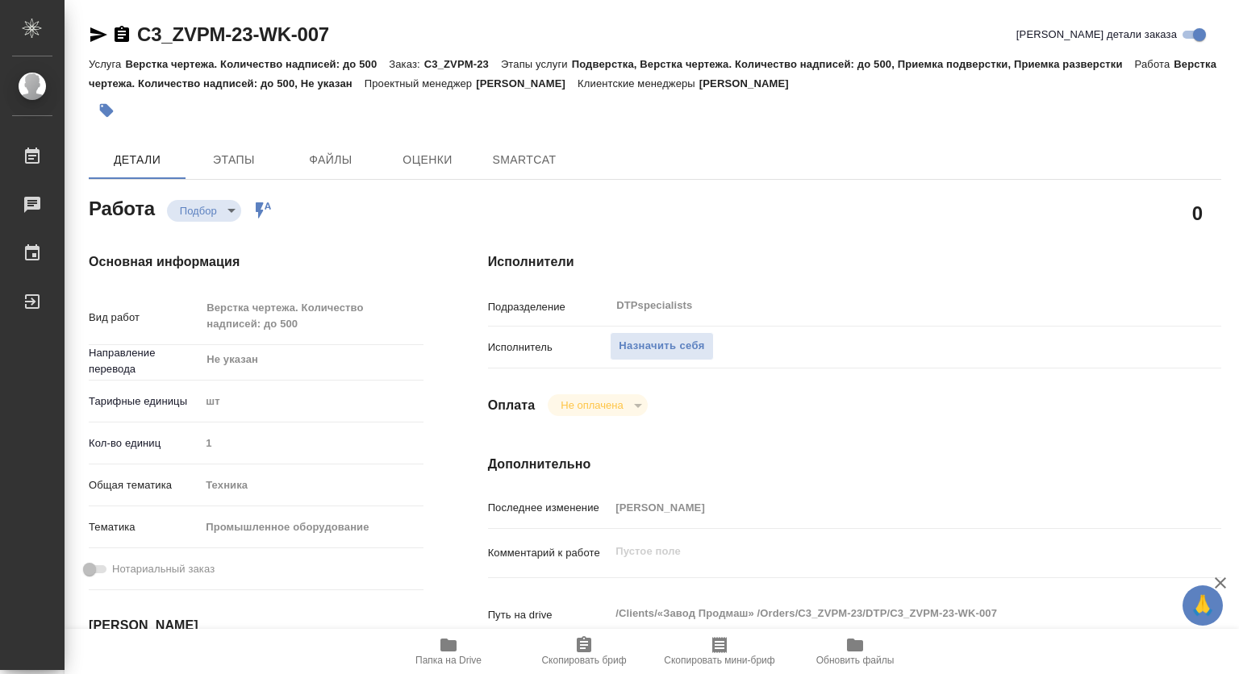
type textarea "x"
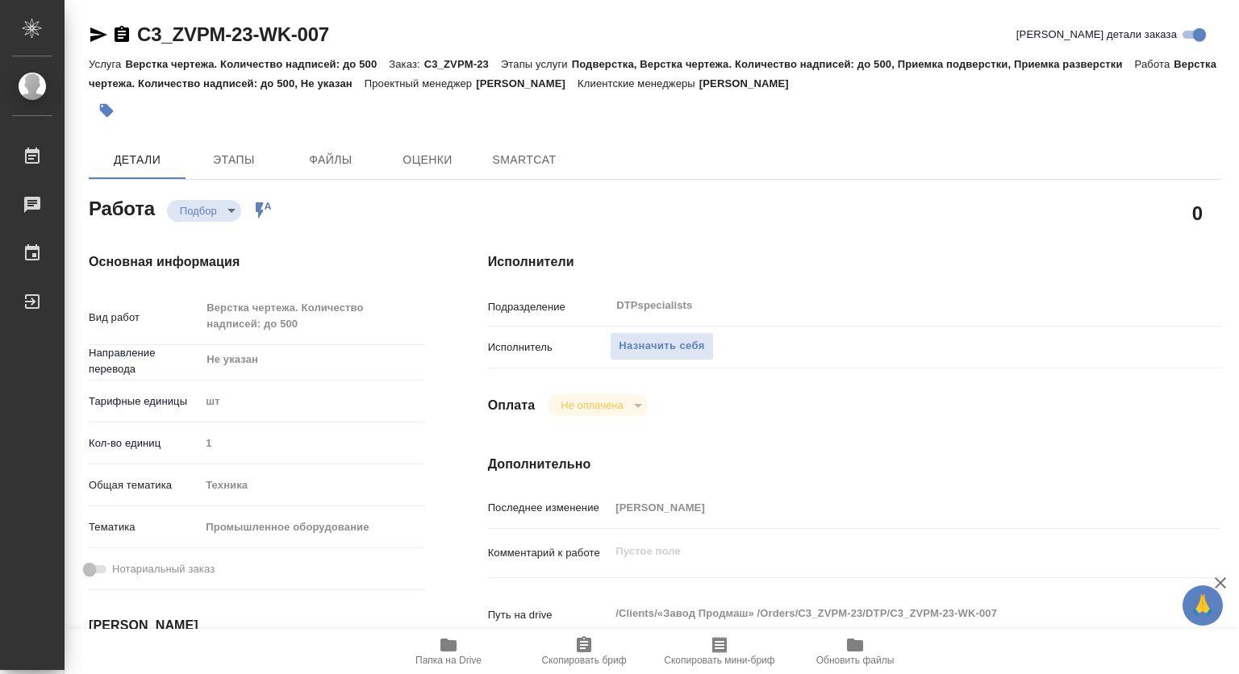
type textarea "x"
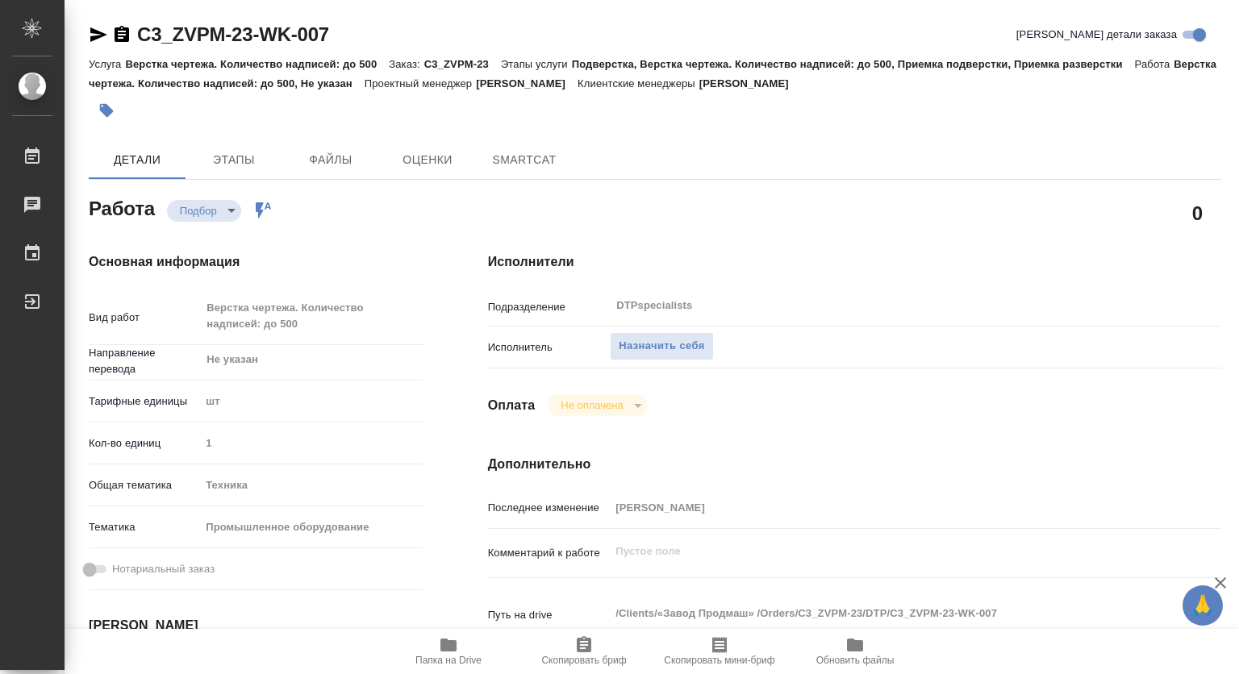
type textarea "x"
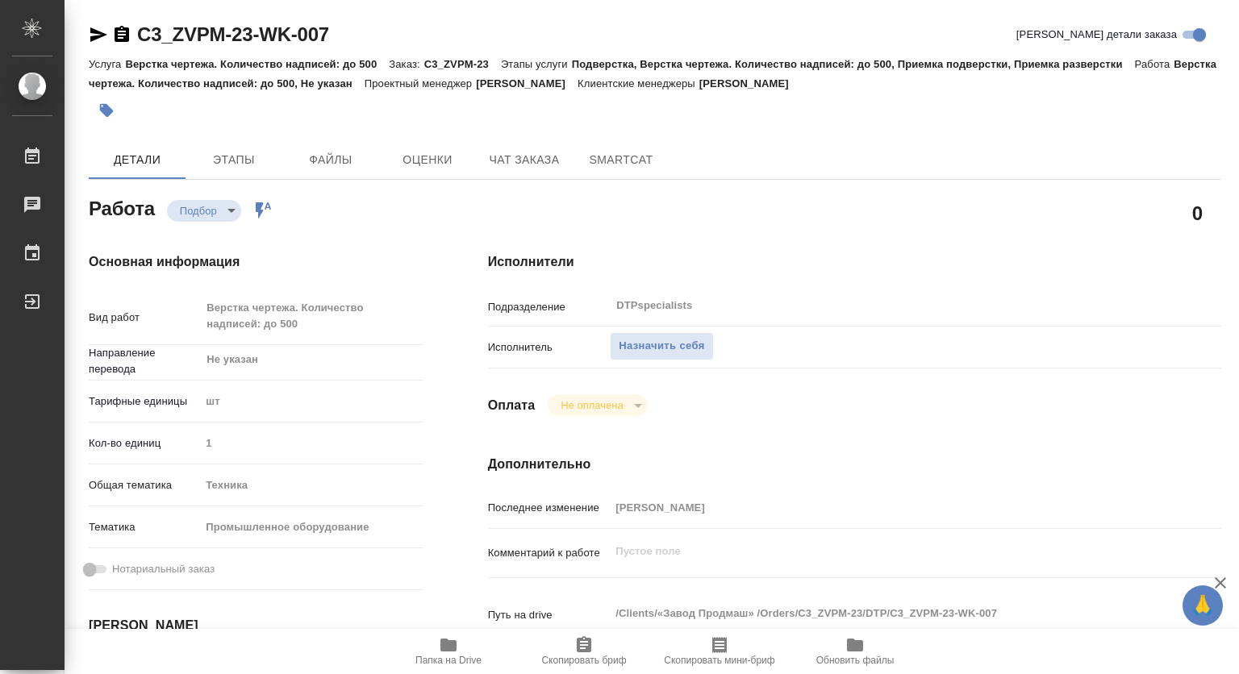
scroll to position [161, 0]
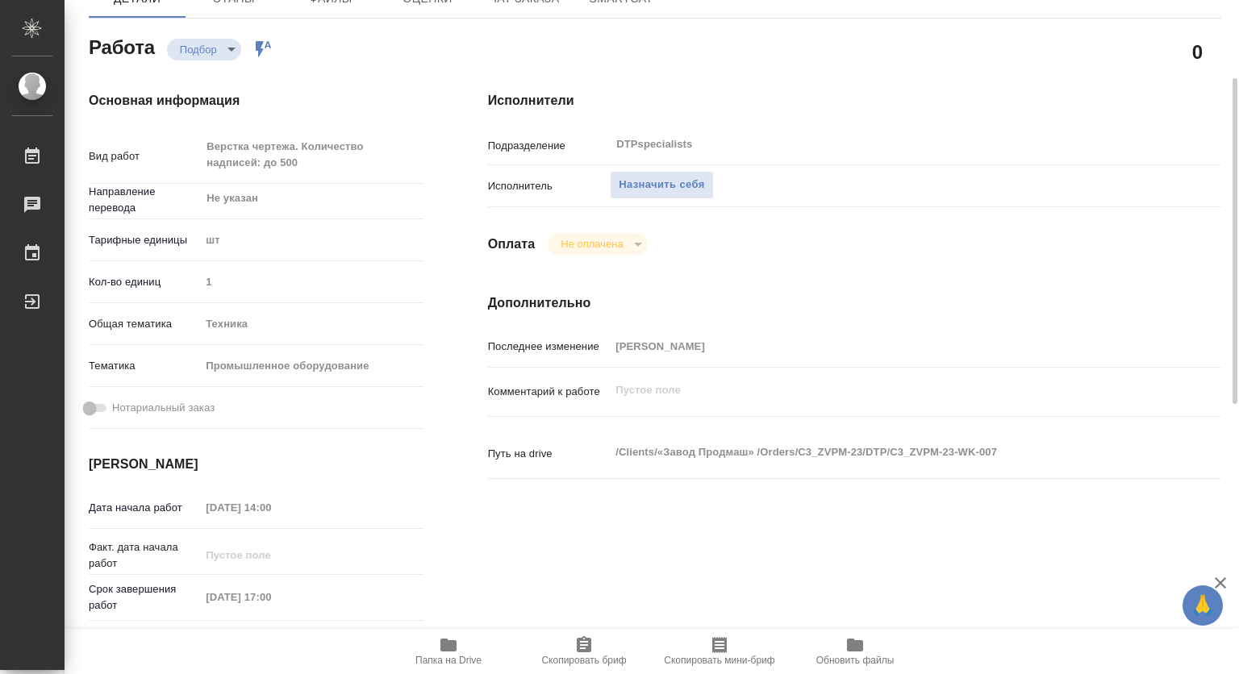
type textarea "x"
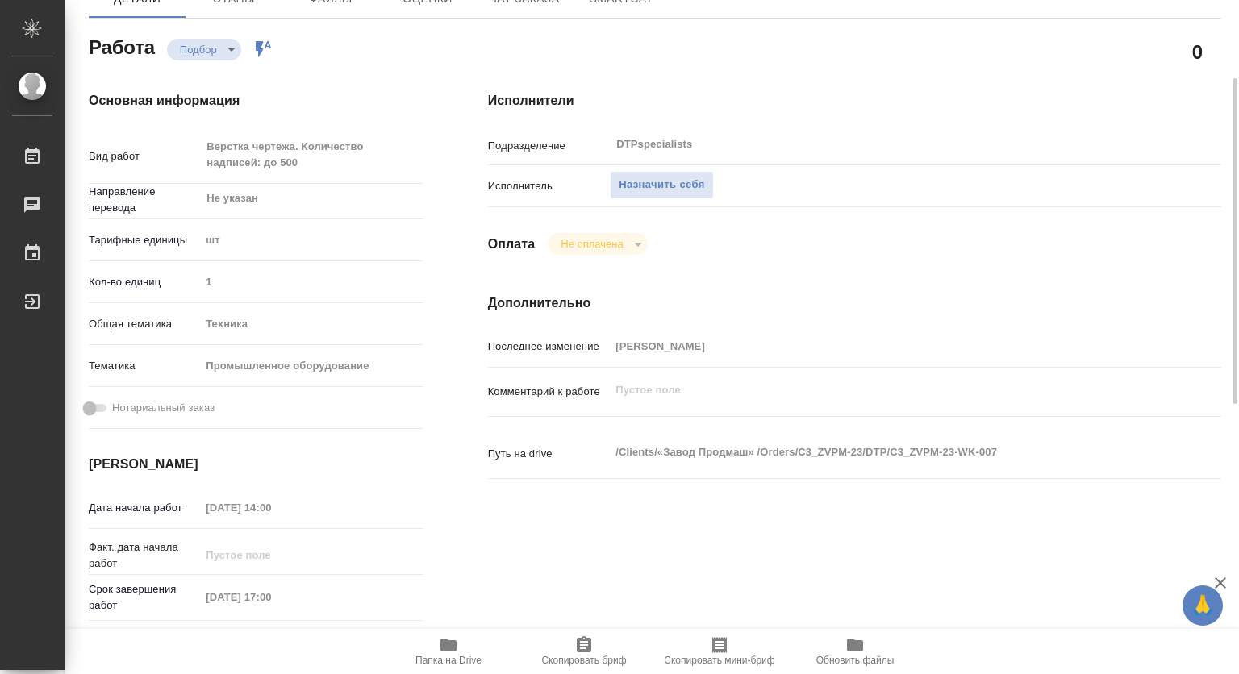
type textarea "x"
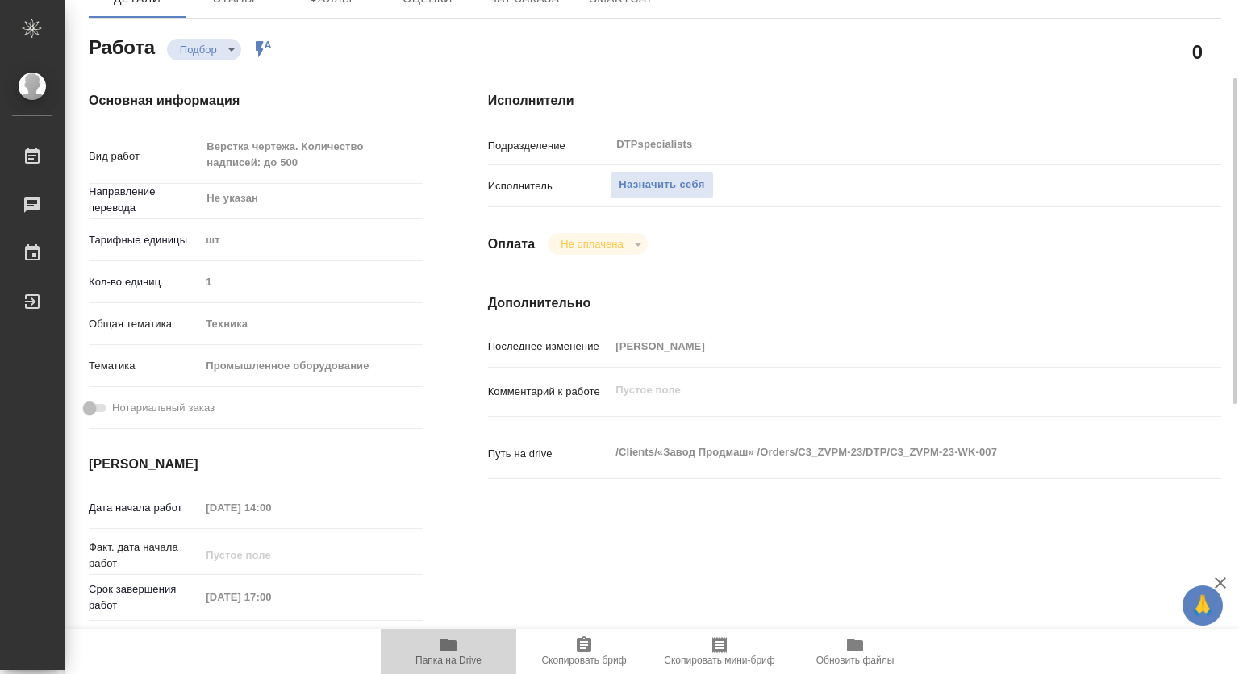
click at [452, 651] on icon "button" at bounding box center [448, 645] width 16 height 13
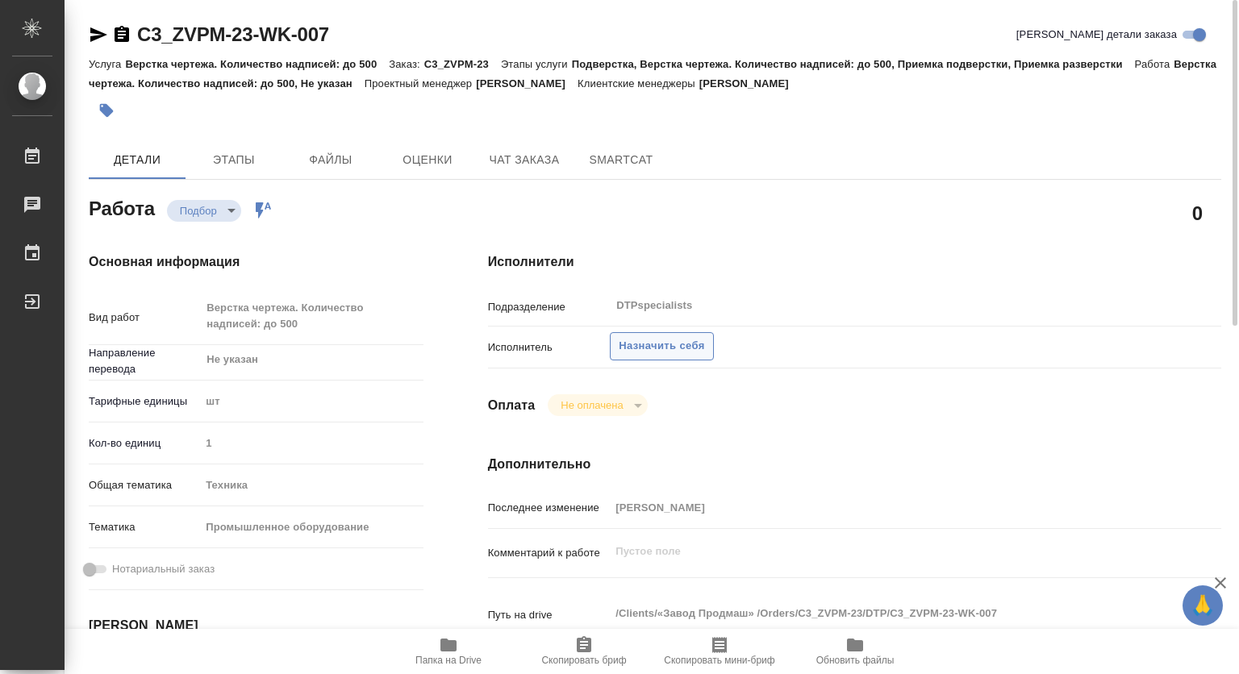
click at [675, 344] on span "Назначить себя" at bounding box center [661, 346] width 85 height 19
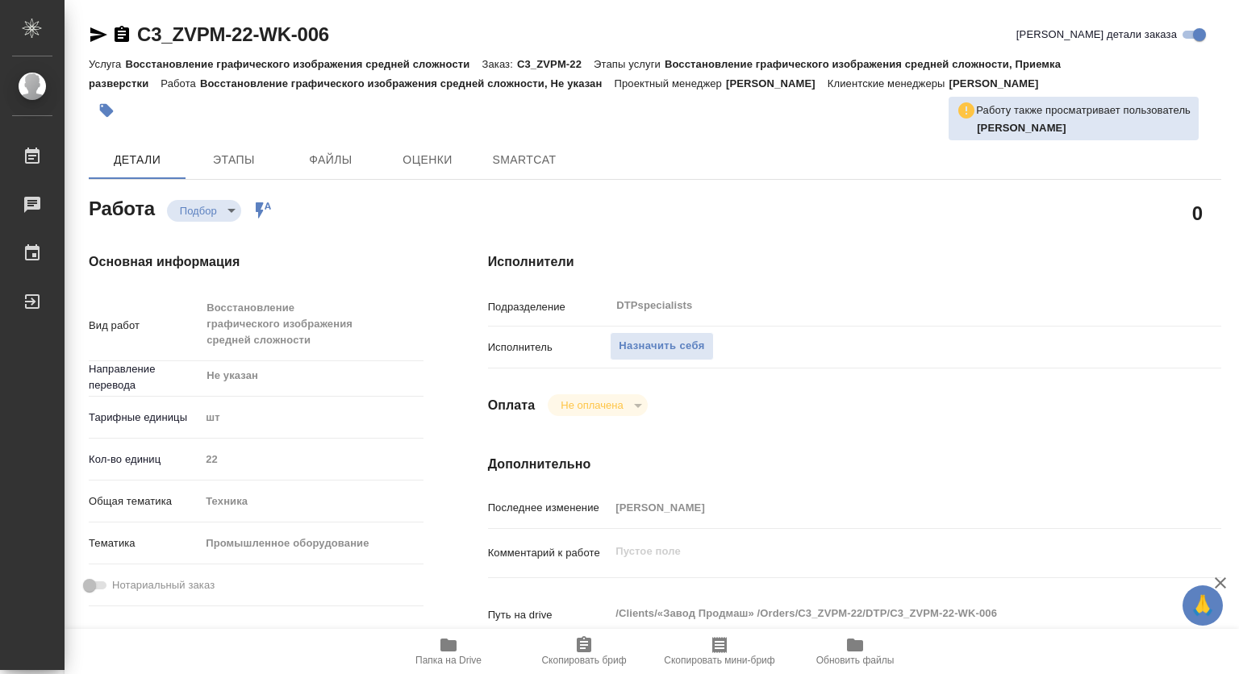
type textarea "x"
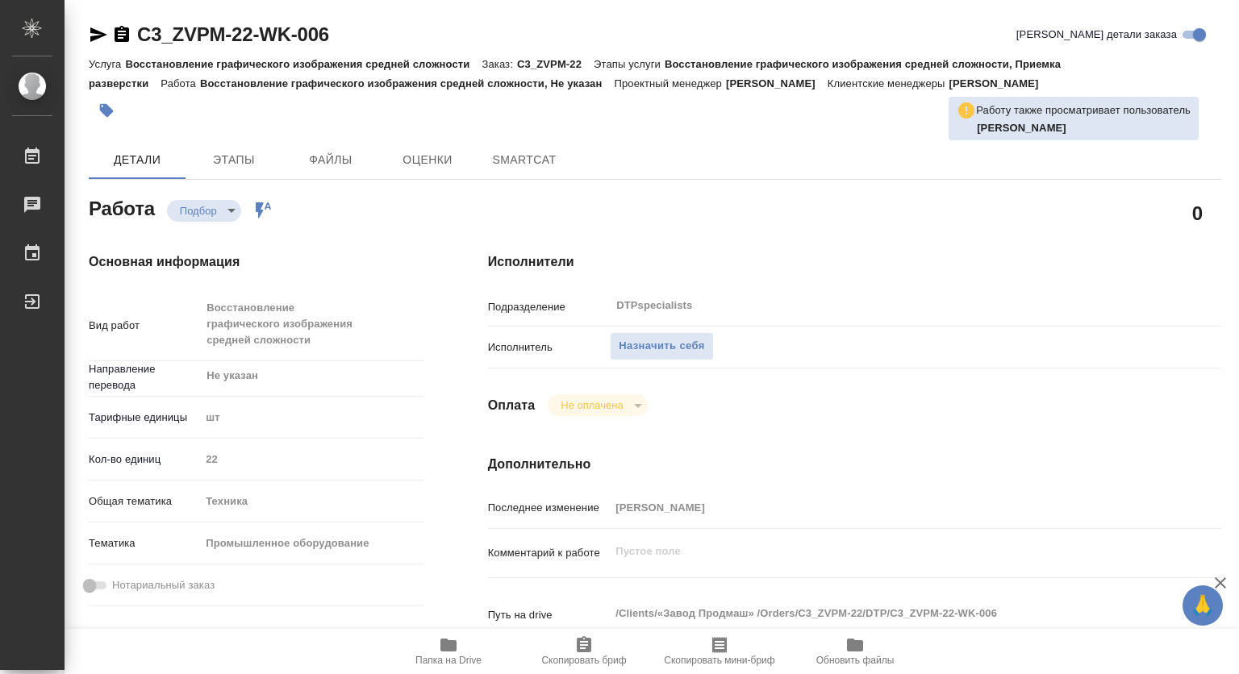
type textarea "x"
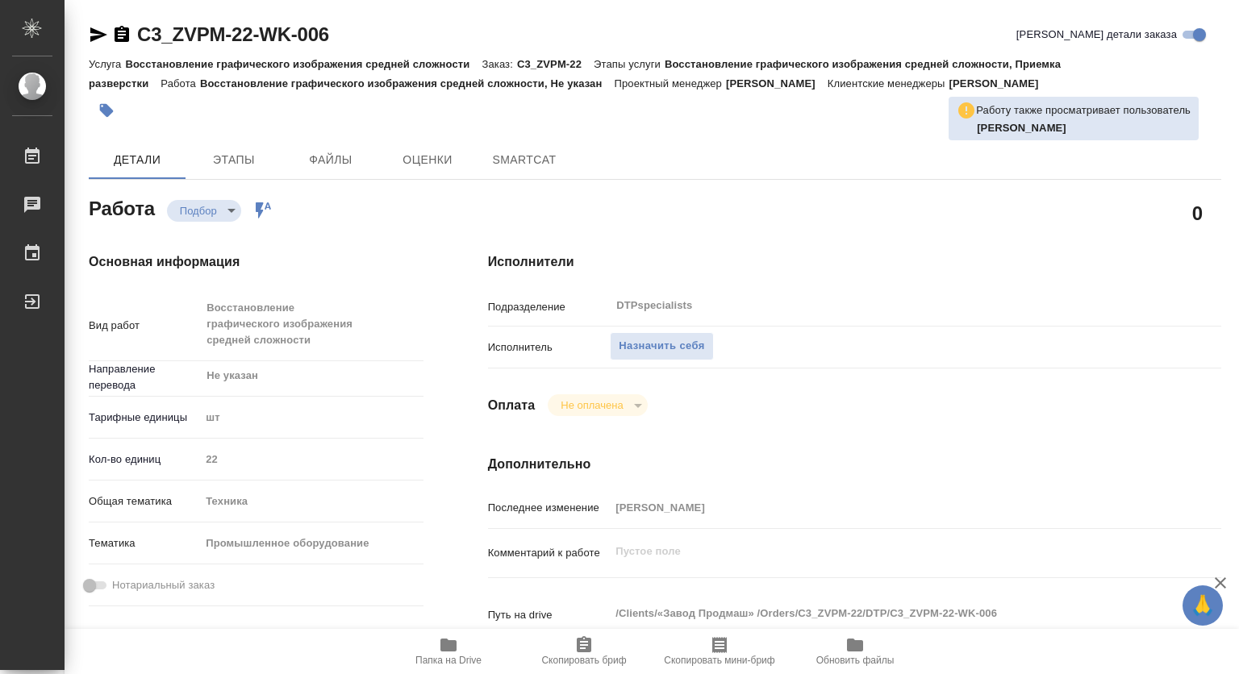
type textarea "x"
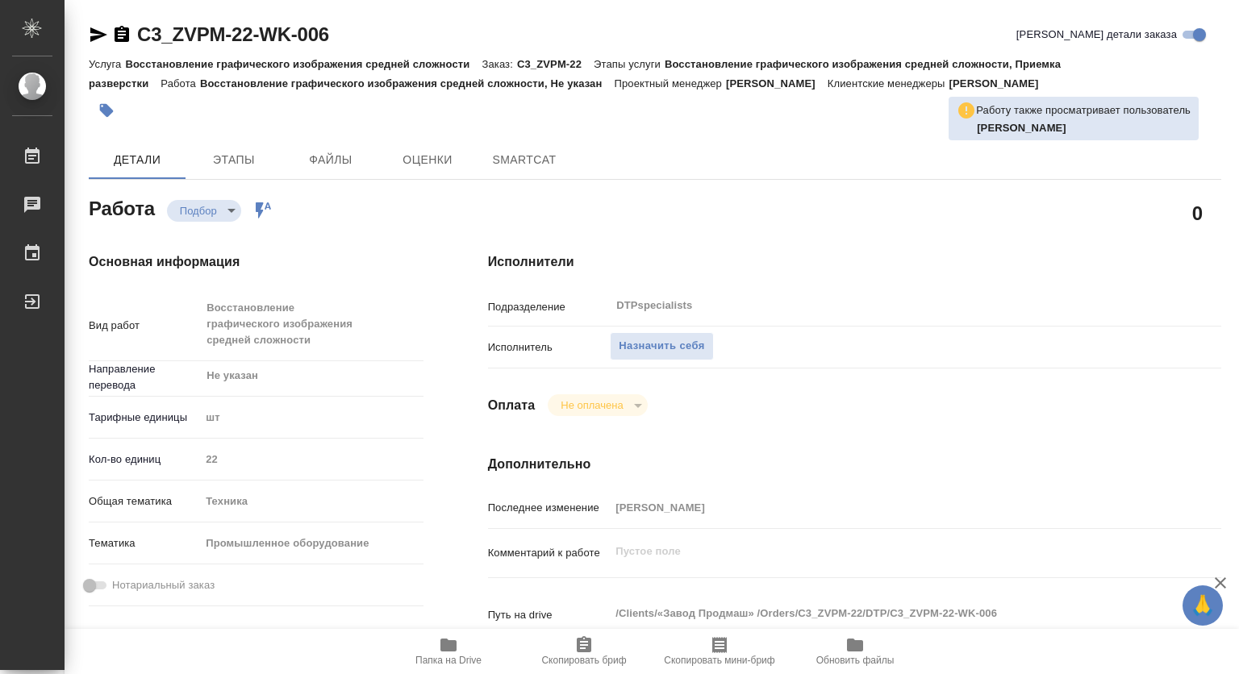
type textarea "x"
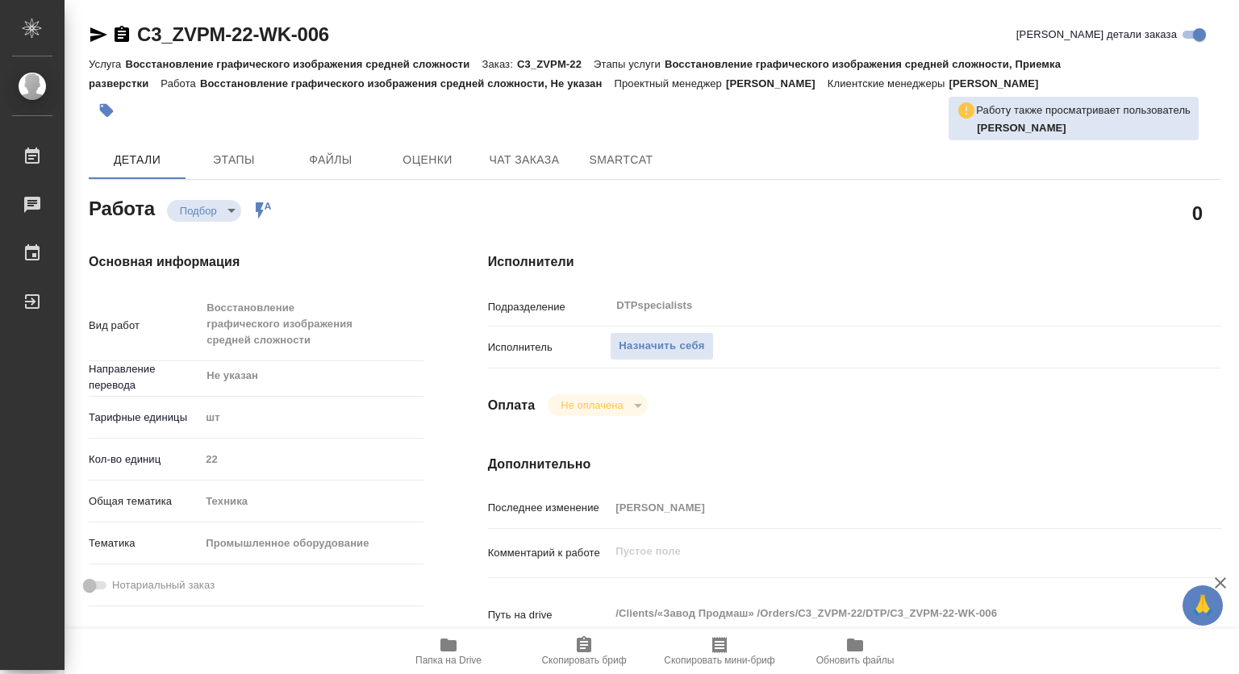
scroll to position [242, 0]
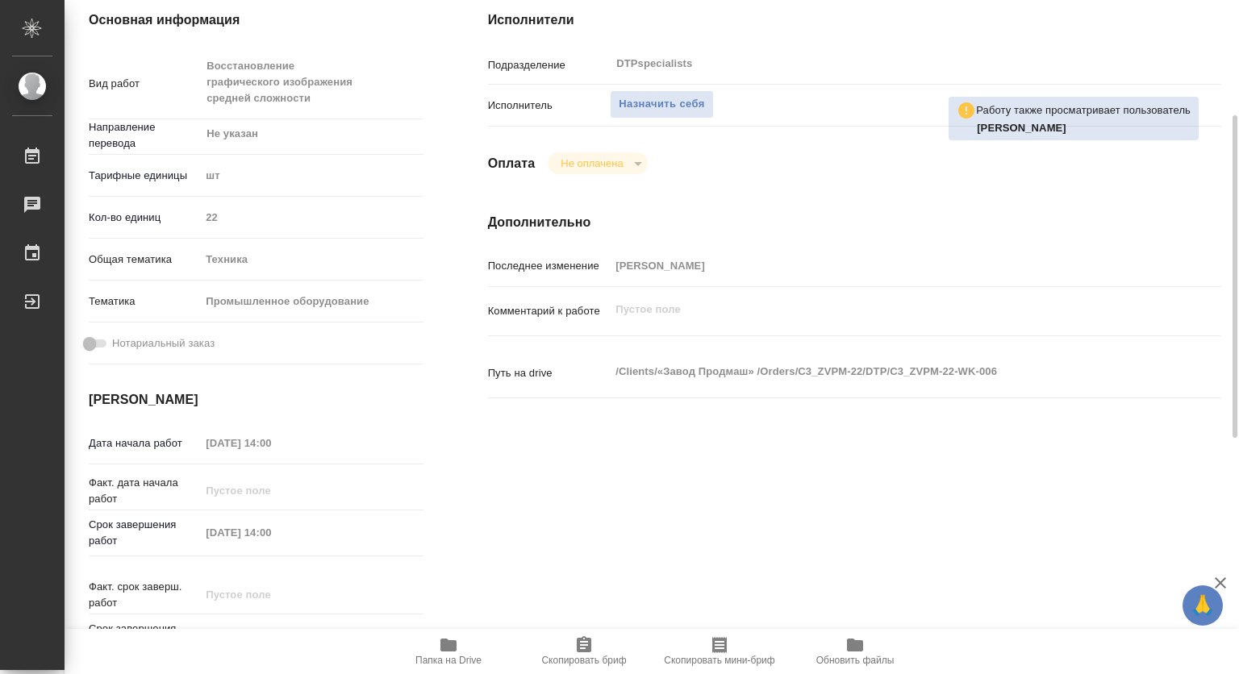
type textarea "x"
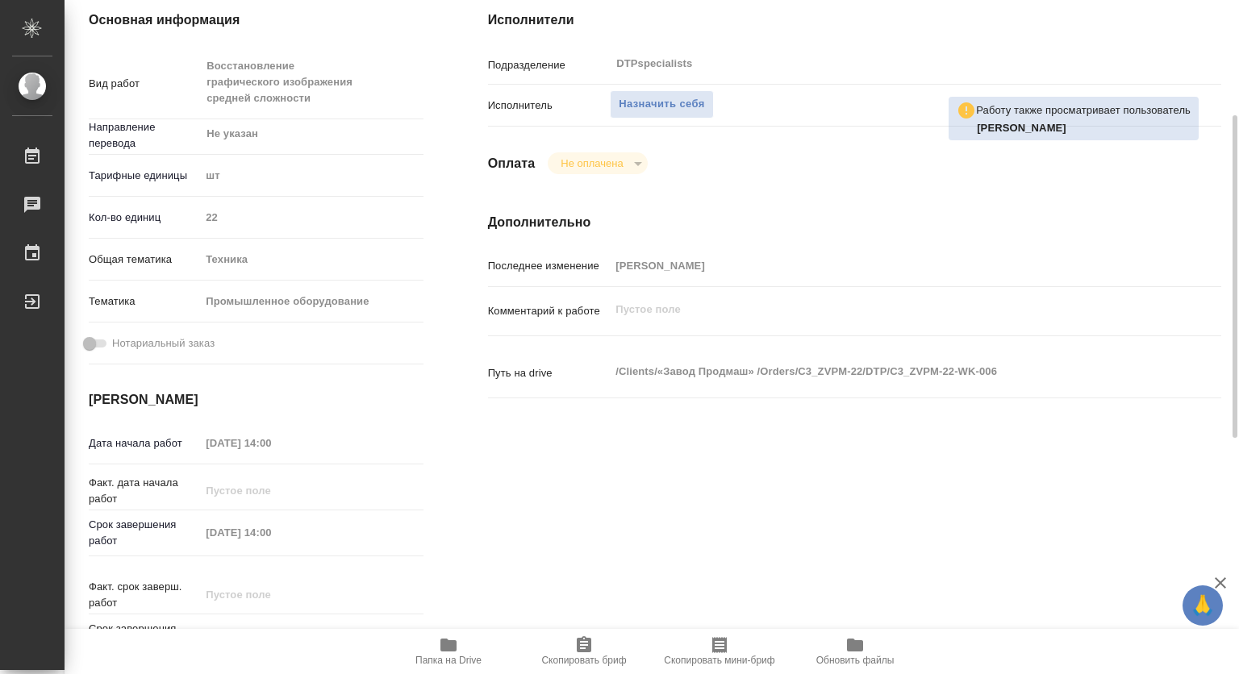
type textarea "x"
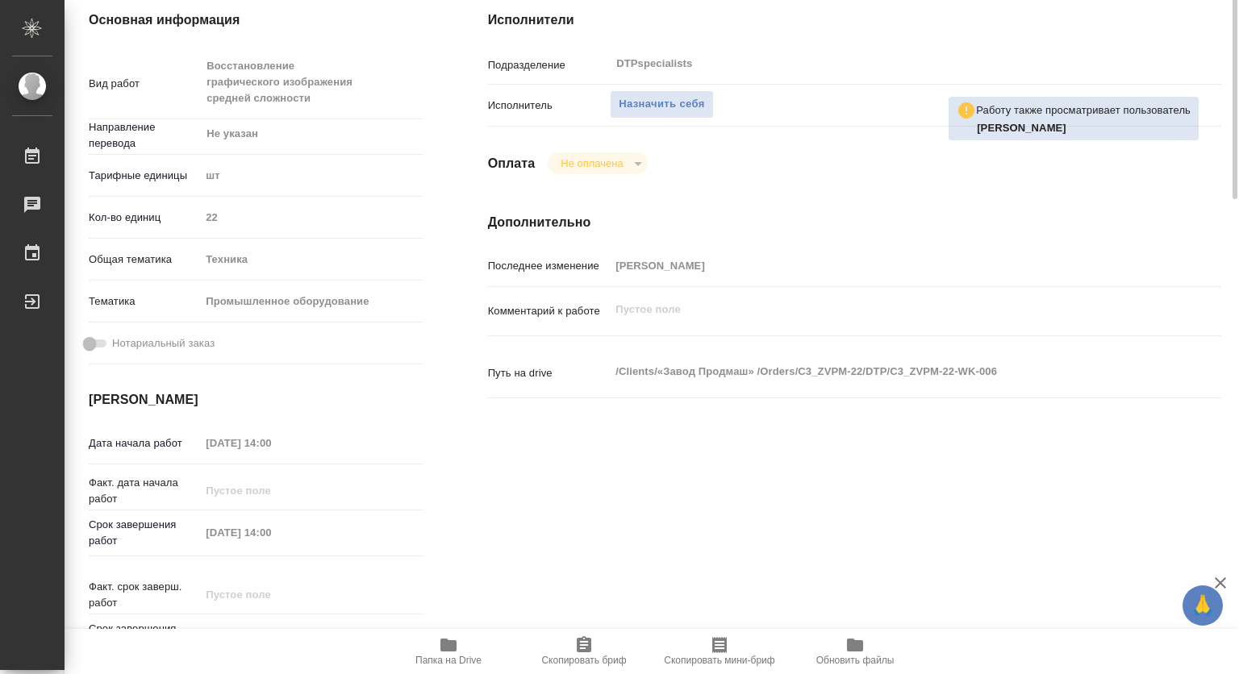
scroll to position [0, 0]
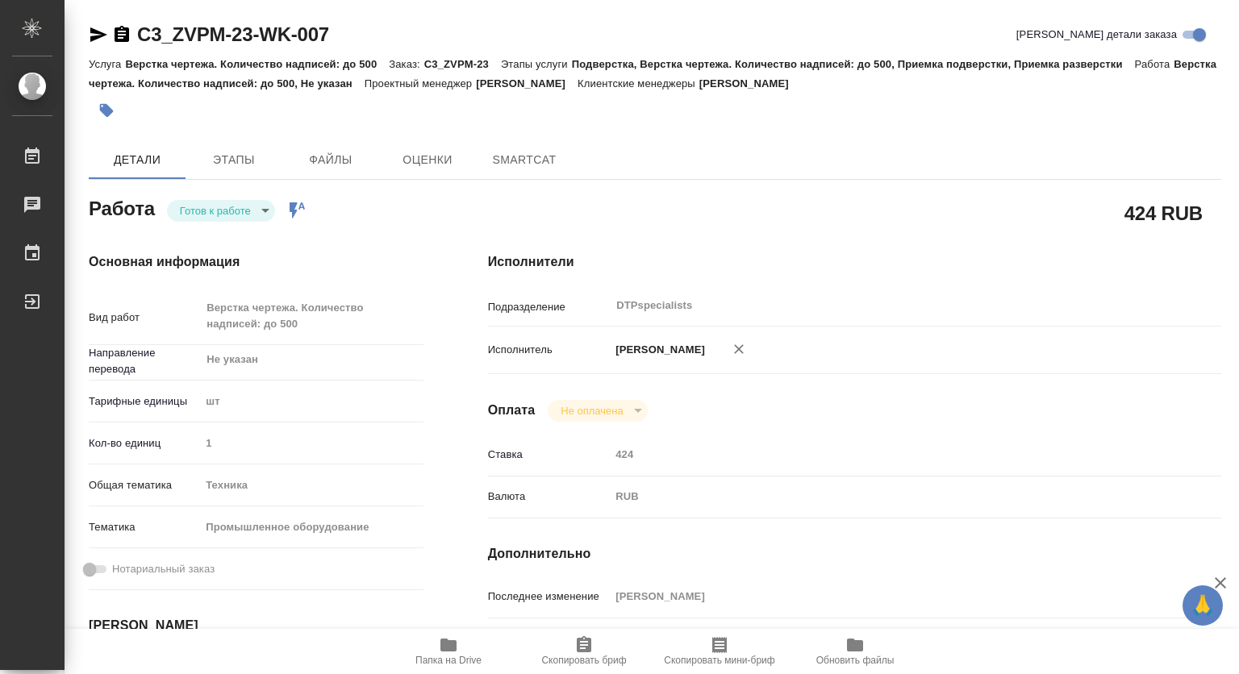
type textarea "x"
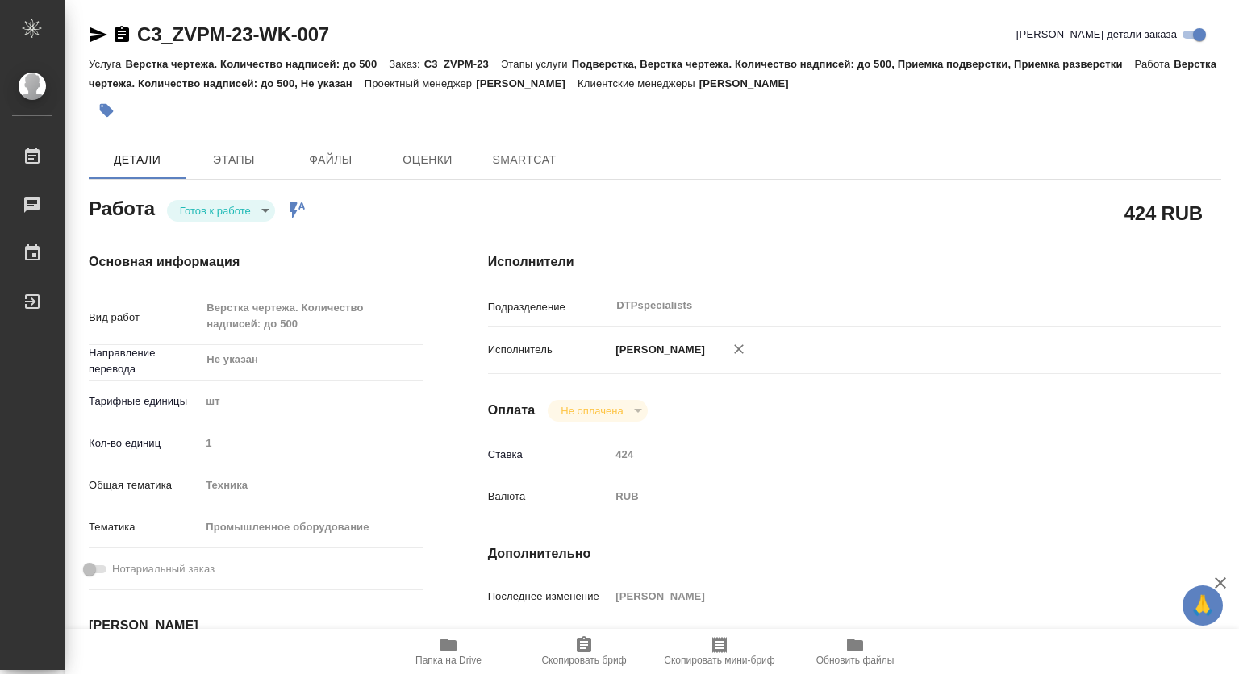
type textarea "x"
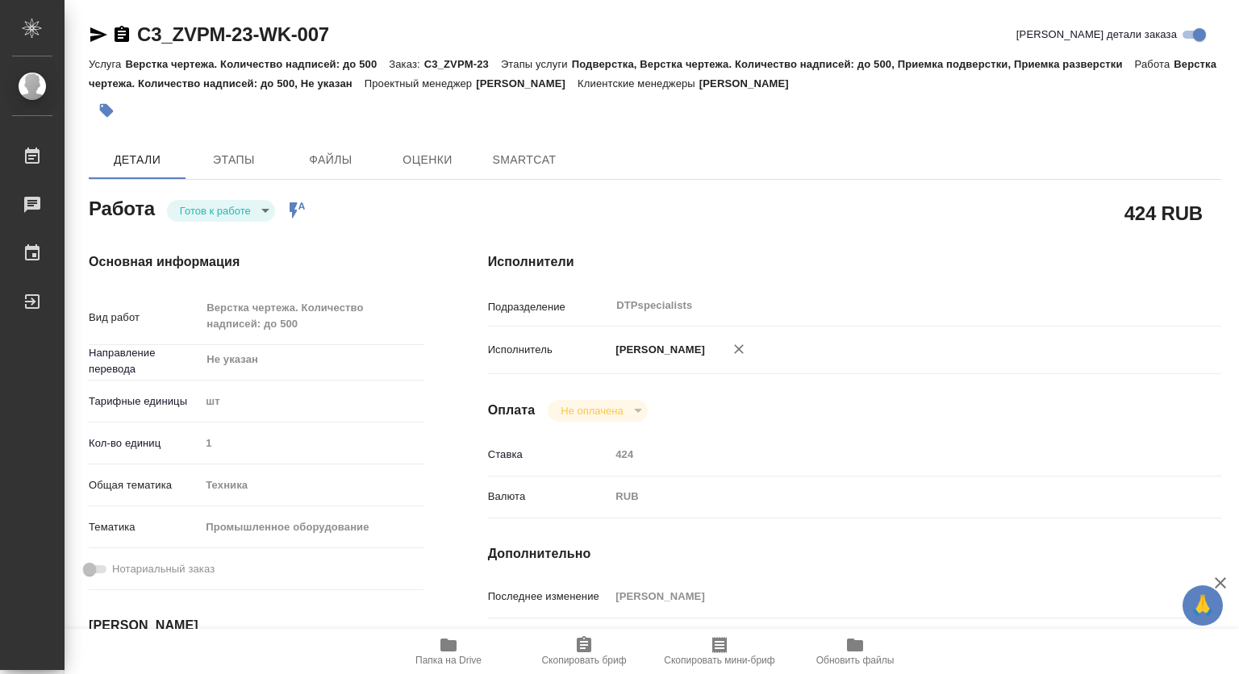
type textarea "x"
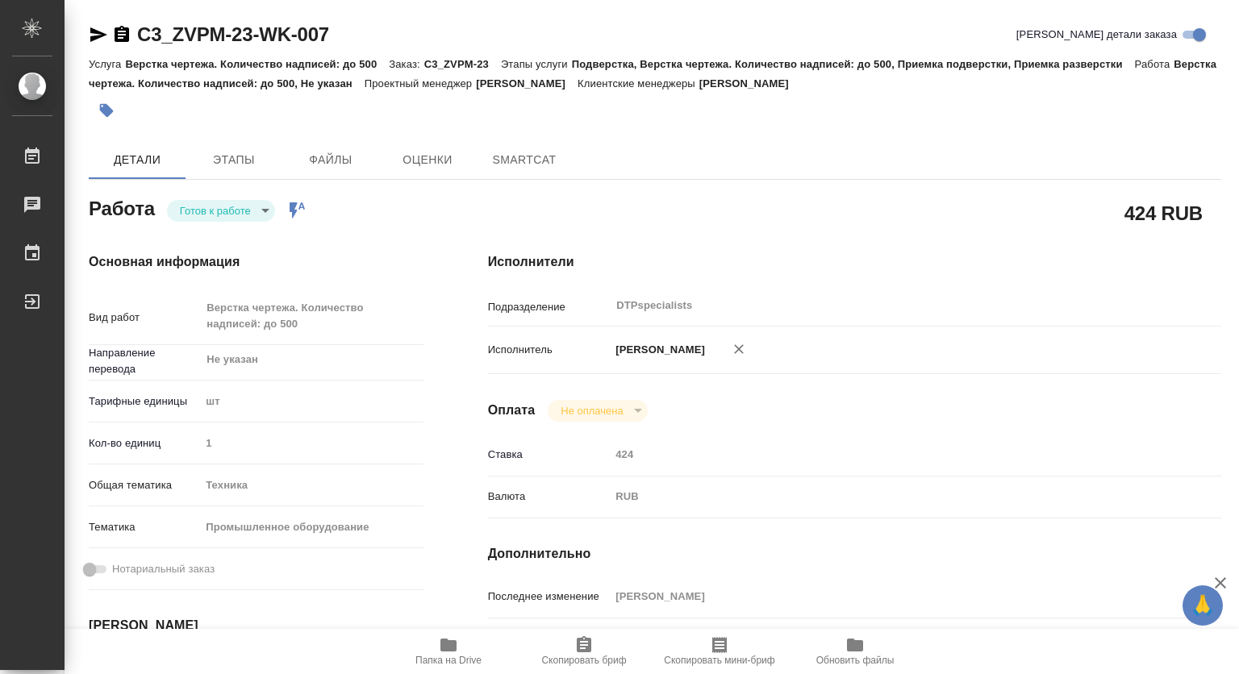
type textarea "x"
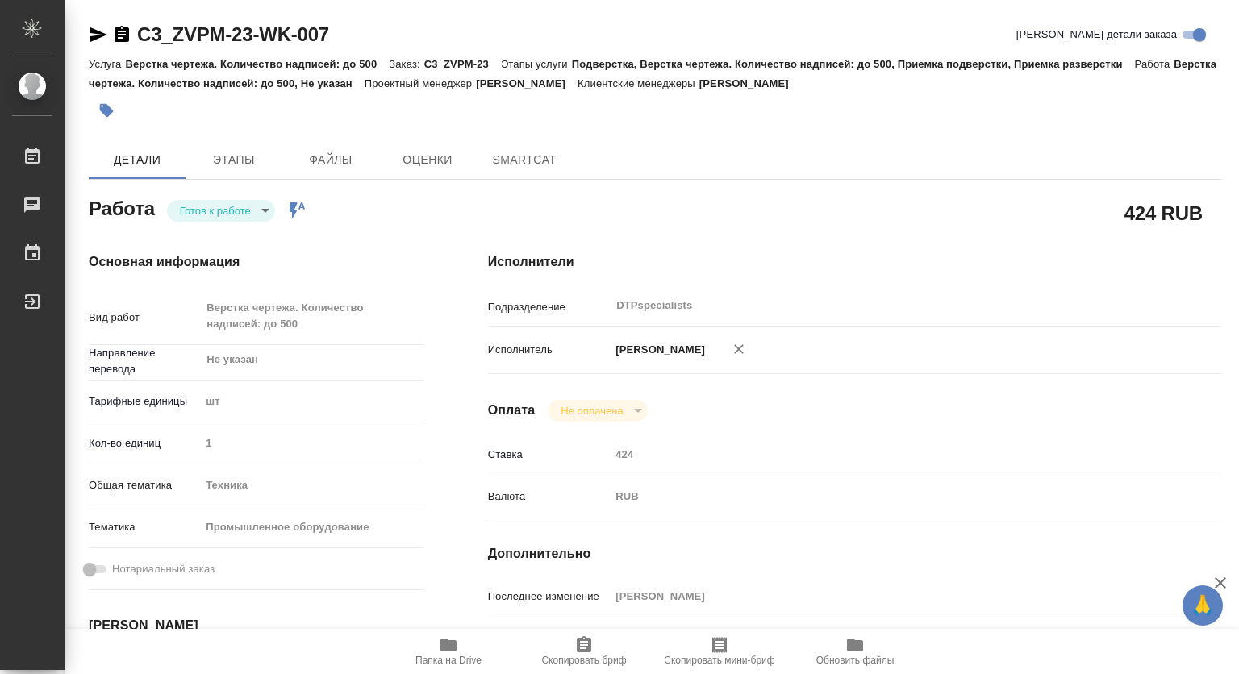
type textarea "x"
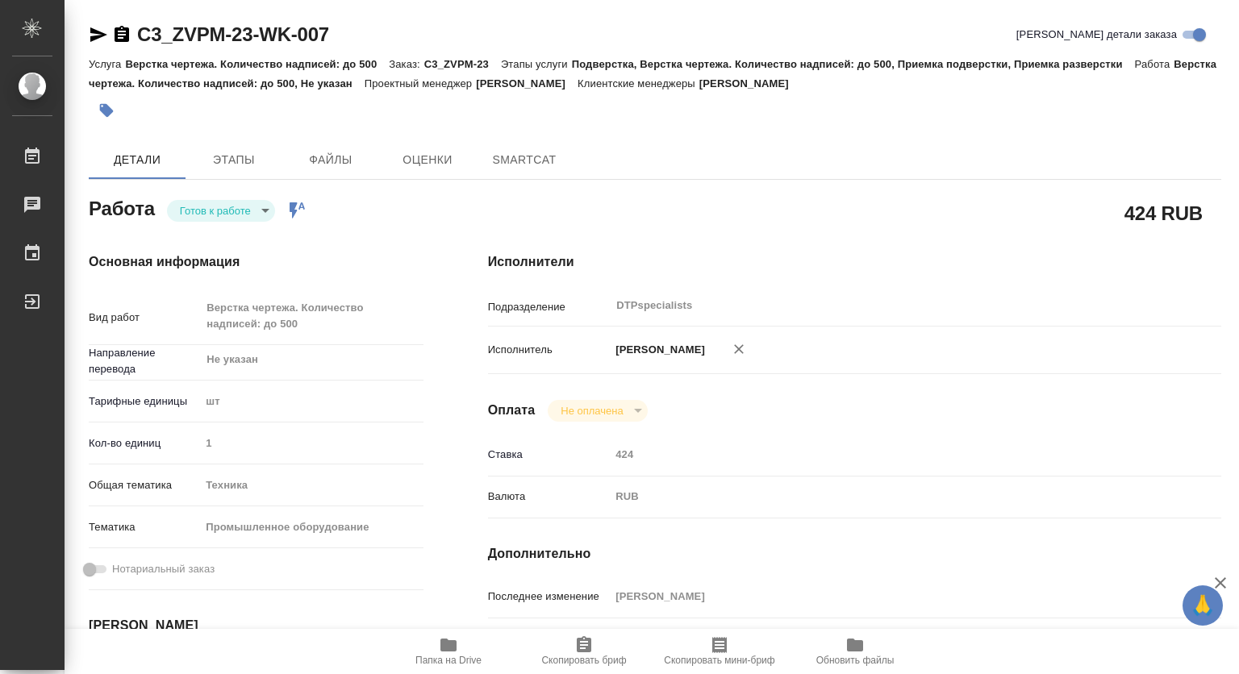
type textarea "x"
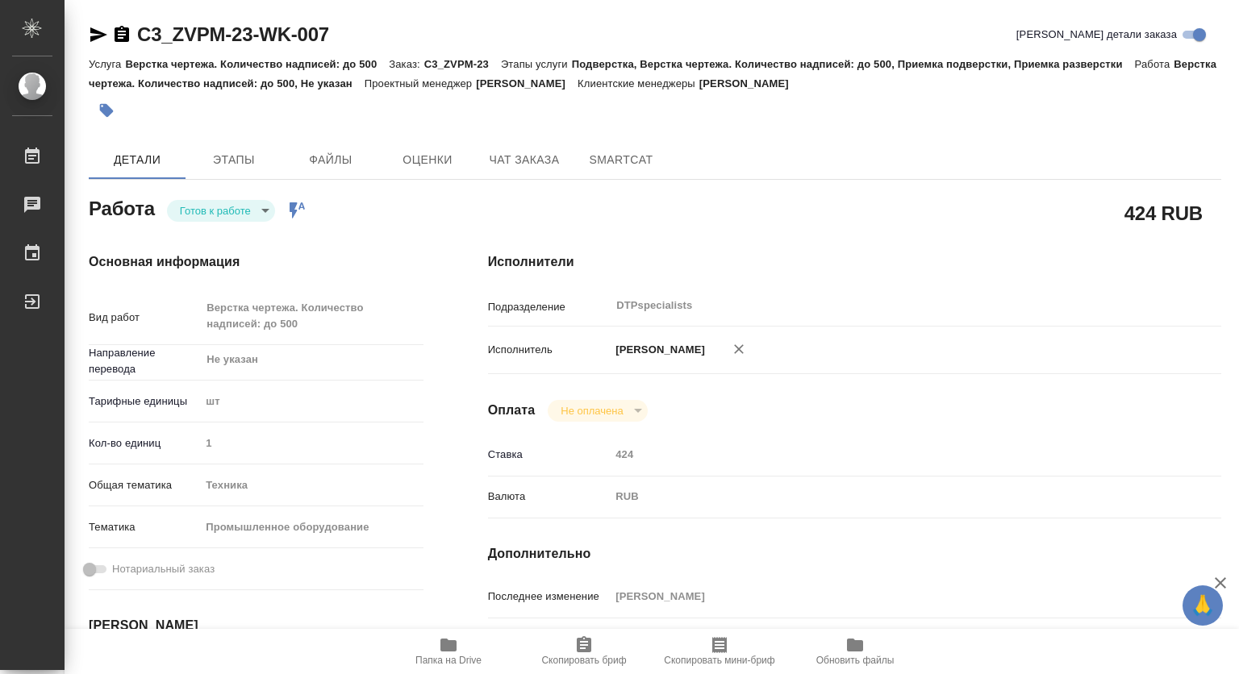
type textarea "x"
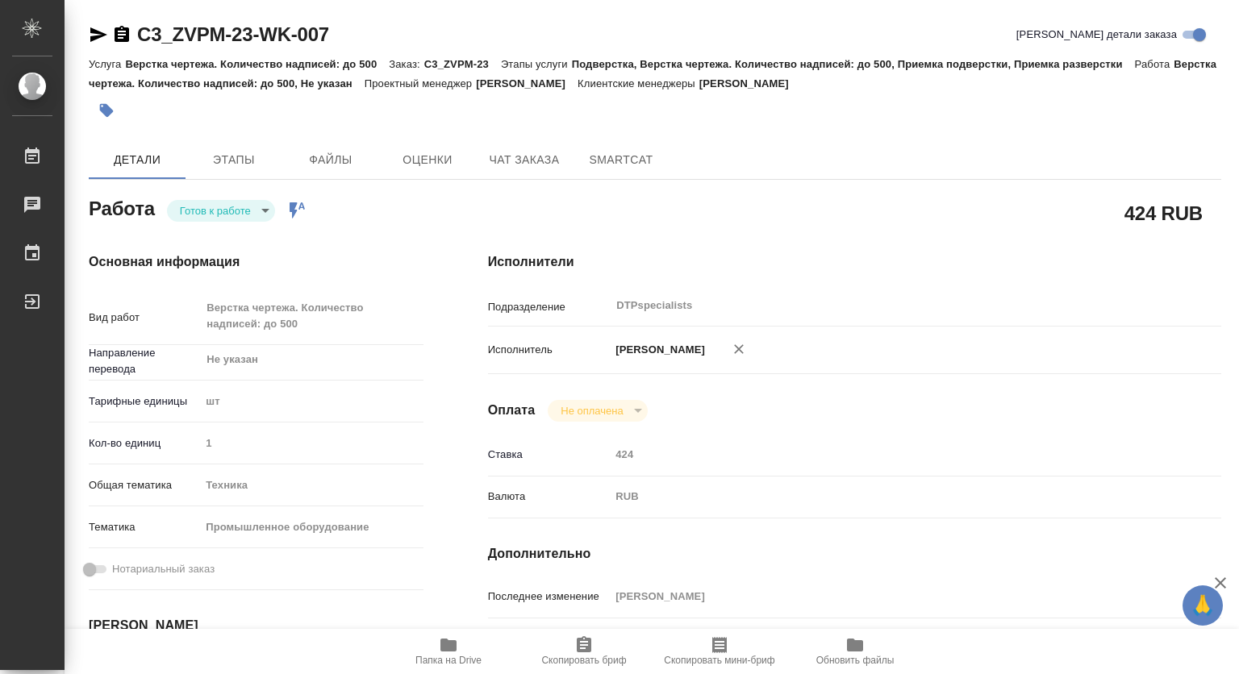
type textarea "x"
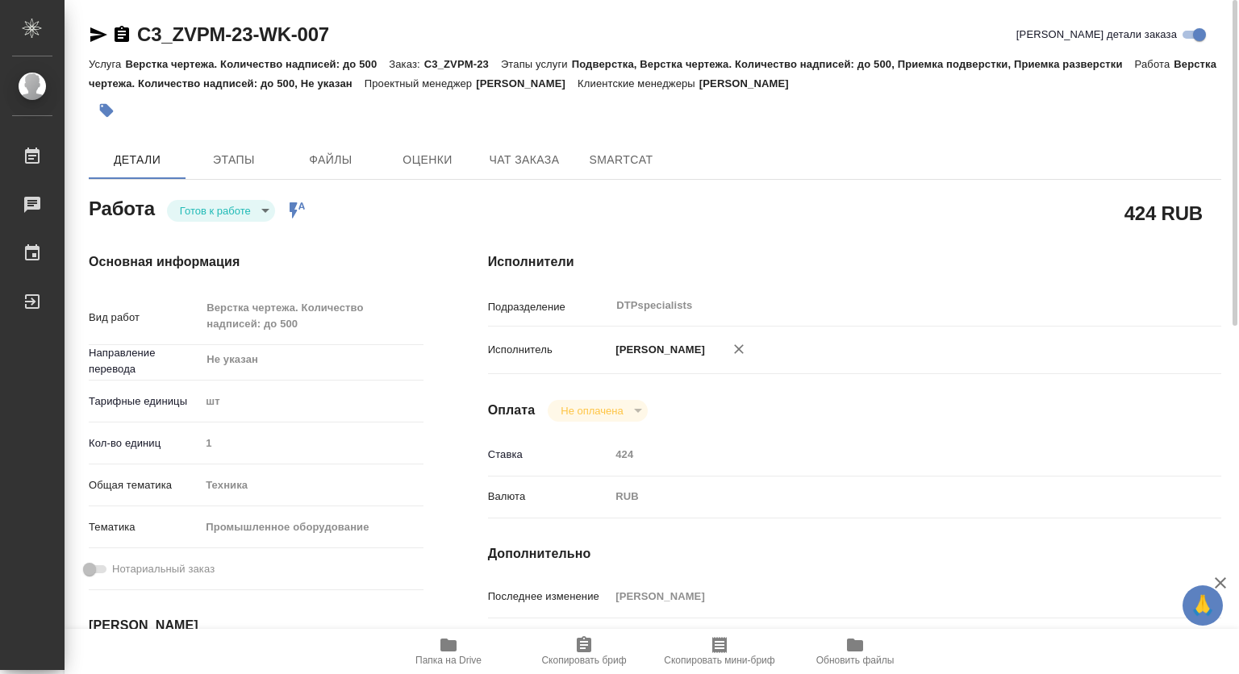
click at [220, 217] on body "🙏 .cls-1 fill:#fff; AWATERA Kovtun Svetlana Работы 0 Чаты График Выйти C3_ZVPM-…" at bounding box center [619, 337] width 1239 height 674
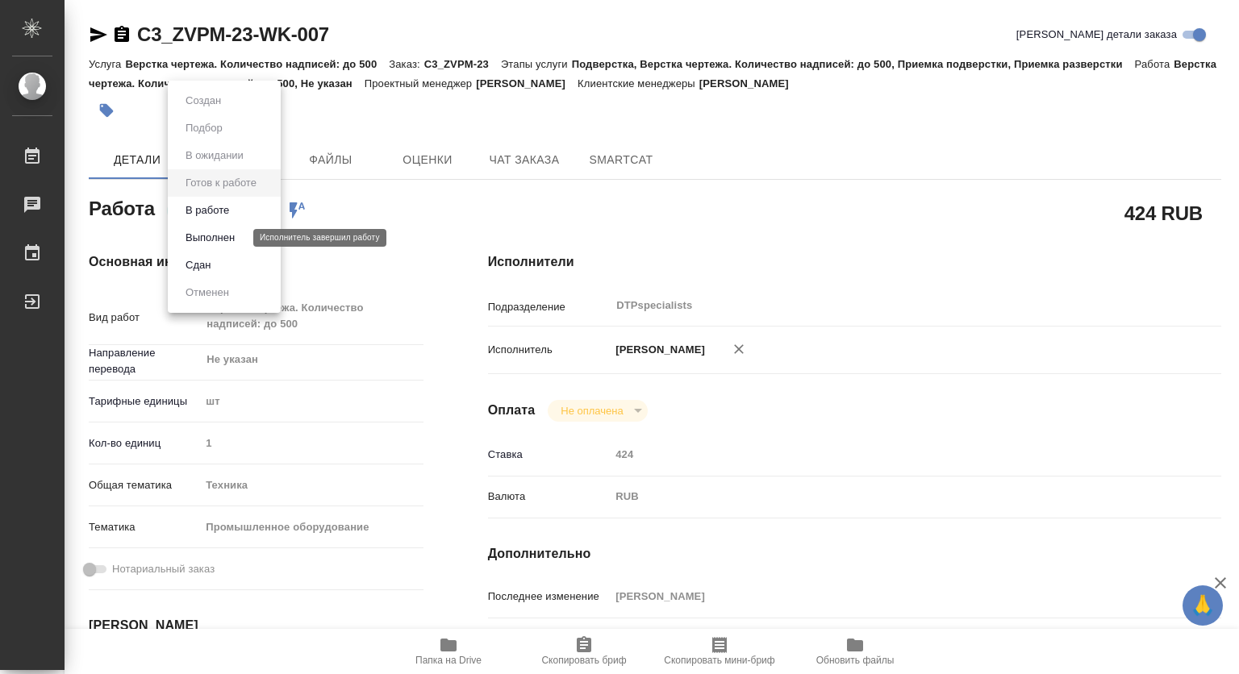
click at [197, 219] on li "В работе" at bounding box center [224, 210] width 113 height 27
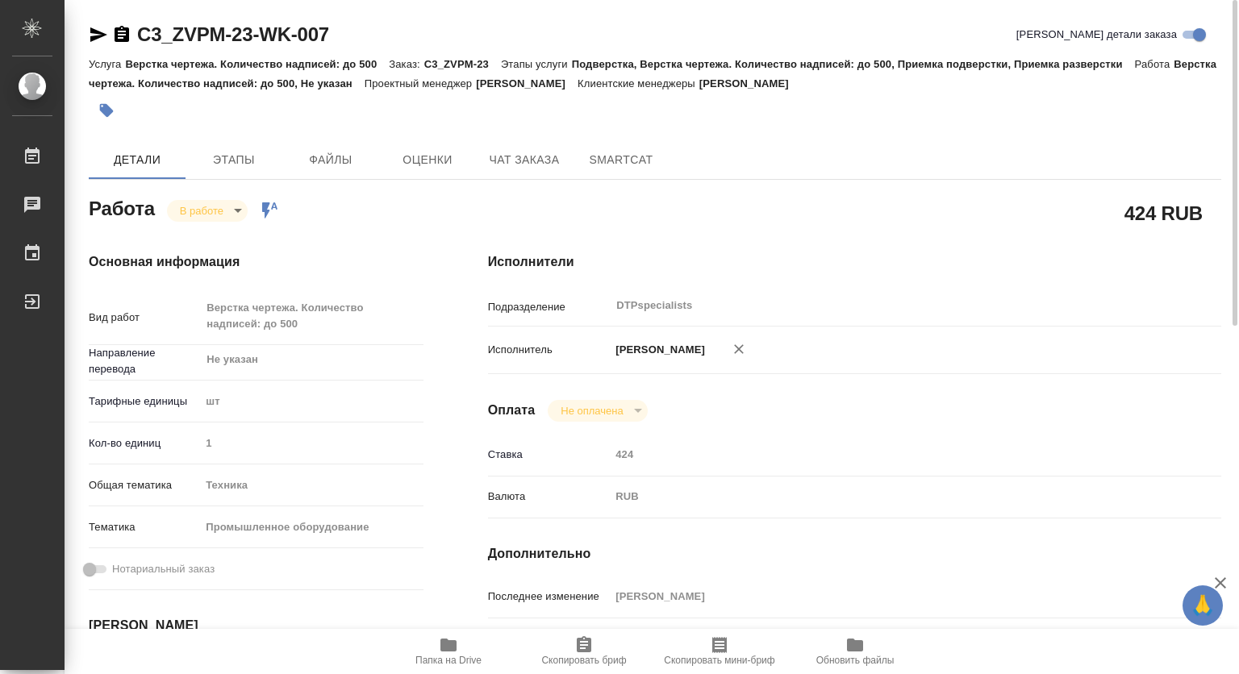
type textarea "x"
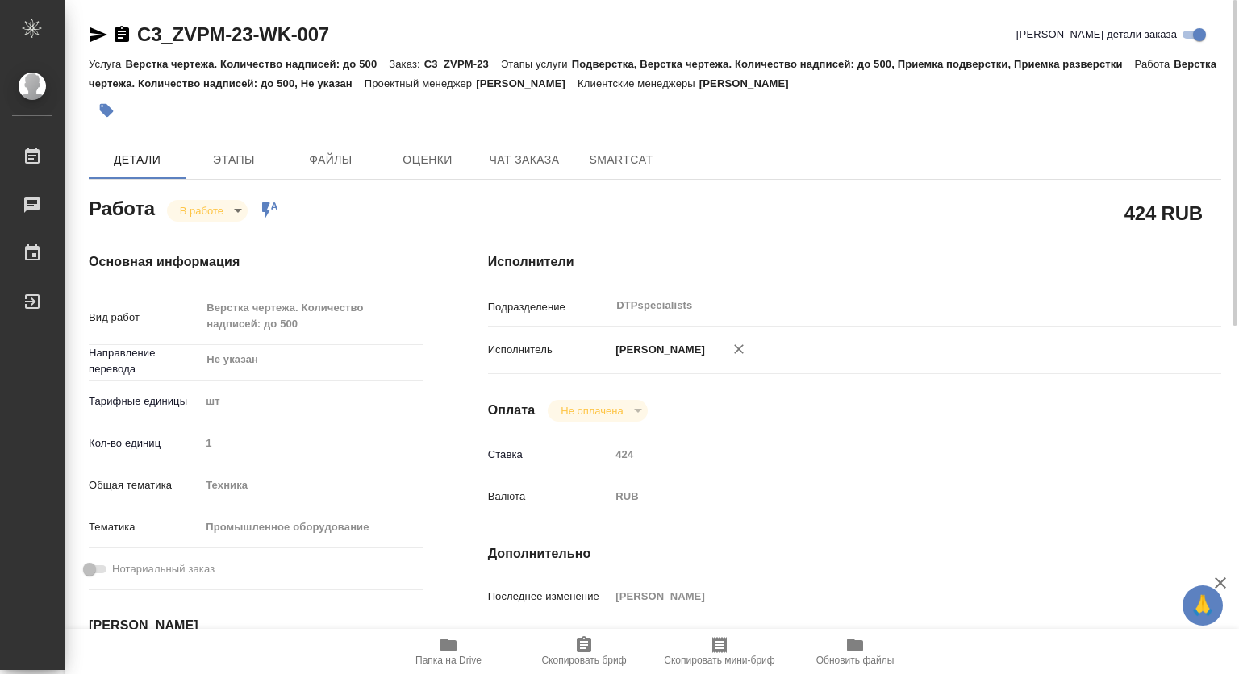
type textarea "x"
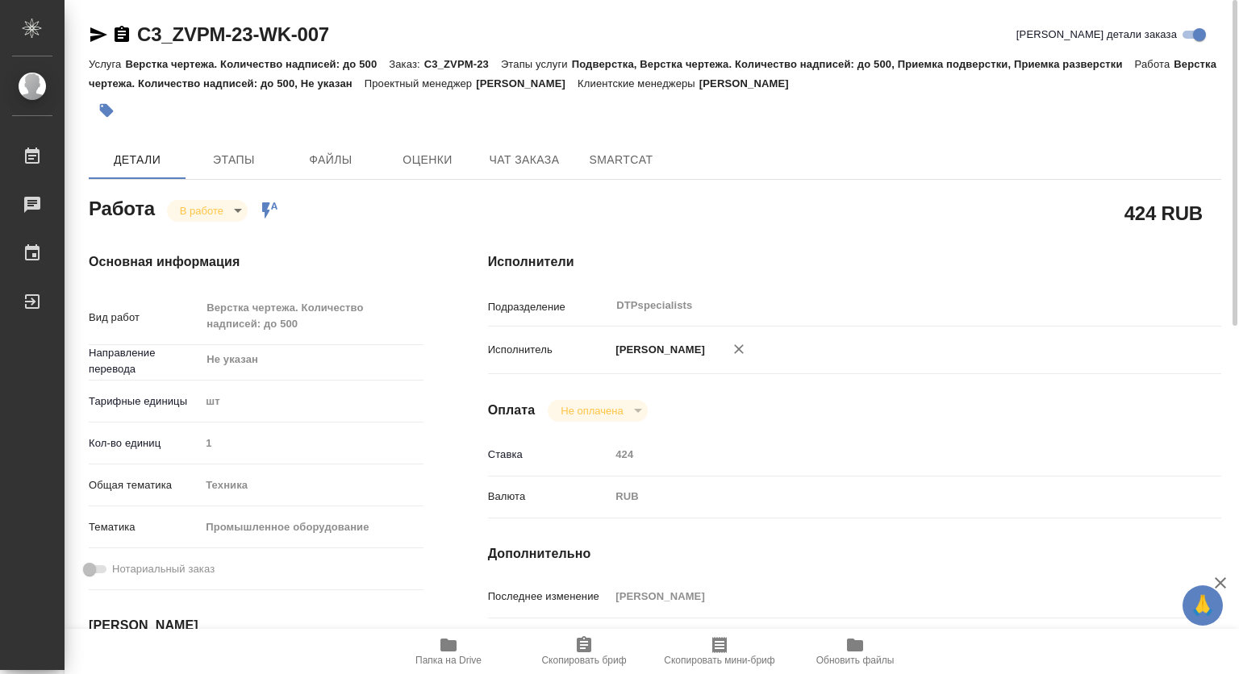
type textarea "x"
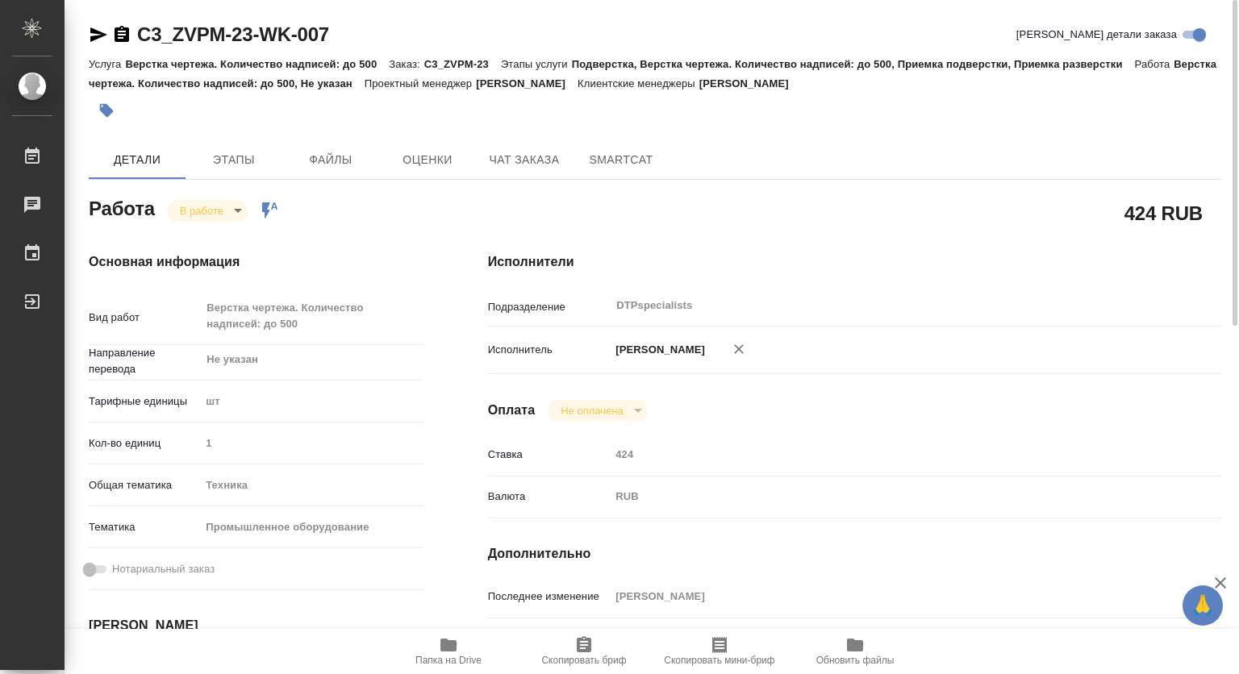
click at [121, 27] on icon "button" at bounding box center [121, 34] width 19 height 19
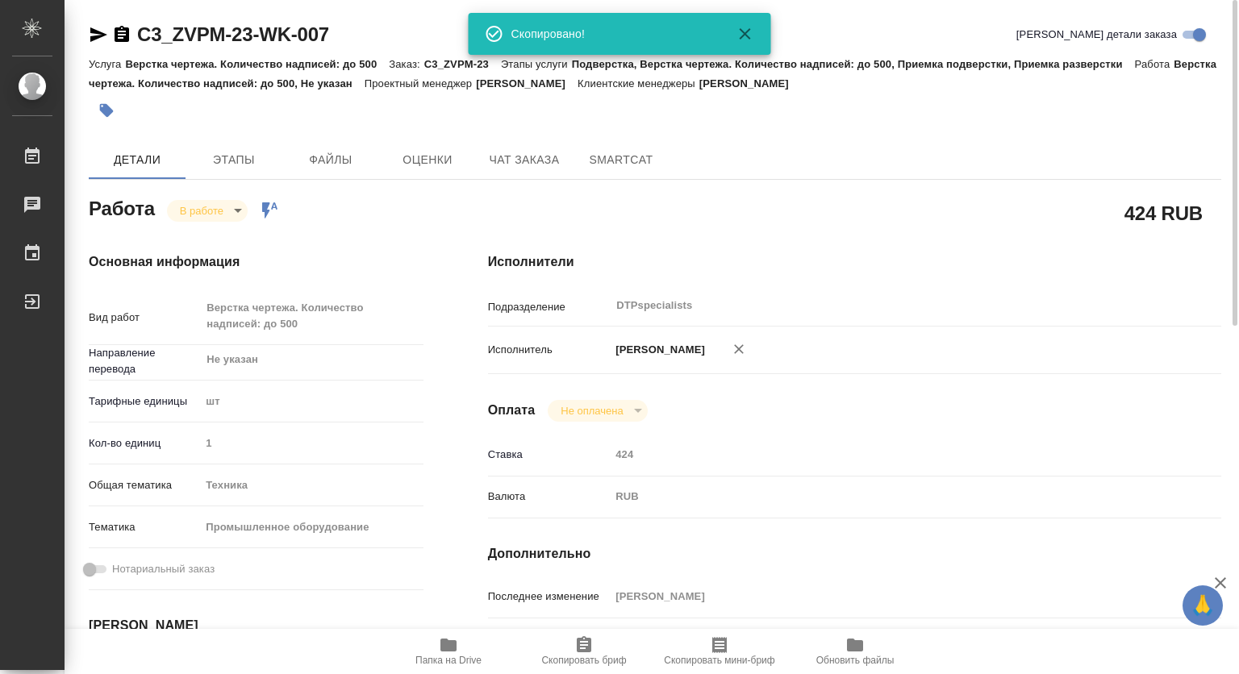
type textarea "x"
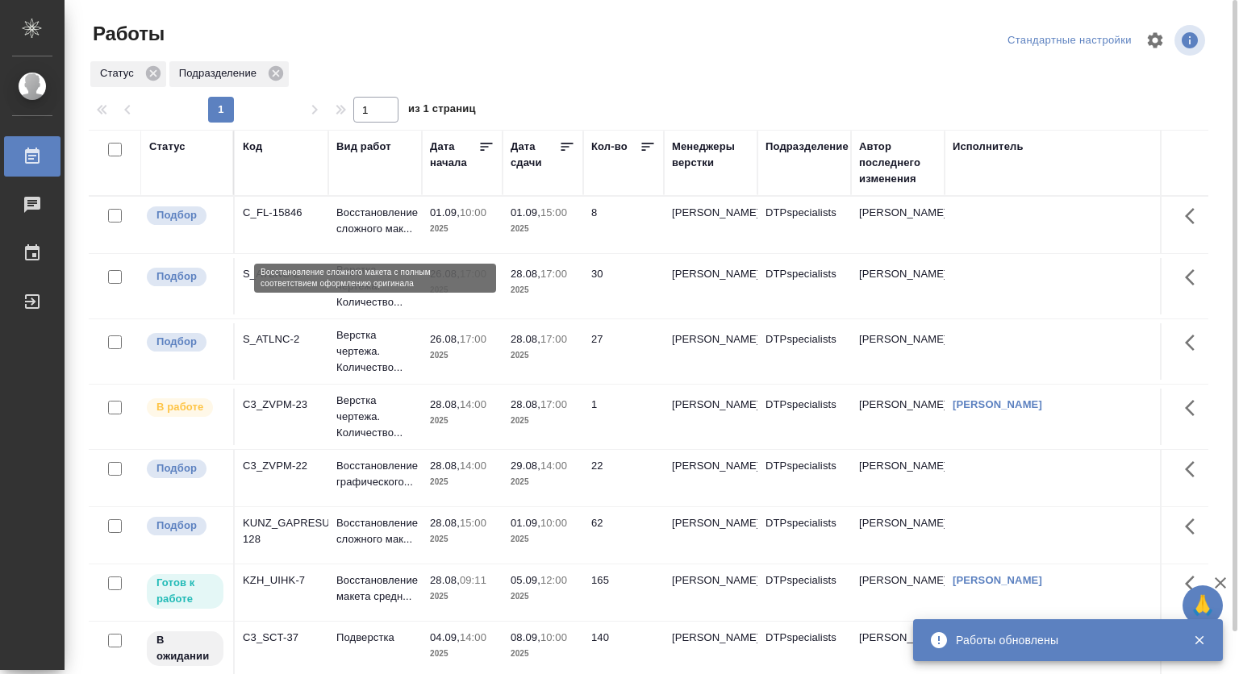
click at [389, 225] on p "Восстановление сложного мак..." at bounding box center [374, 221] width 77 height 32
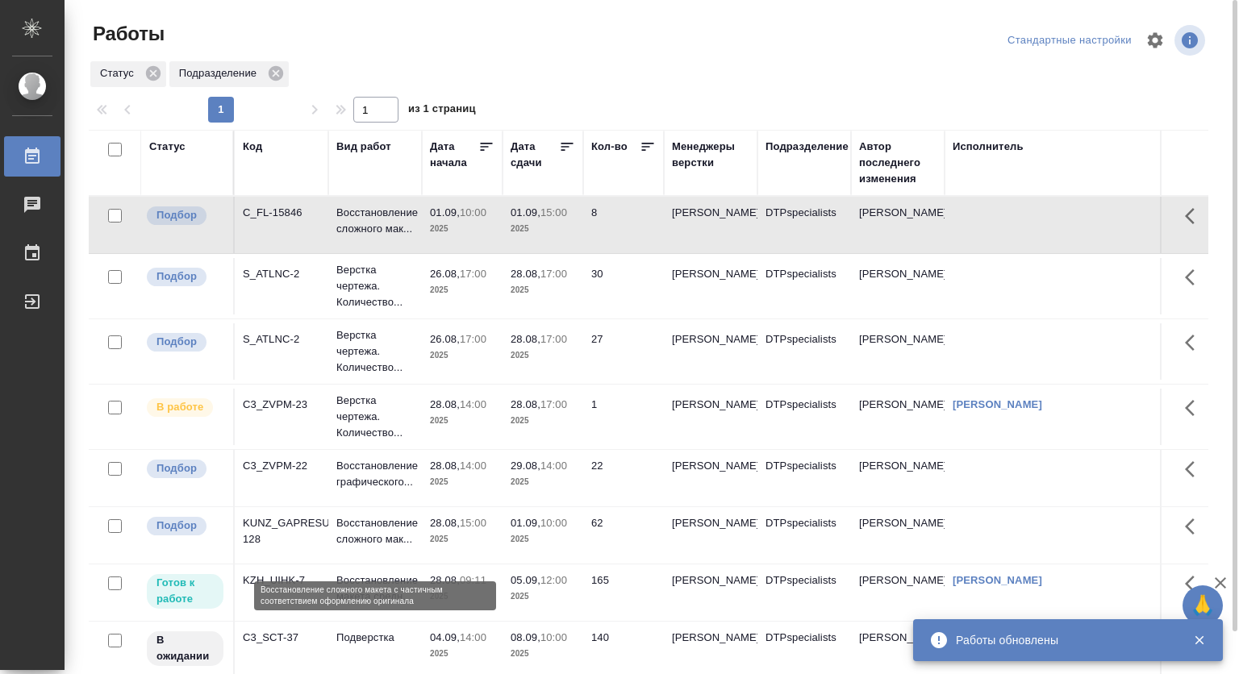
click at [374, 540] on p "Восстановление сложного мак..." at bounding box center [374, 531] width 77 height 32
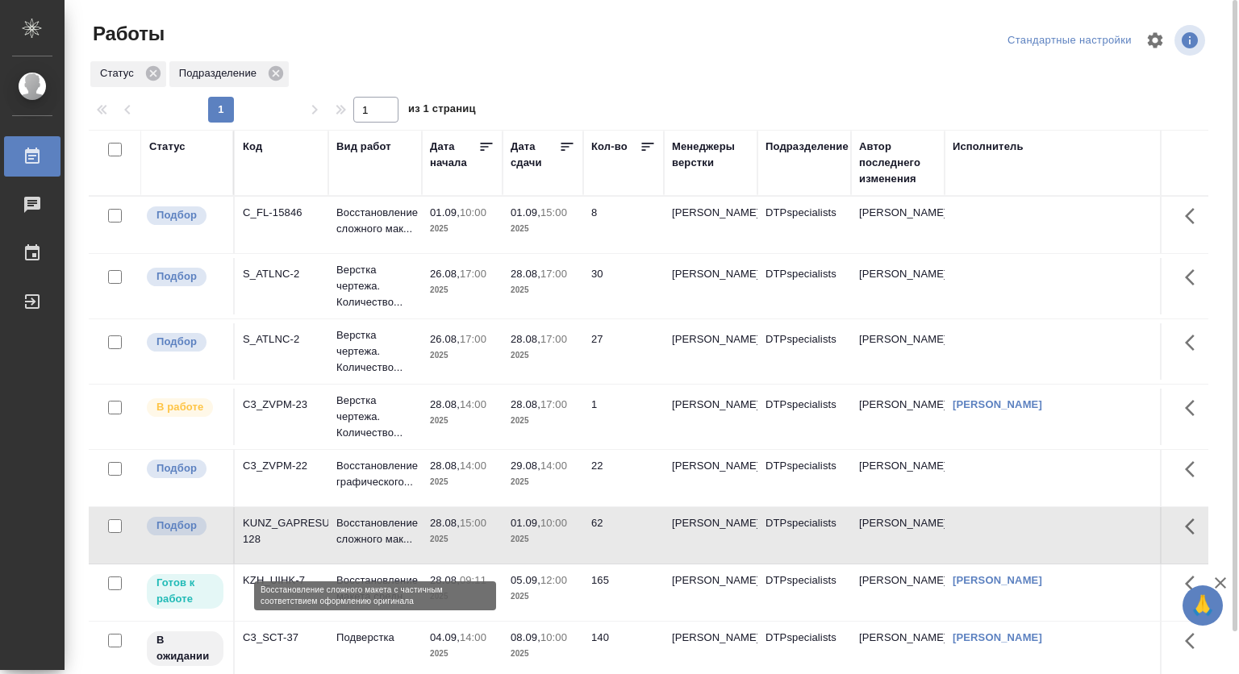
click at [362, 535] on p "Восстановление сложного мак..." at bounding box center [374, 531] width 77 height 32
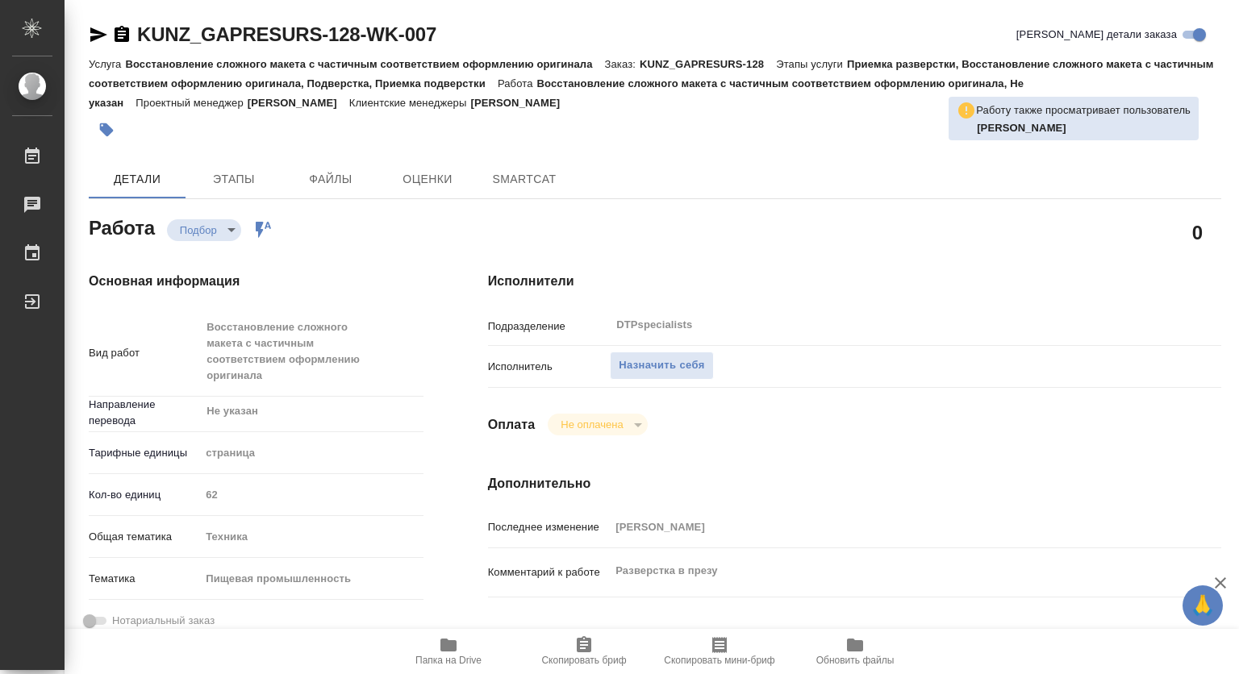
type textarea "x"
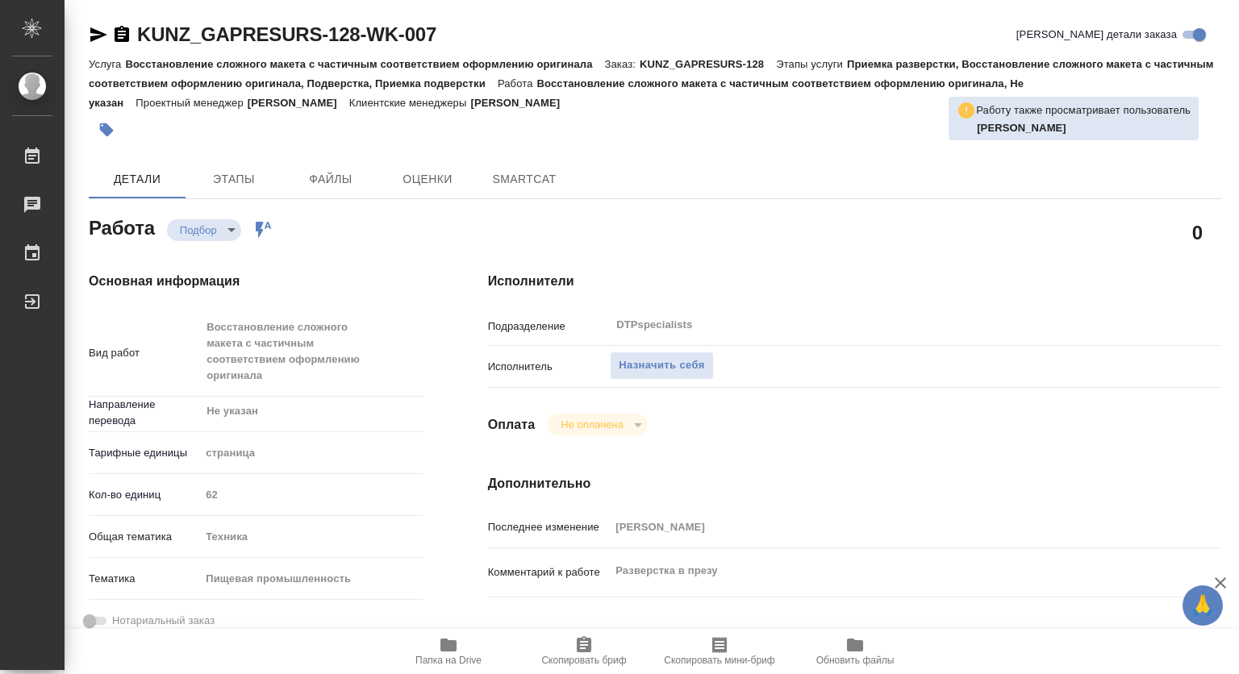
type textarea "x"
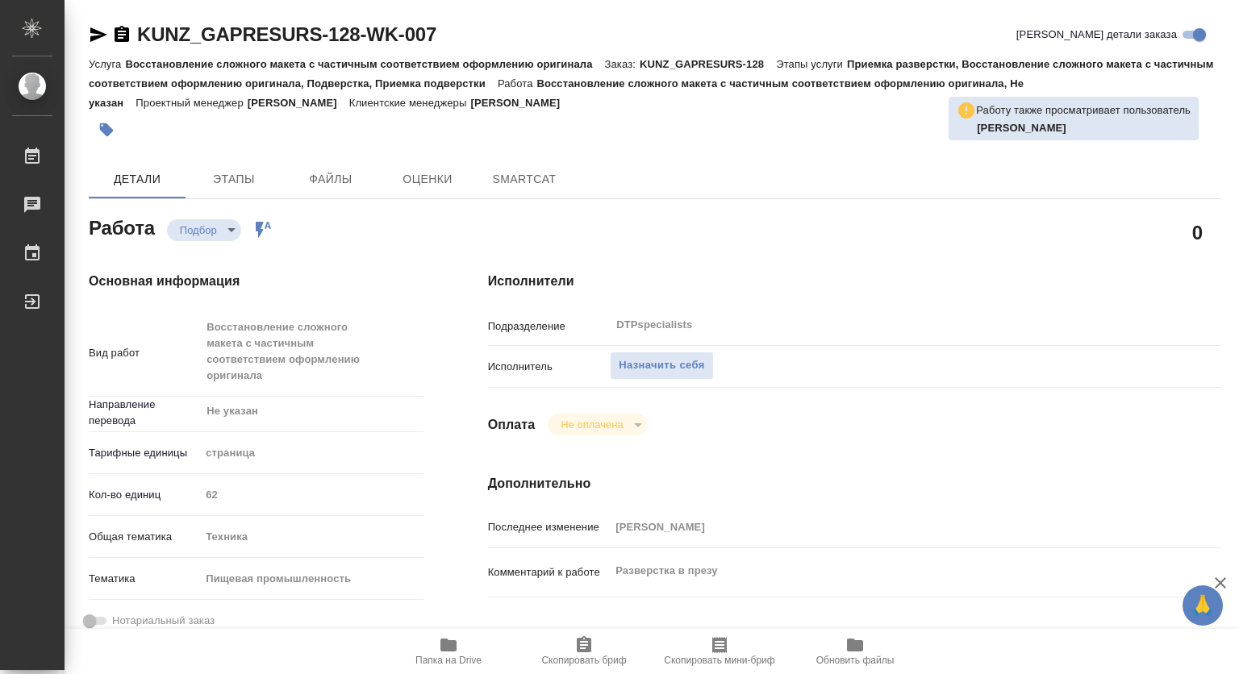
type textarea "x"
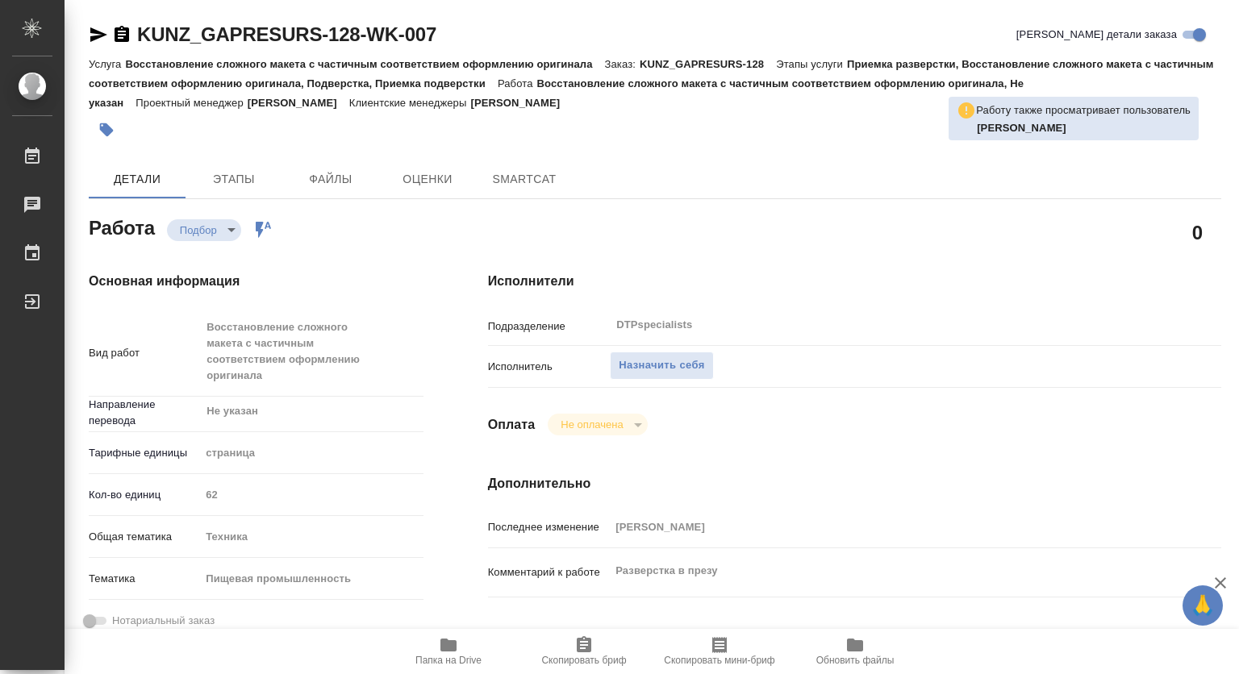
type textarea "x"
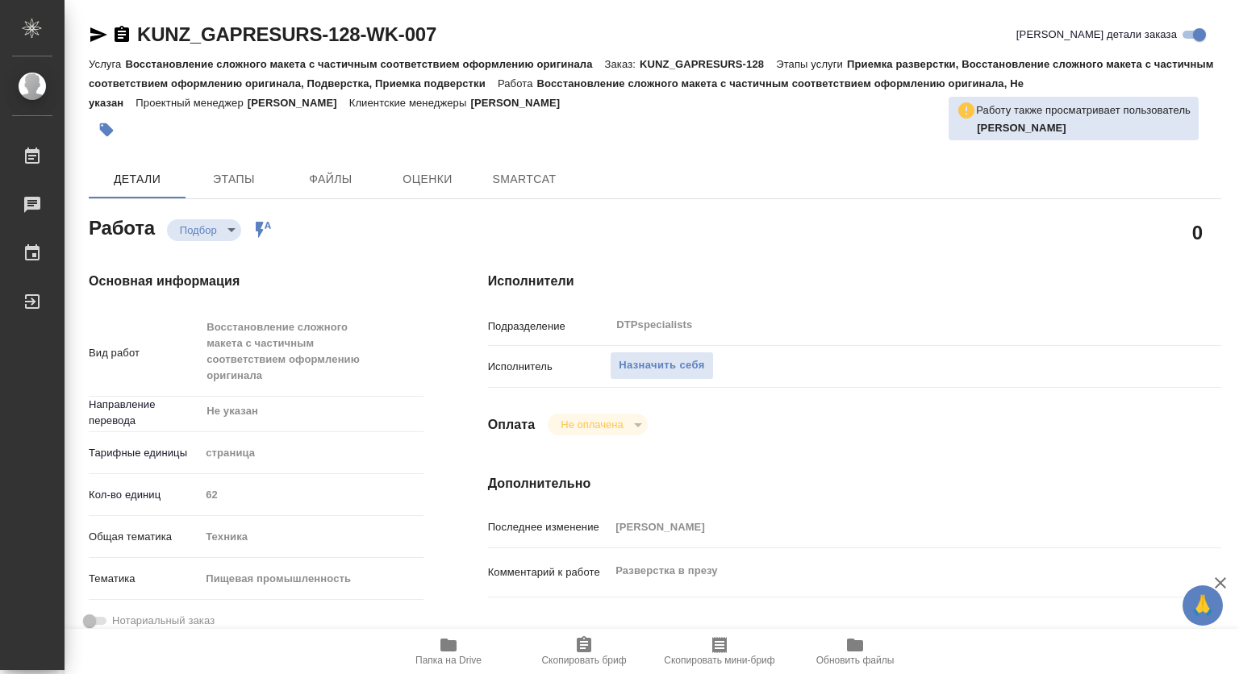
scroll to position [242, 0]
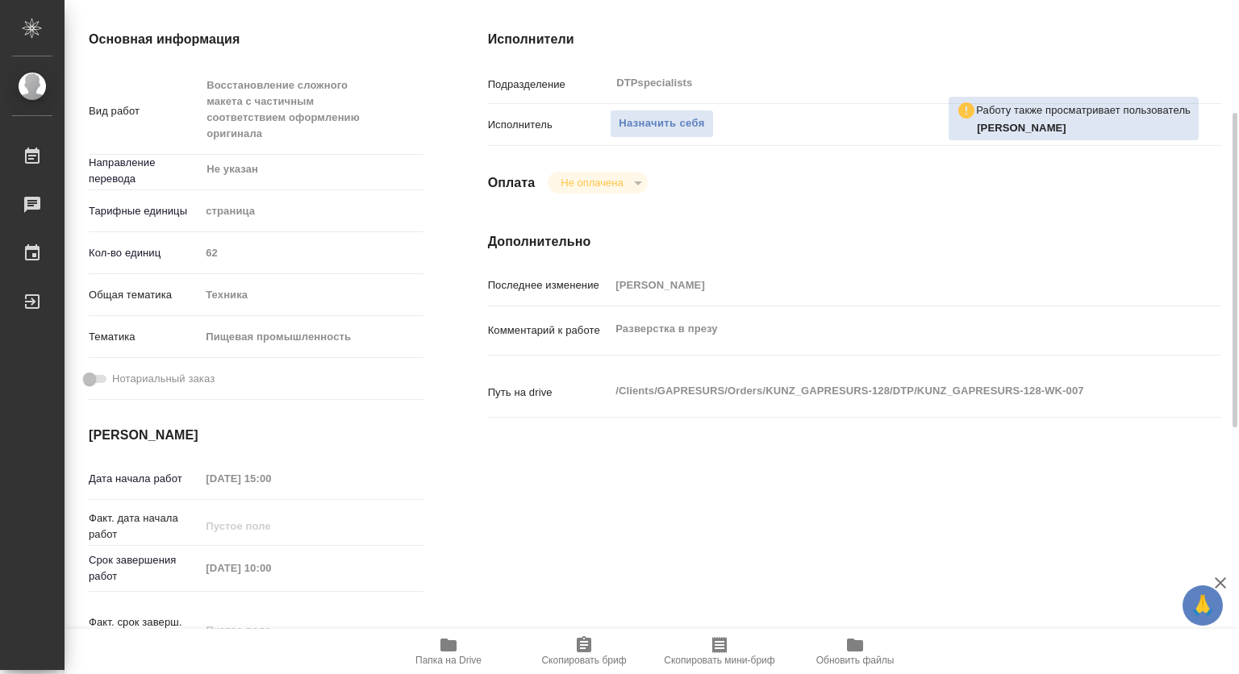
type textarea "x"
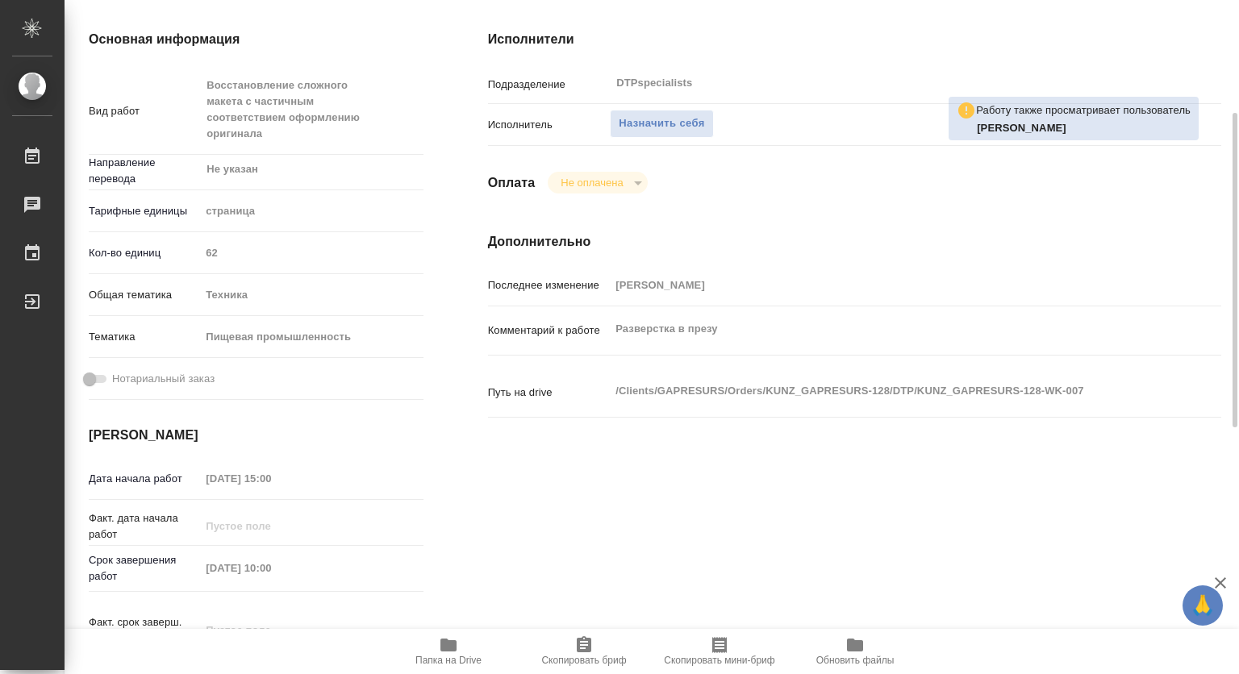
type textarea "x"
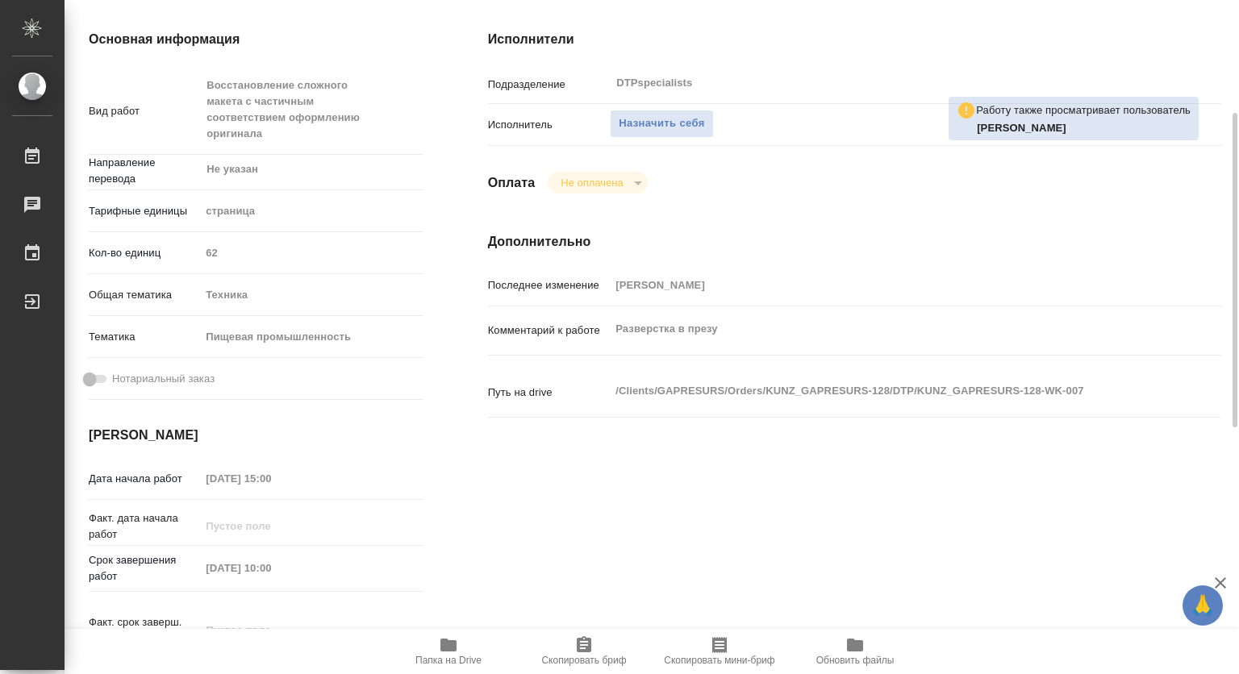
click at [448, 647] on icon "button" at bounding box center [448, 645] width 16 height 13
type textarea "x"
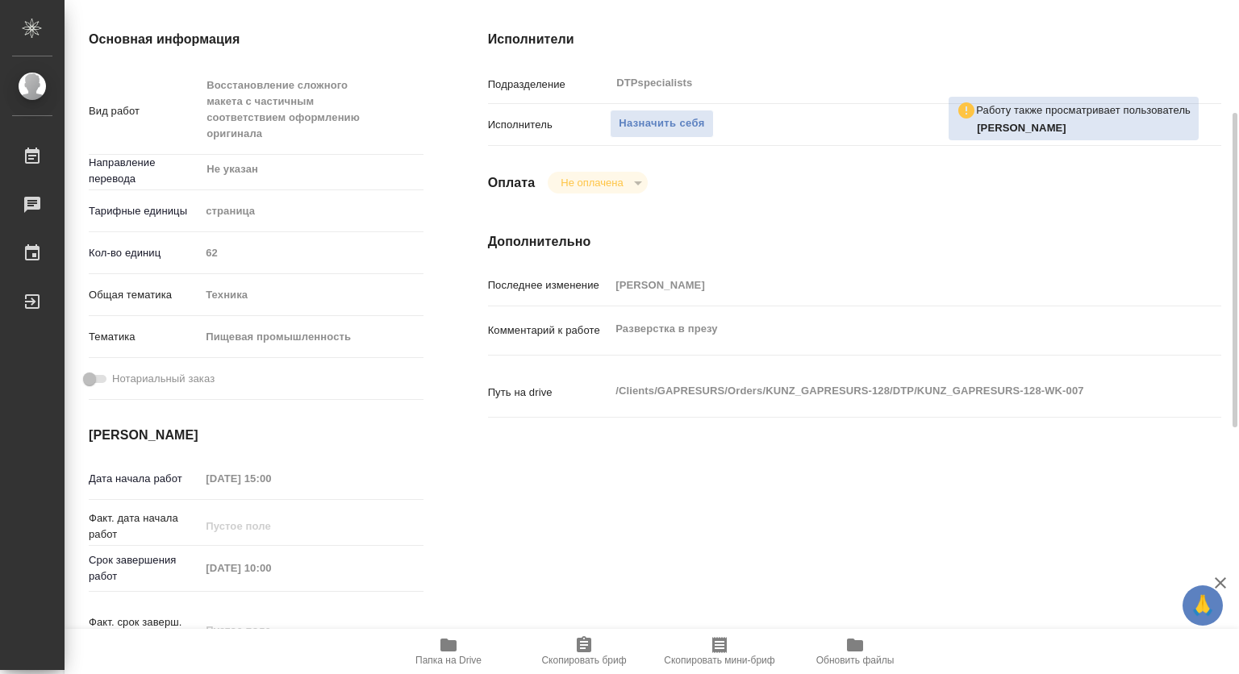
type textarea "x"
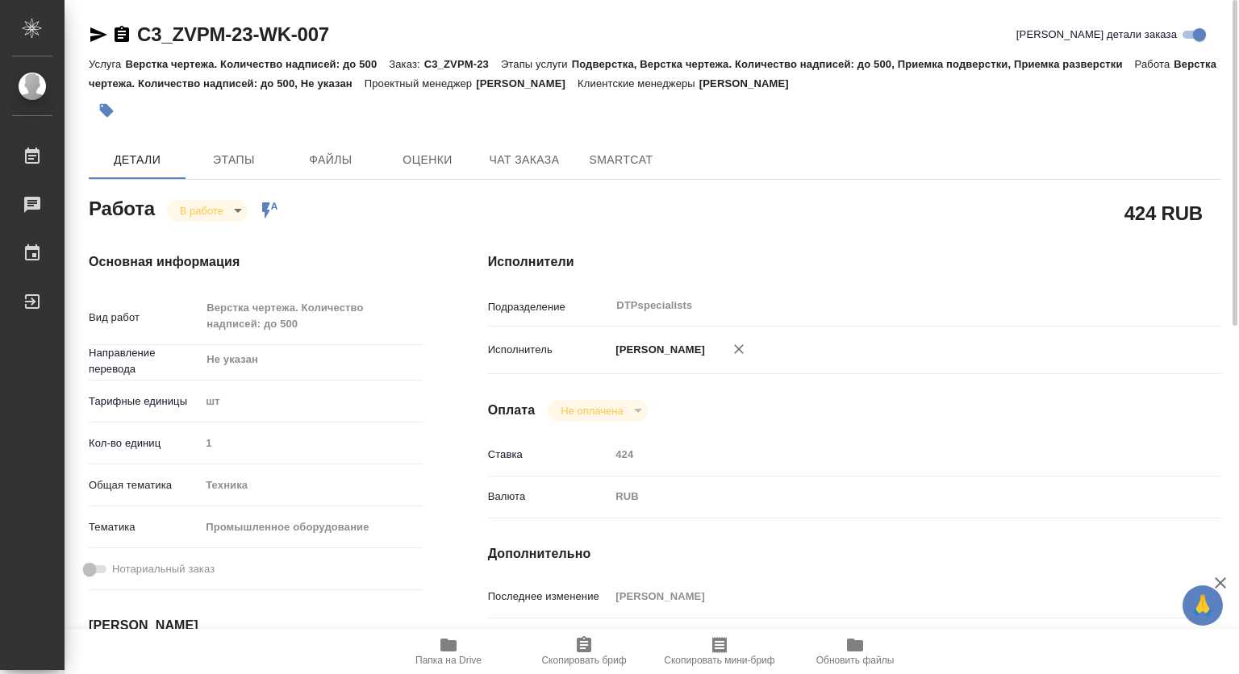
click at [210, 206] on body "🙏 .cls-1 fill:#fff; AWATERA Kovtun Svetlana Работы 0 Чаты График Выйти C3_ZVPM-…" at bounding box center [619, 337] width 1239 height 674
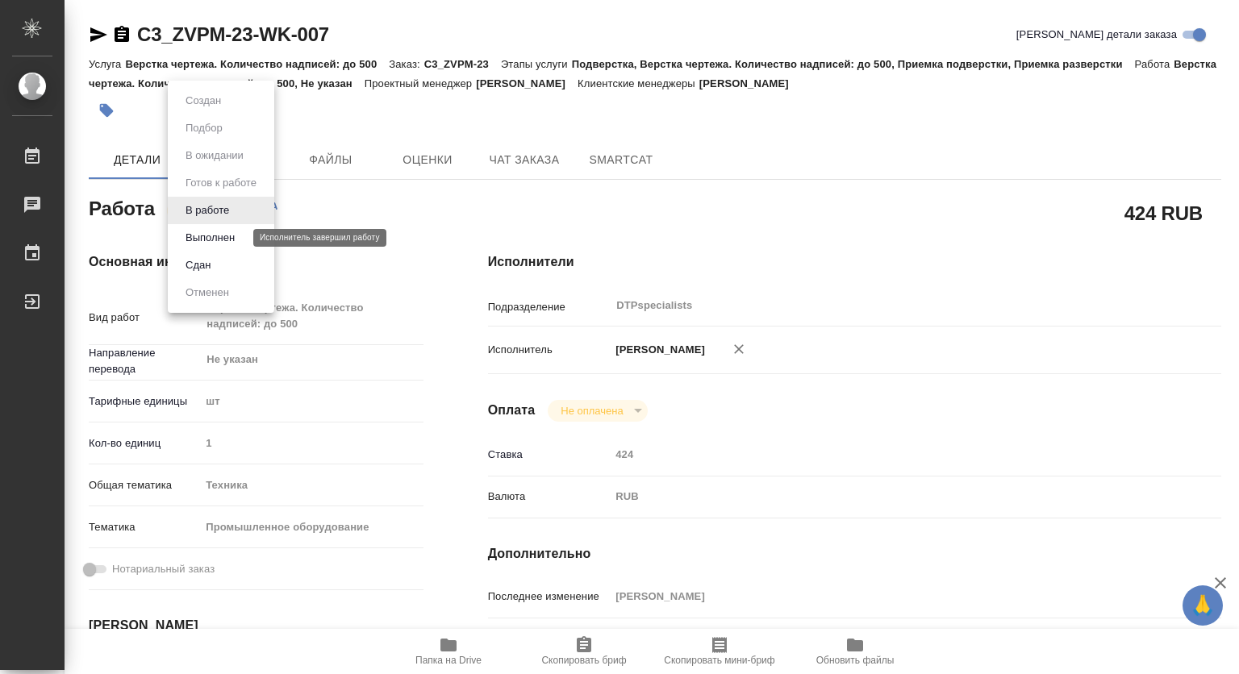
click at [199, 234] on button "Выполнен" at bounding box center [210, 238] width 59 height 18
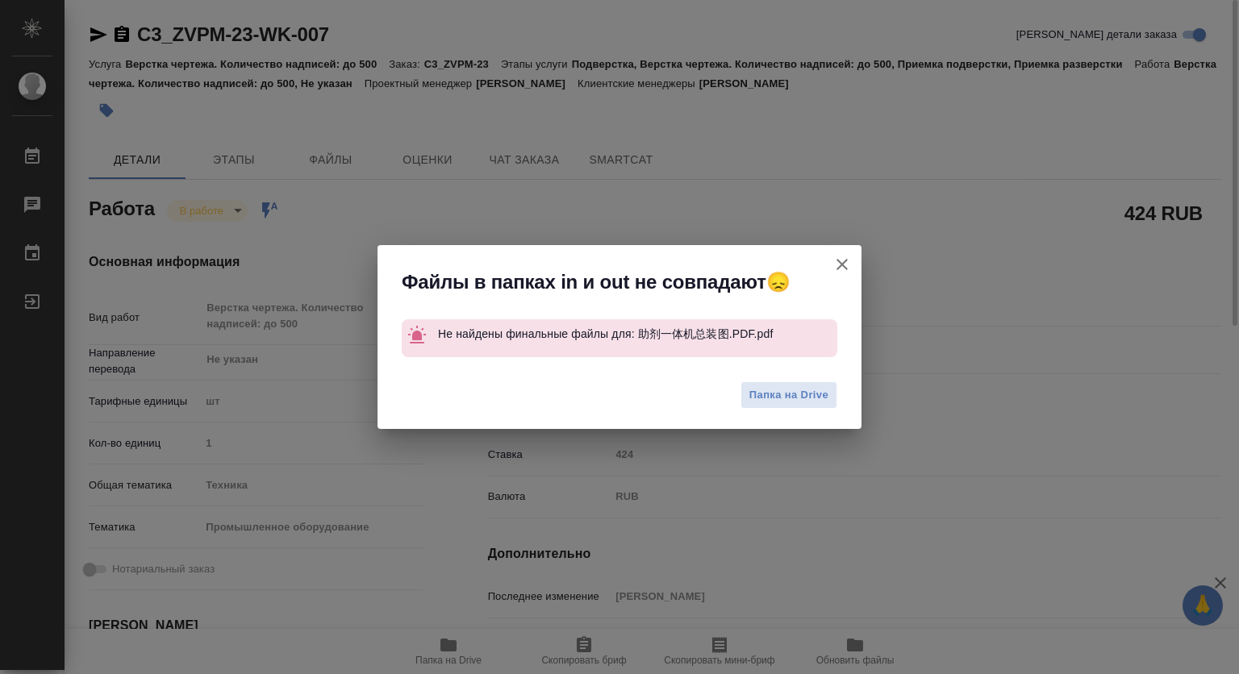
type textarea "x"
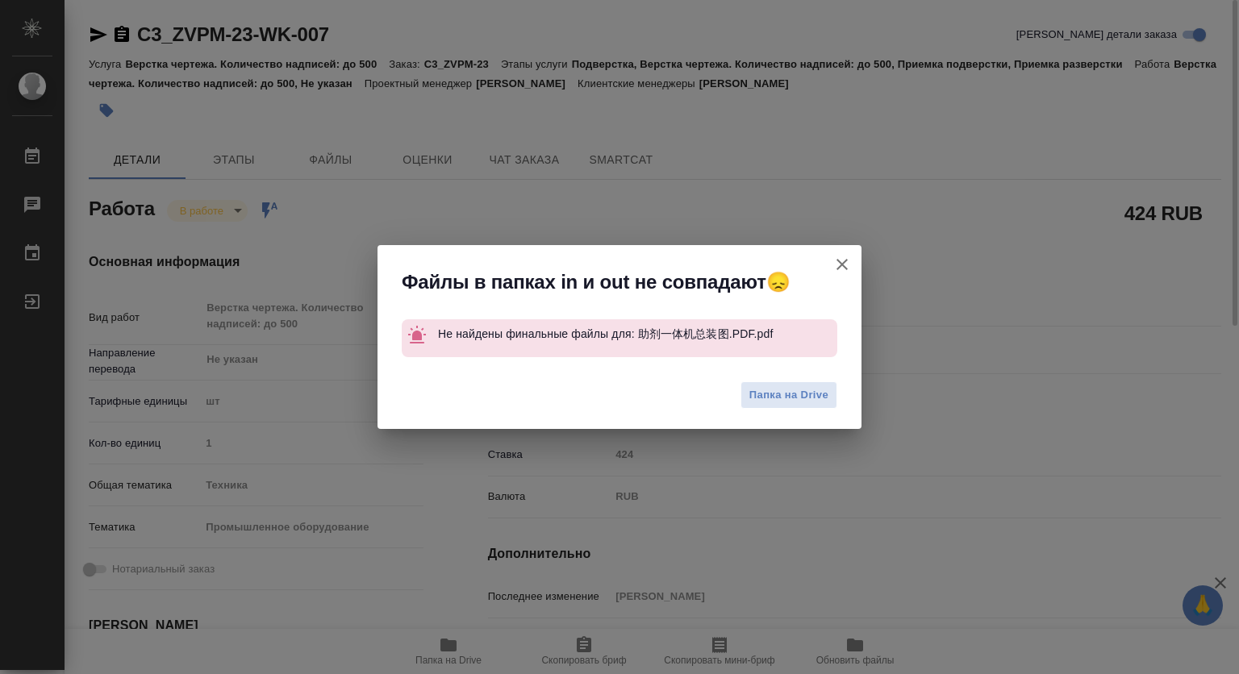
type textarea "x"
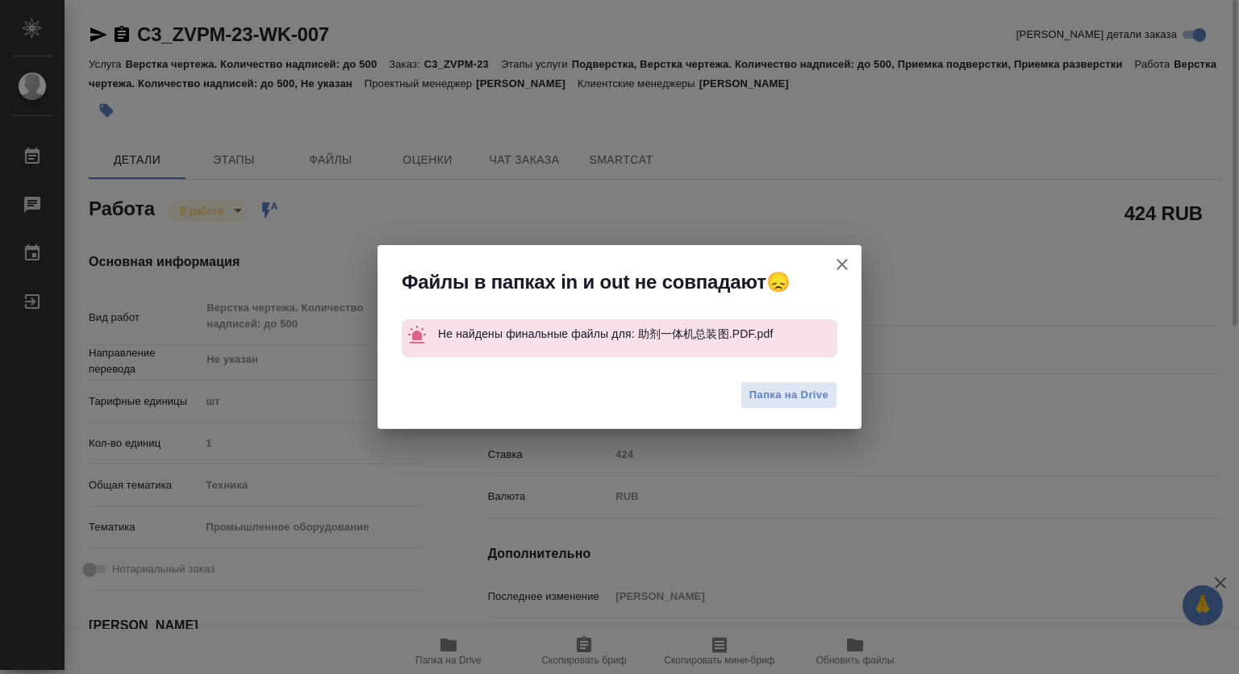
type textarea "x"
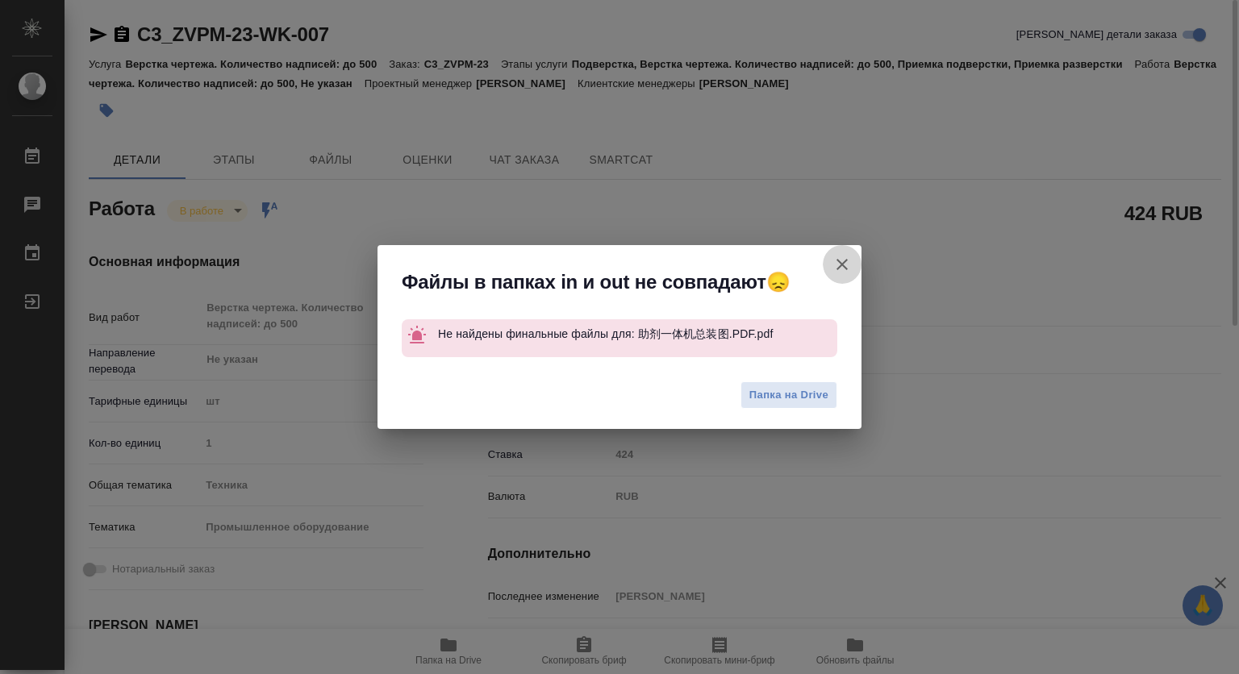
click at [841, 267] on icon "button" at bounding box center [841, 264] width 19 height 19
type textarea "x"
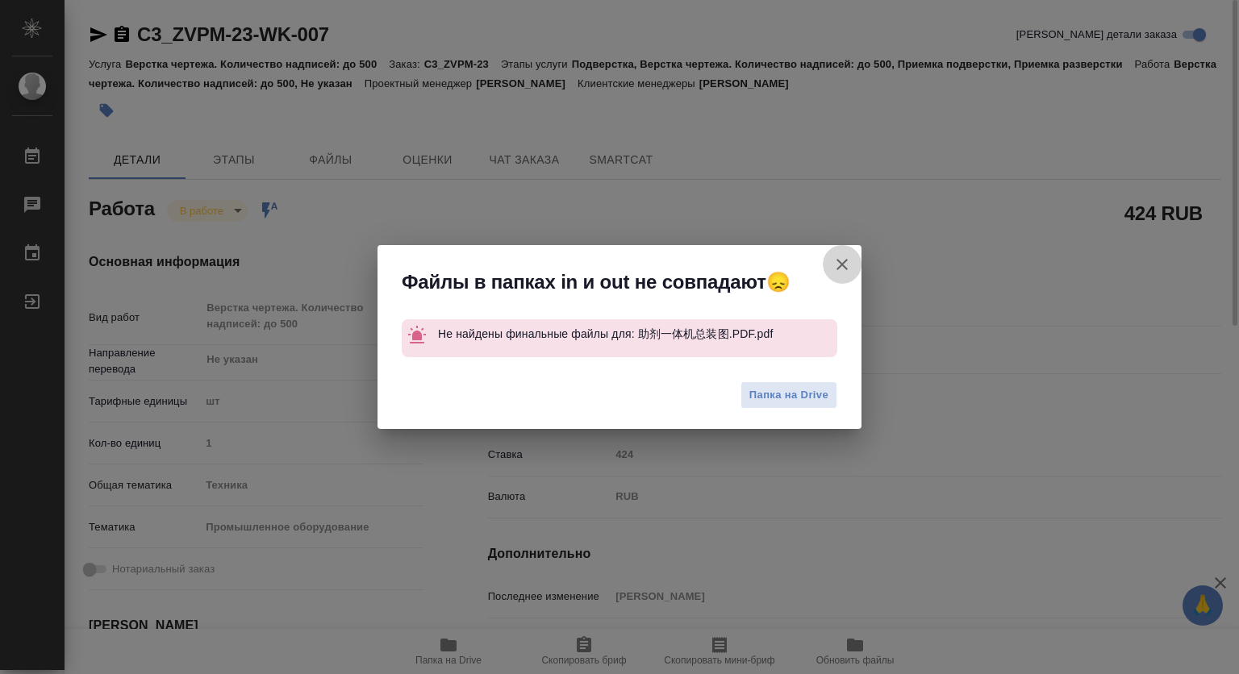
type textarea "x"
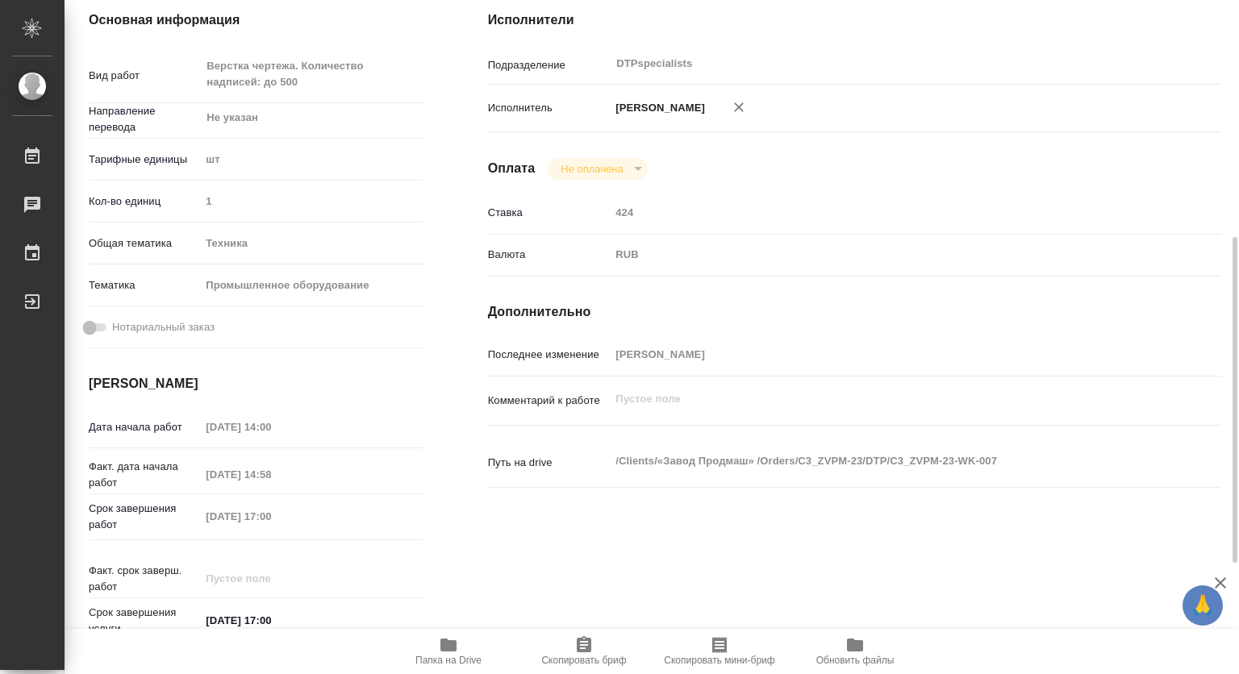
scroll to position [403, 0]
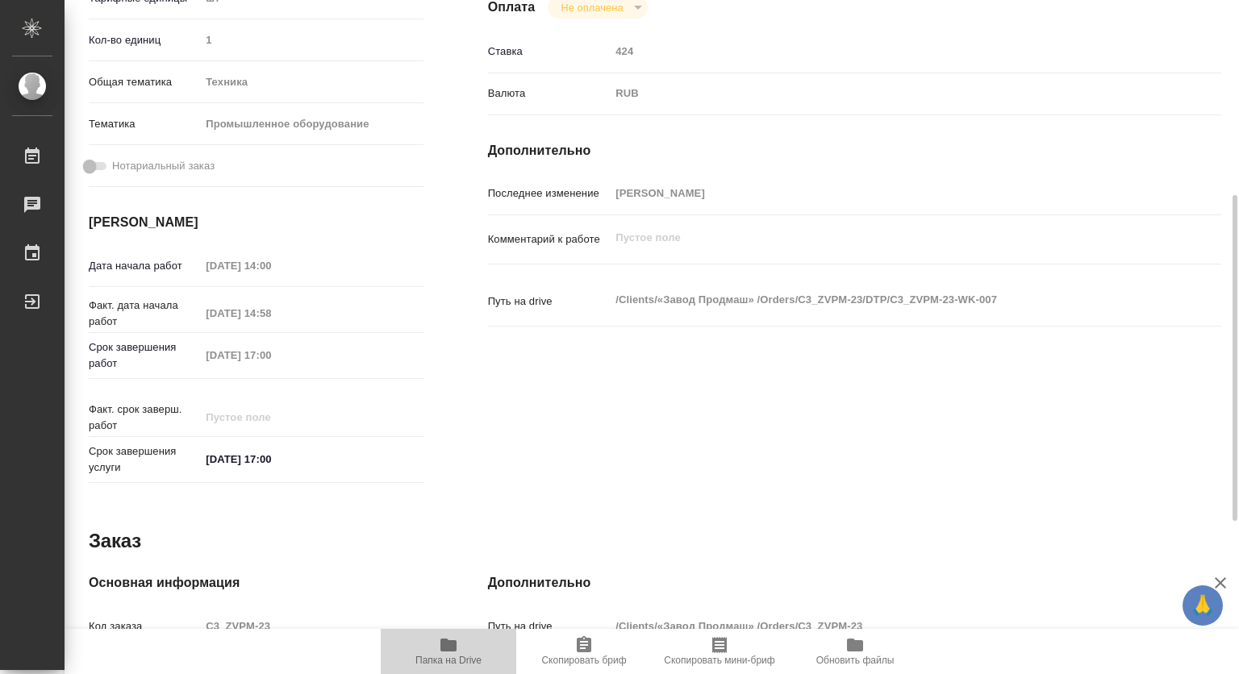
click at [440, 645] on icon "button" at bounding box center [448, 644] width 19 height 19
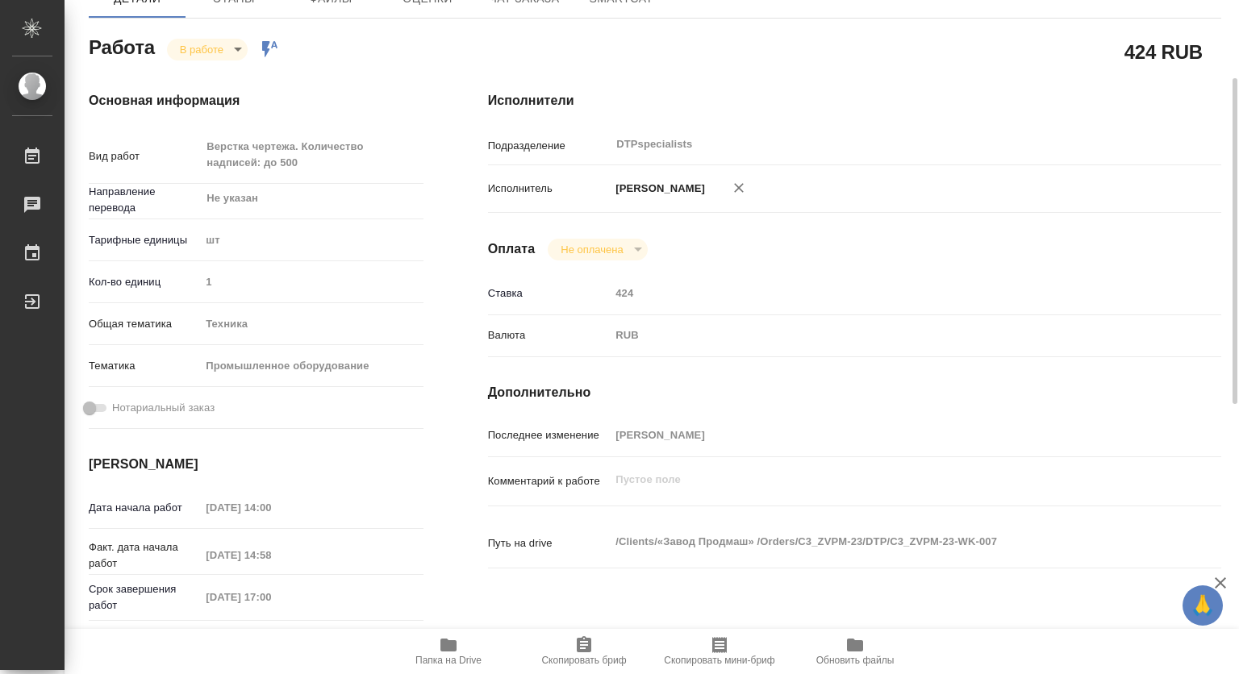
scroll to position [0, 0]
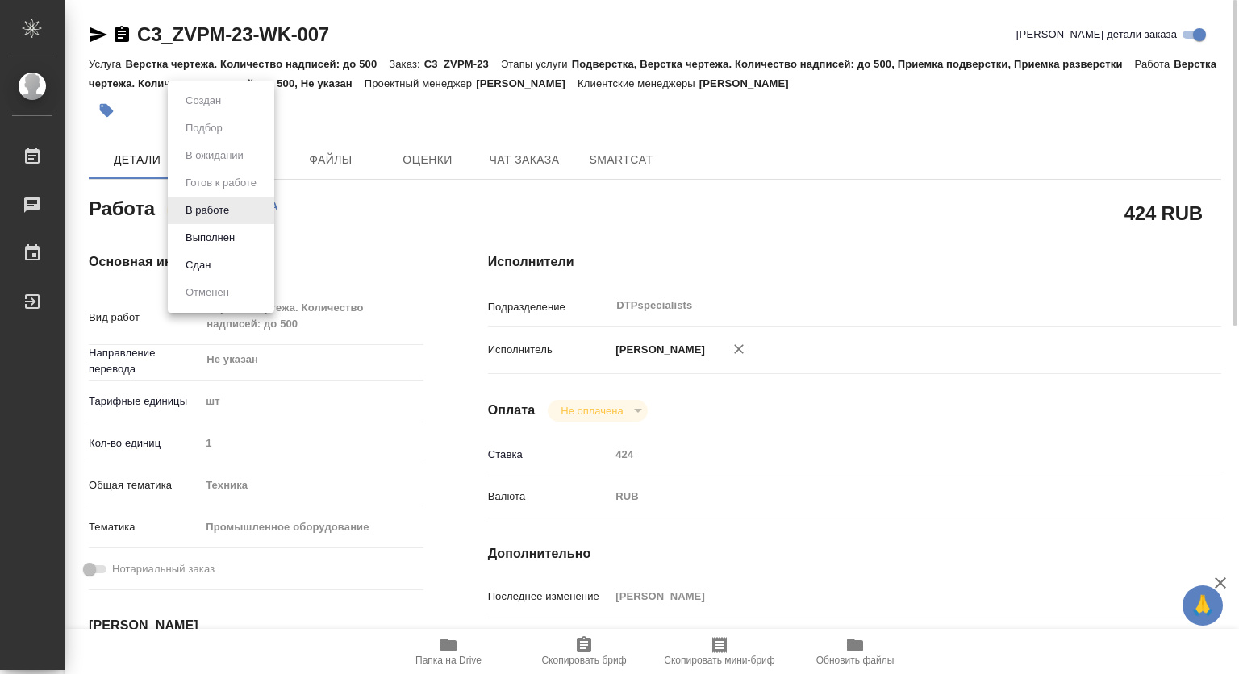
click at [229, 210] on body "🙏 .cls-1 fill:#fff; AWATERA Kovtun Svetlana Работы 0 Чаты График Выйти C3_ZVPM-…" at bounding box center [619, 337] width 1239 height 674
click at [206, 231] on button "Выполнен" at bounding box center [210, 238] width 59 height 18
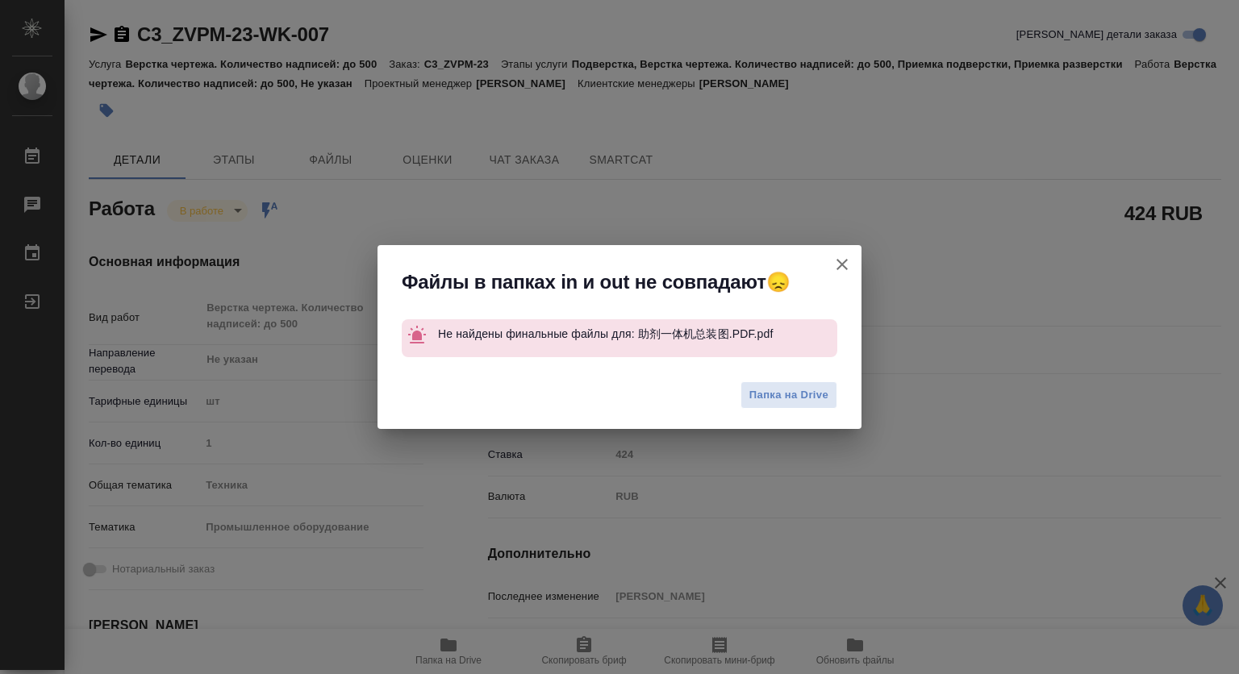
type textarea "x"
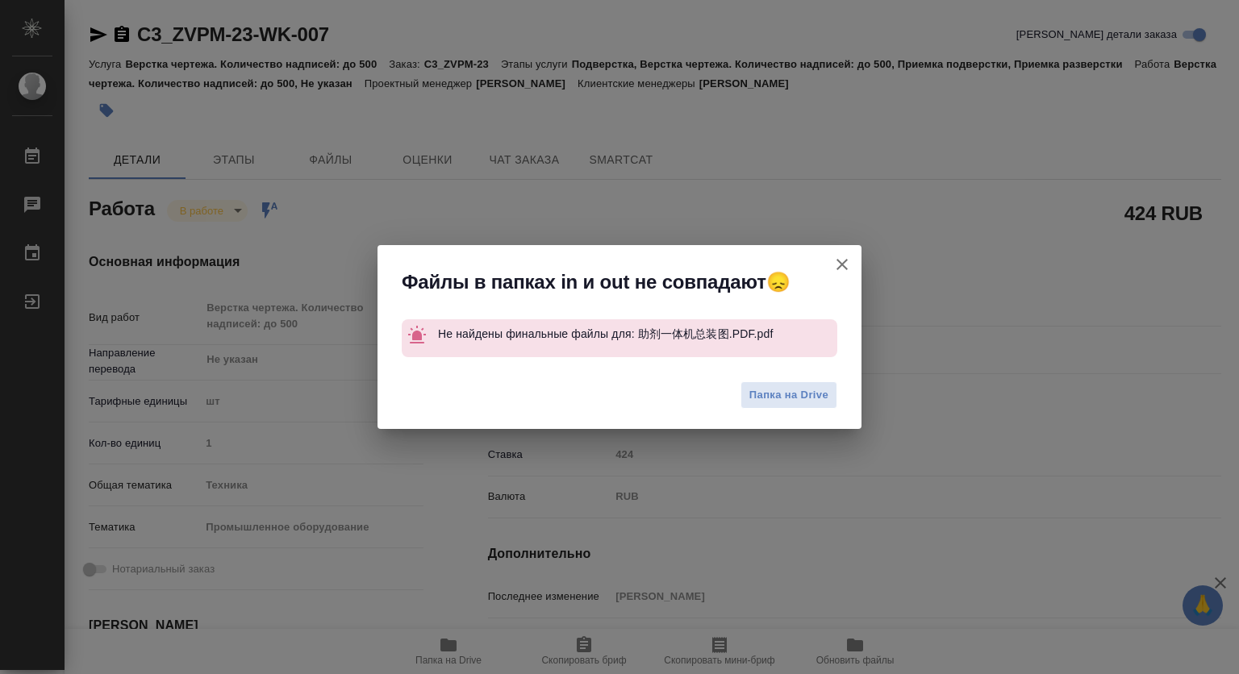
type textarea "x"
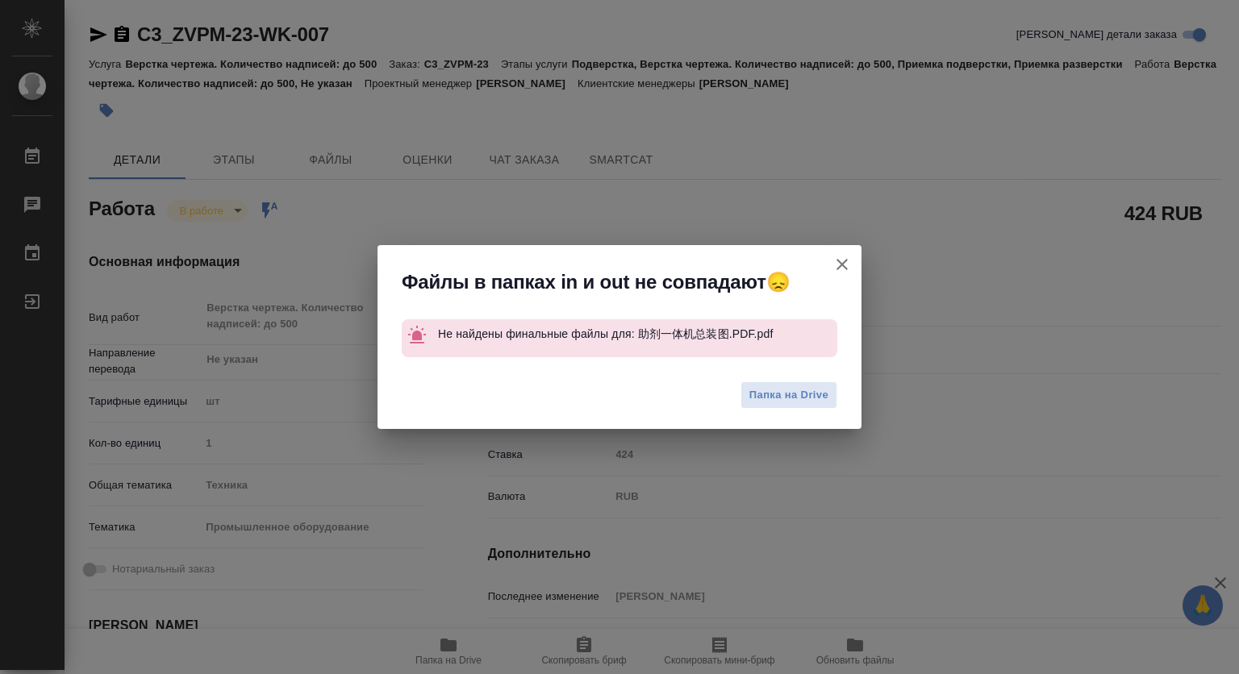
type textarea "x"
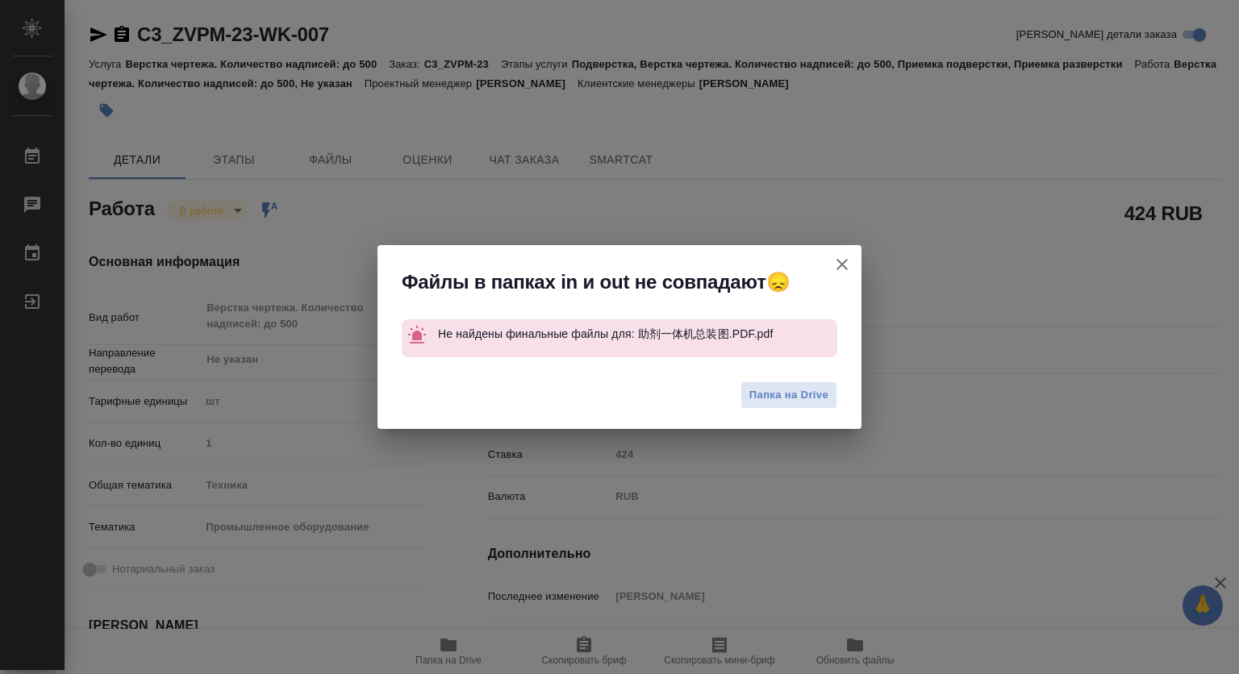
click at [835, 259] on icon "button" at bounding box center [841, 264] width 19 height 19
type textarea "x"
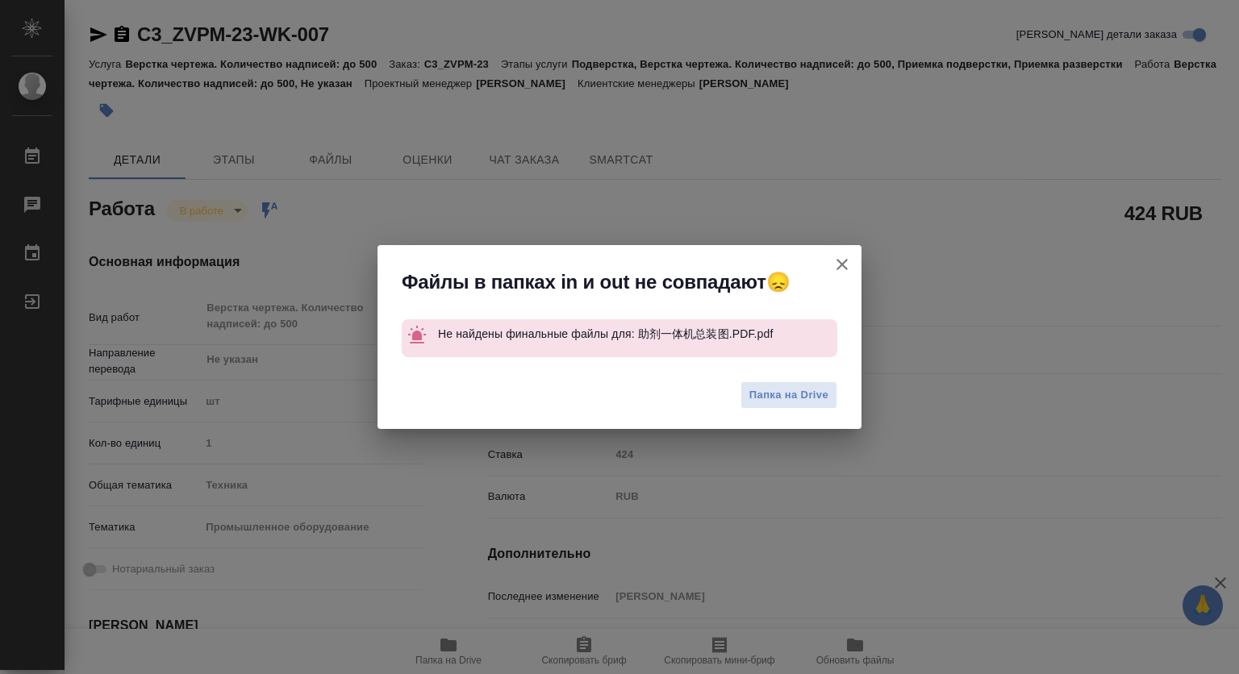
type textarea "x"
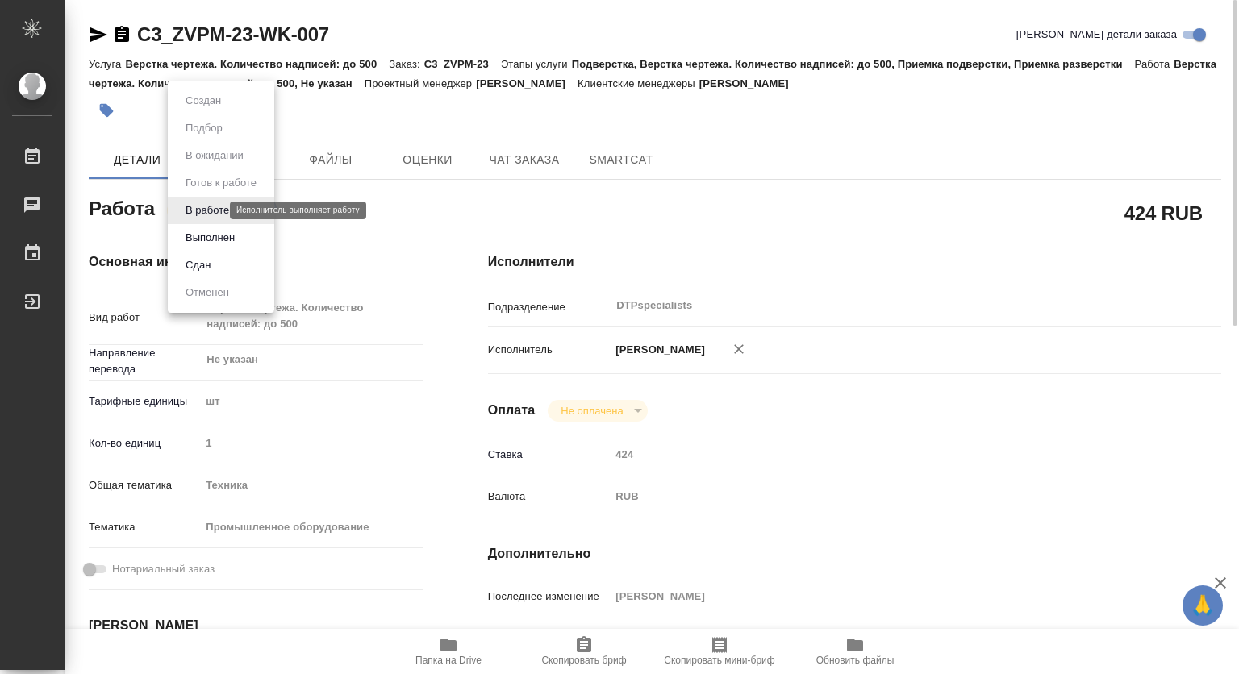
click at [215, 214] on body "🙏 .cls-1 fill:#fff; AWATERA Kovtun Svetlana Работы 0 Чаты График Выйти C3_ZVPM-…" at bounding box center [619, 337] width 1239 height 674
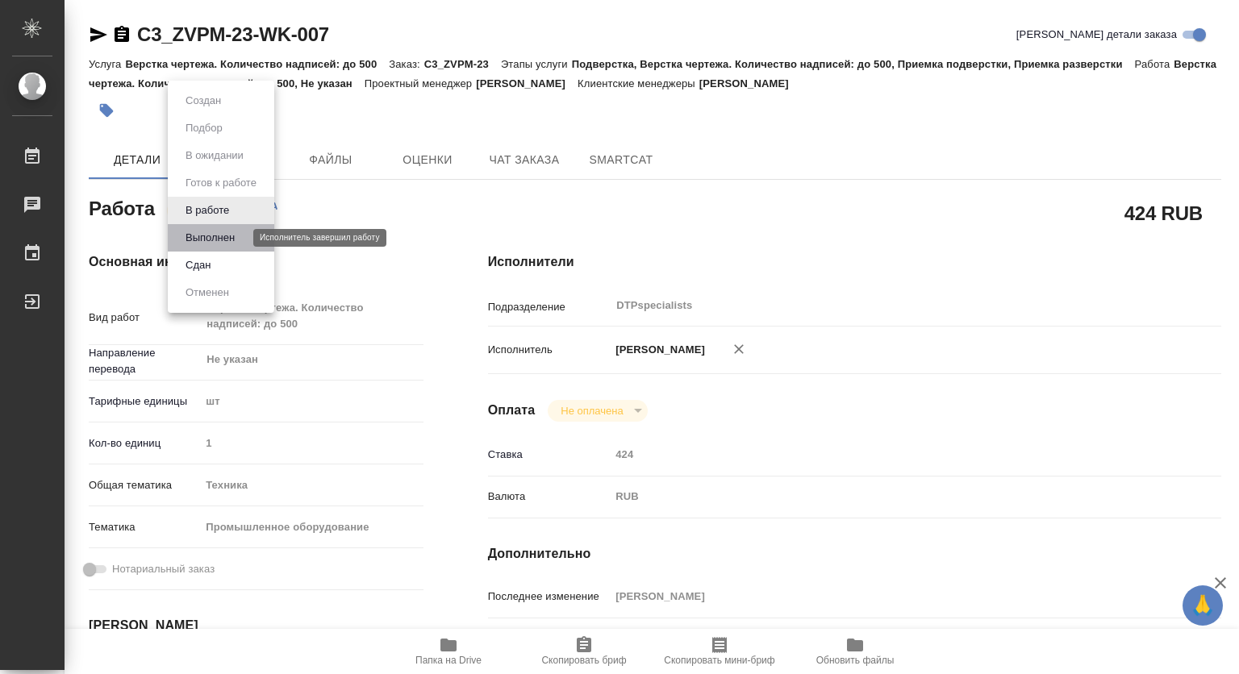
click at [207, 231] on button "Выполнен" at bounding box center [210, 238] width 59 height 18
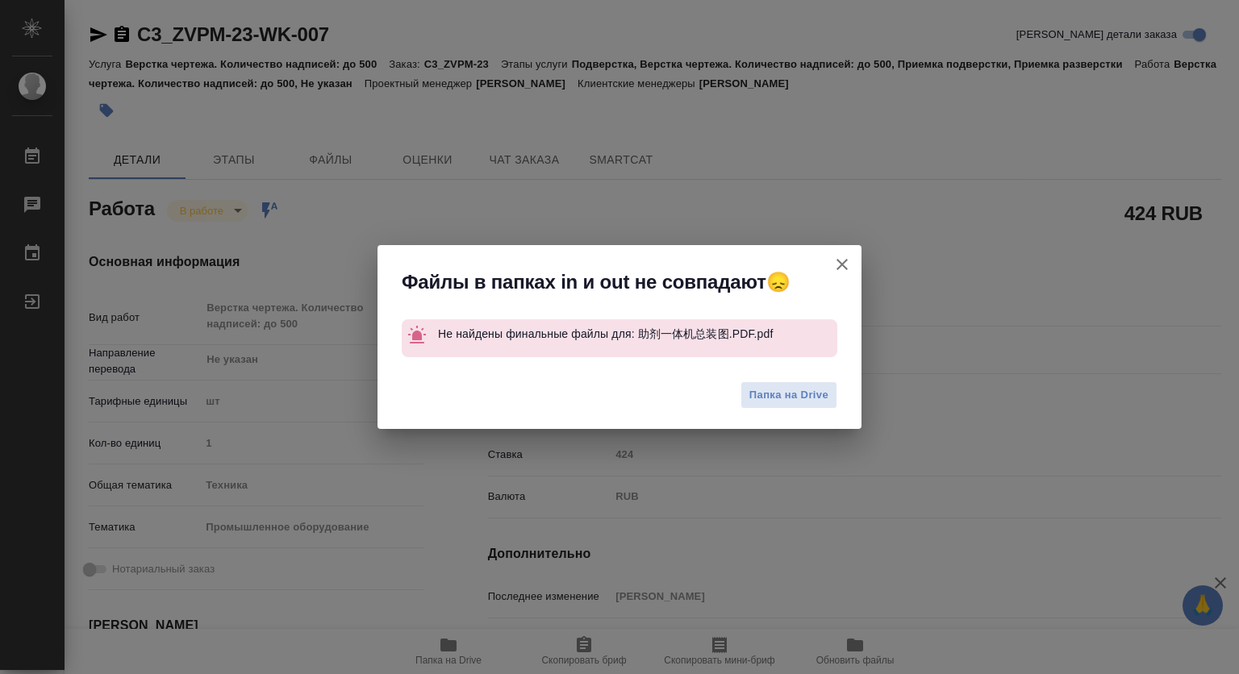
type textarea "x"
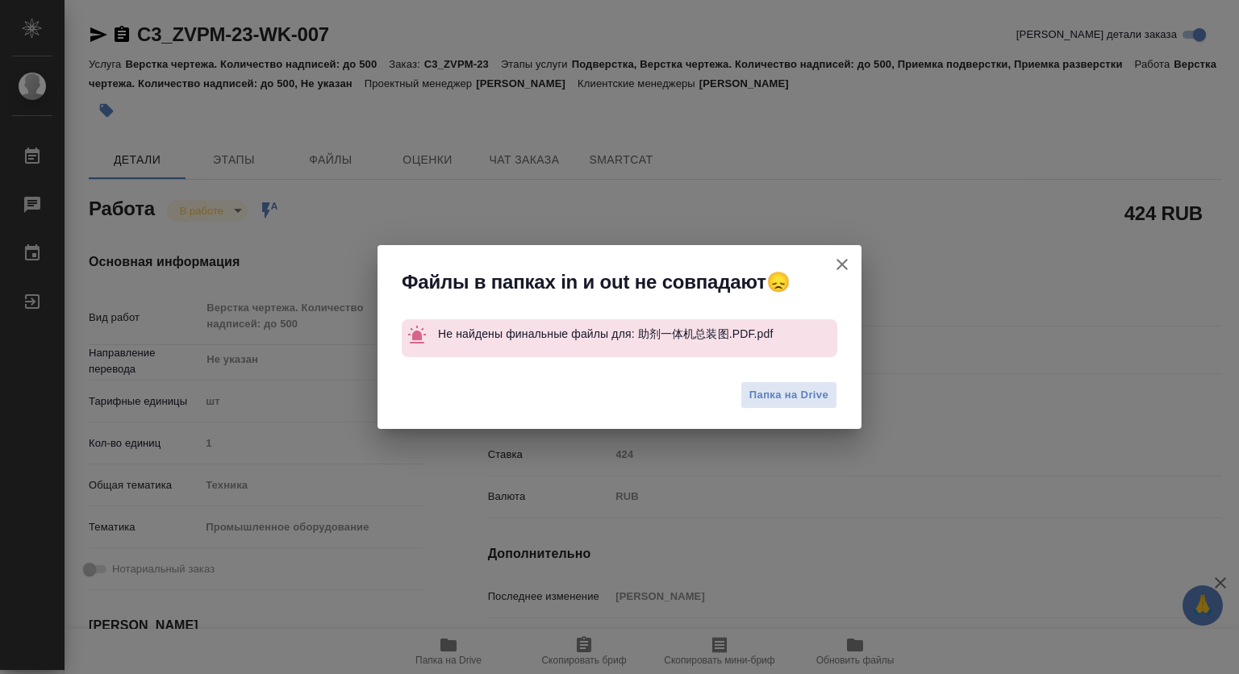
type textarea "x"
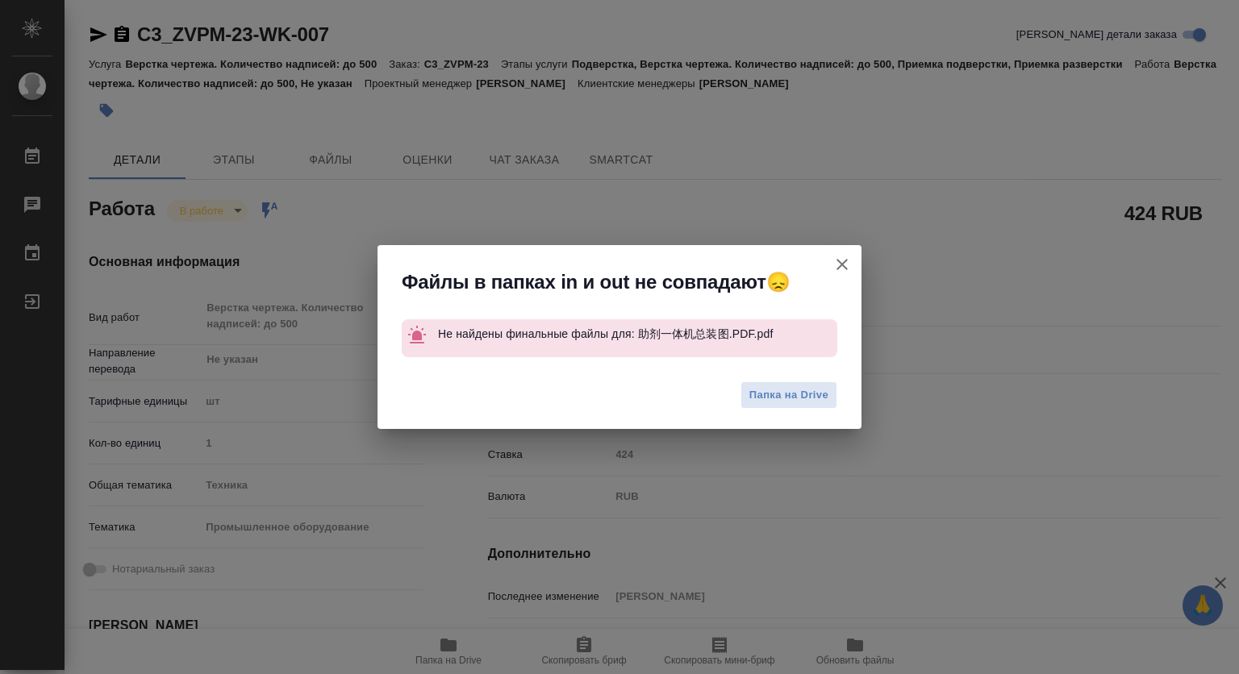
type textarea "x"
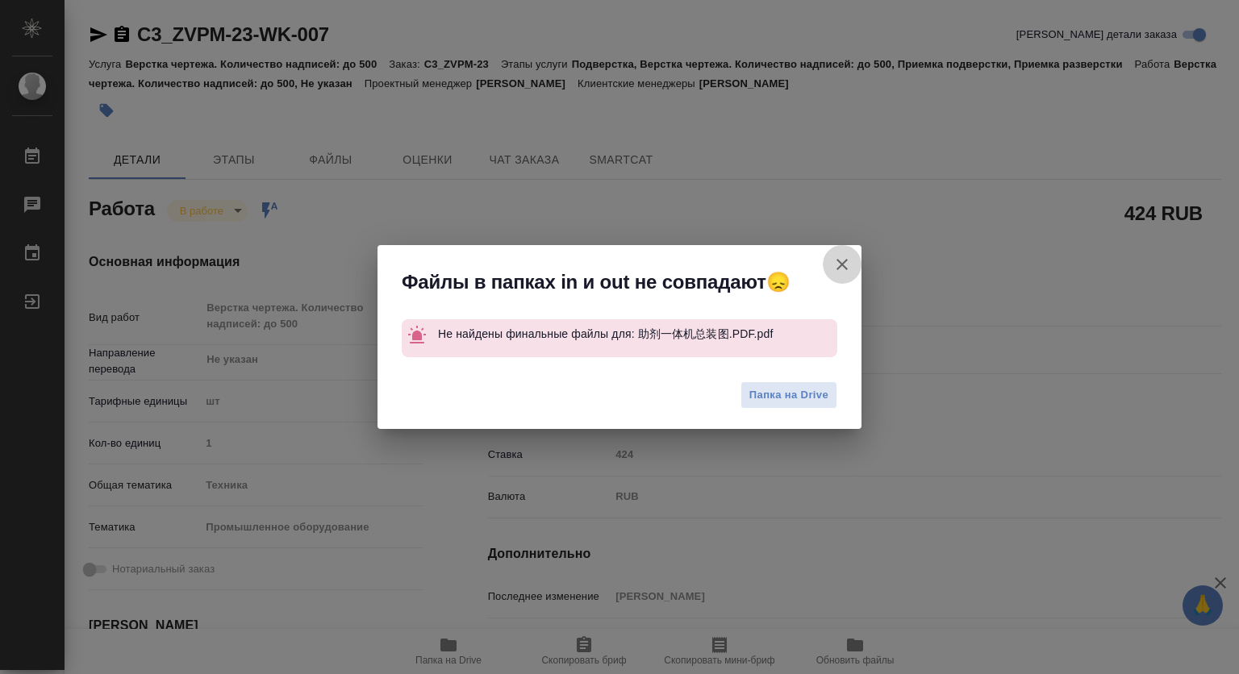
click at [844, 261] on icon "button" at bounding box center [841, 264] width 11 height 11
type textarea "x"
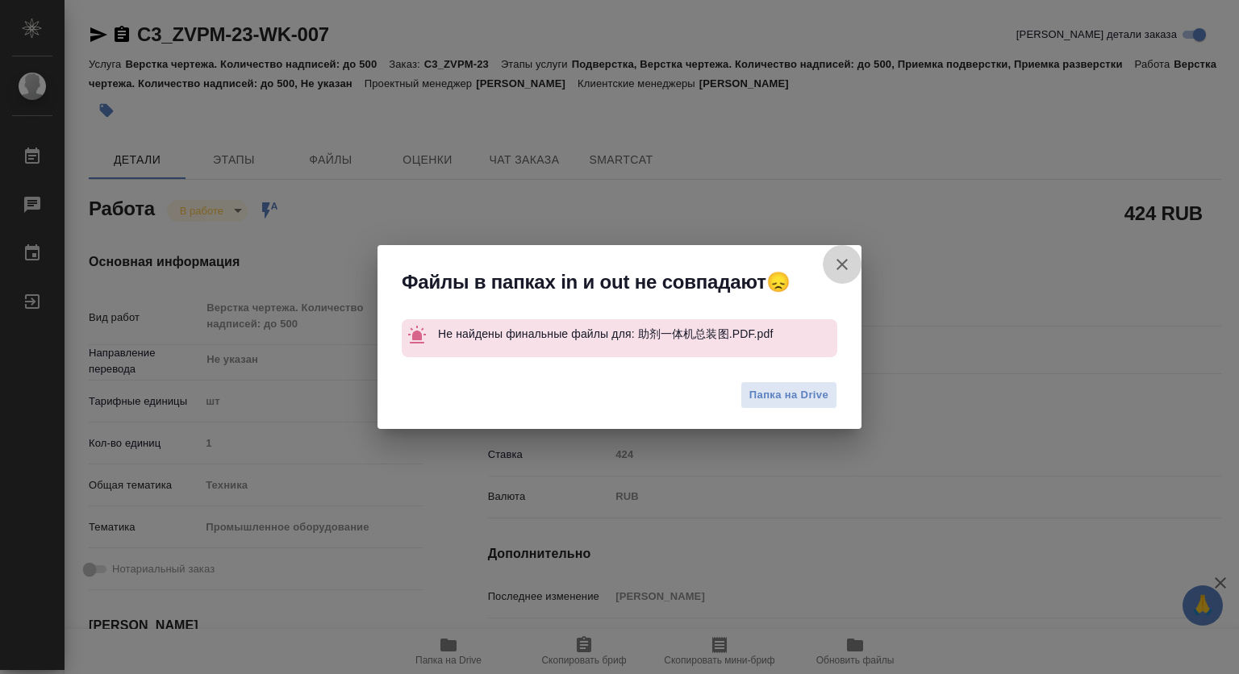
type textarea "x"
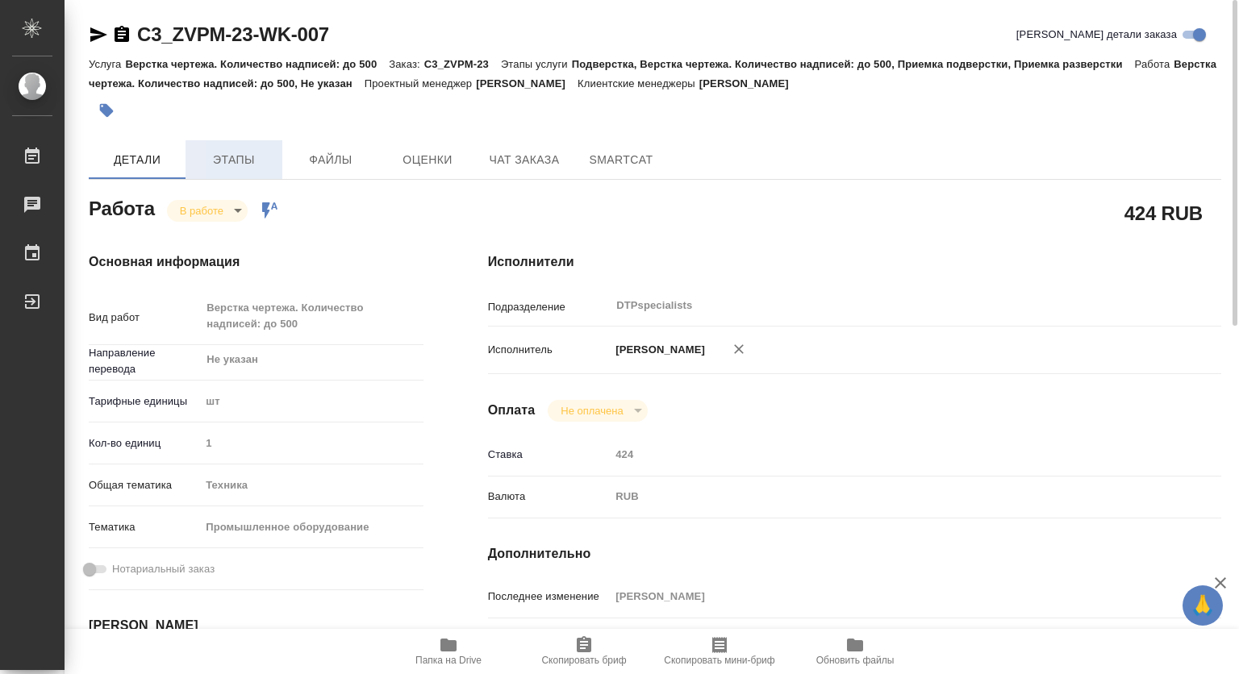
click at [234, 171] on button "Этапы" at bounding box center [233, 159] width 97 height 39
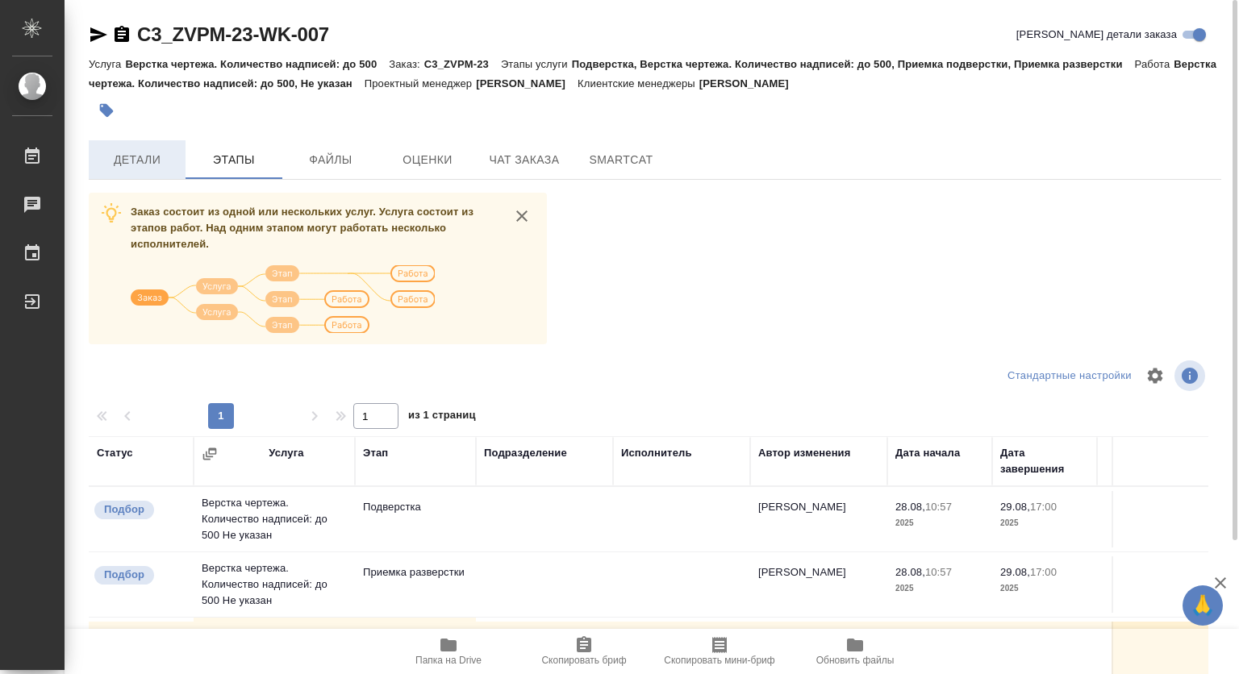
click at [143, 160] on span "Детали" at bounding box center [136, 160] width 77 height 20
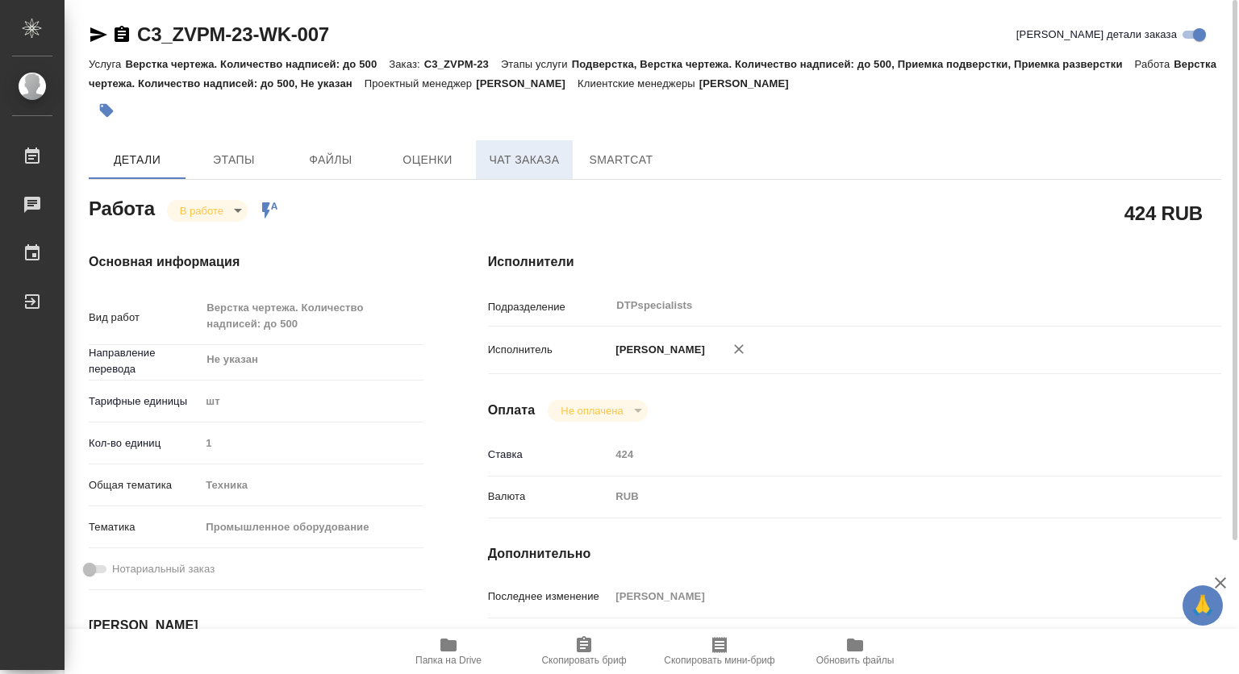
type textarea "x"
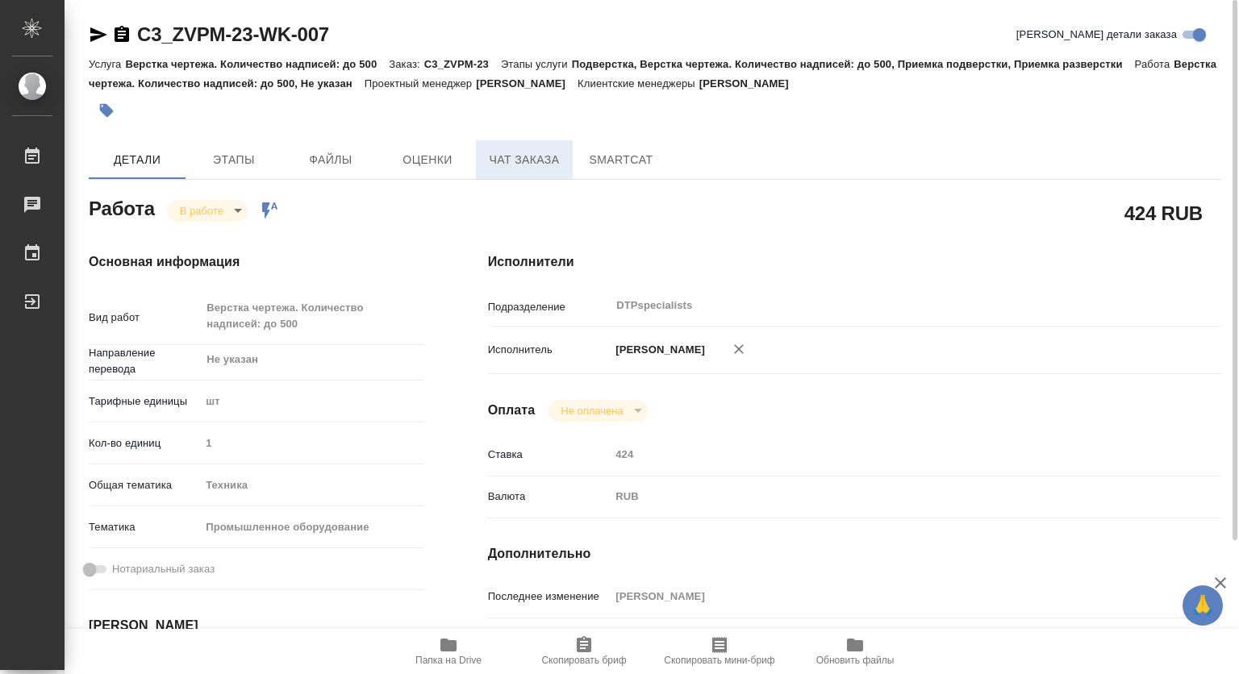
type textarea "x"
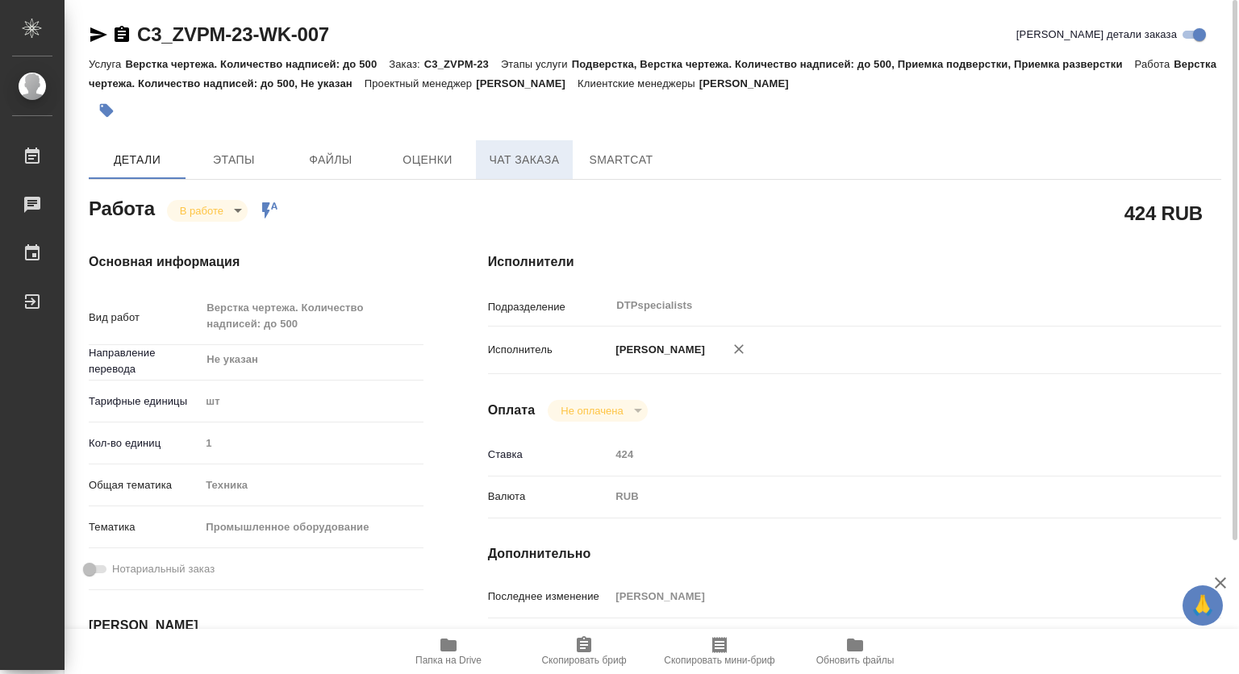
type textarea "x"
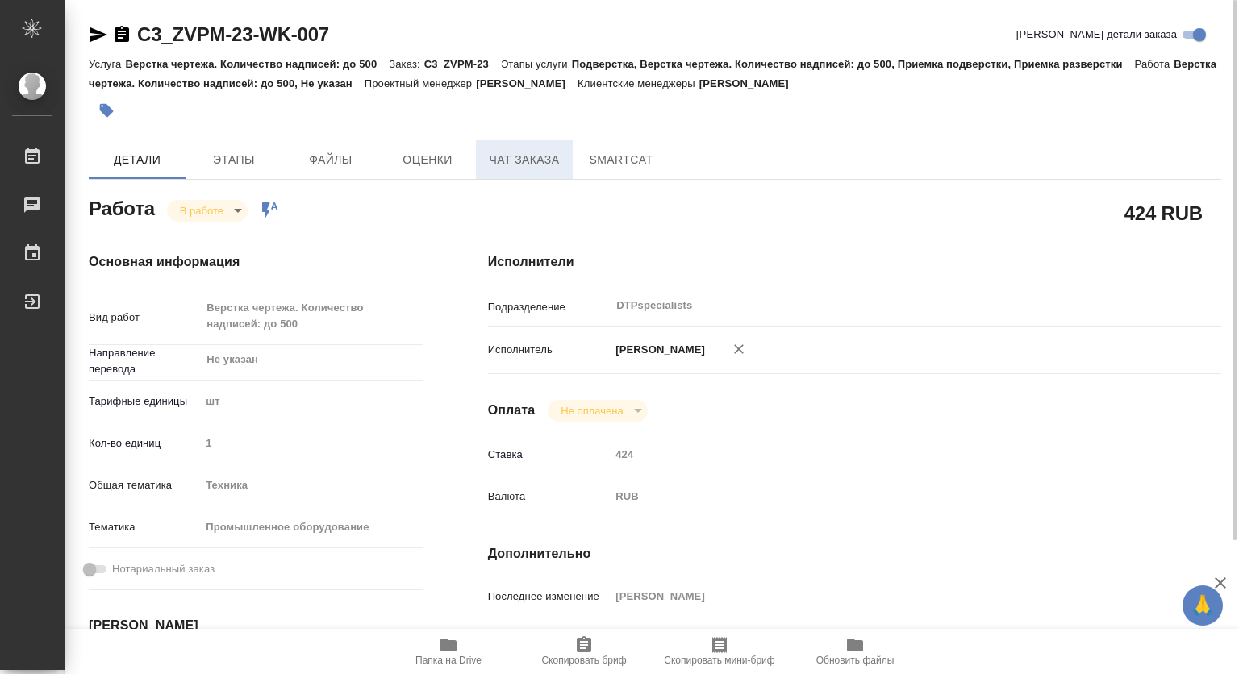
type textarea "x"
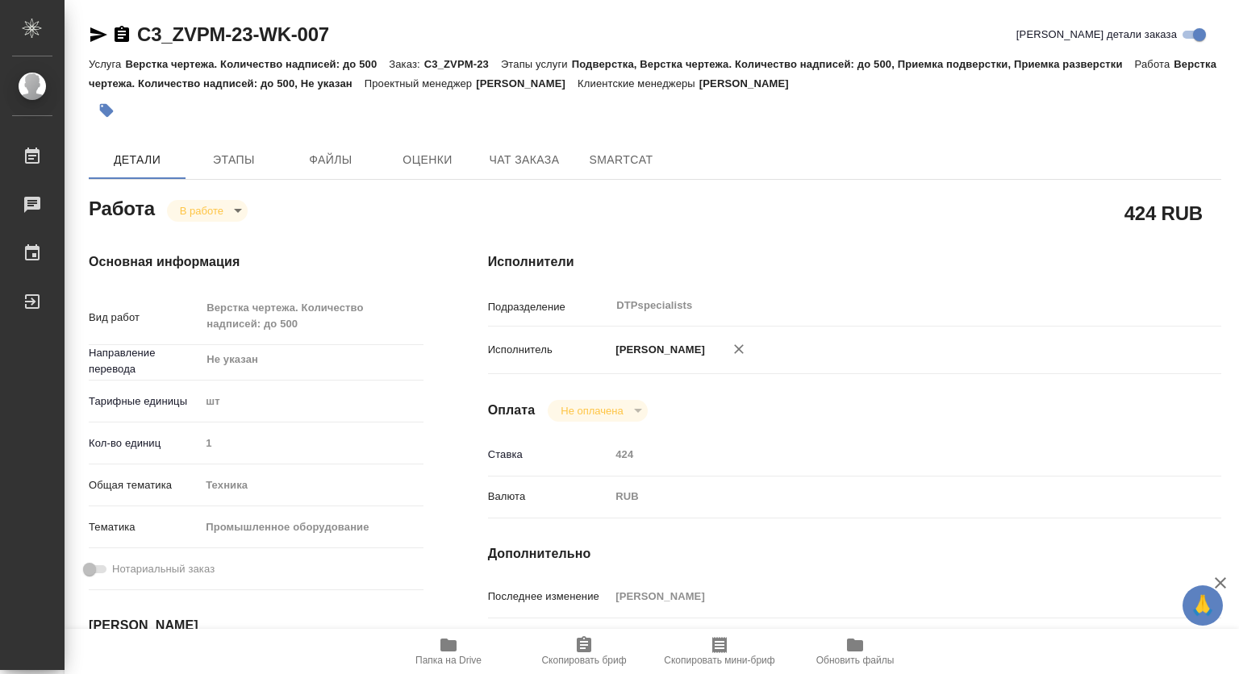
type textarea "x"
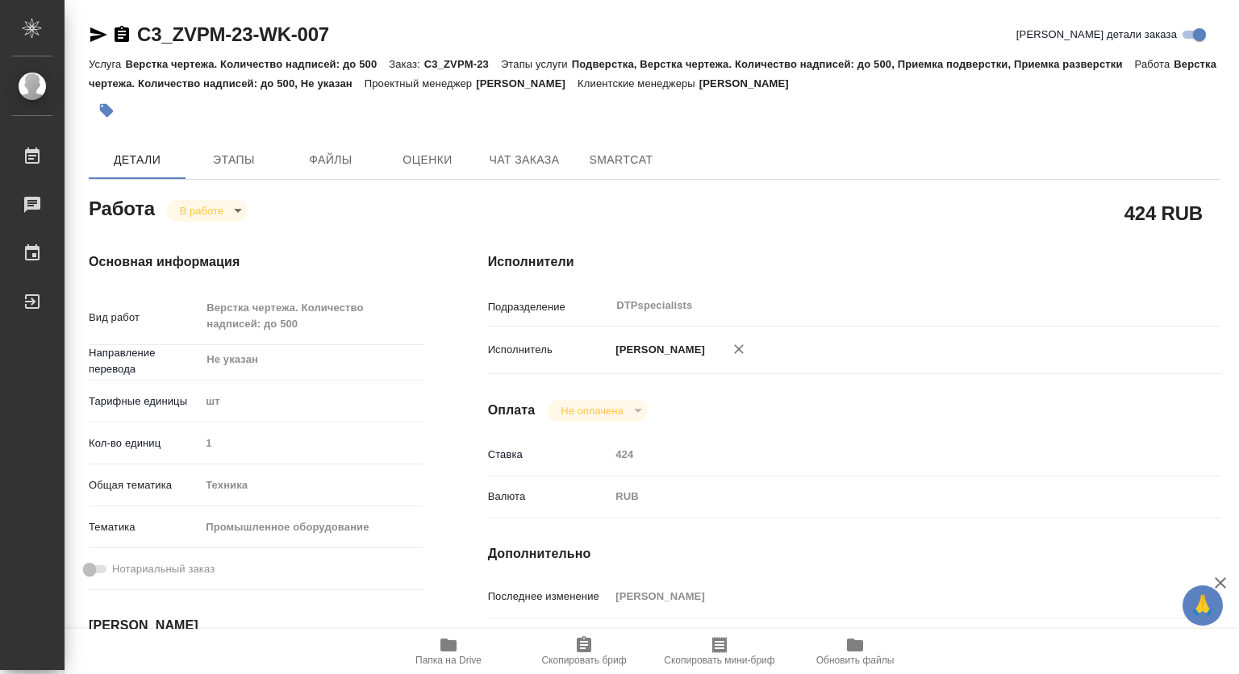
click at [215, 213] on body "🙏 .cls-1 fill:#fff; AWATERA Kovtun Svetlana Работы Чаты График Выйти C3_ZVPM-23…" at bounding box center [619, 337] width 1239 height 674
type textarea "x"
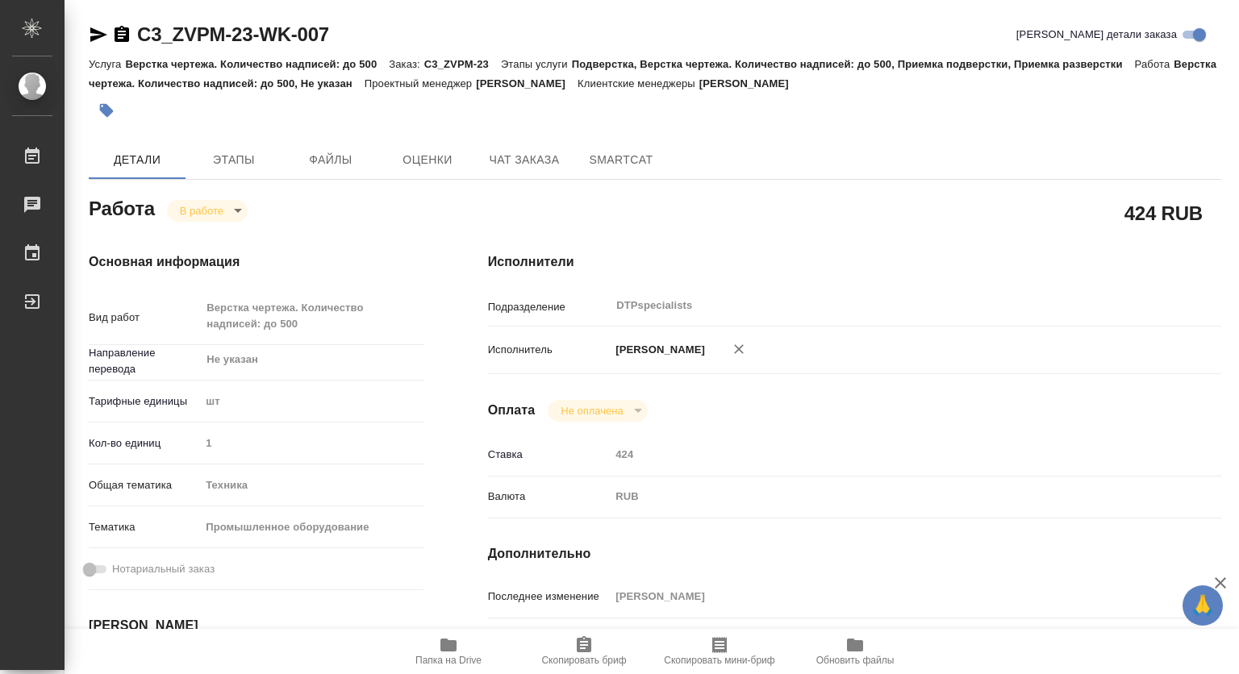
type textarea "x"
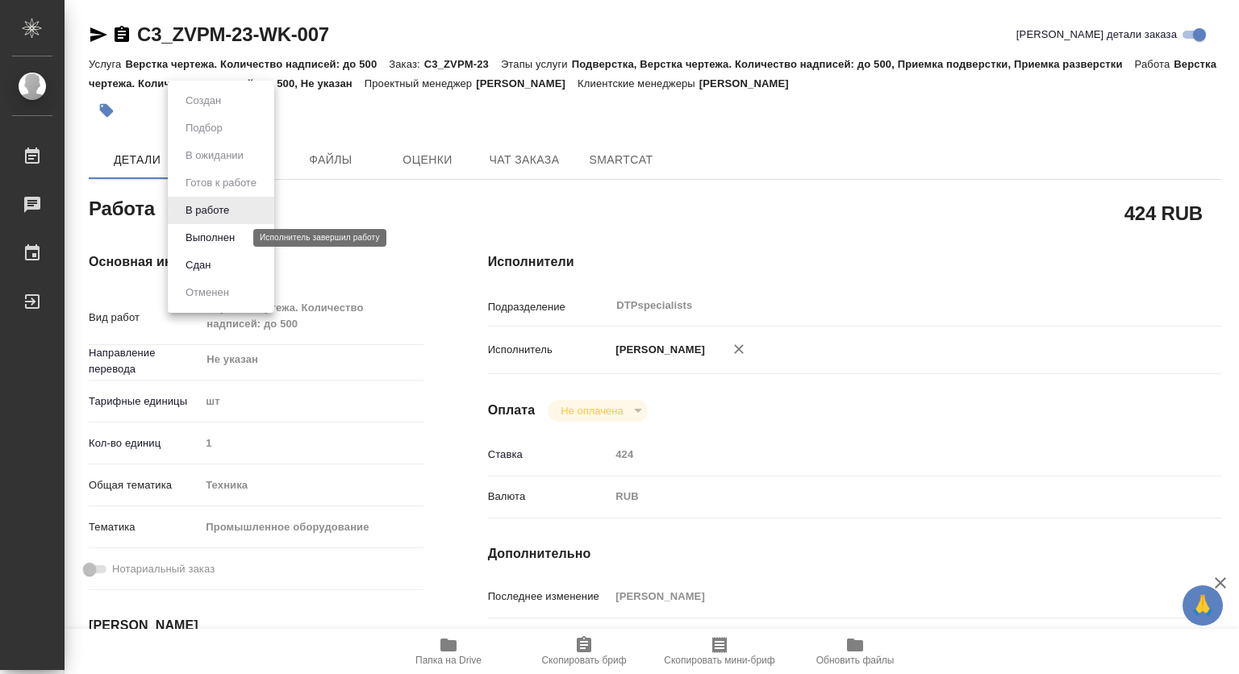
click at [214, 229] on button "Выполнен" at bounding box center [210, 238] width 59 height 18
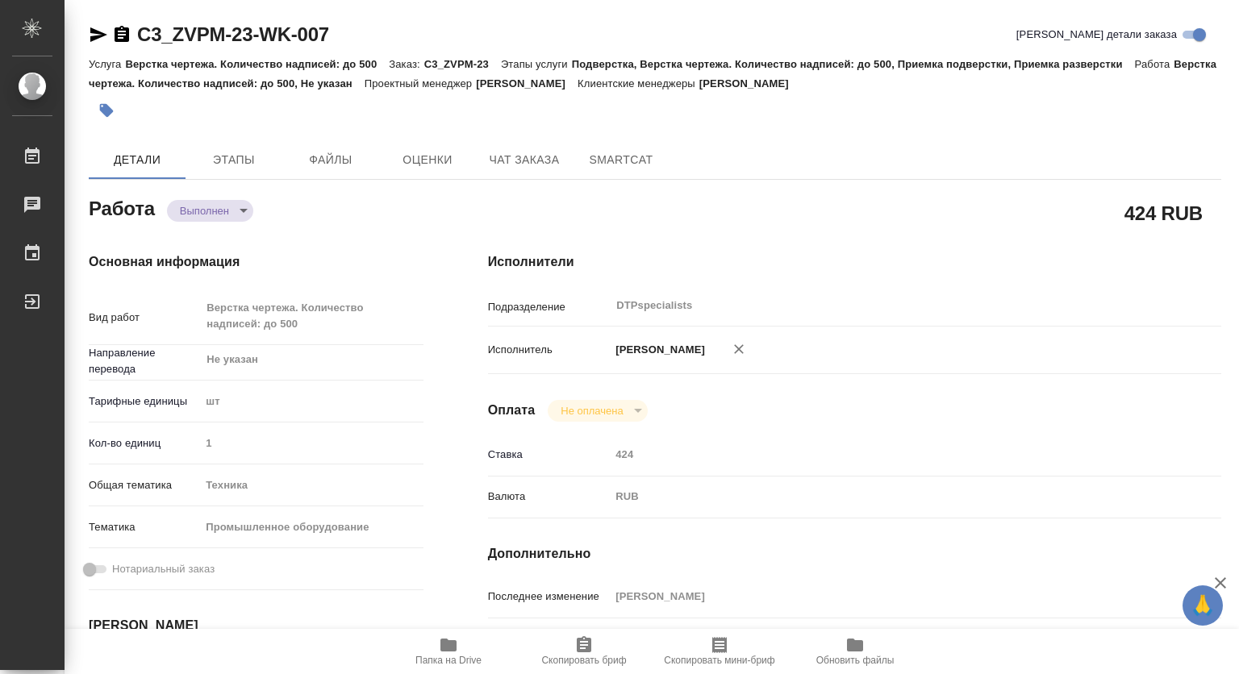
type textarea "x"
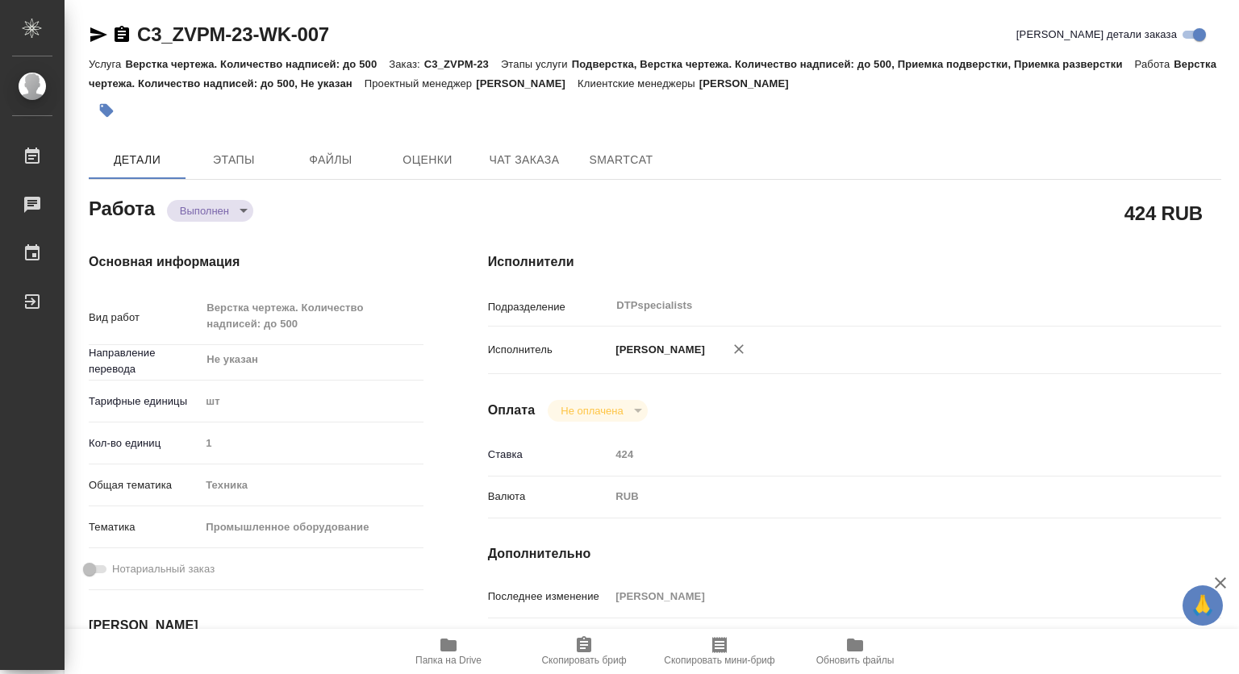
type textarea "x"
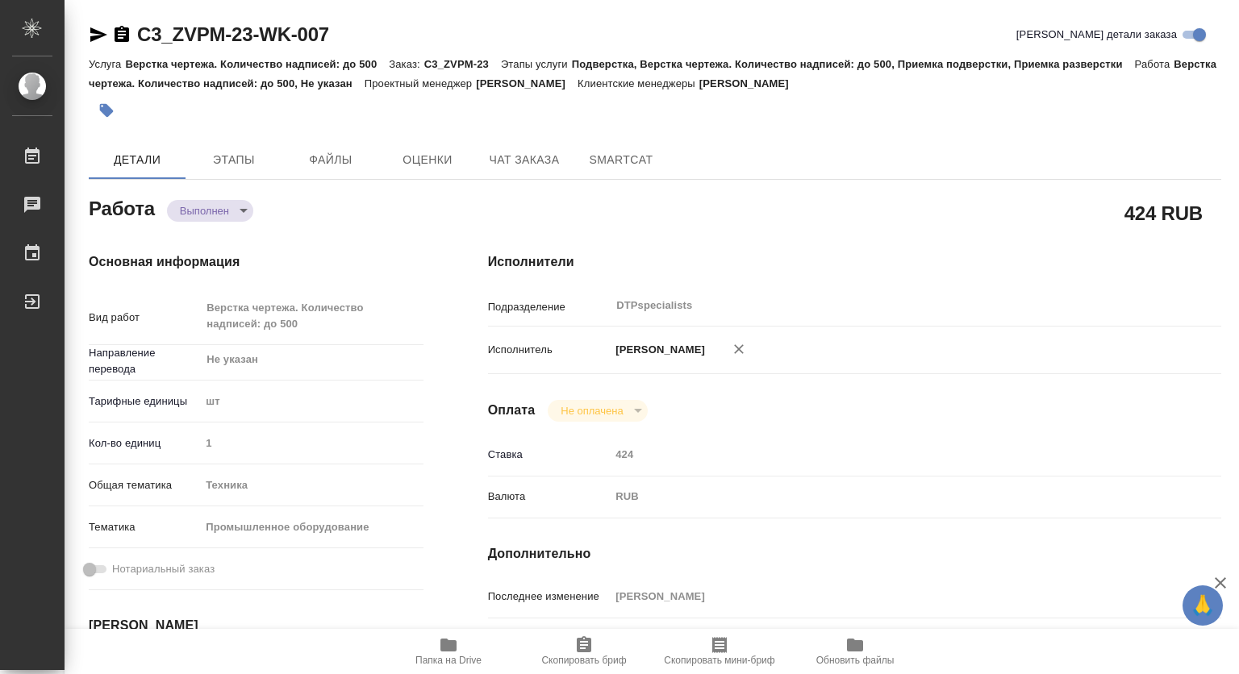
type textarea "x"
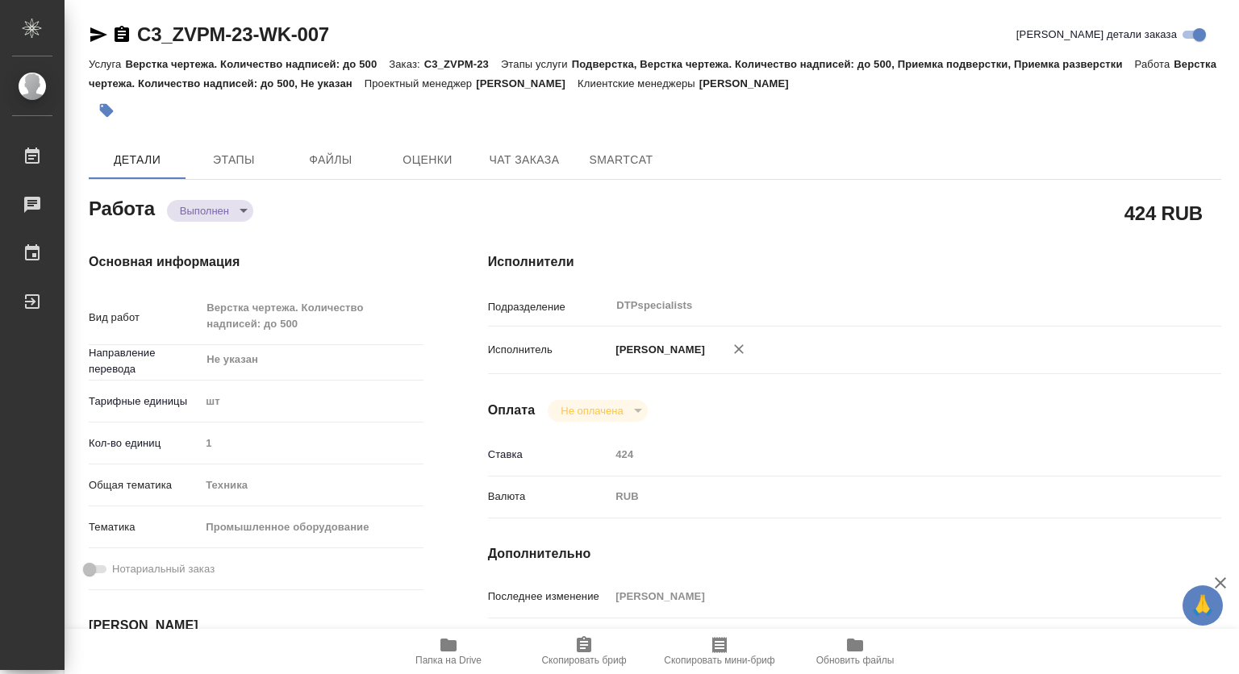
type textarea "x"
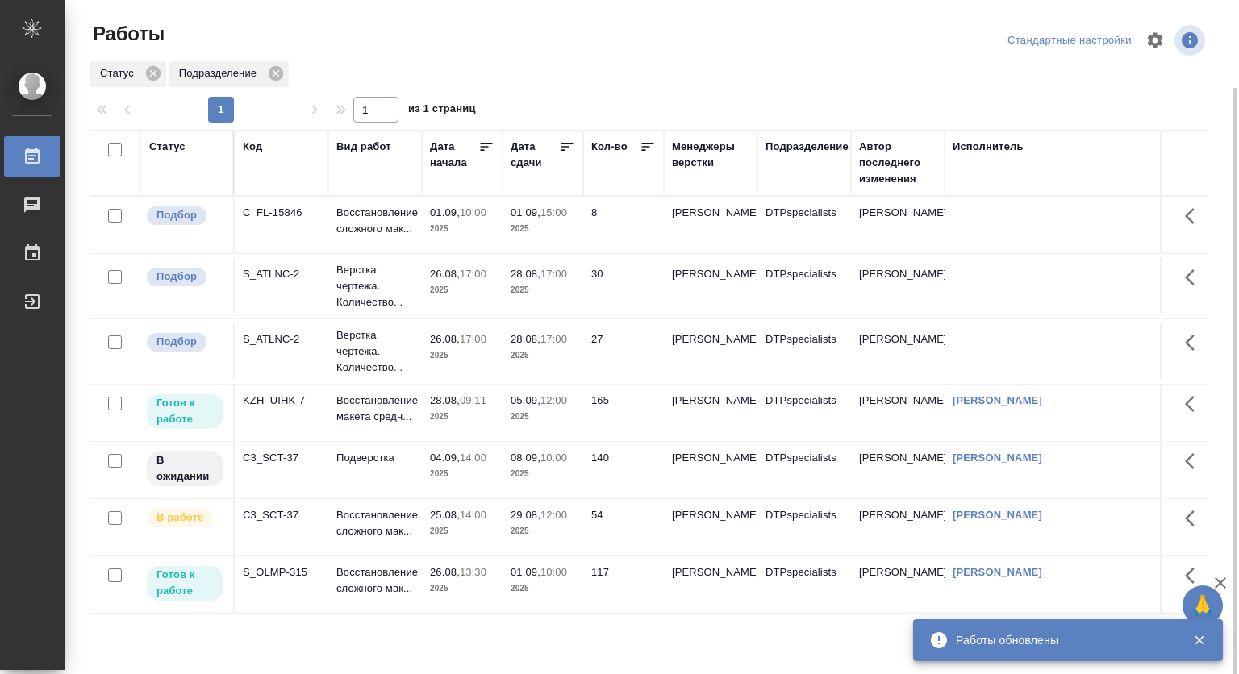
scroll to position [45, 0]
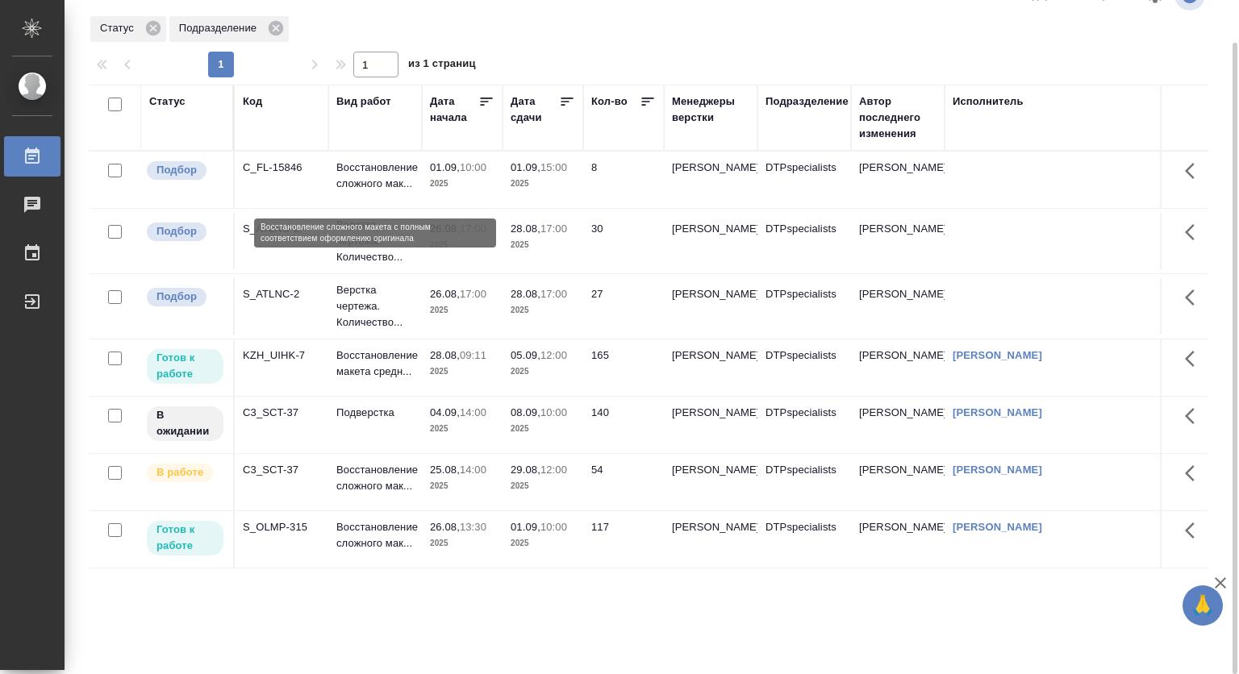
click at [349, 177] on p "Восстановление сложного мак..." at bounding box center [374, 176] width 77 height 32
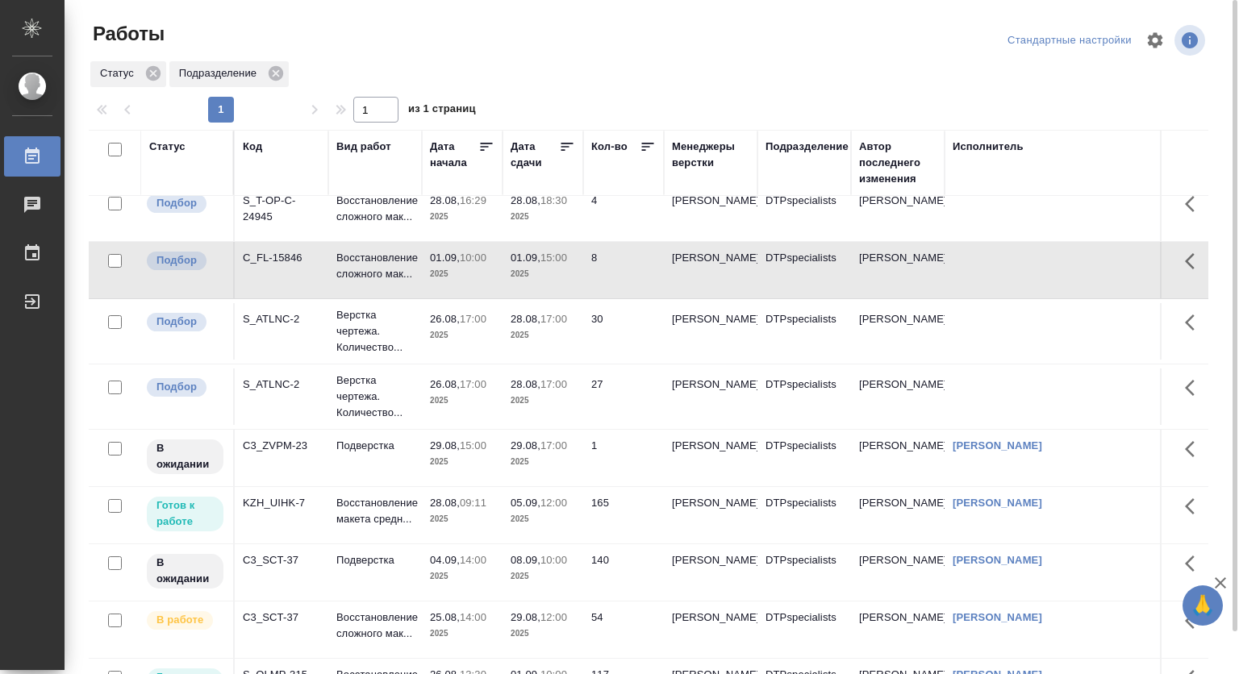
scroll to position [0, 0]
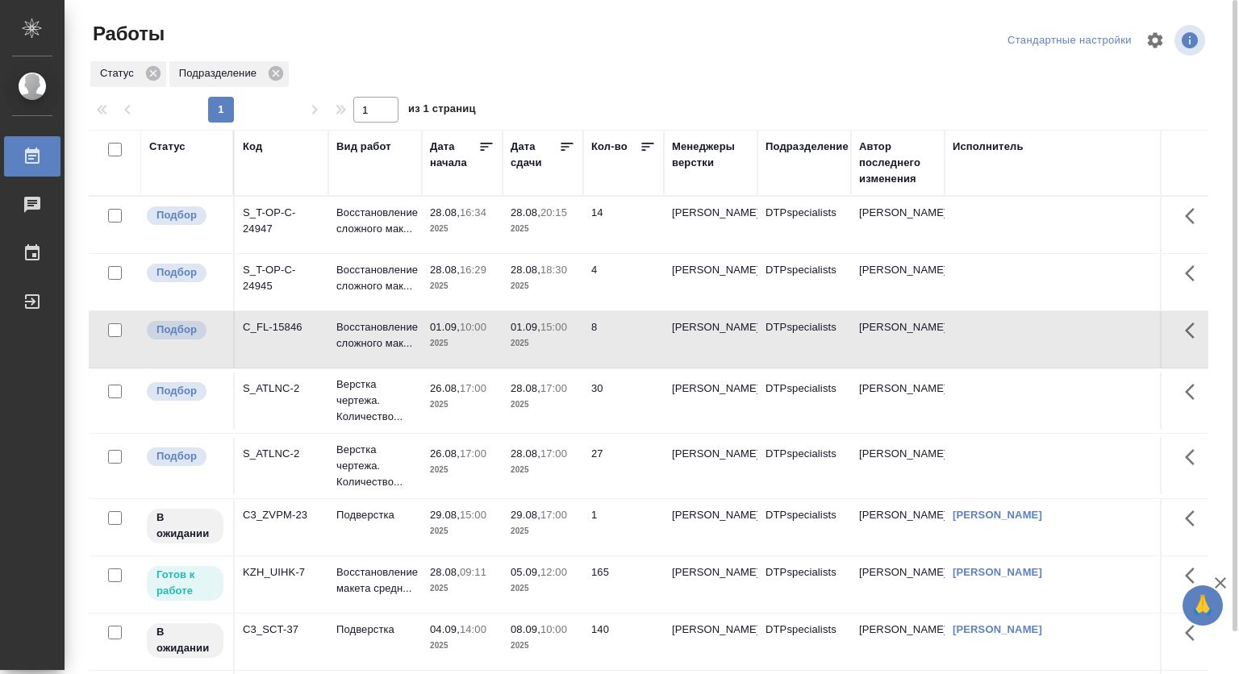
click at [435, 294] on p "2025" at bounding box center [462, 286] width 65 height 16
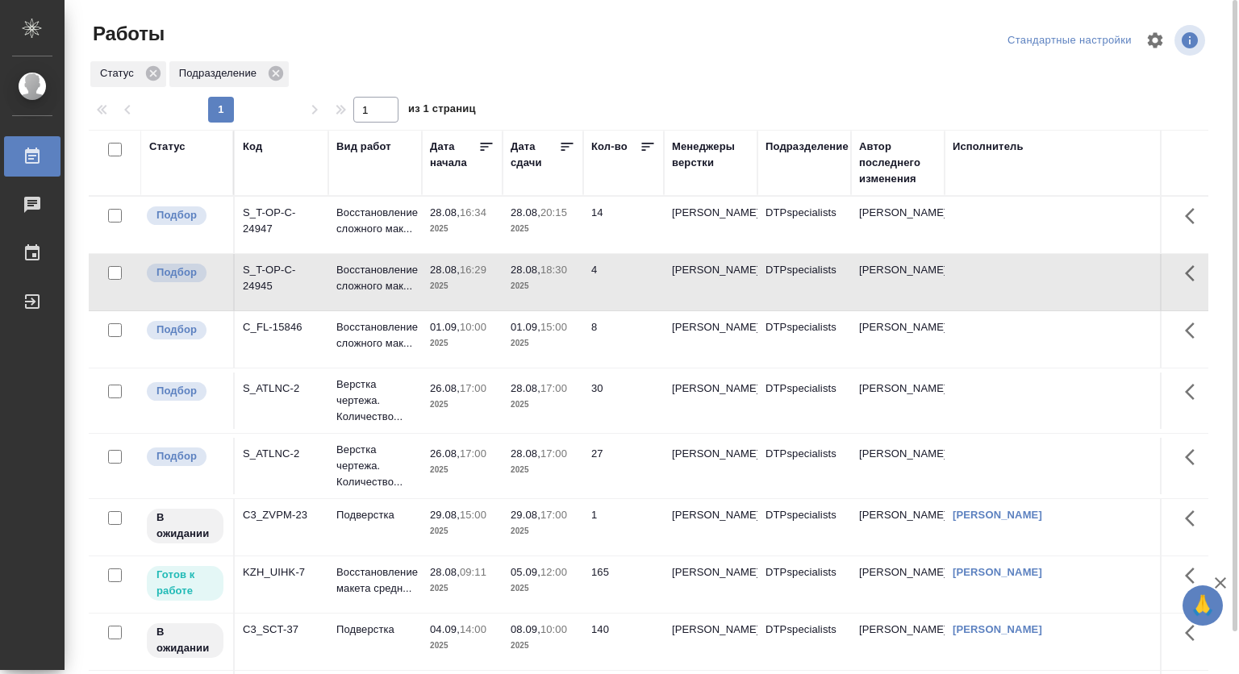
click at [435, 294] on p "2025" at bounding box center [462, 286] width 65 height 16
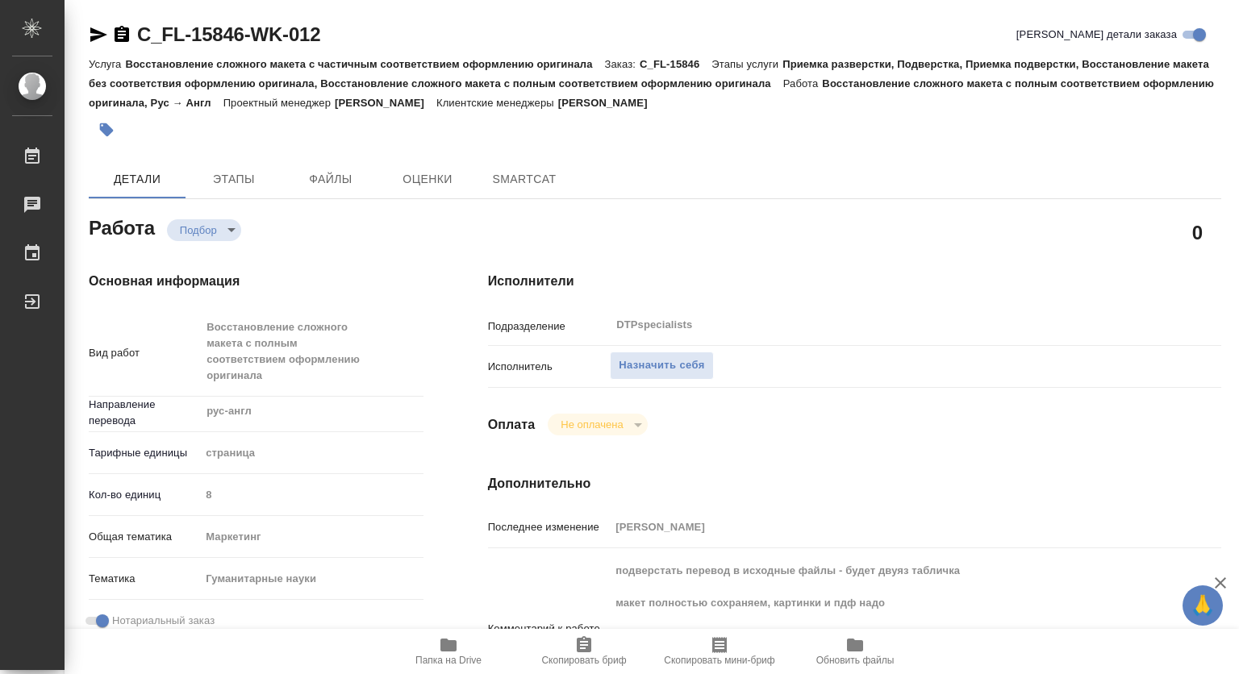
type textarea "x"
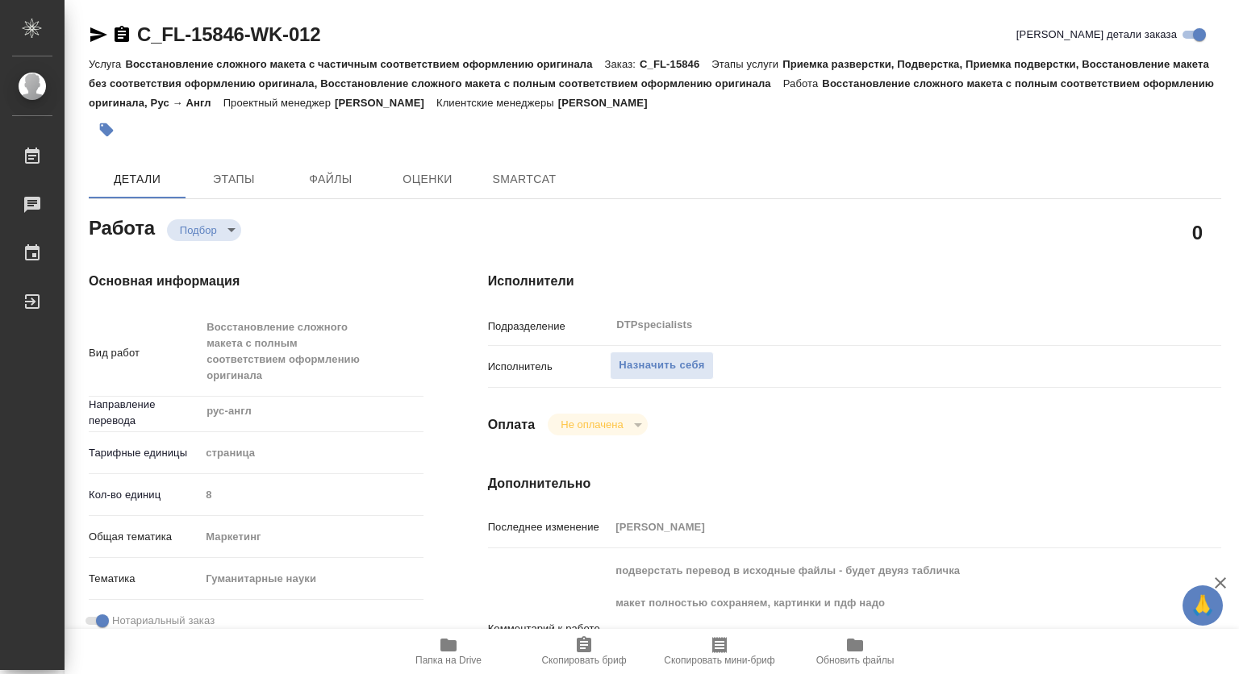
type textarea "x"
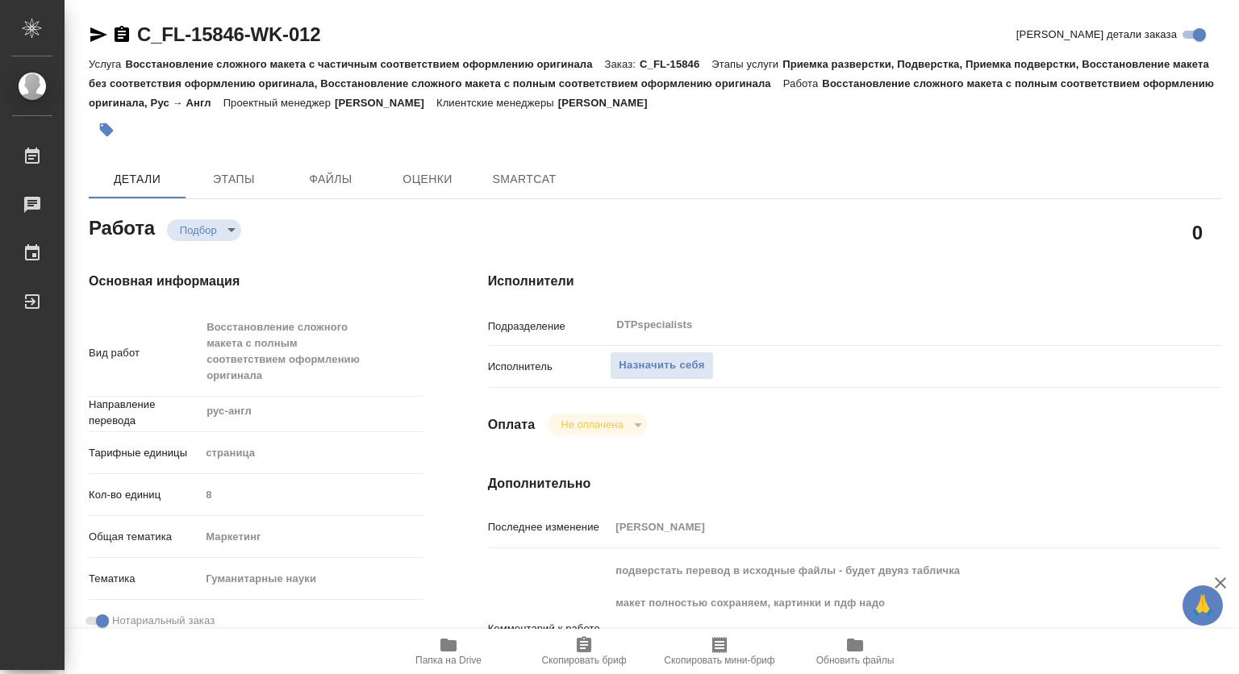
type textarea "x"
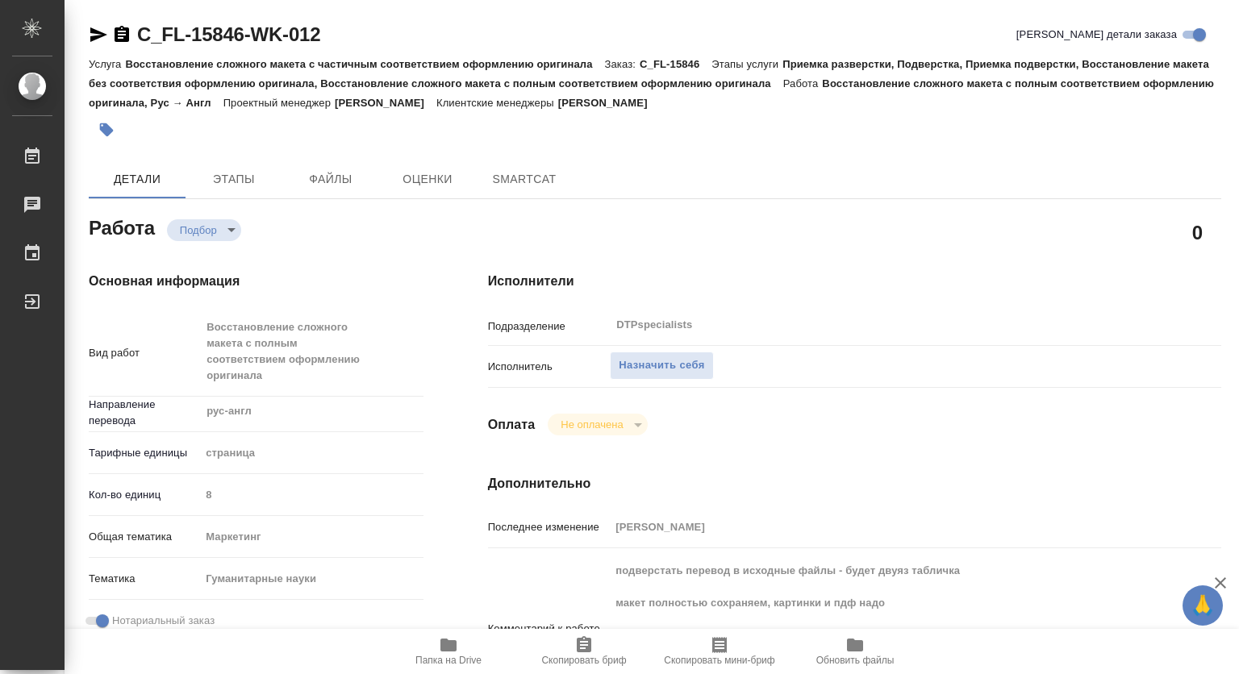
type textarea "x"
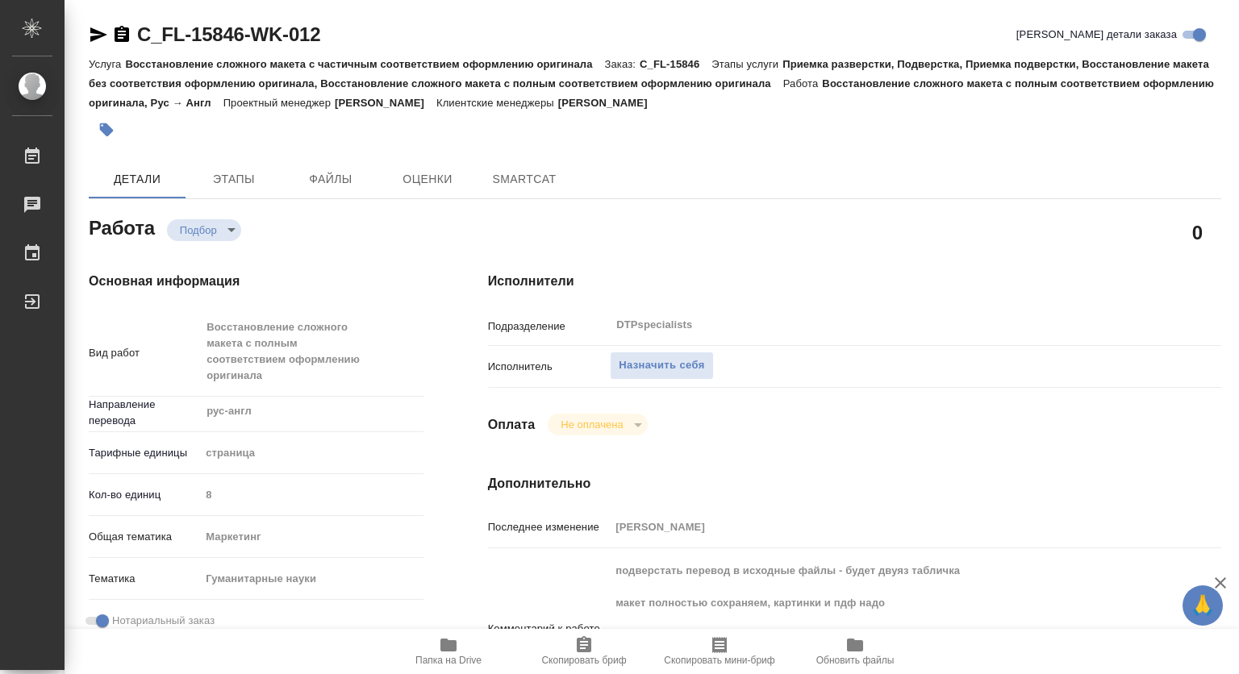
type textarea "x"
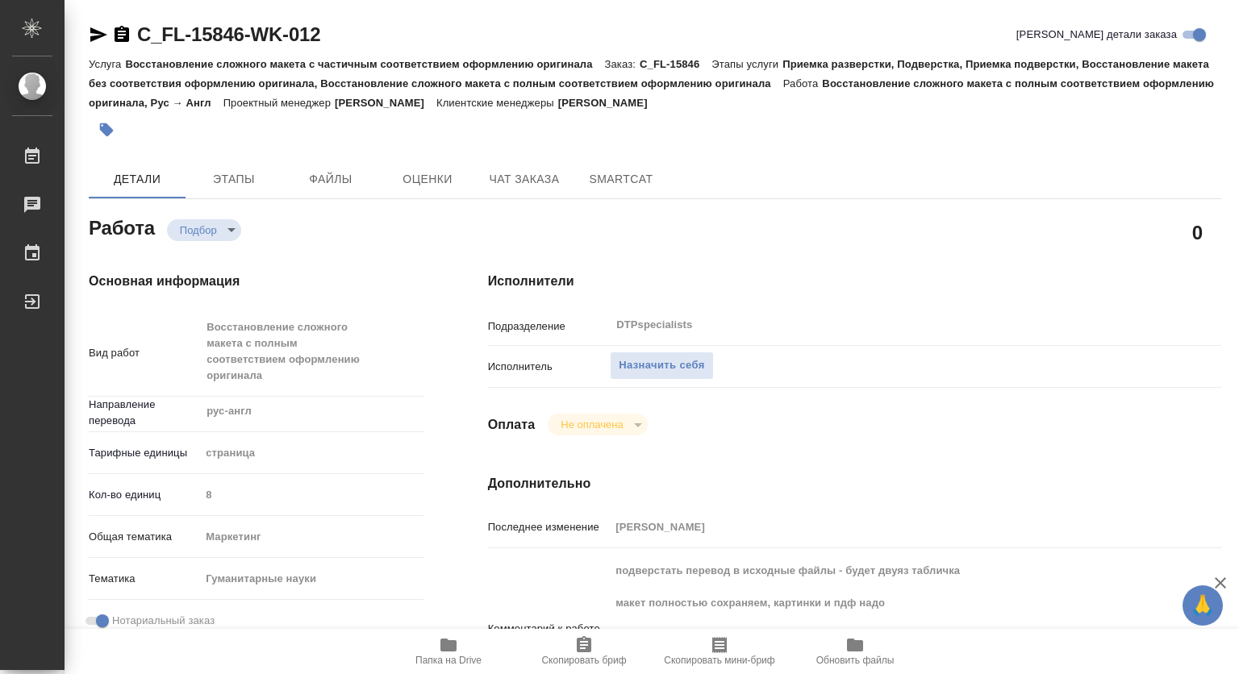
type textarea "x"
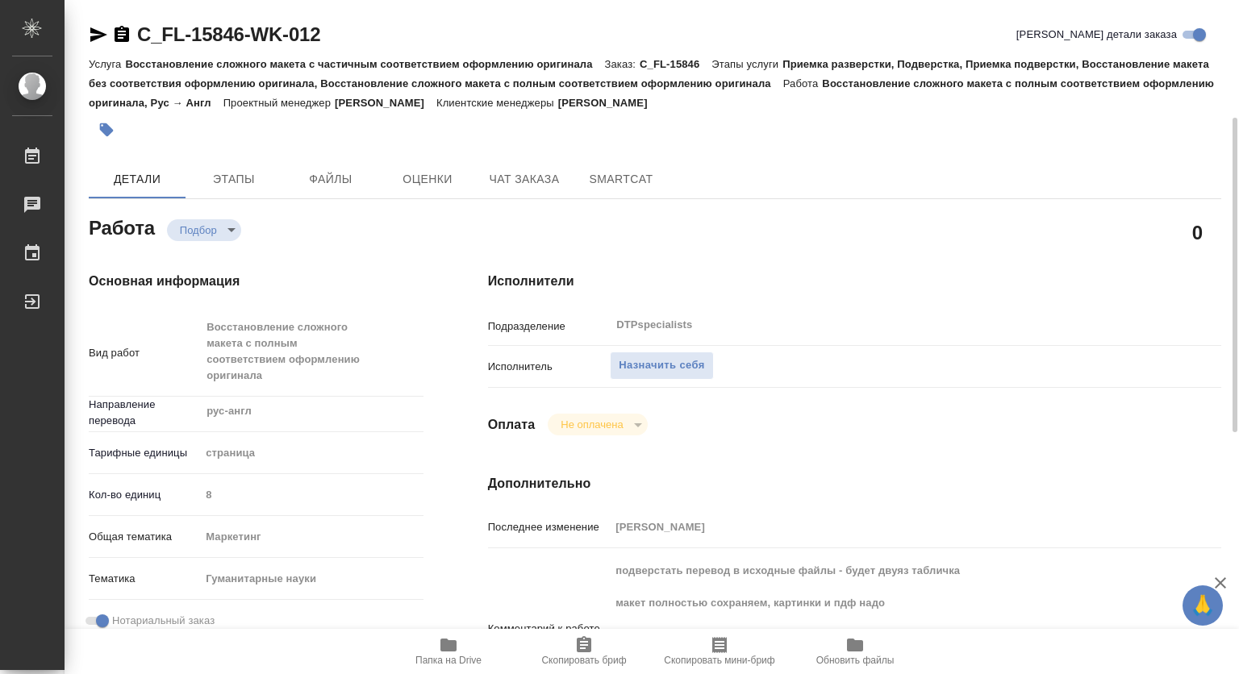
scroll to position [81, 0]
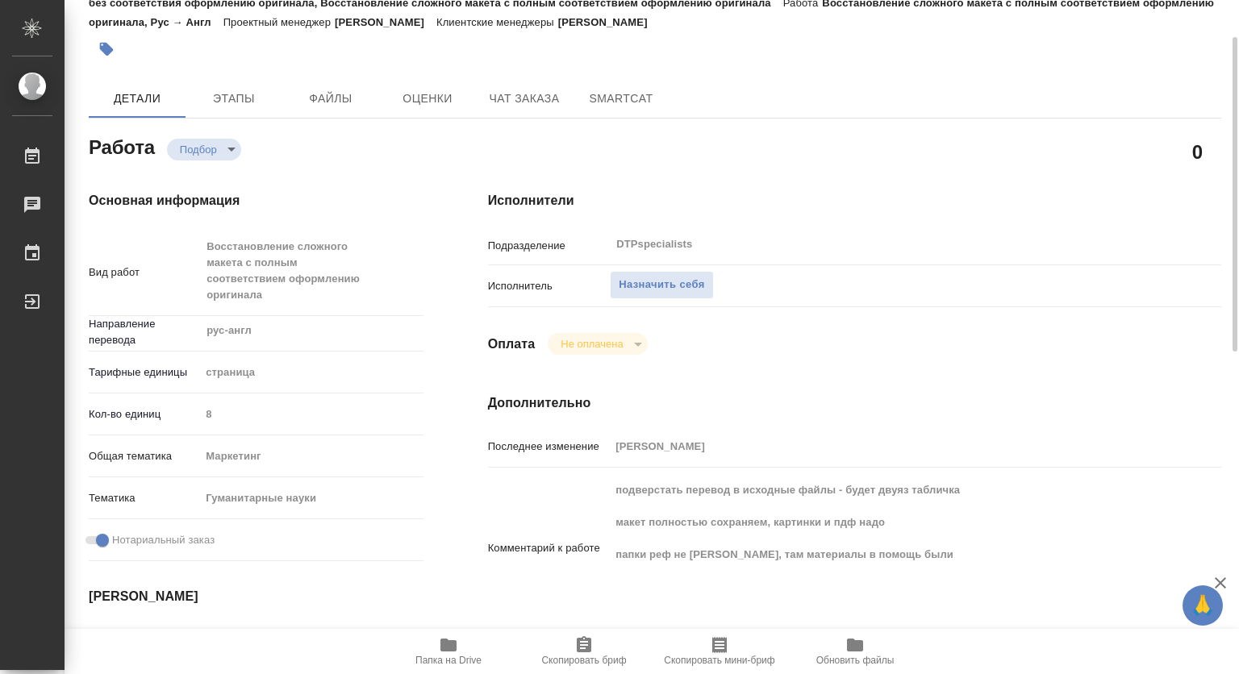
type textarea "x"
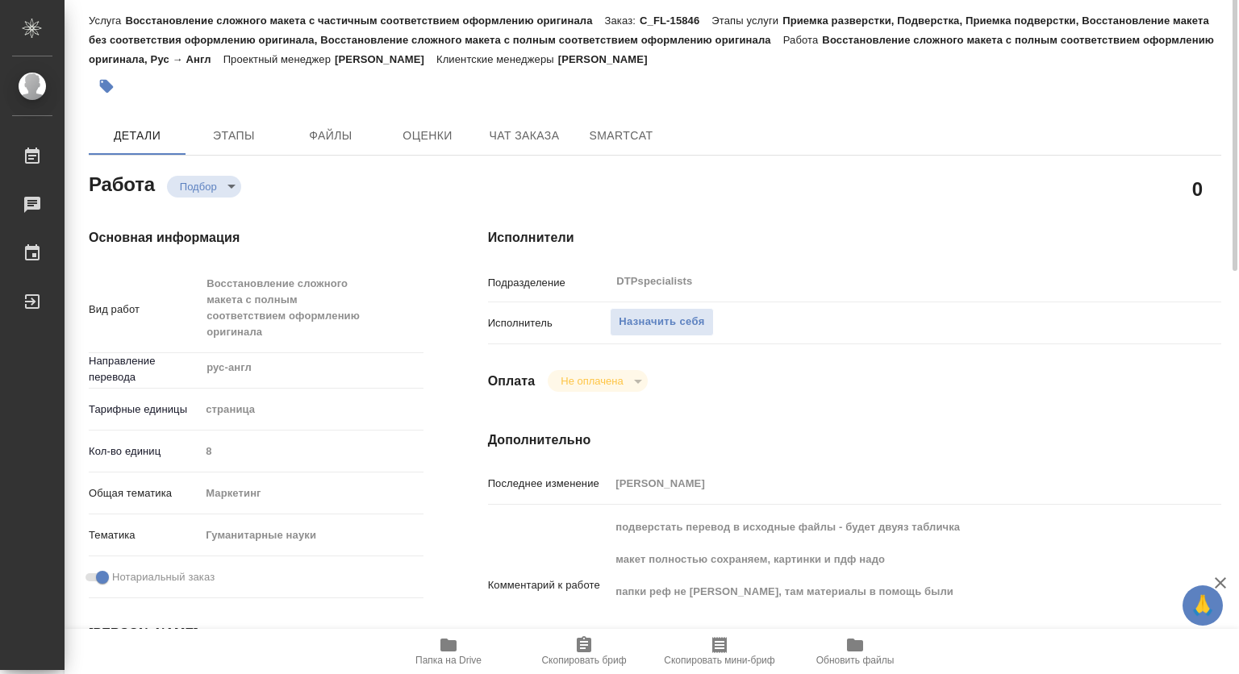
scroll to position [0, 0]
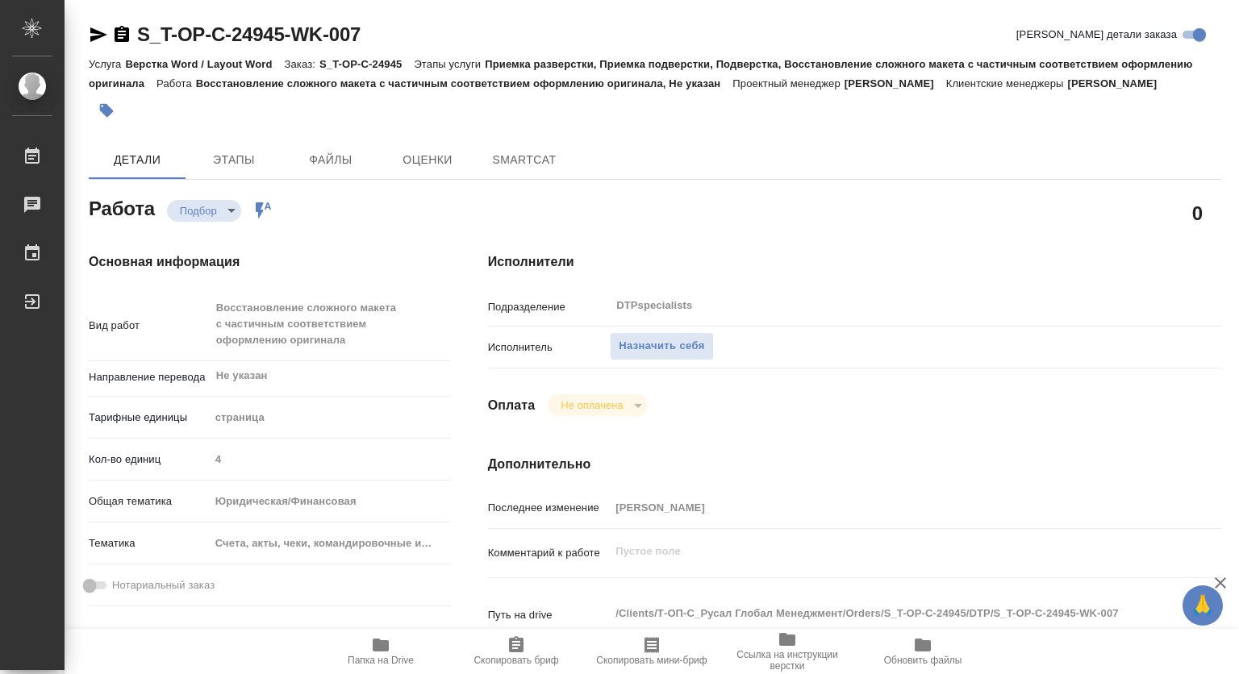
type textarea "x"
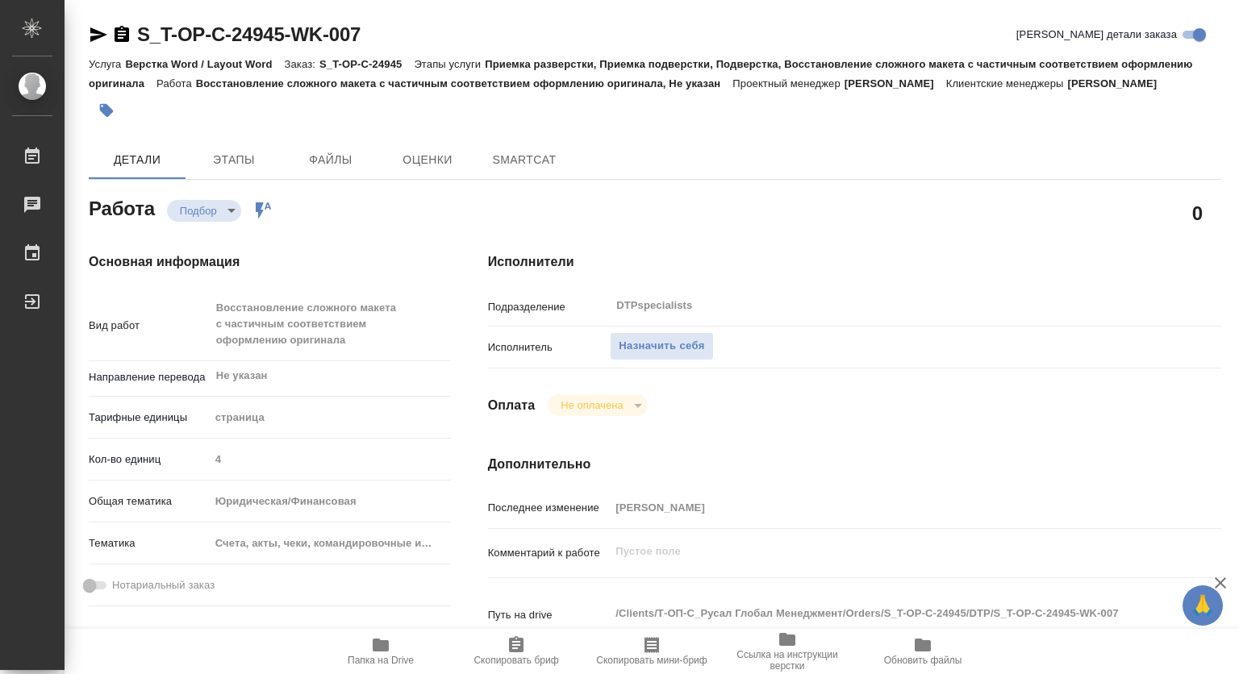
type textarea "x"
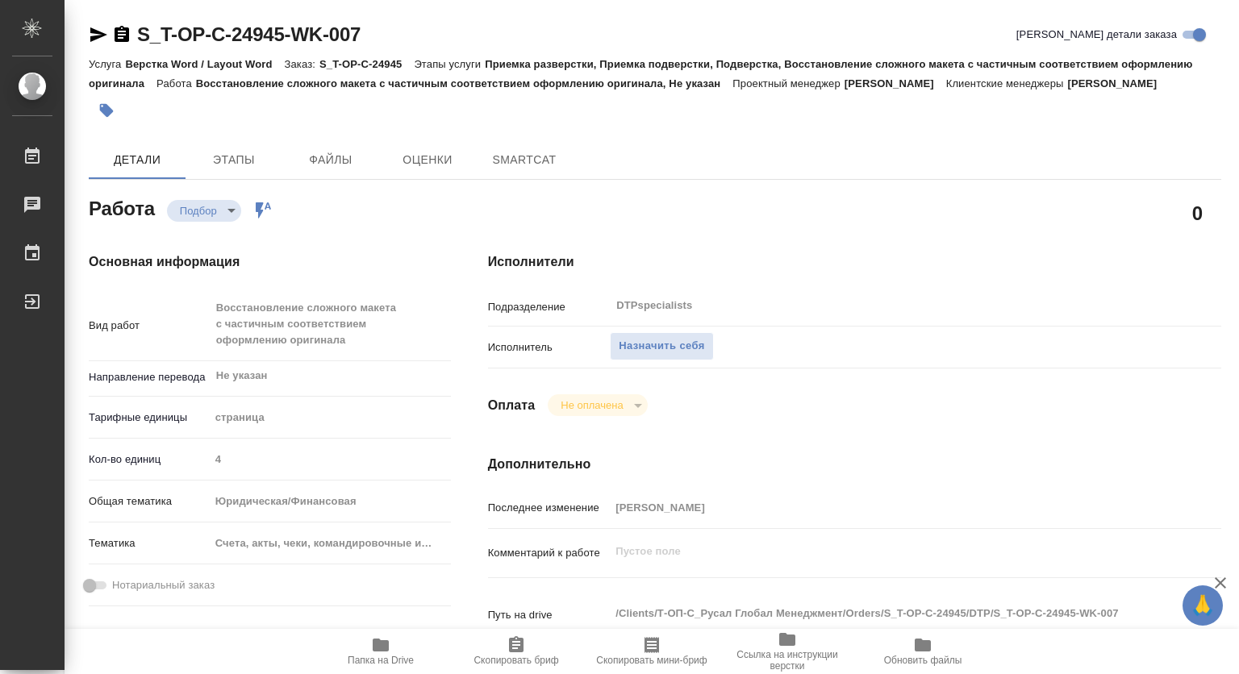
type textarea "x"
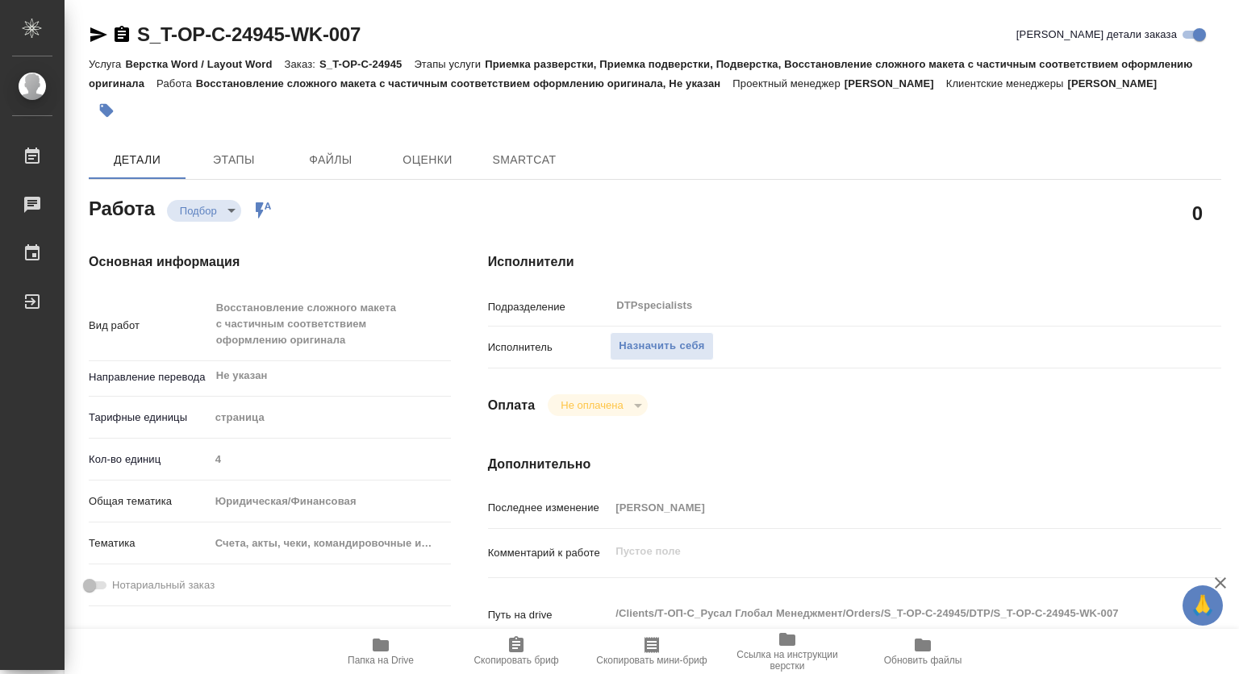
type textarea "x"
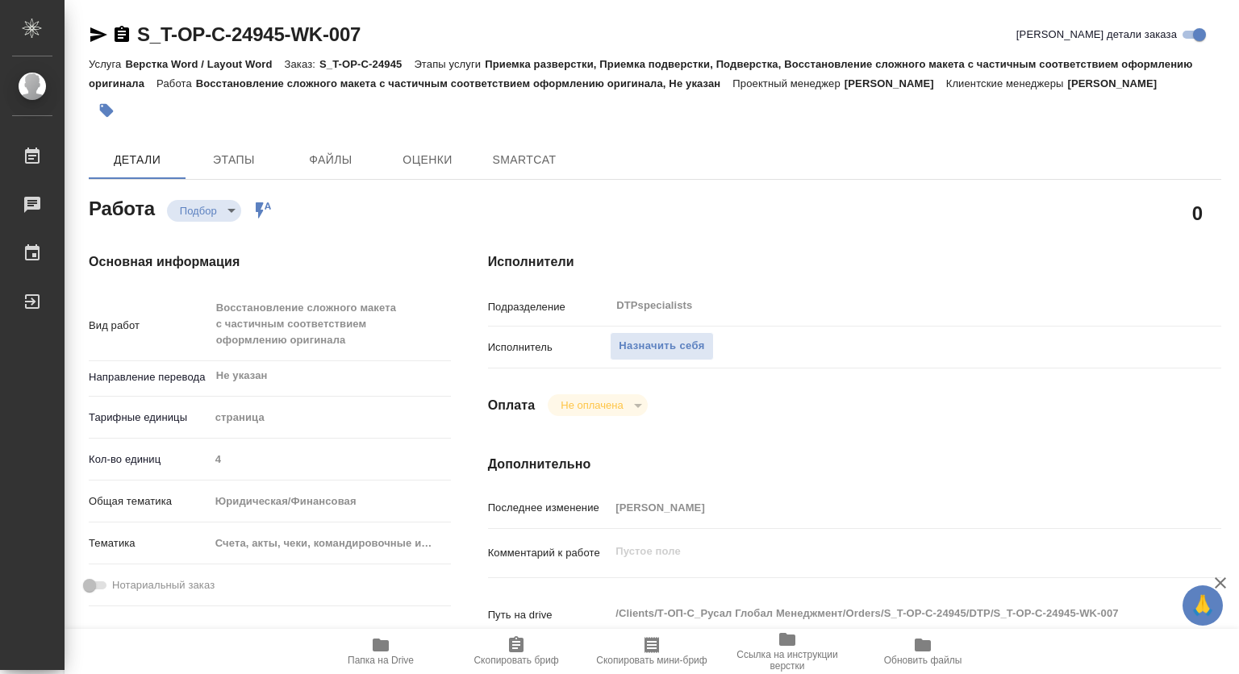
type textarea "x"
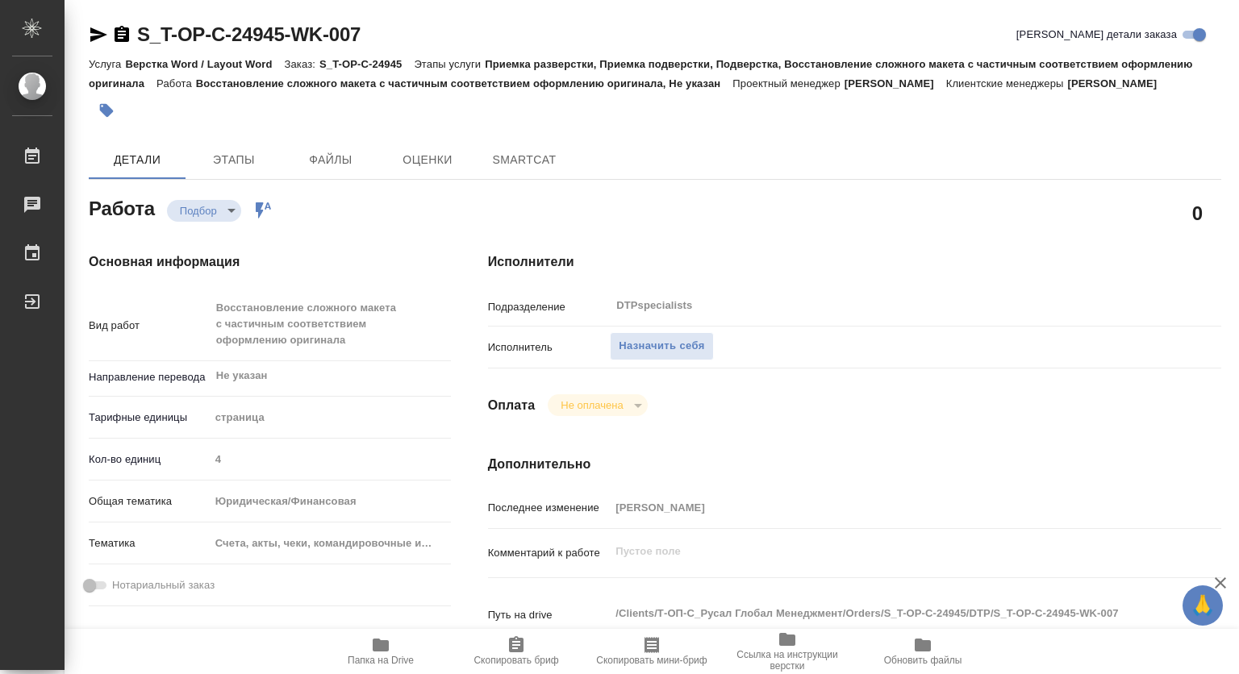
scroll to position [161, 0]
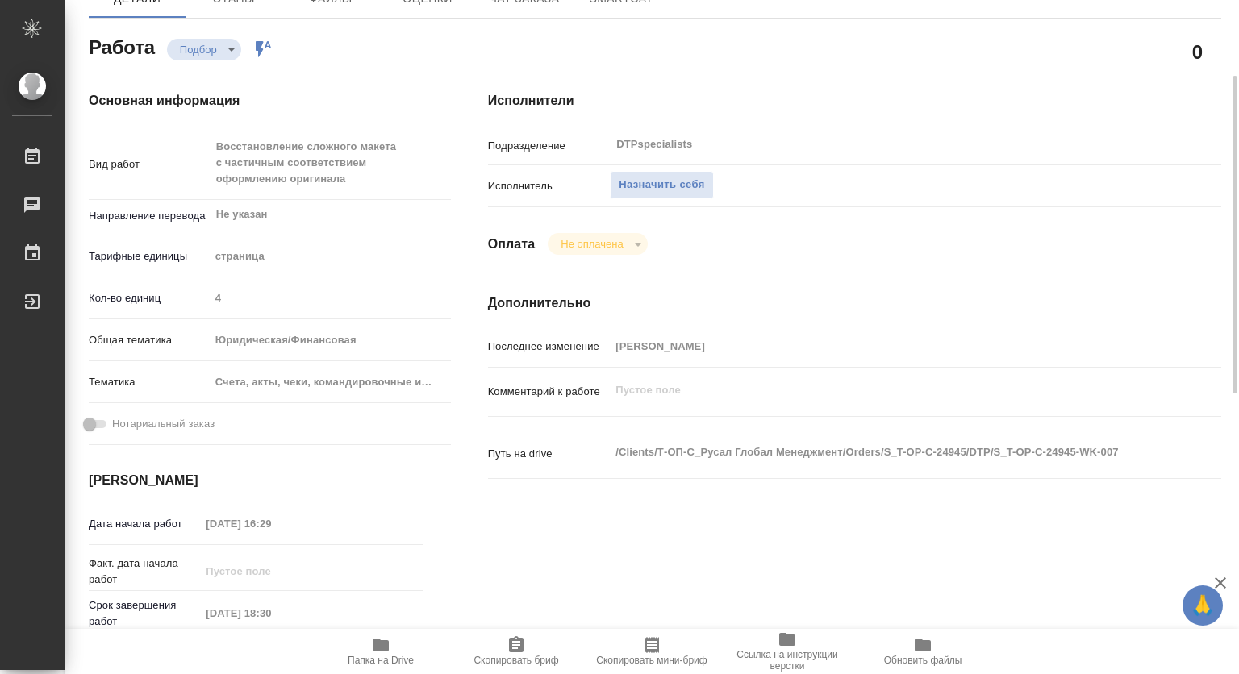
type textarea "x"
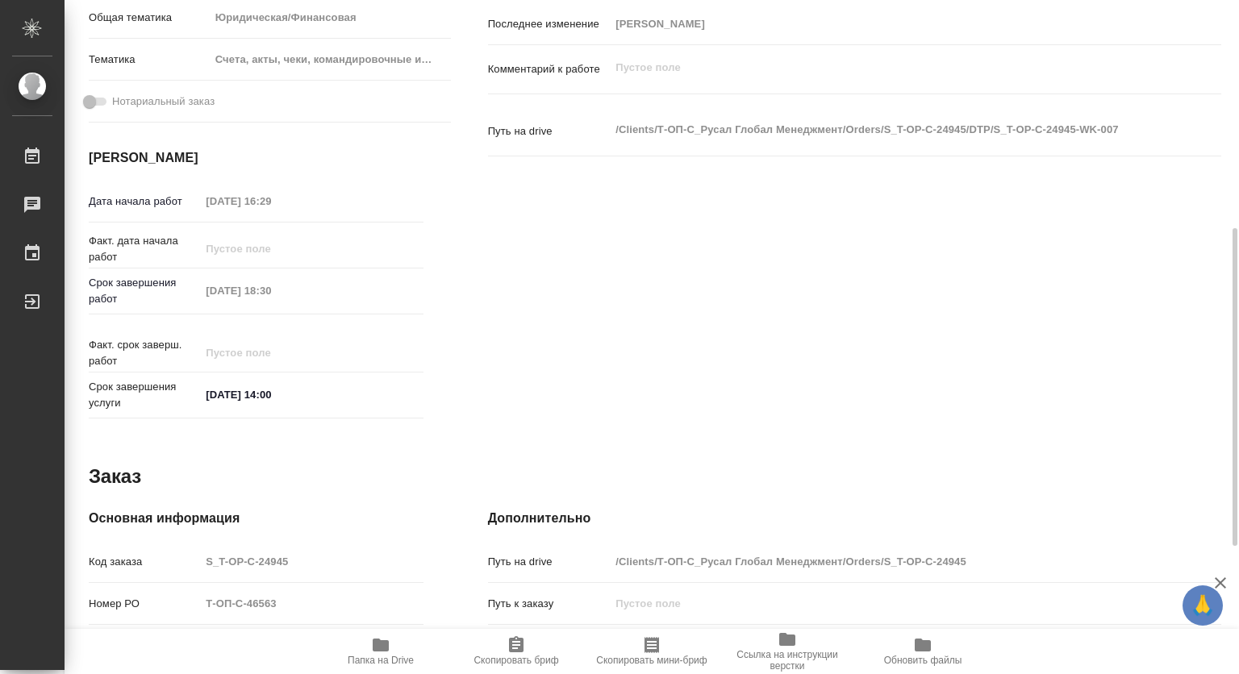
type textarea "x"
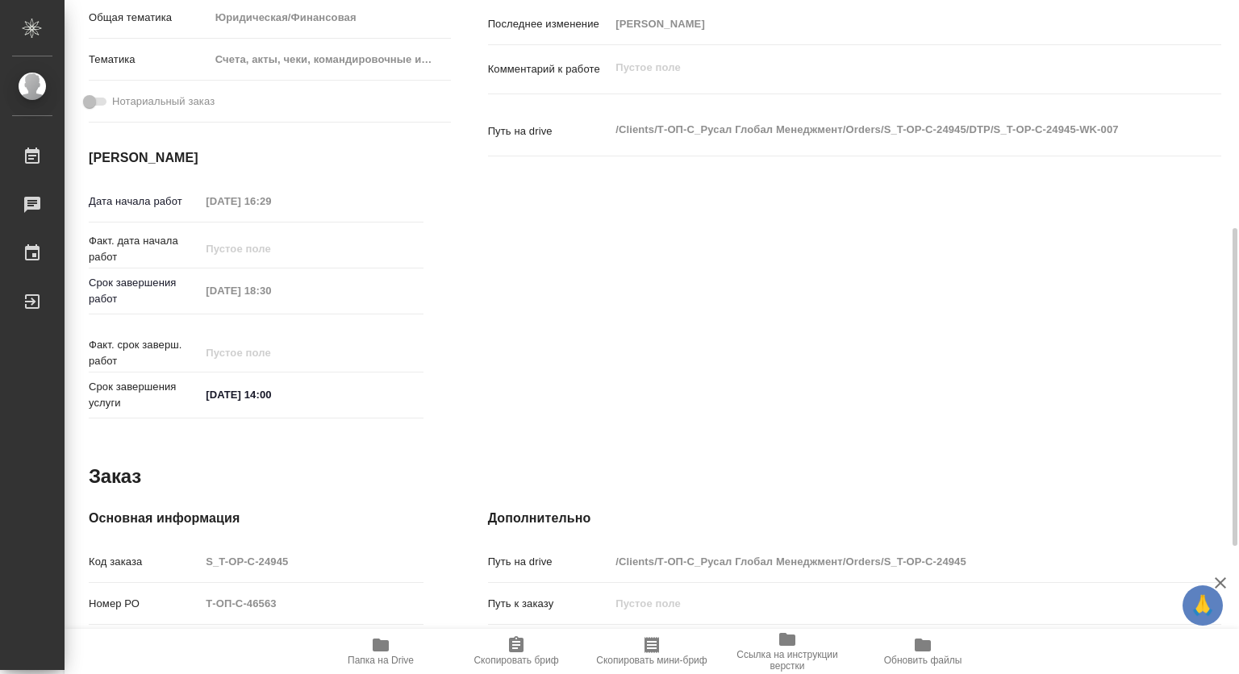
scroll to position [645, 0]
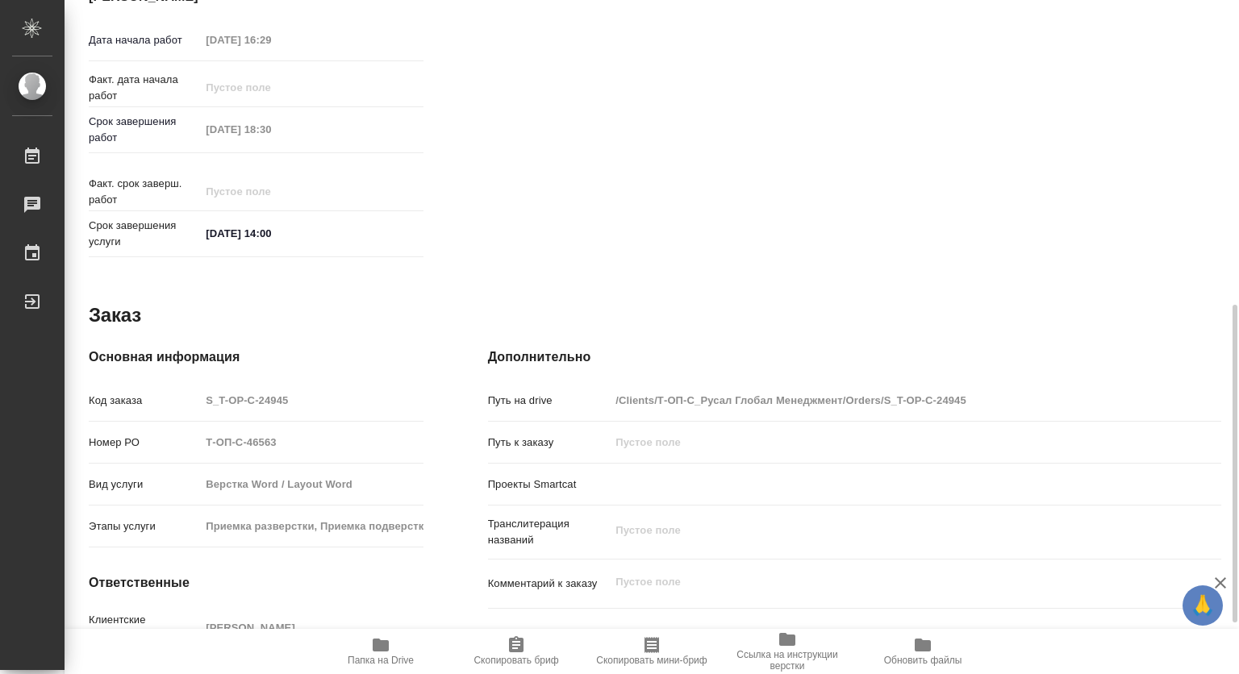
click at [386, 655] on span "Папка на Drive" at bounding box center [381, 660] width 66 height 11
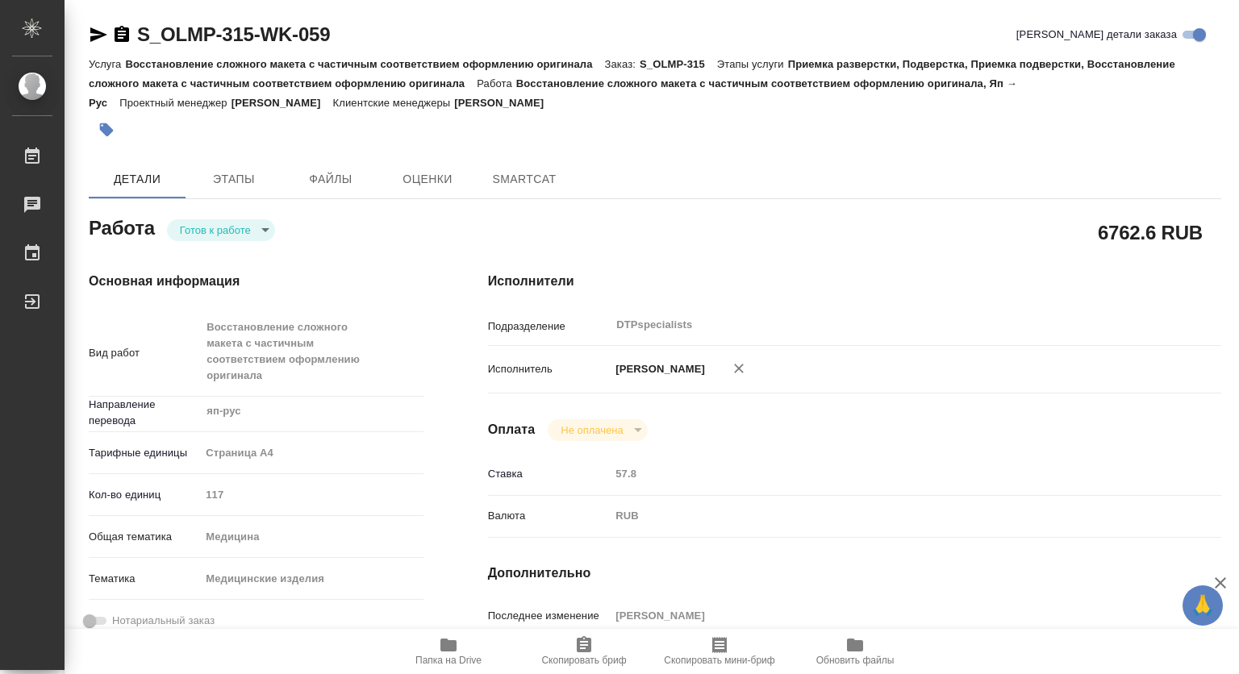
type textarea "x"
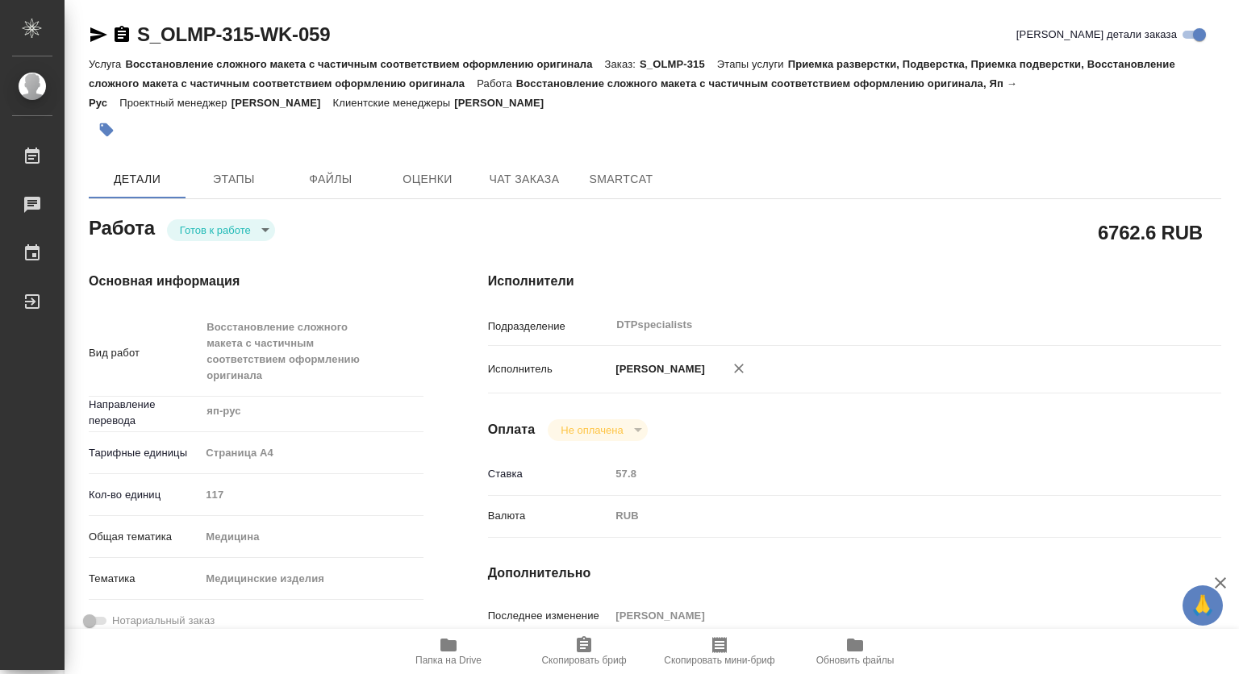
type textarea "x"
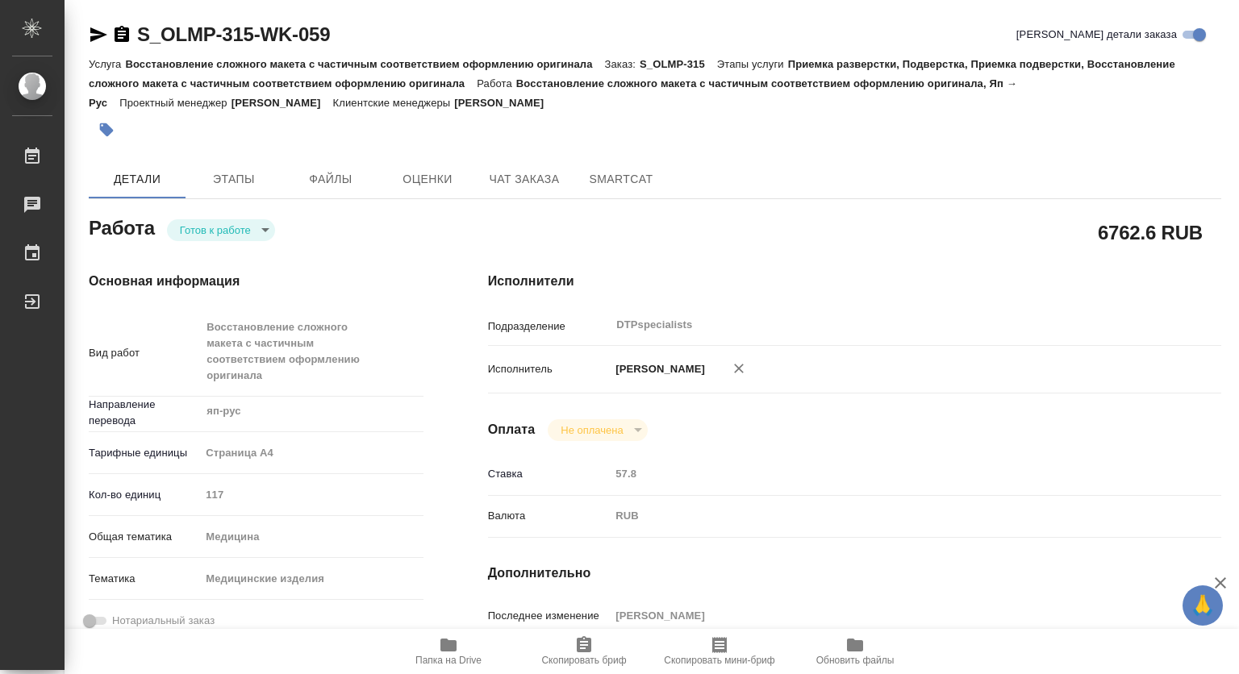
type textarea "x"
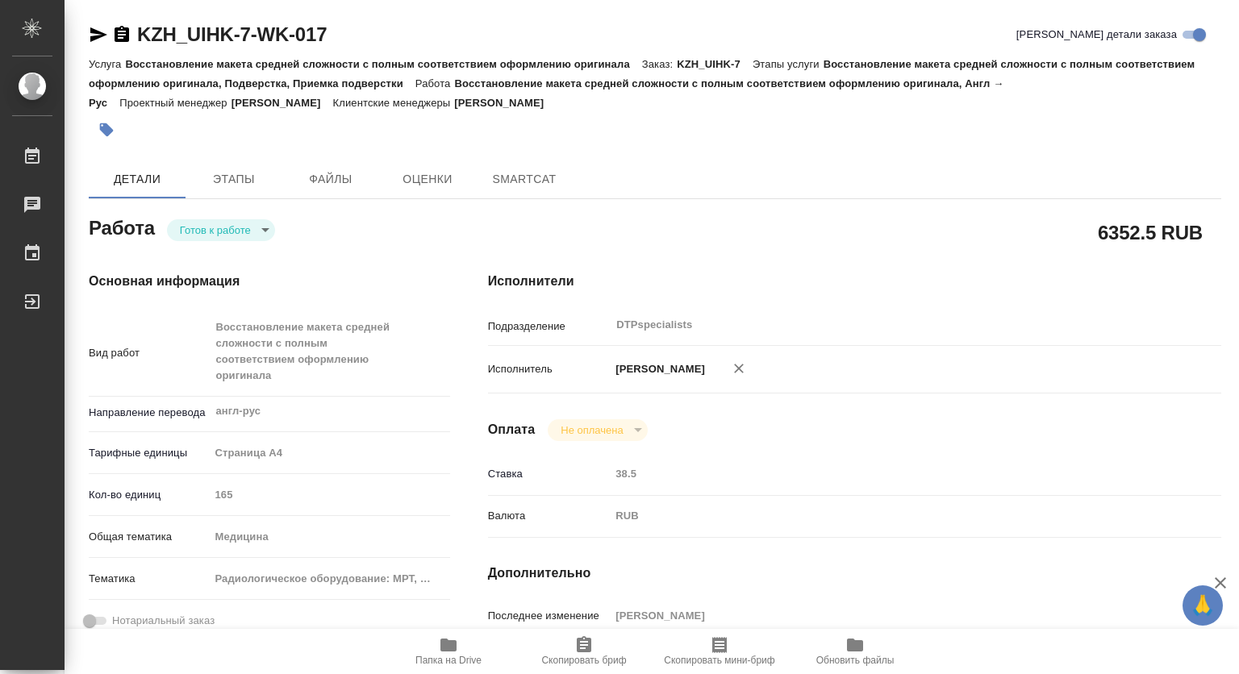
type textarea "x"
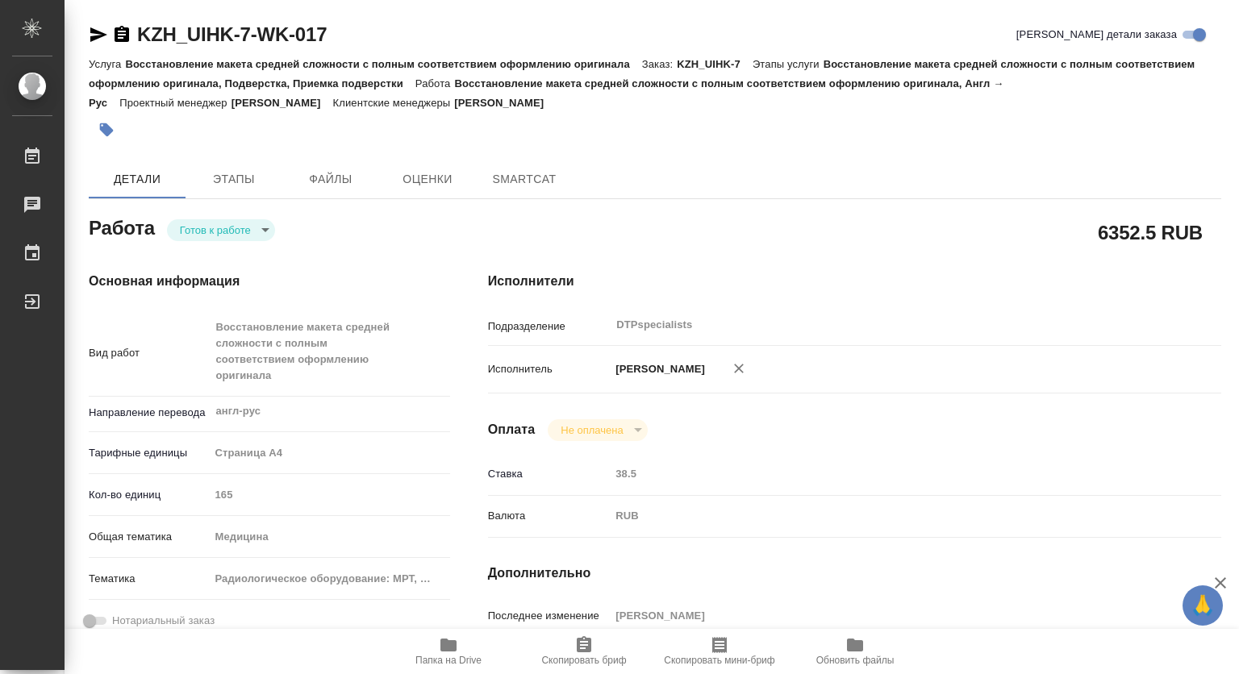
type textarea "x"
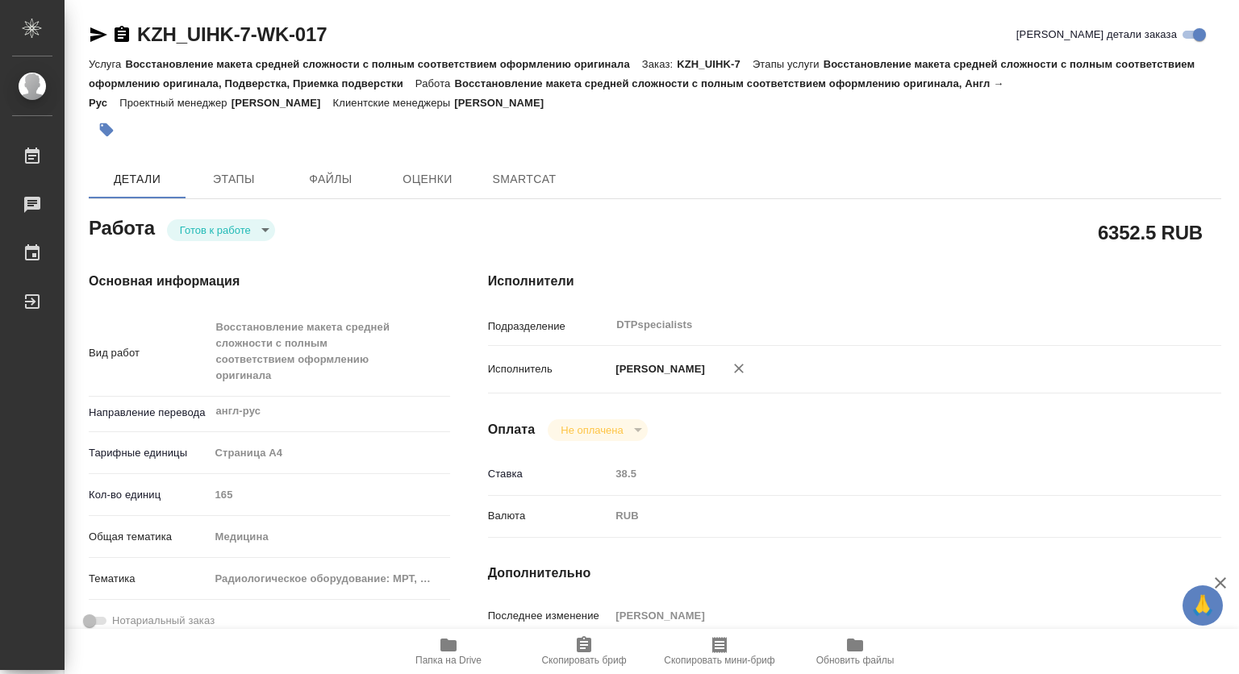
type textarea "x"
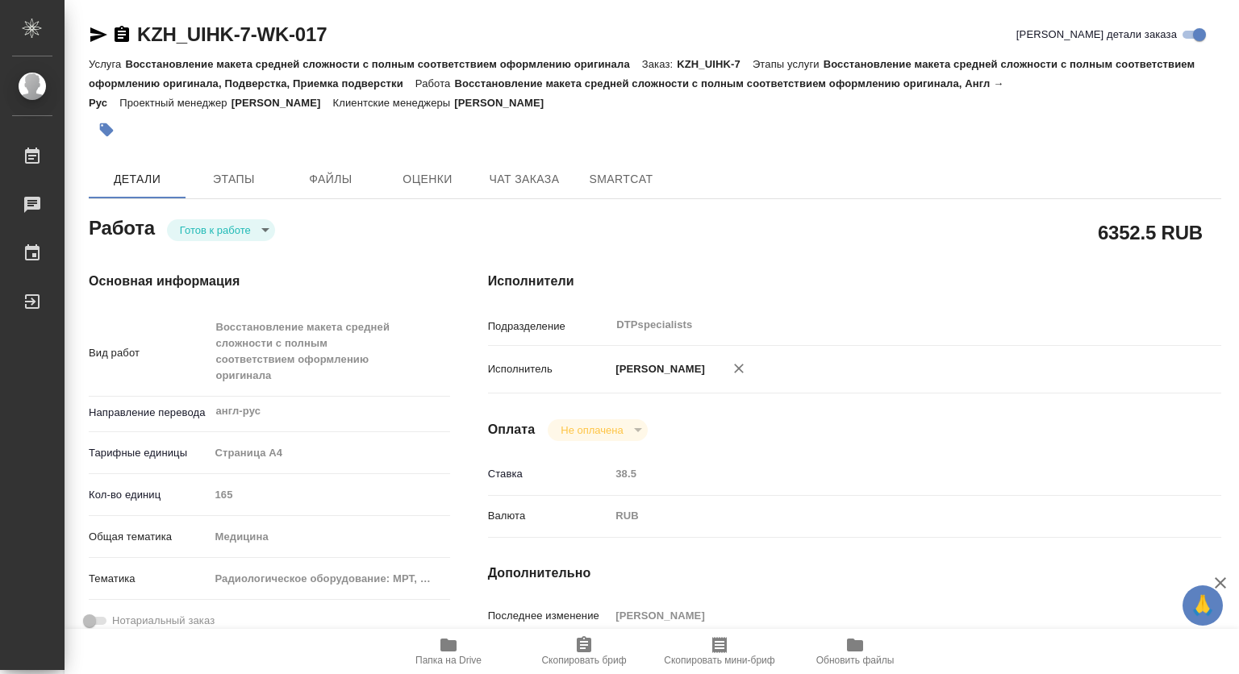
type textarea "x"
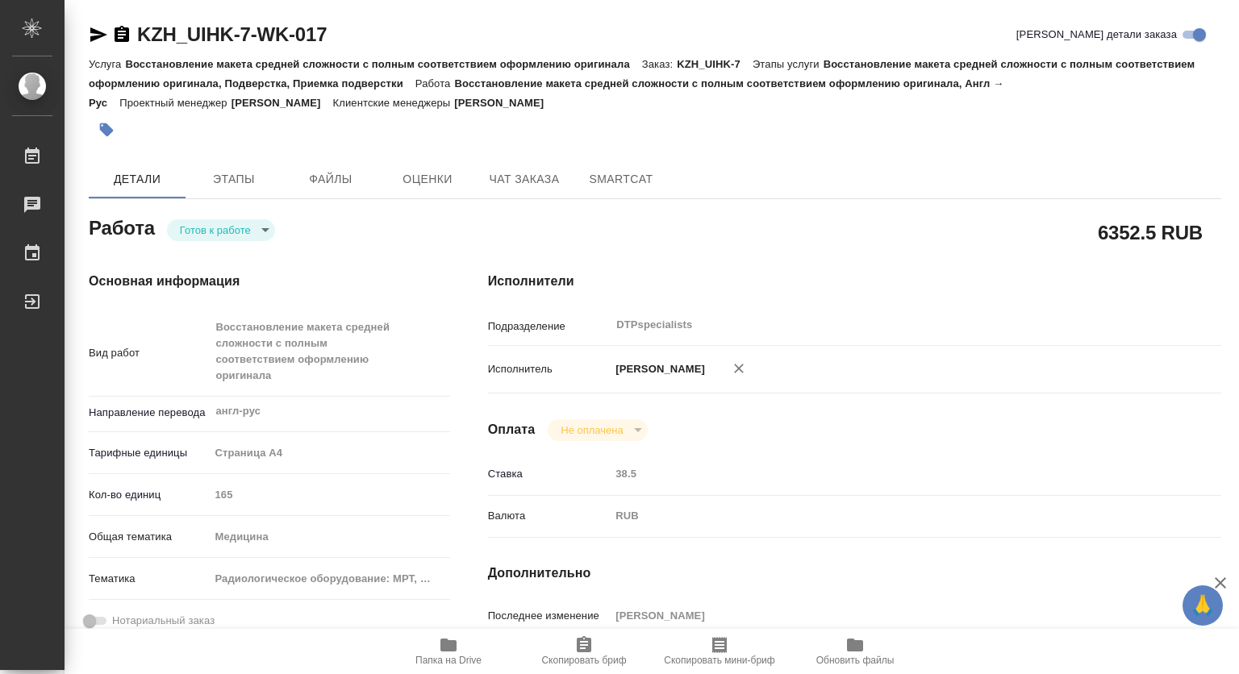
type textarea "x"
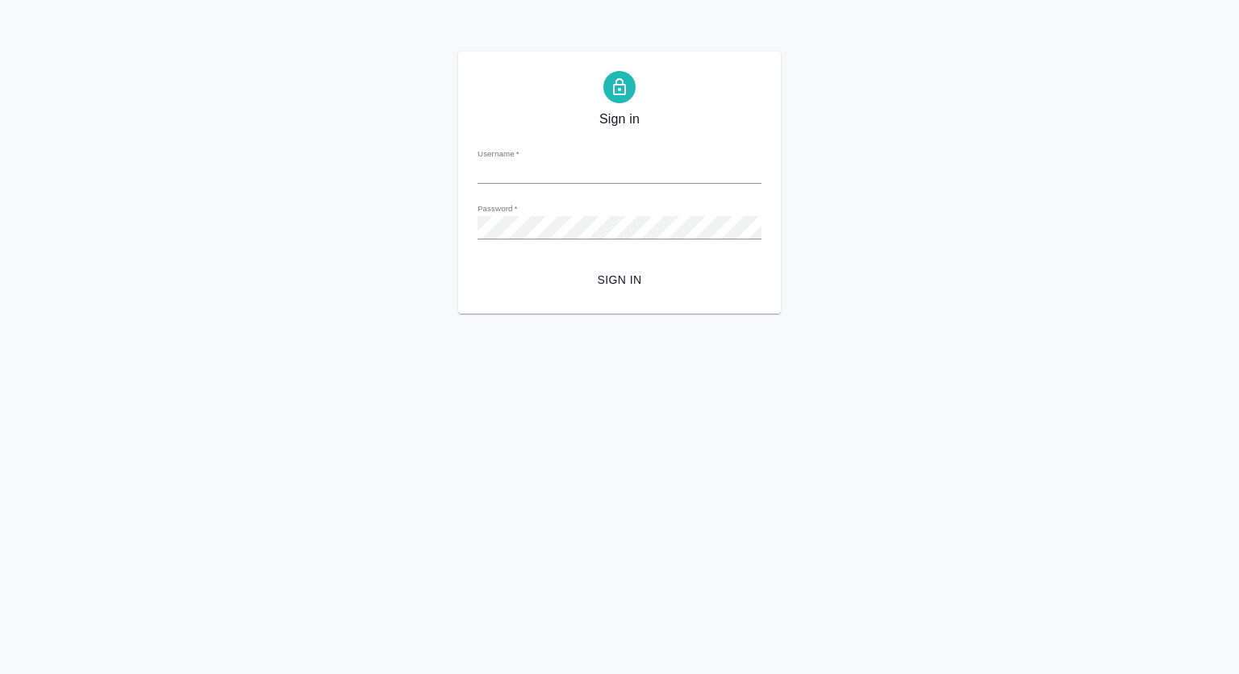
type input "[PERSON_NAME][EMAIL_ADDRESS][DOMAIN_NAME]"
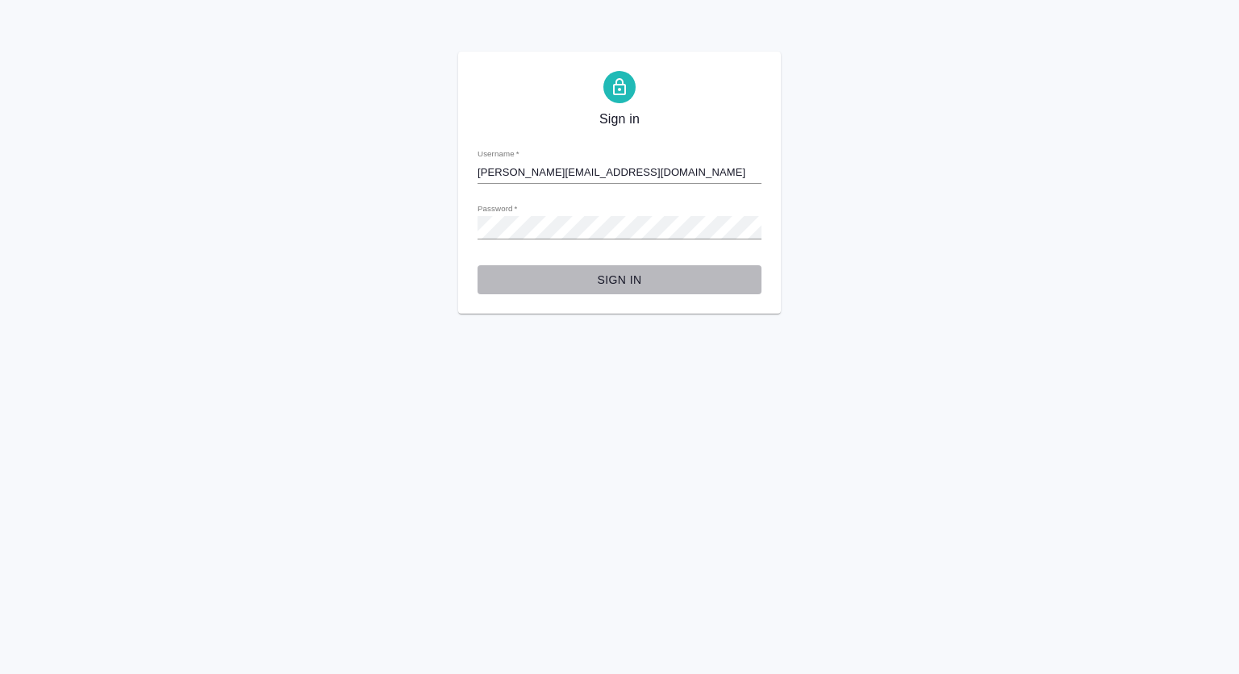
click at [631, 277] on span "Sign in" at bounding box center [619, 280] width 258 height 20
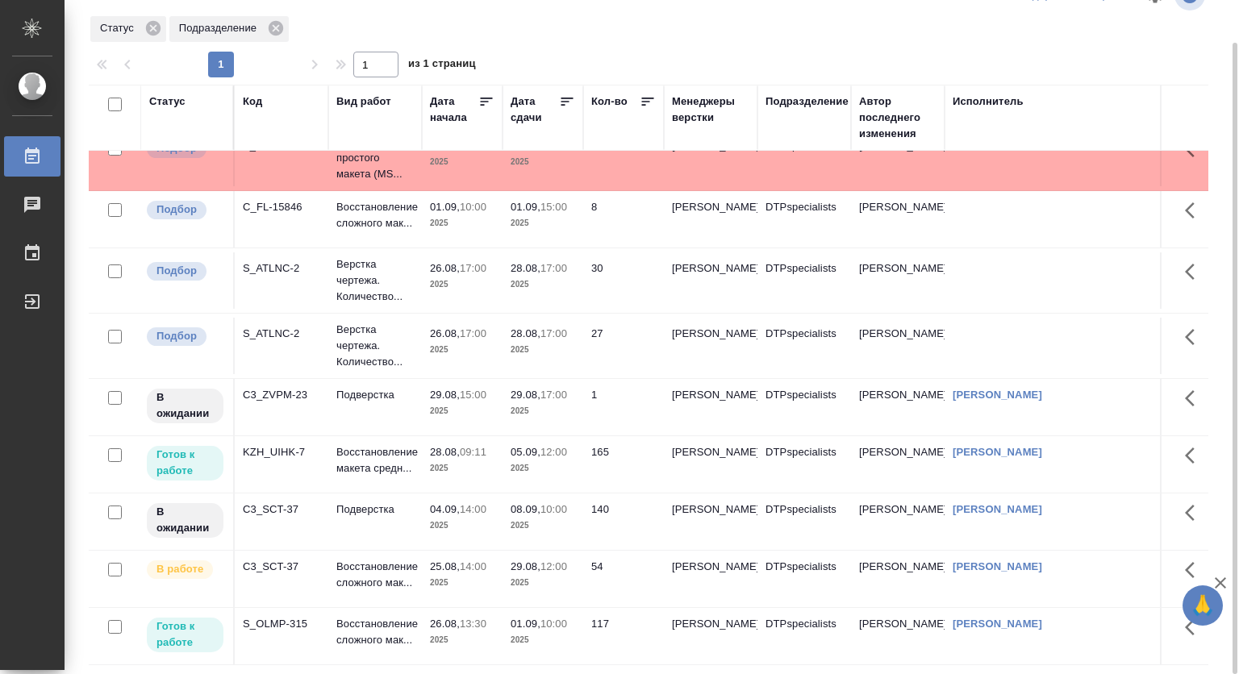
scroll to position [198, 0]
click at [423, 551] on td "25.08, 14:00 2025" at bounding box center [462, 579] width 81 height 56
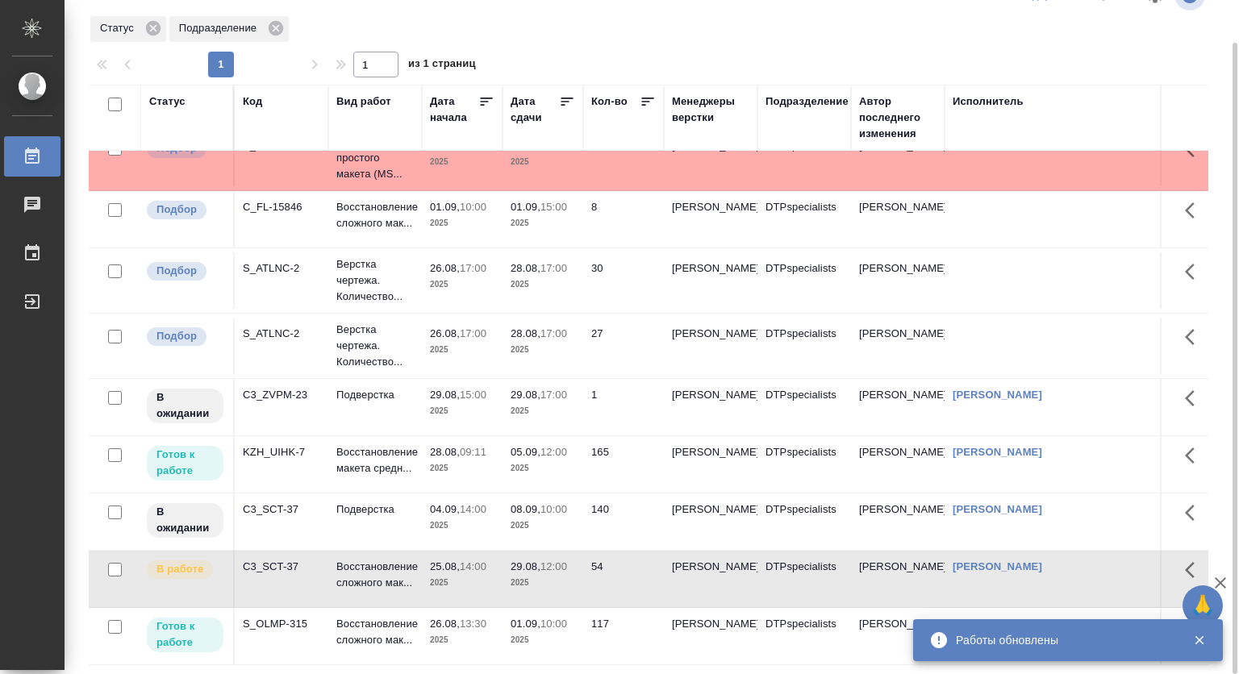
scroll to position [133, 0]
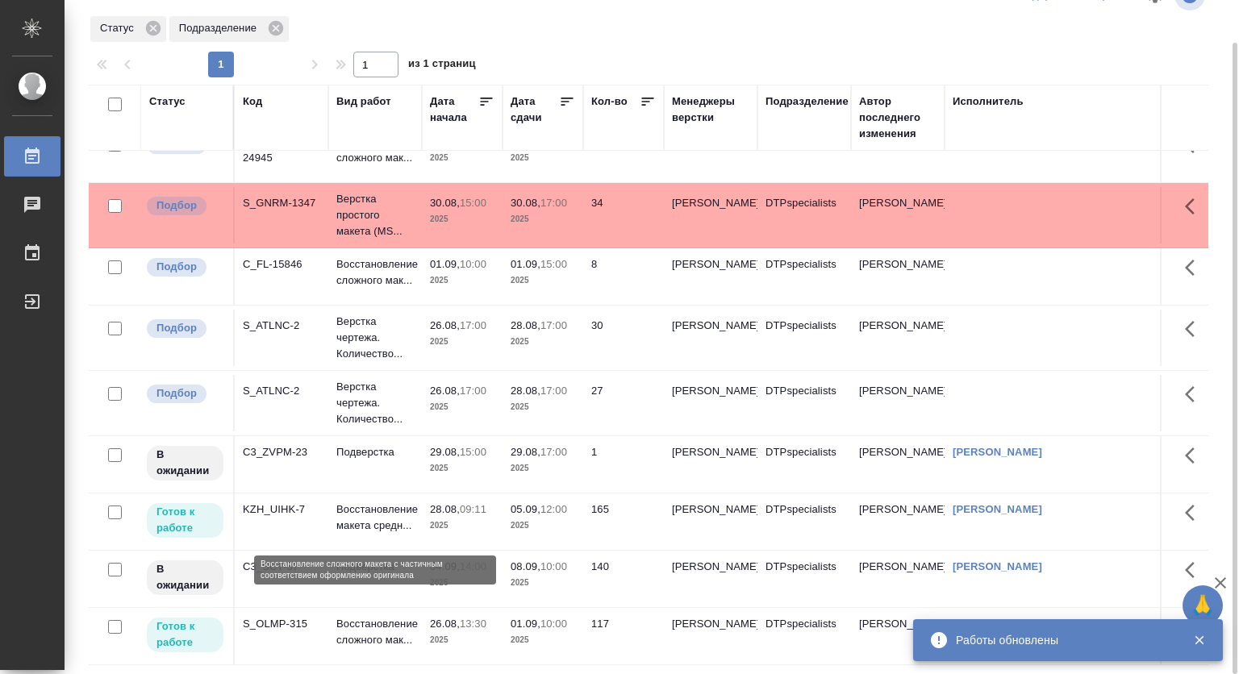
click at [374, 616] on p "Восстановление сложного мак..." at bounding box center [374, 632] width 77 height 32
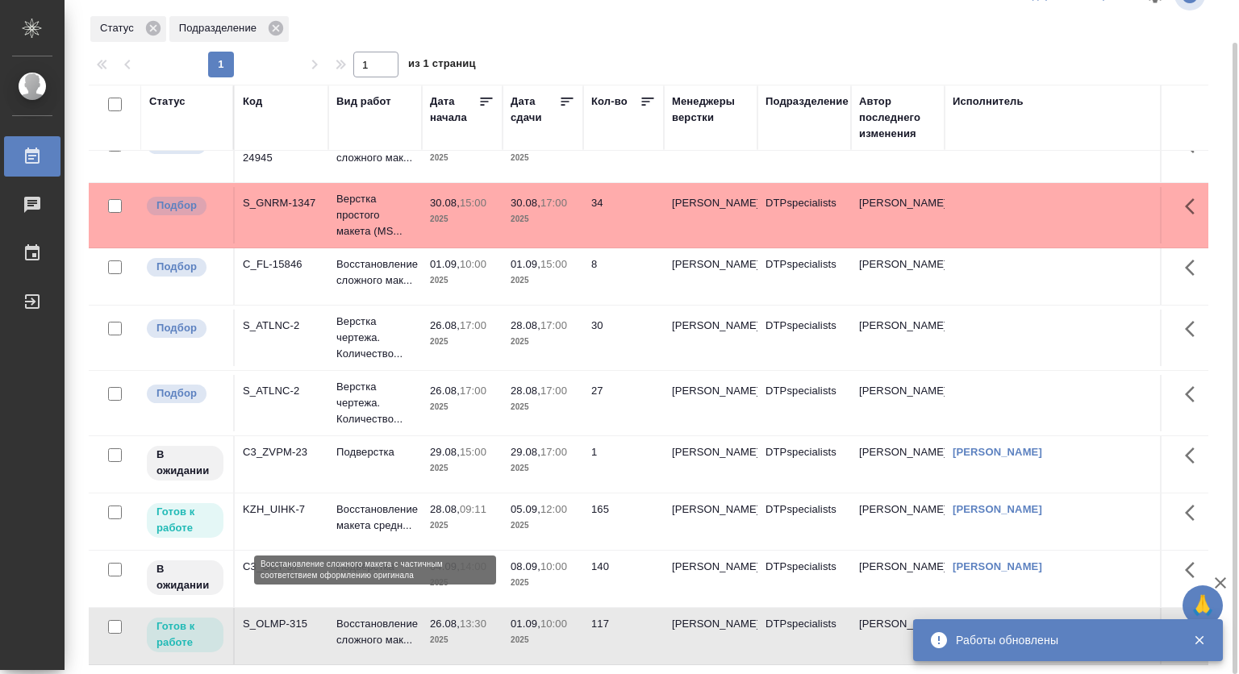
click at [374, 616] on p "Восстановление сложного мак..." at bounding box center [374, 632] width 77 height 32
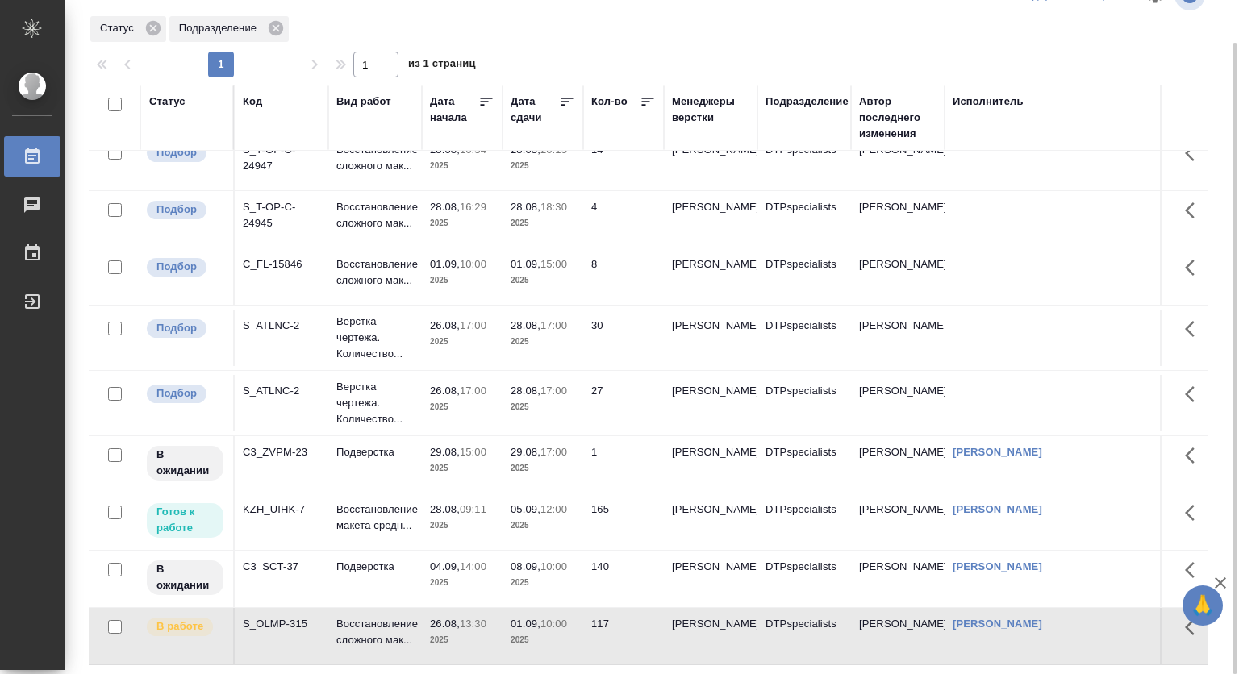
scroll to position [68, 0]
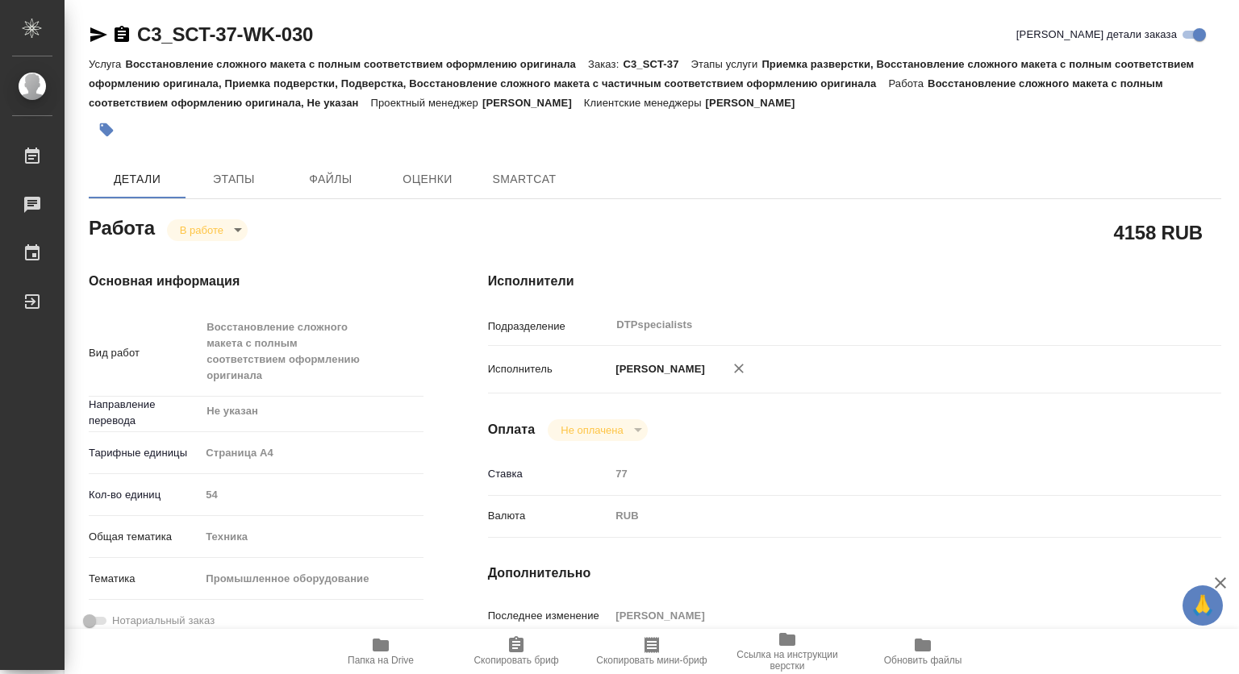
type textarea "x"
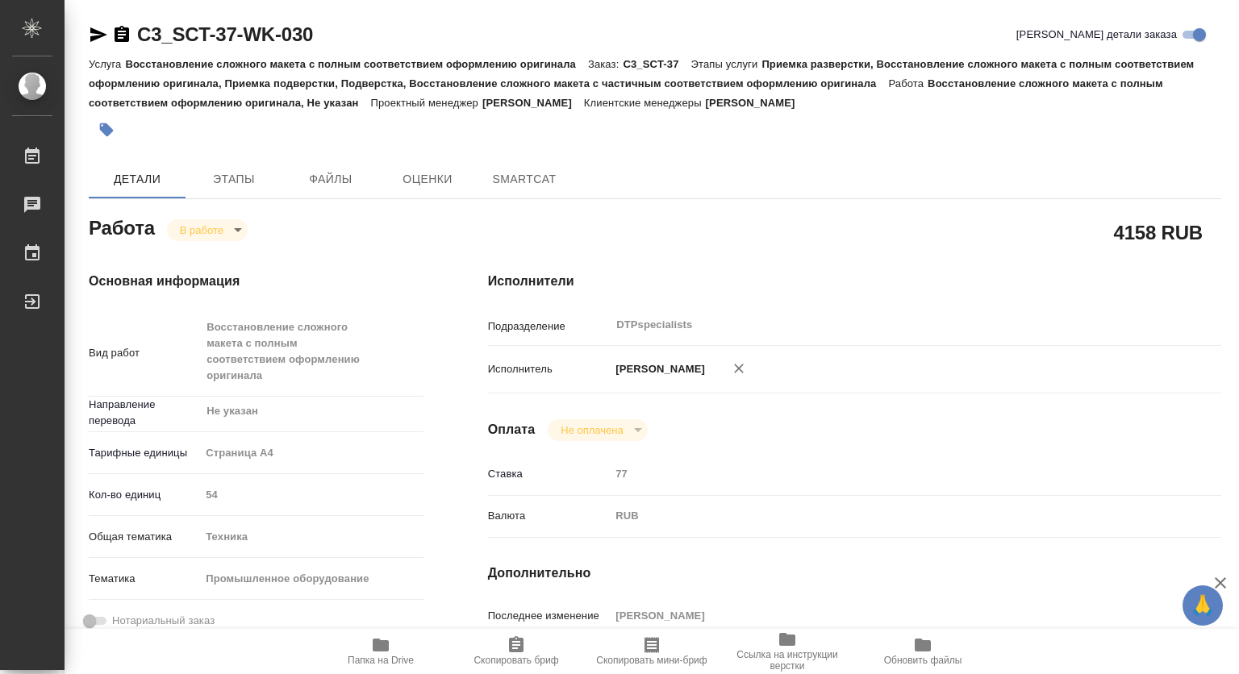
type textarea "x"
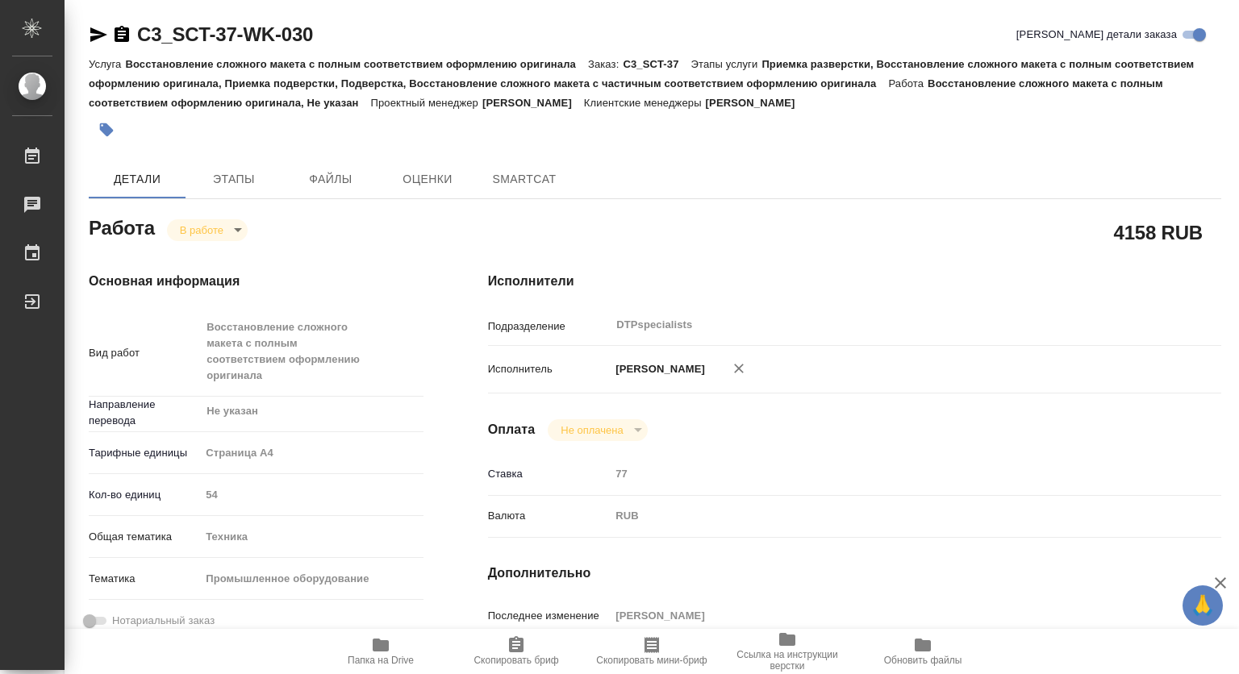
type textarea "x"
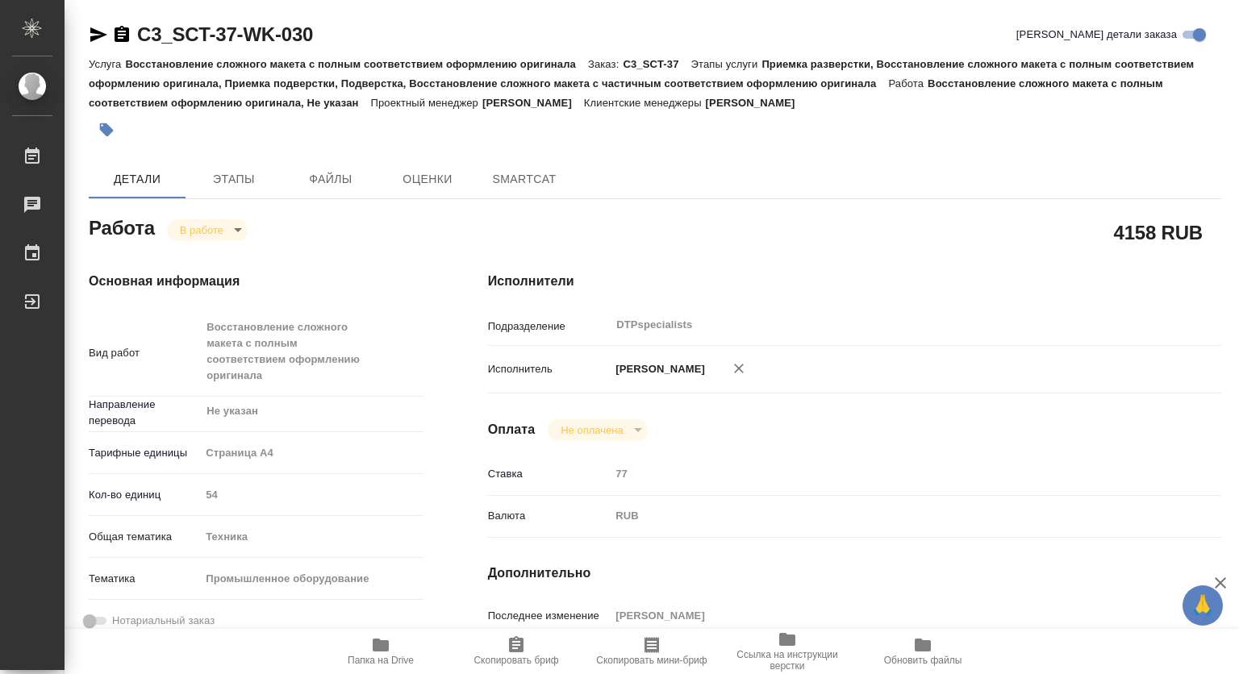
type textarea "x"
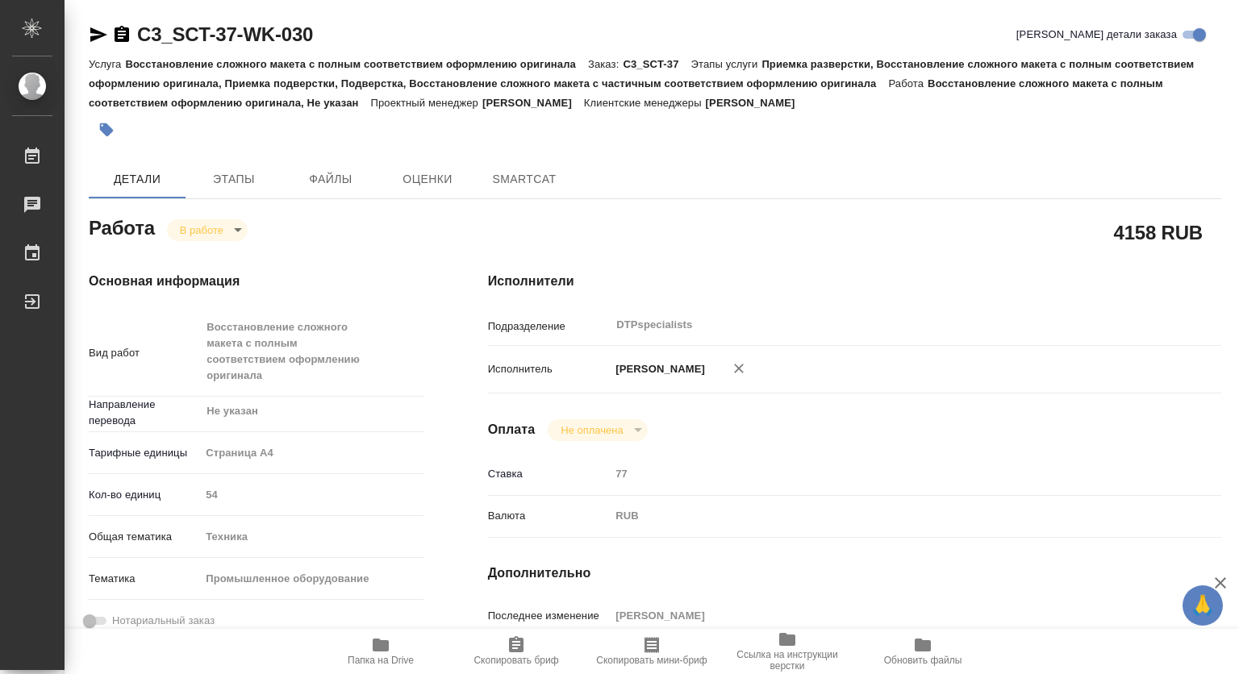
click at [378, 647] on icon "button" at bounding box center [381, 645] width 16 height 13
type textarea "x"
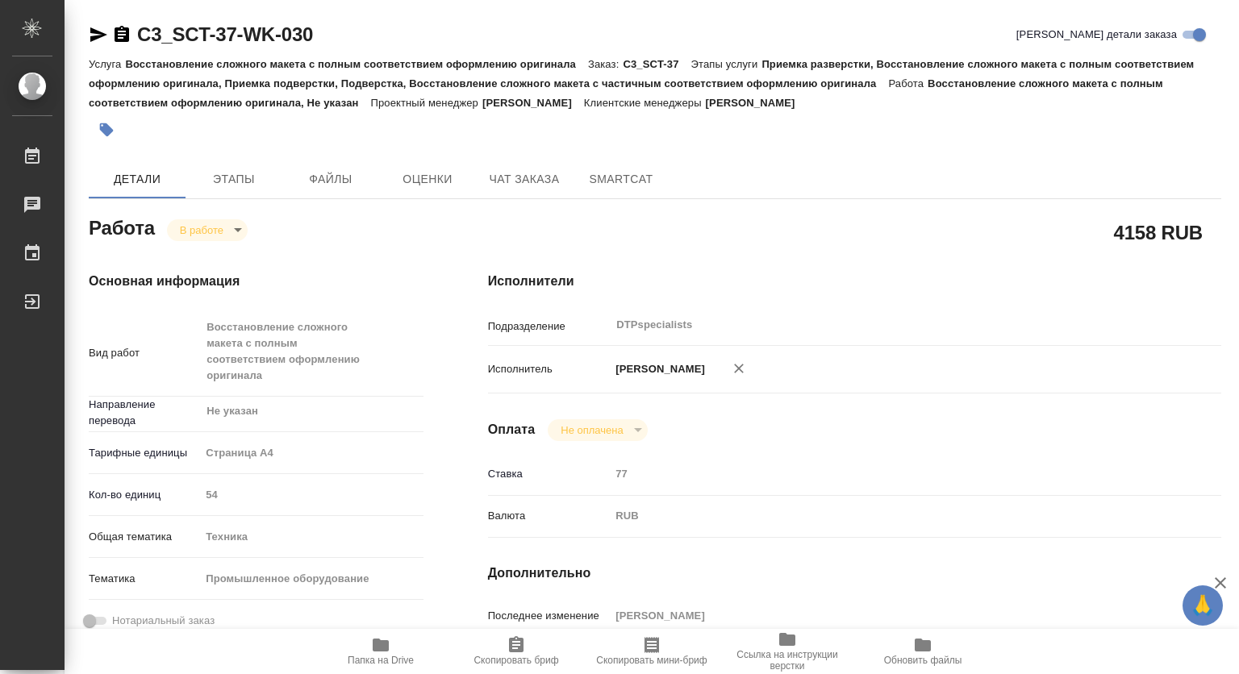
type textarea "x"
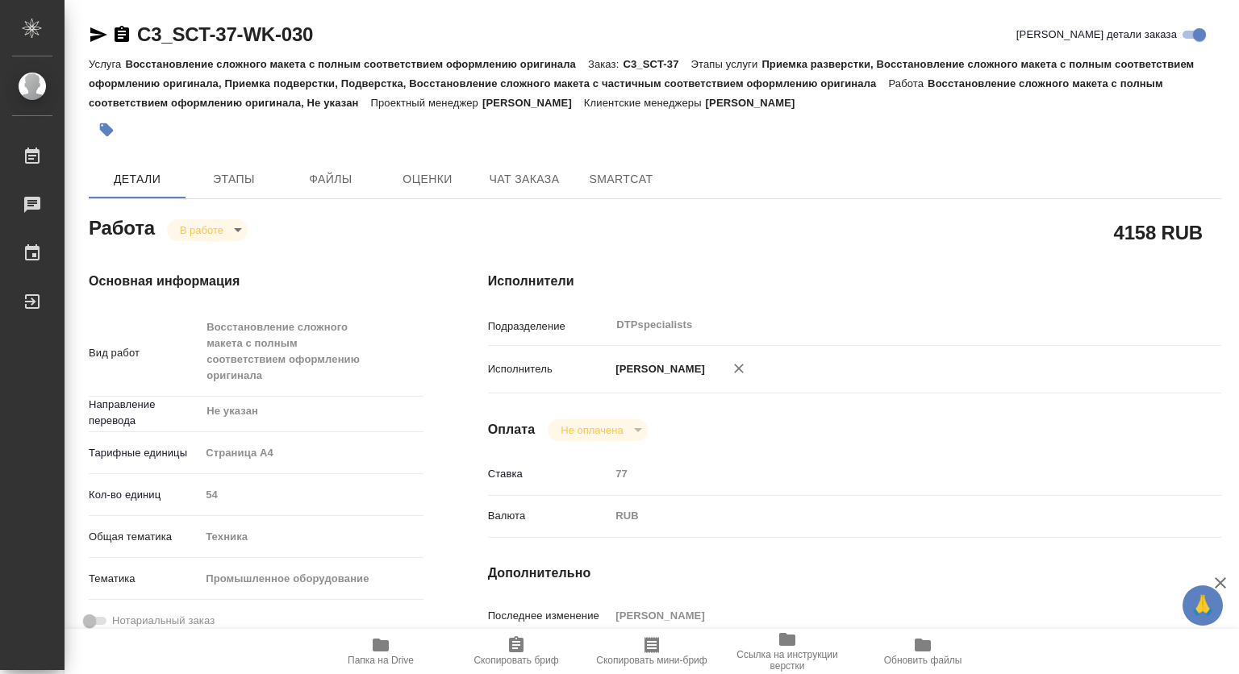
type textarea "x"
click at [497, 177] on span "Чат заказа" at bounding box center [523, 179] width 77 height 20
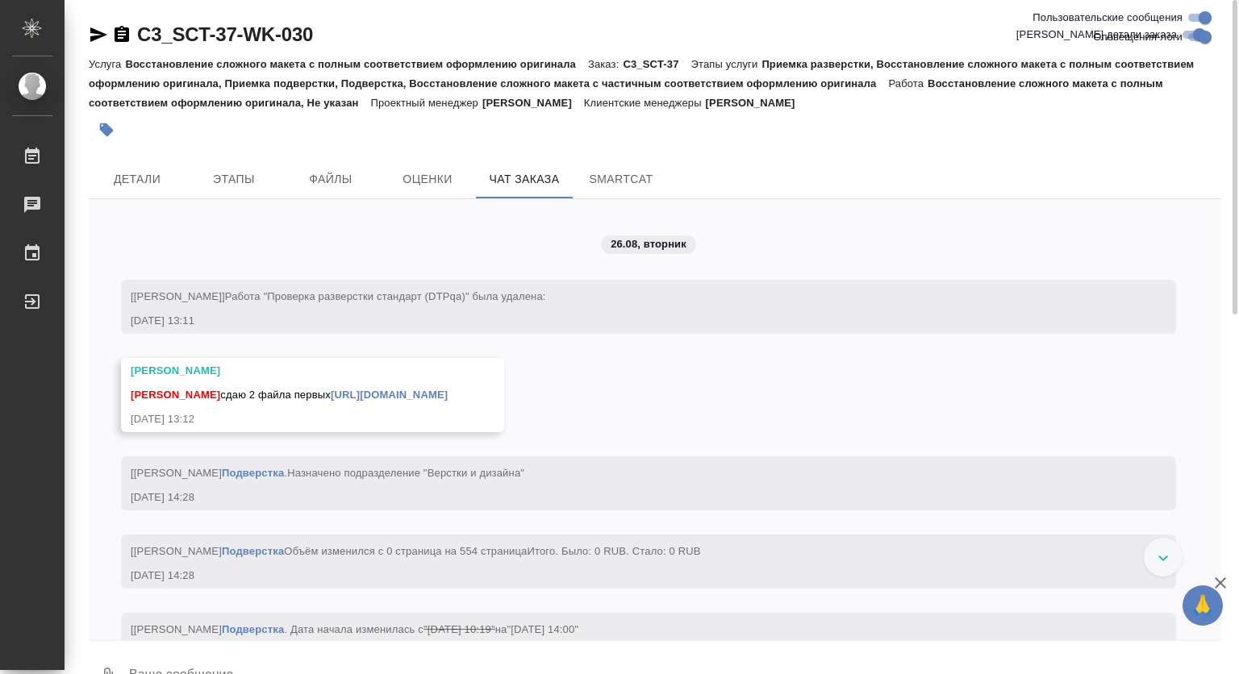
scroll to position [20943, 0]
click at [142, 184] on span "Детали" at bounding box center [136, 179] width 77 height 20
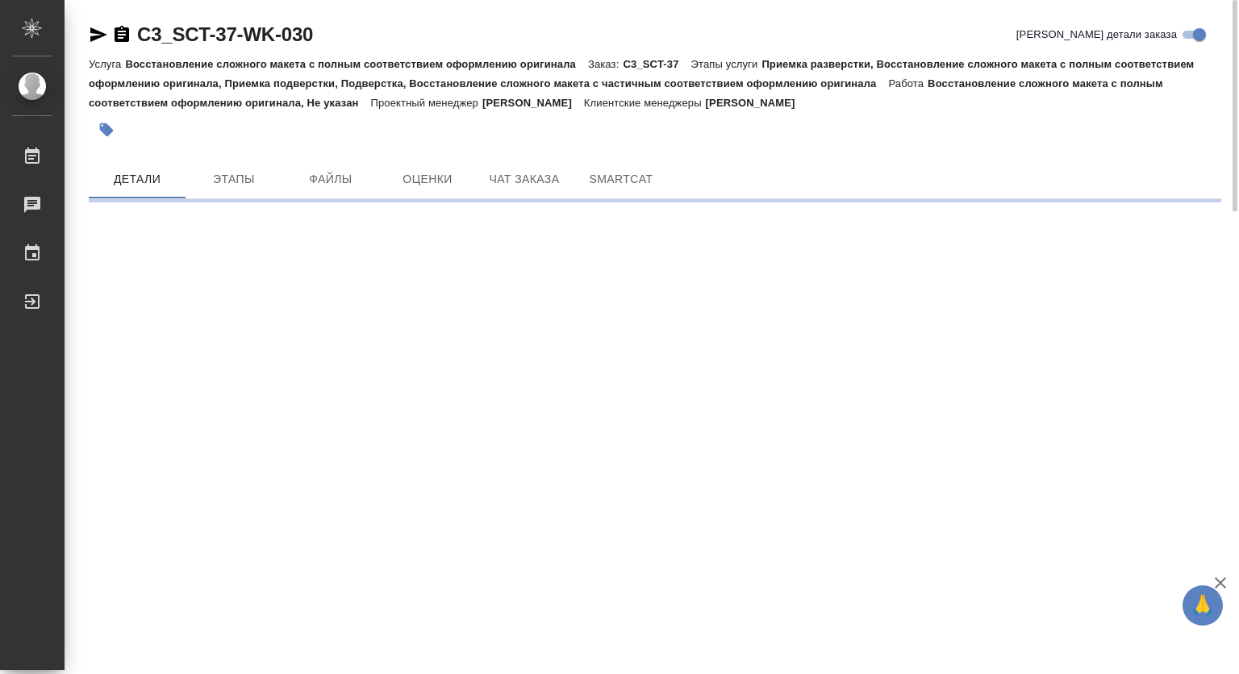
click at [110, 132] on icon "button" at bounding box center [107, 130] width 14 height 14
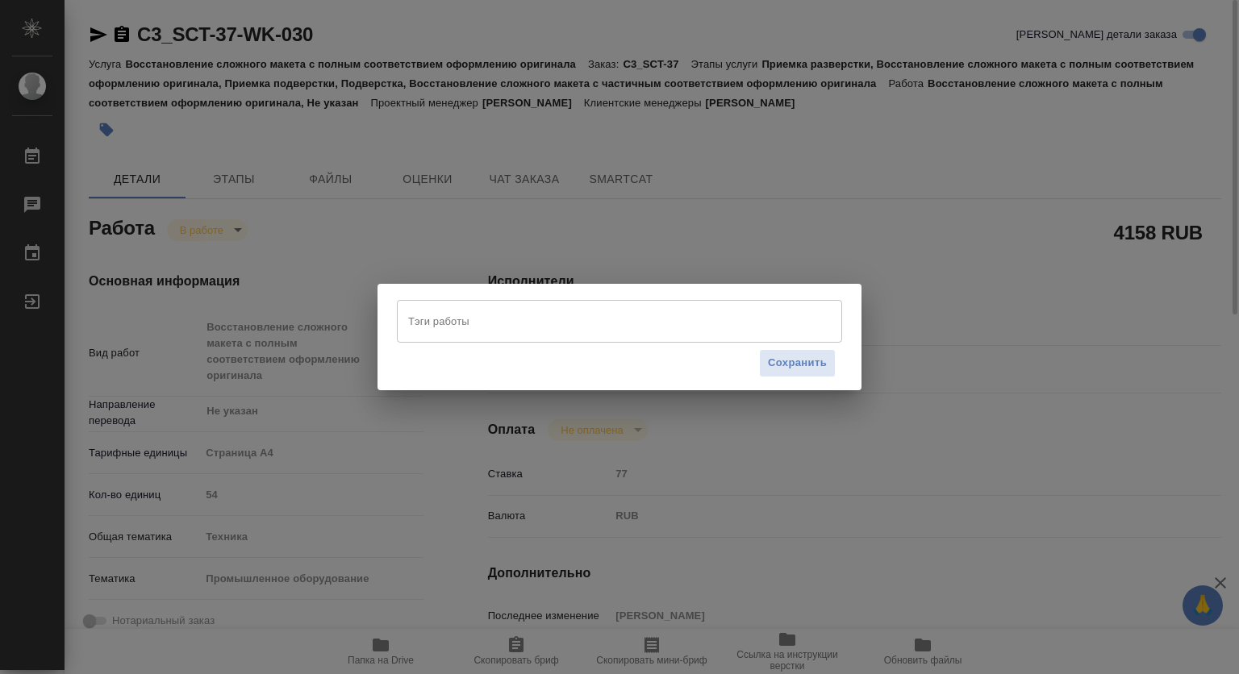
type textarea "x"
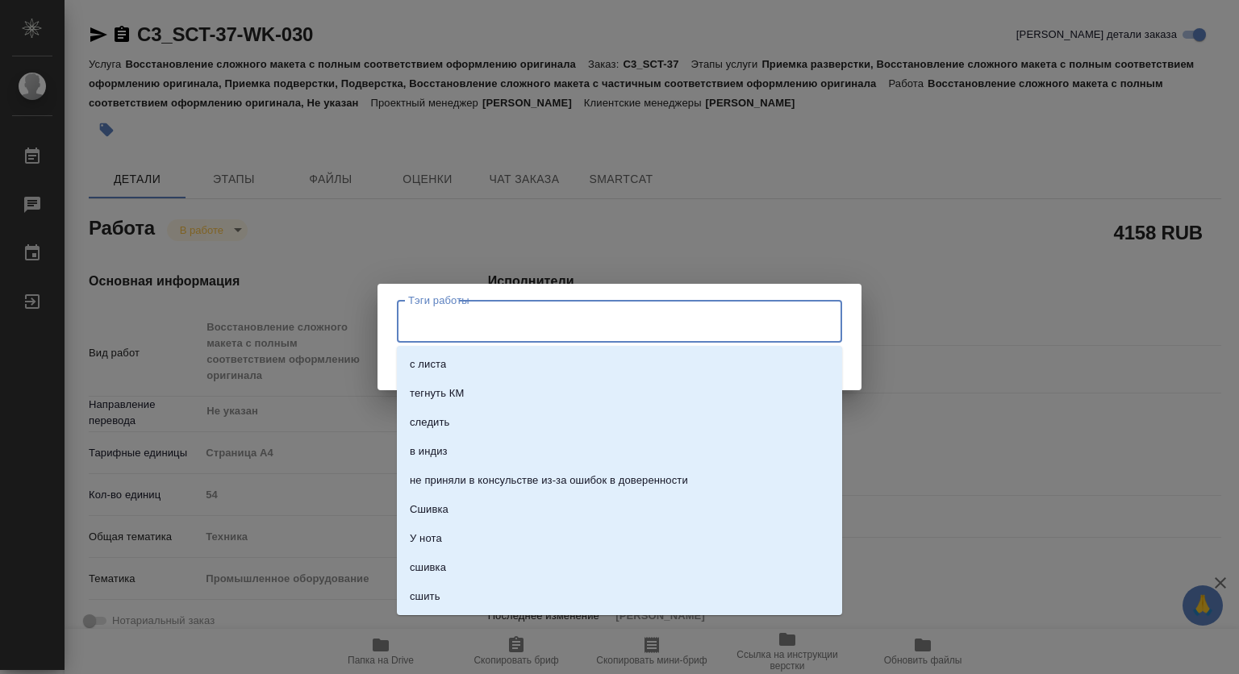
click at [463, 322] on input "Тэги работы" at bounding box center [604, 320] width 400 height 27
type textarea "x"
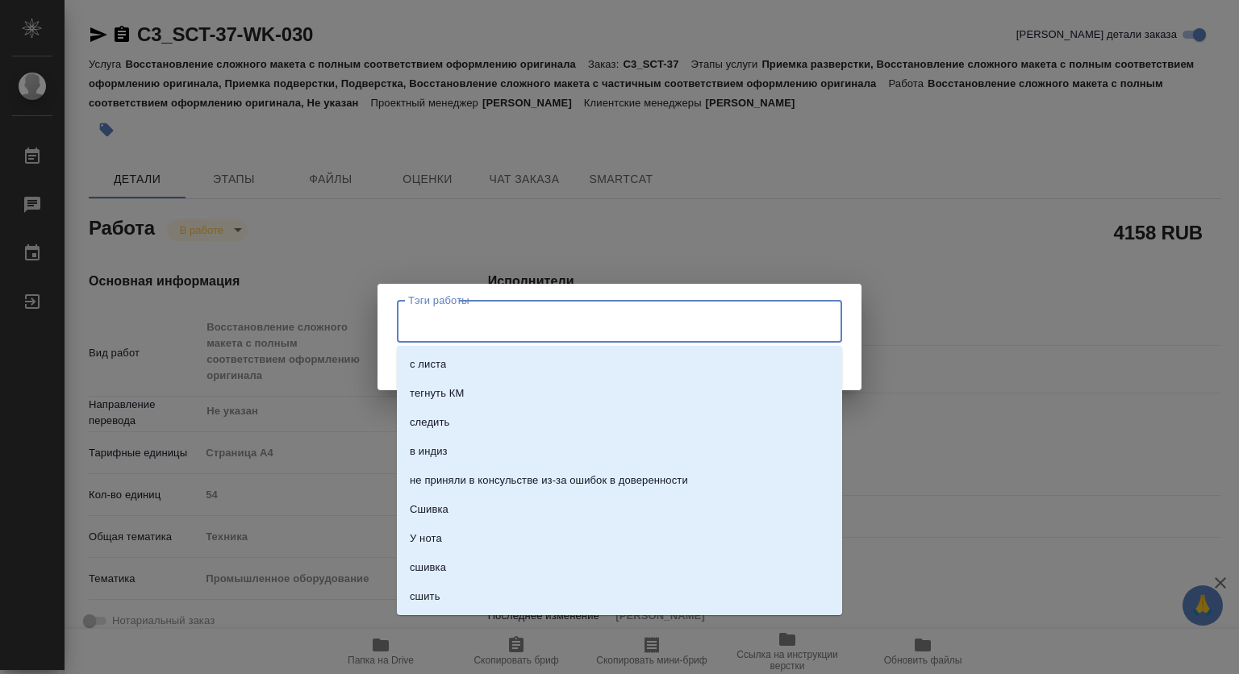
type textarea "x"
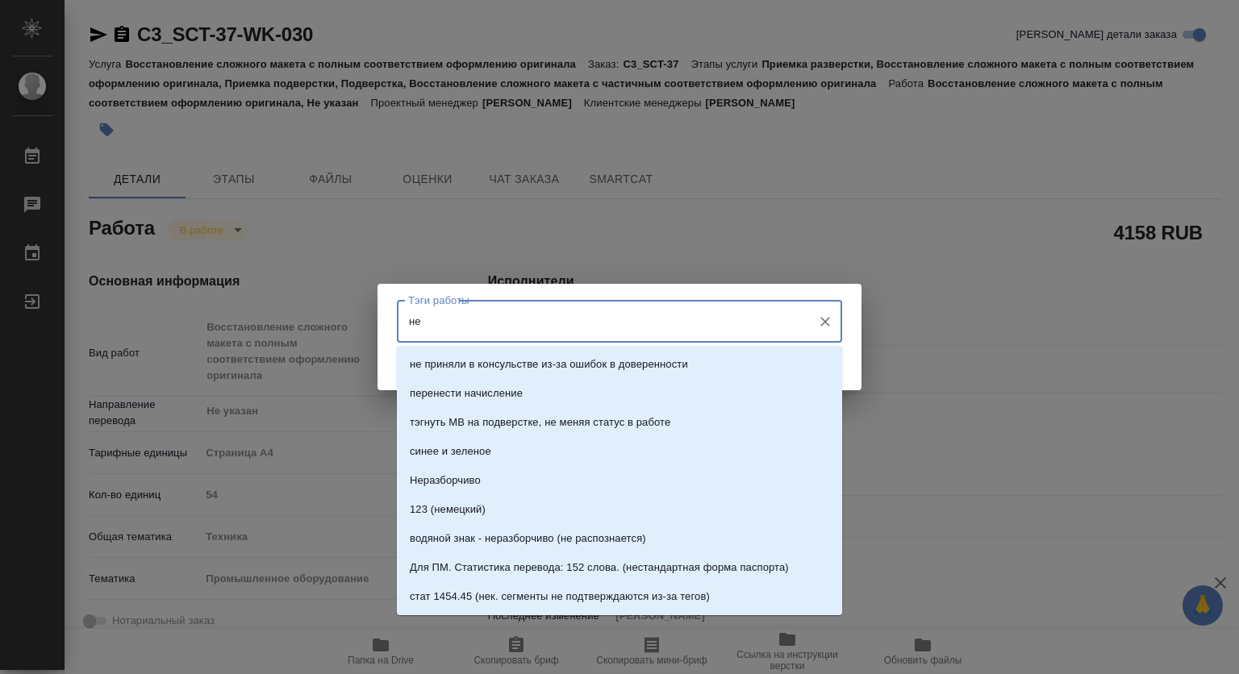
type input "нер"
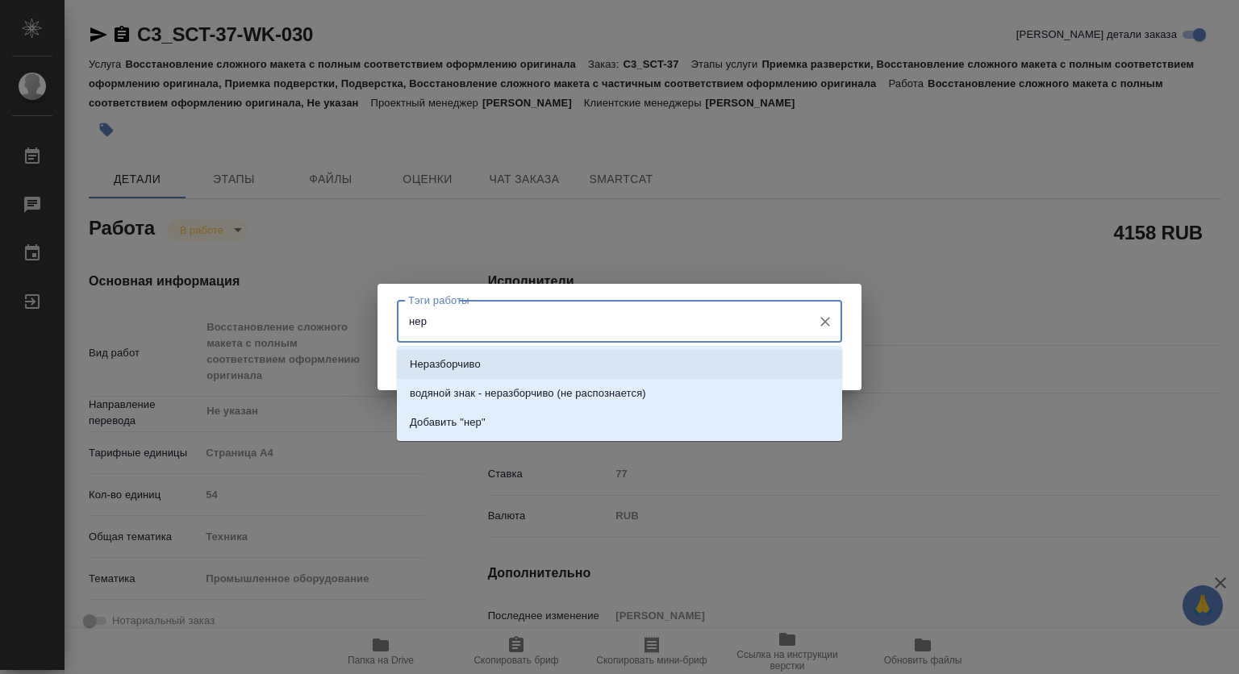
click at [455, 365] on p "Неразборчиво" at bounding box center [445, 364] width 71 height 16
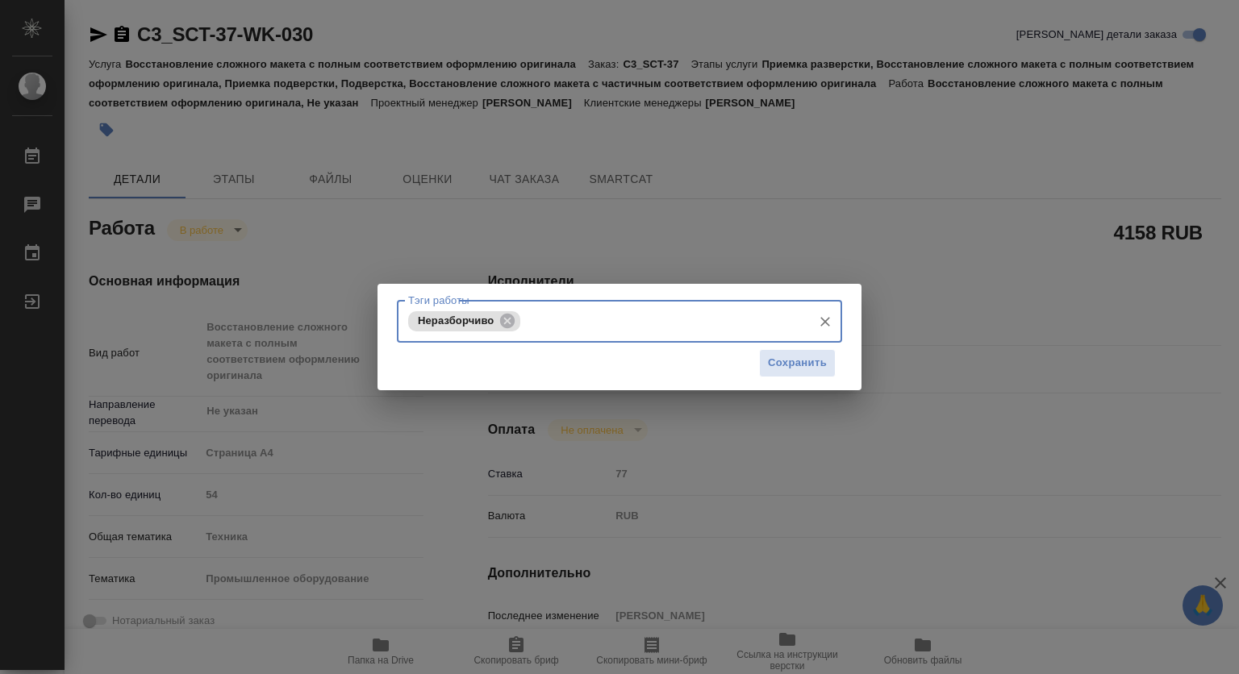
type input "с"
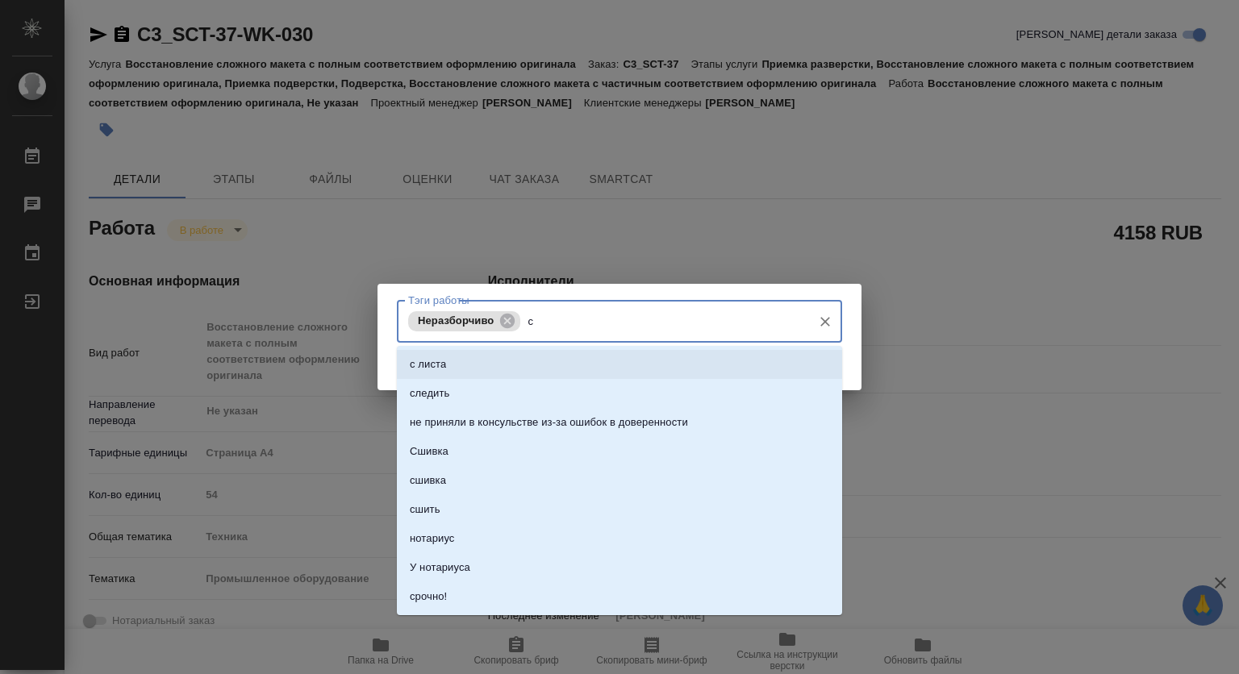
click at [438, 365] on p "с листа" at bounding box center [428, 364] width 36 height 16
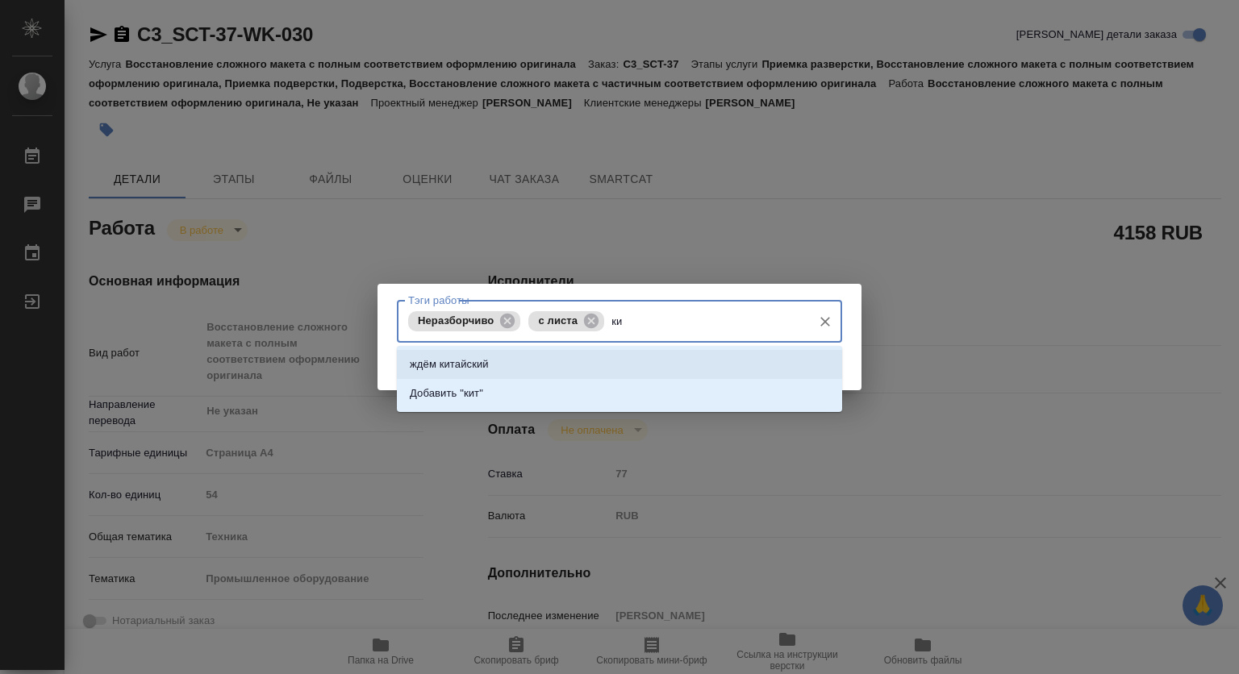
type input "к"
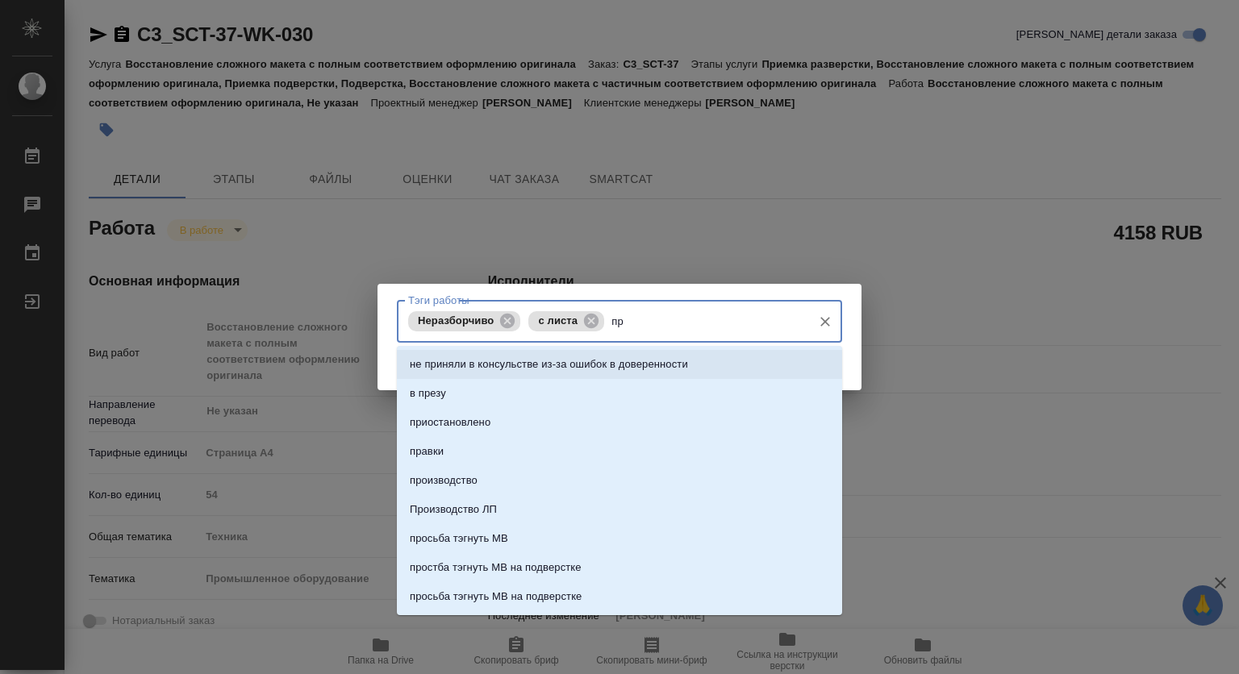
type input "п"
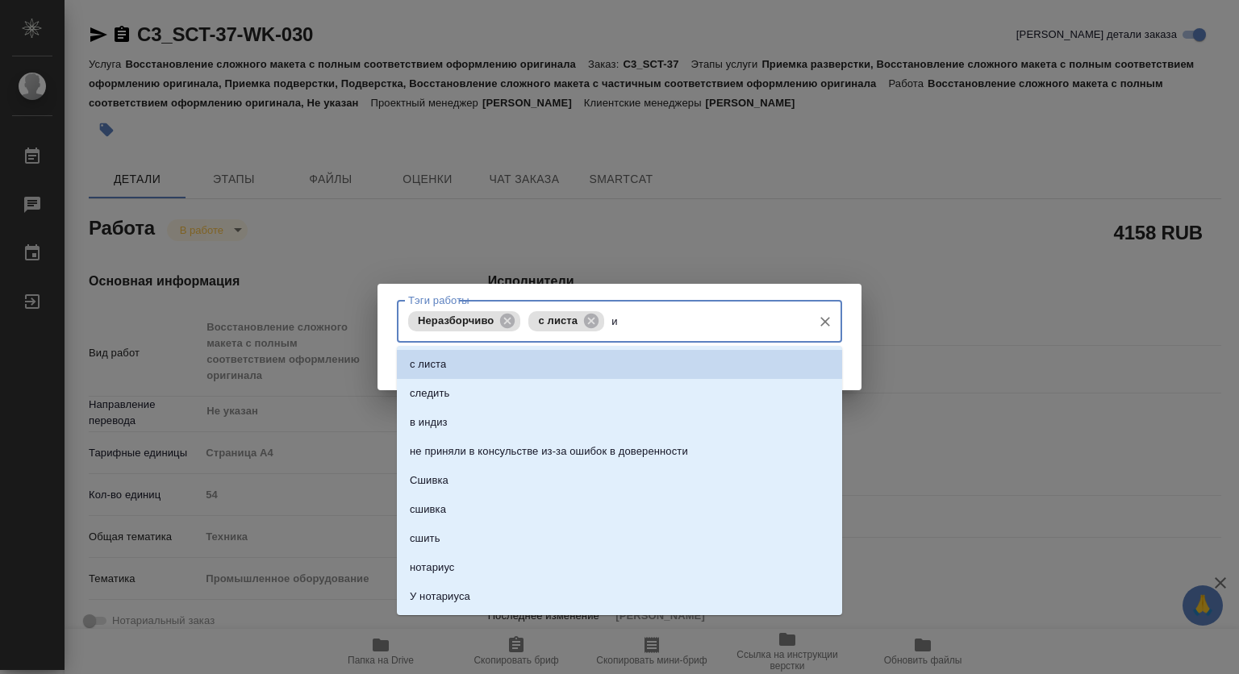
type input "ии"
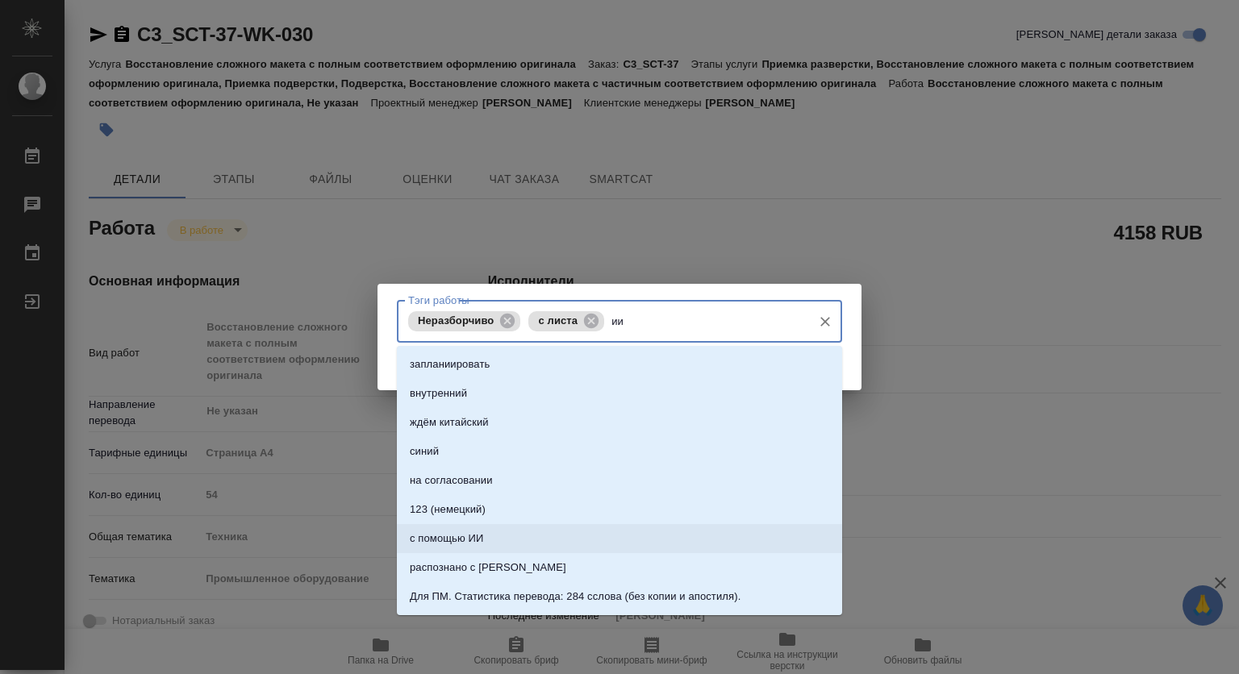
click at [459, 534] on p "с помощью ИИ" at bounding box center [447, 539] width 74 height 16
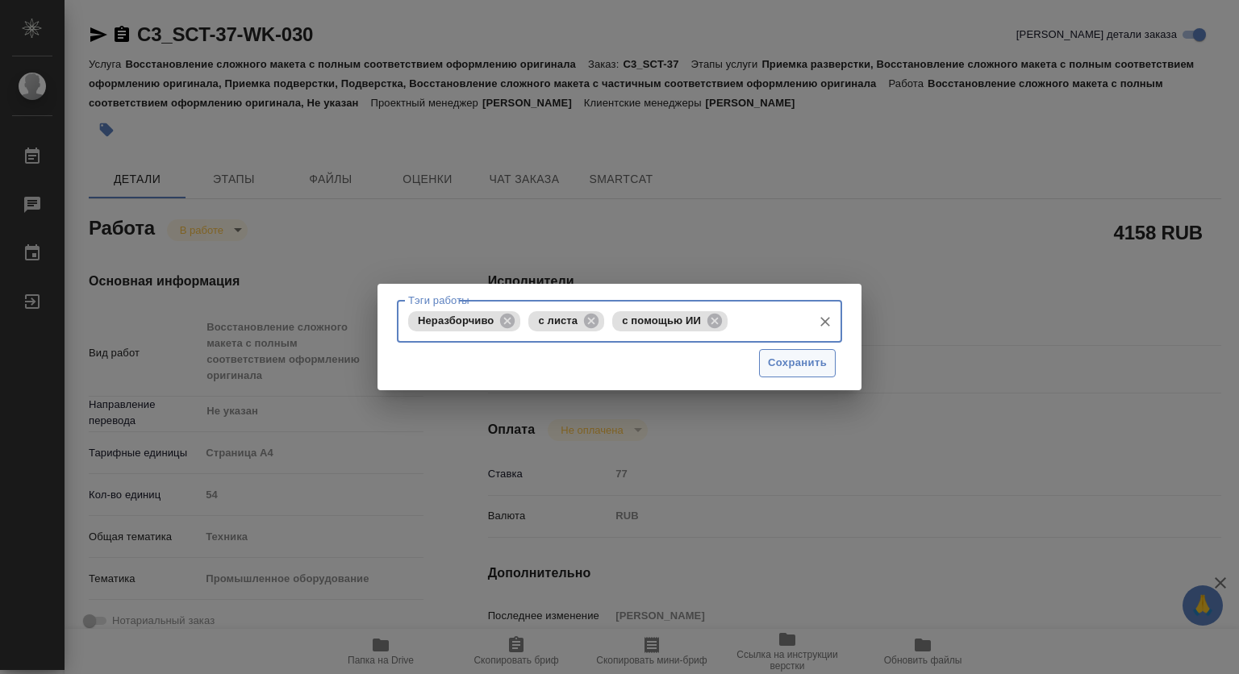
click at [781, 366] on span "Сохранить" at bounding box center [797, 363] width 59 height 19
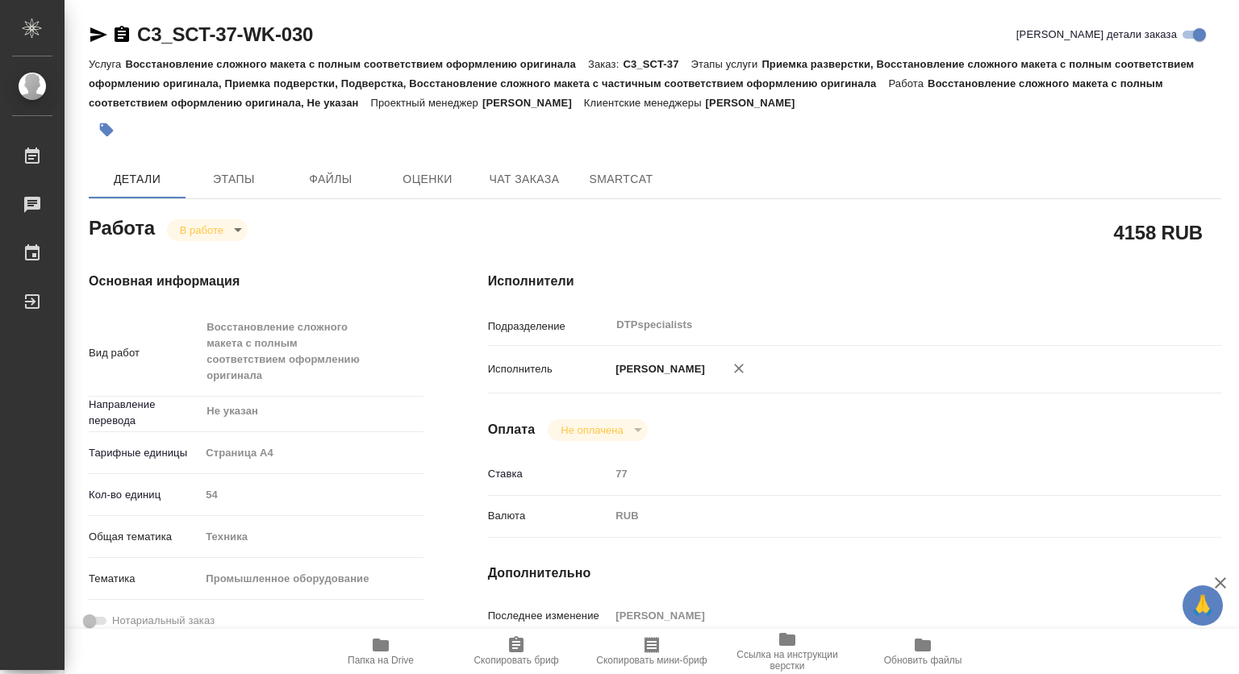
type input "inProgress"
type textarea "Восстановление сложного макета с полным соответствием оформлению оригинала"
type textarea "x"
type input "Не указан"
type input "5f036ec4e16dec2d6b59c8ff"
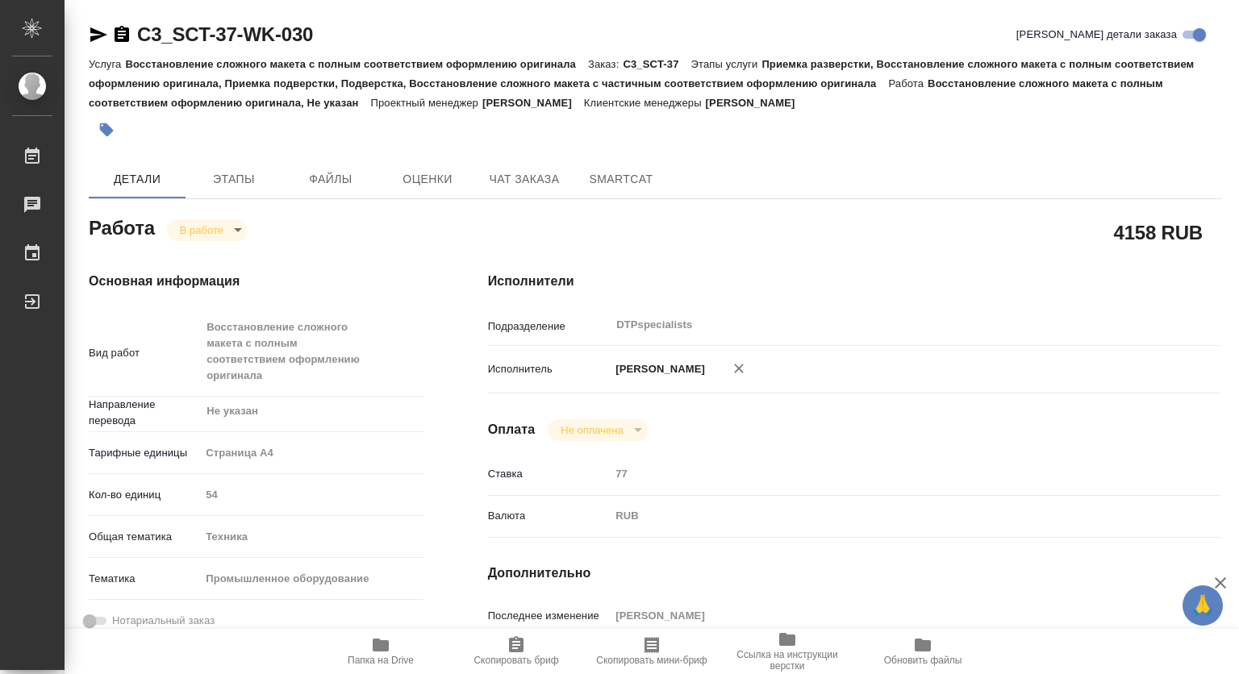
type input "54"
type input "tech"
type input "5f647205b73bc97568ca66bc"
type input "25.08.2025 14:00"
type input "25.08.2025 15:02"
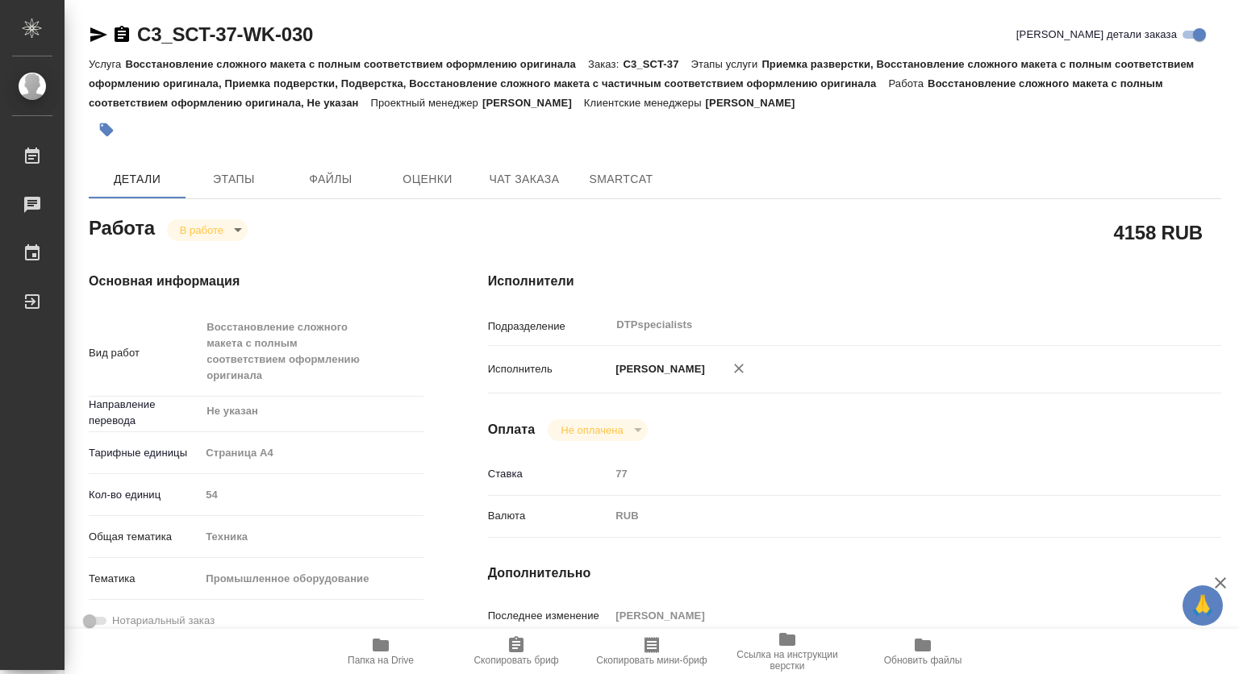
type input "29.08.2025 12:00"
type input "08.09.2025 14:00"
type input "DTPspecialists"
type input "notPayed"
type input "77"
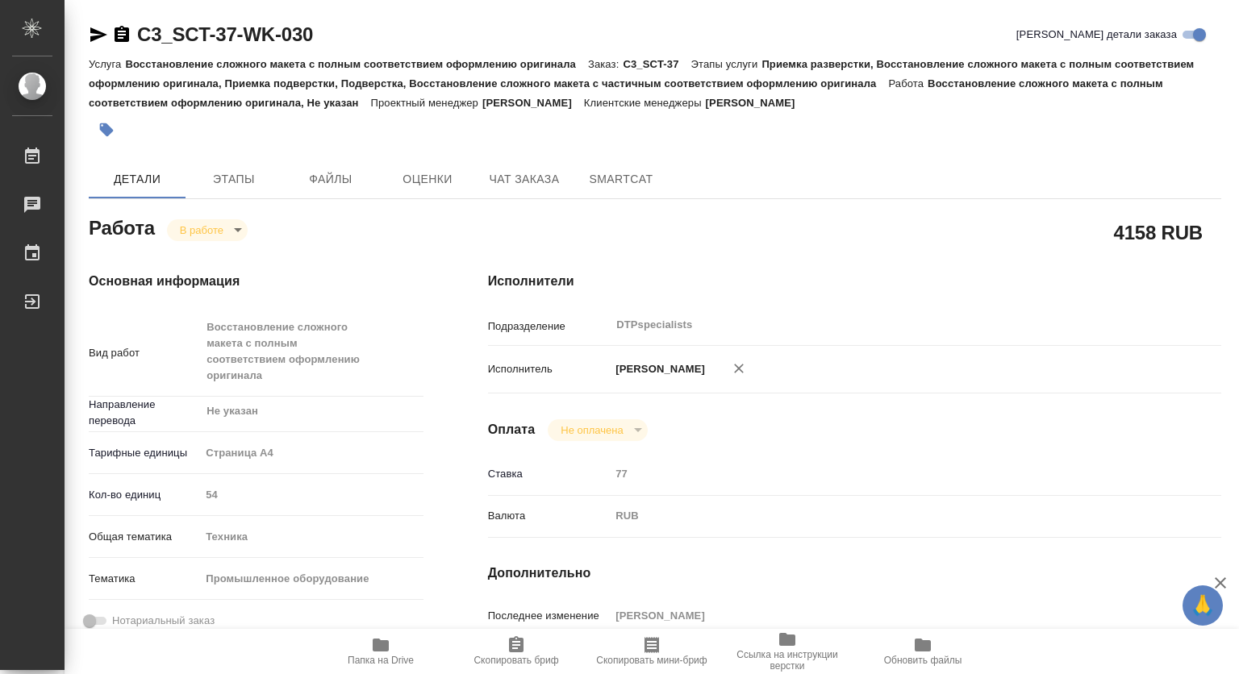
type input "RUB"
type input "[PERSON_NAME]"
type textarea "файл в ин при дубляже кит/англ разверстываем только англ и оформляем в отдельны…"
type textarea "x"
type textarea "/Clients/SCT/Orders/C3_SCT-37/DTP/C3_SCT-37-WK-030"
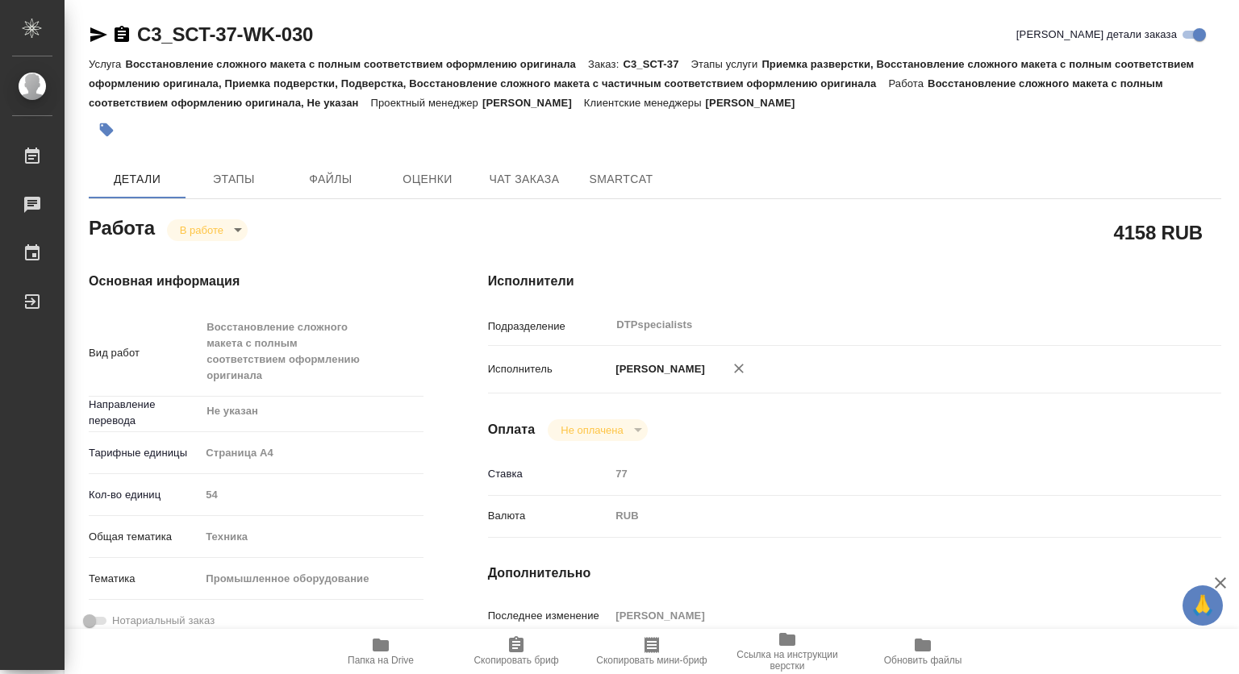
type textarea "x"
type input "C3_SCT-37"
type input "Восстановление сложного макета с полным соответствием оформлению оригинала"
type input "Приемка разверстки, Восстановление сложного макета с полным соответствием оформ…"
type input "Ильина Екатерина"
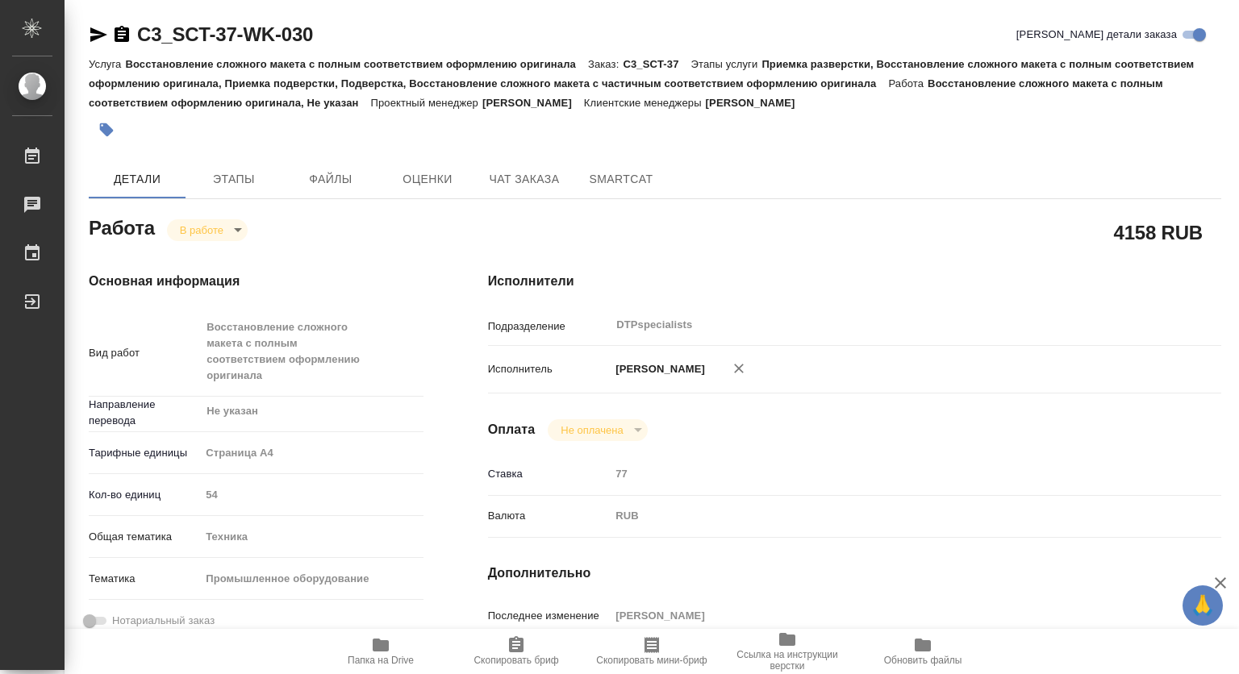
type input "[PERSON_NAME]"
type input "/Clients/SCT/Orders/C3_SCT-37"
type textarea "x"
type textarea "в двух файлах есть русскоязычные разделы, их переводить или перенабирать не нуж…"
type textarea "x"
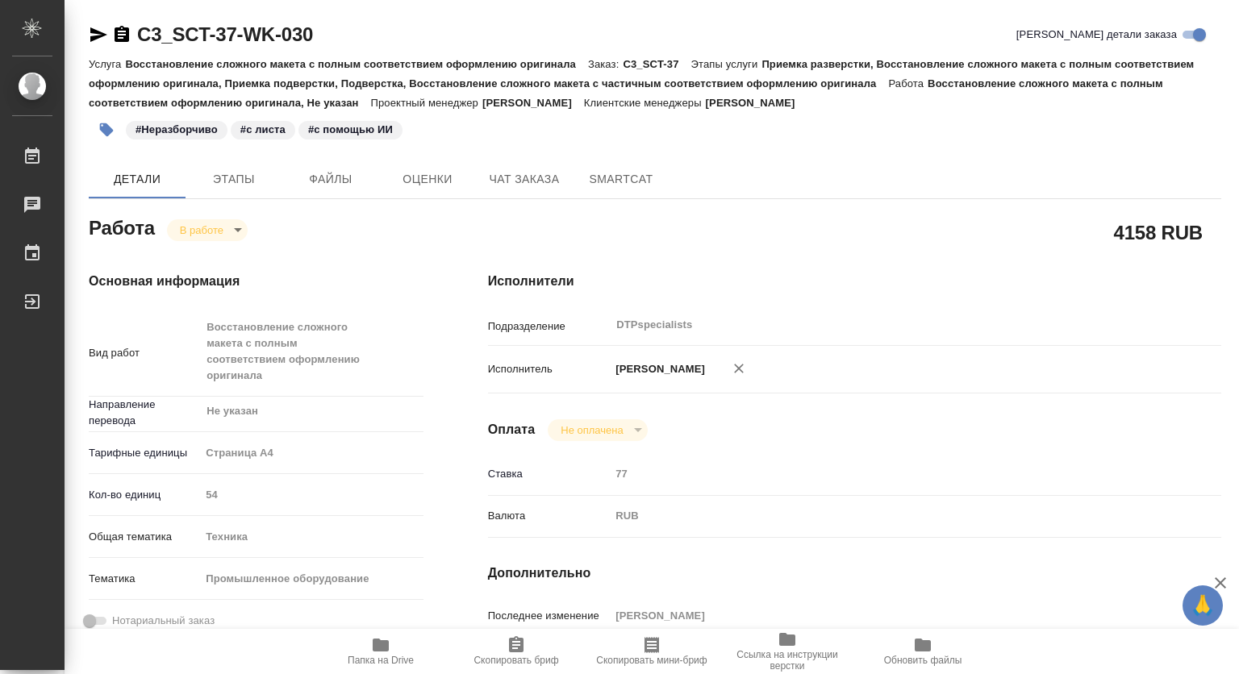
type textarea "x"
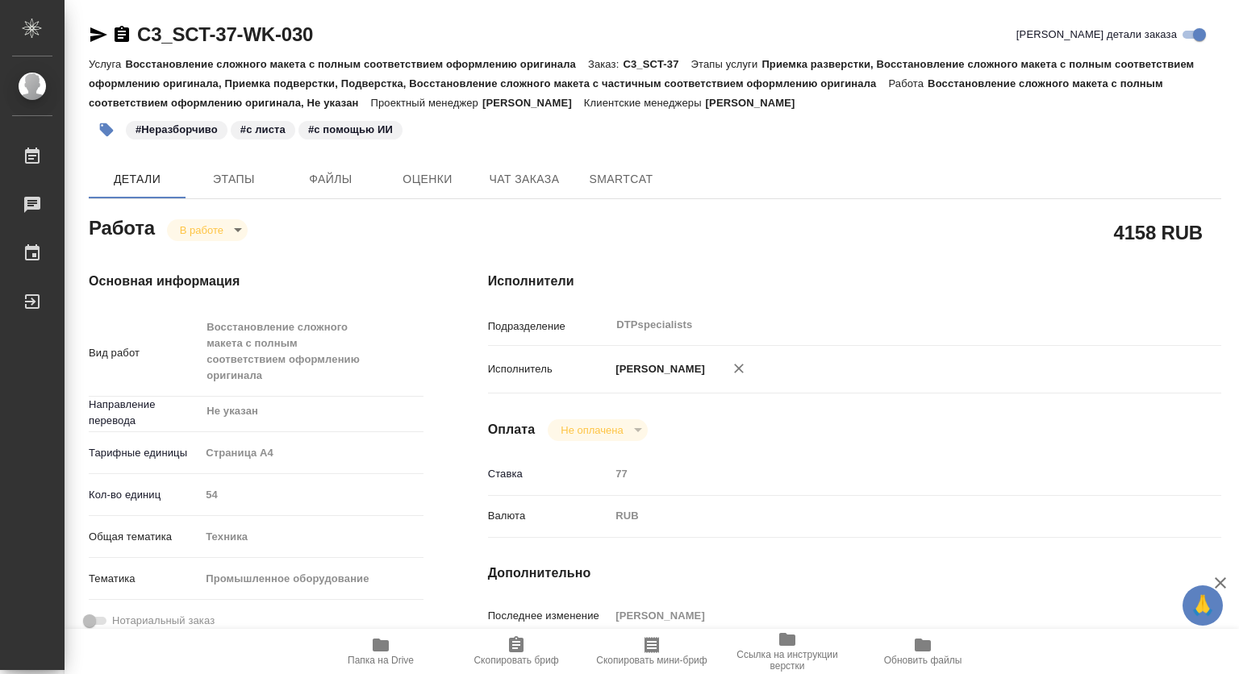
type textarea "x"
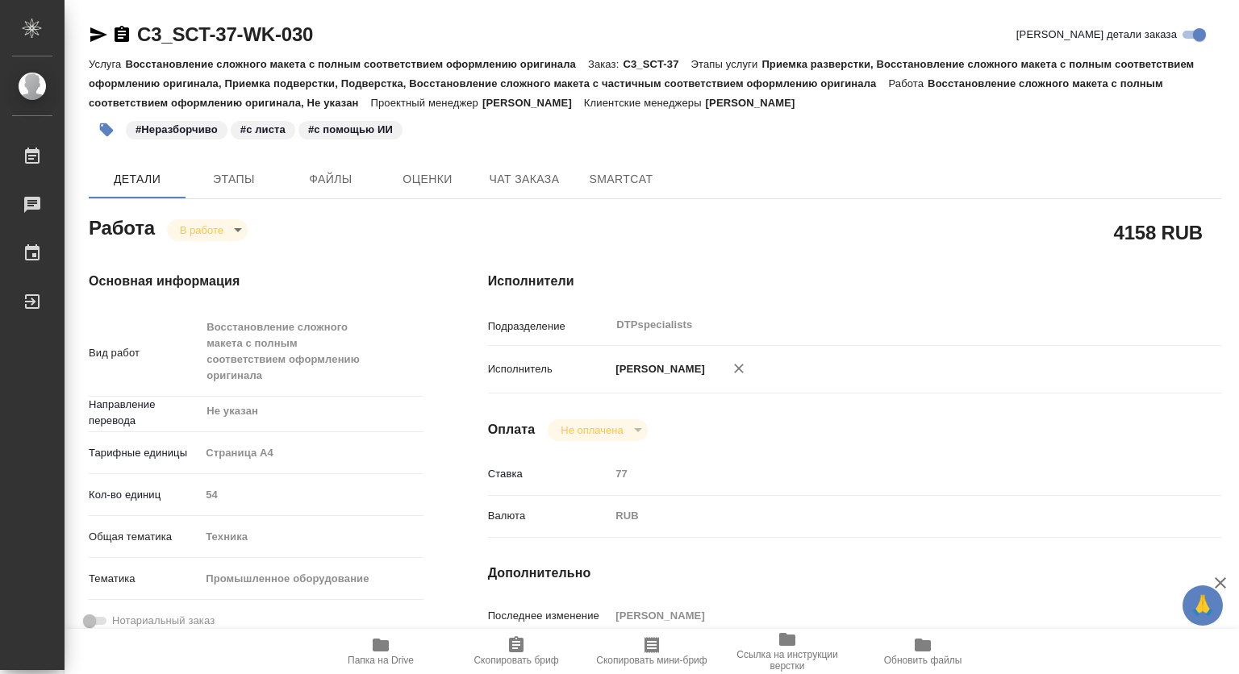
type textarea "x"
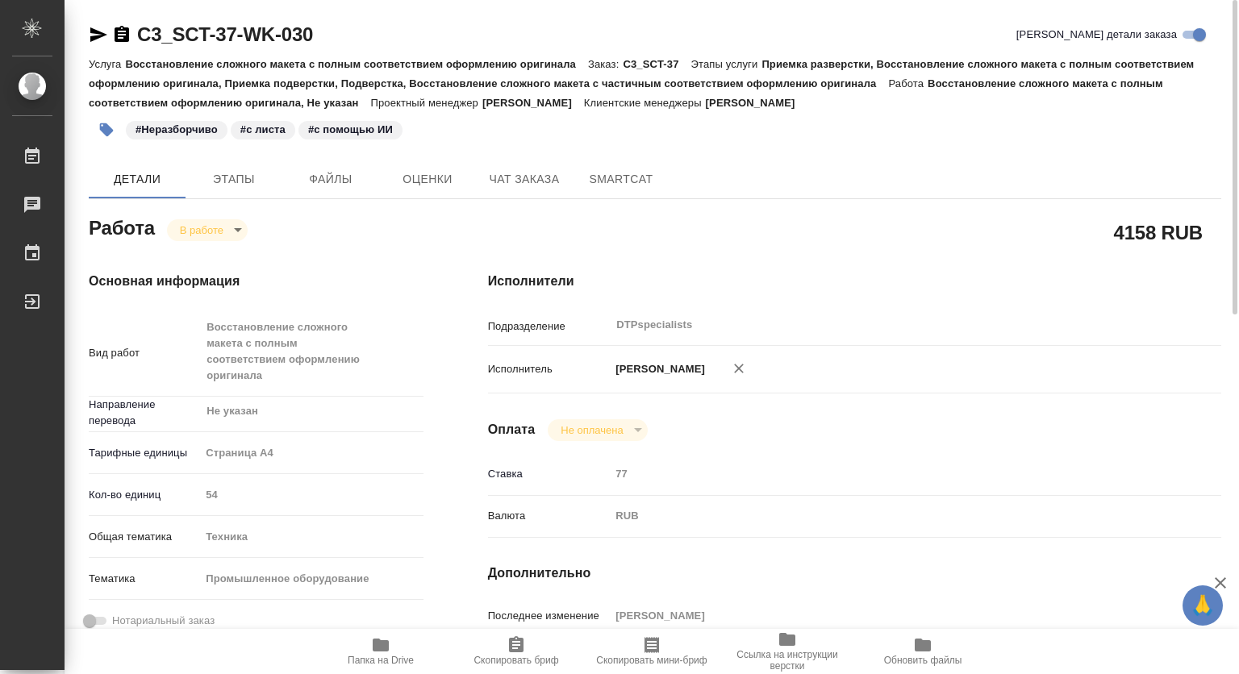
type textarea "x"
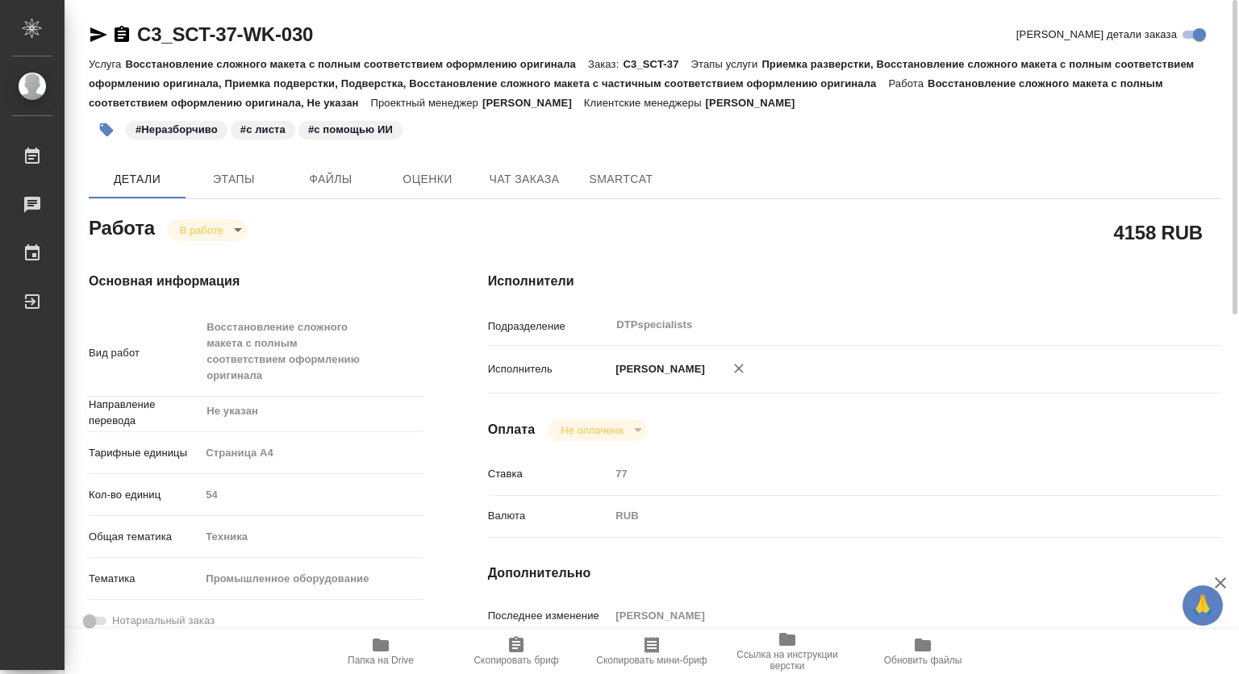
click at [196, 232] on body "🙏 .cls-1 fill:#fff; AWATERA Kovtun Svetlana Работы 0 Чаты График Выйти C3_SCT-3…" at bounding box center [619, 337] width 1239 height 674
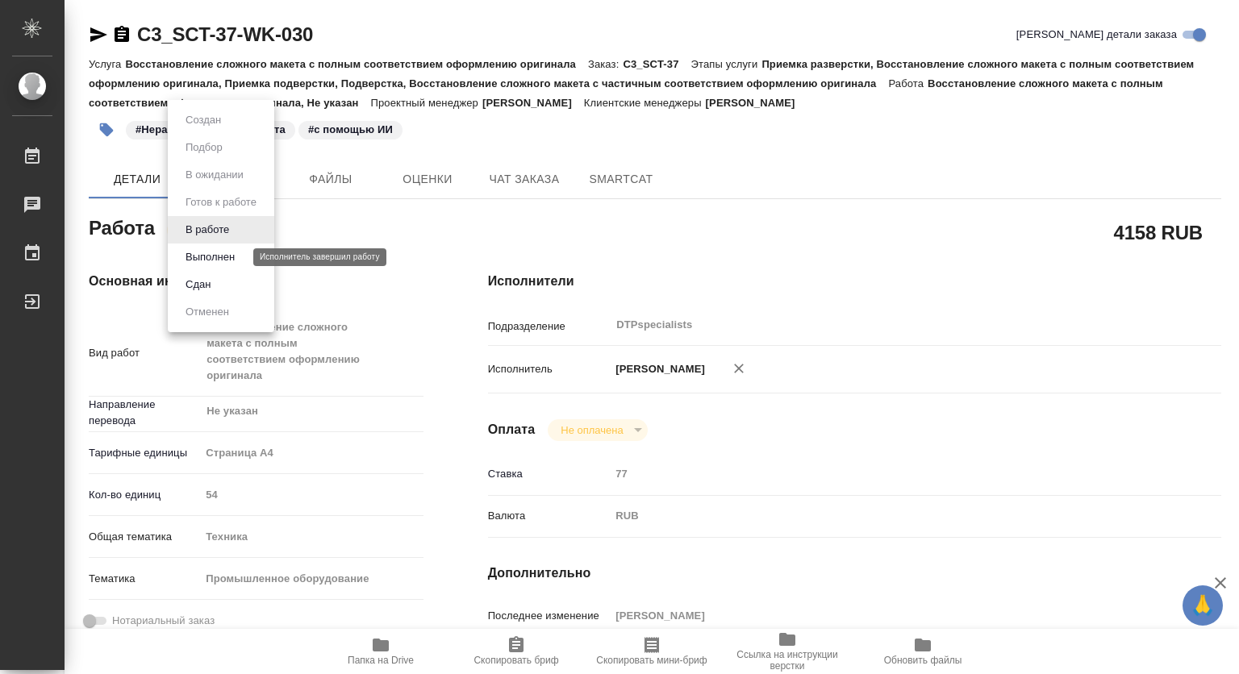
click at [214, 257] on button "Выполнен" at bounding box center [210, 257] width 59 height 18
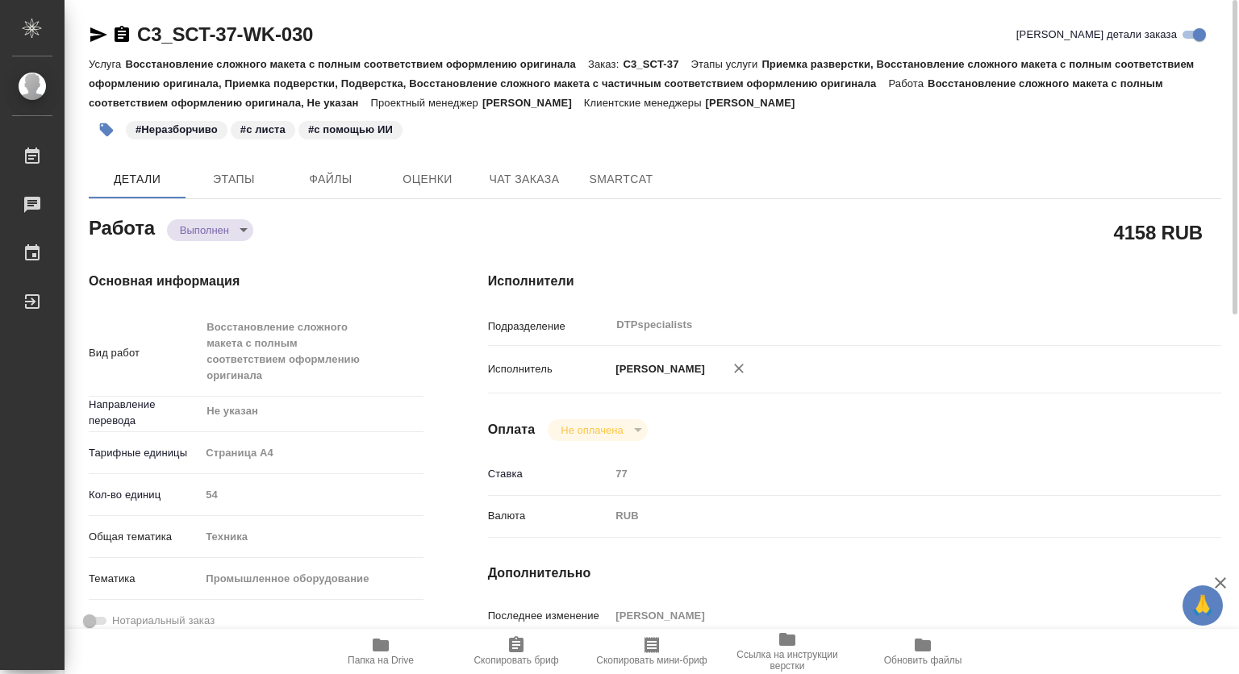
type textarea "x"
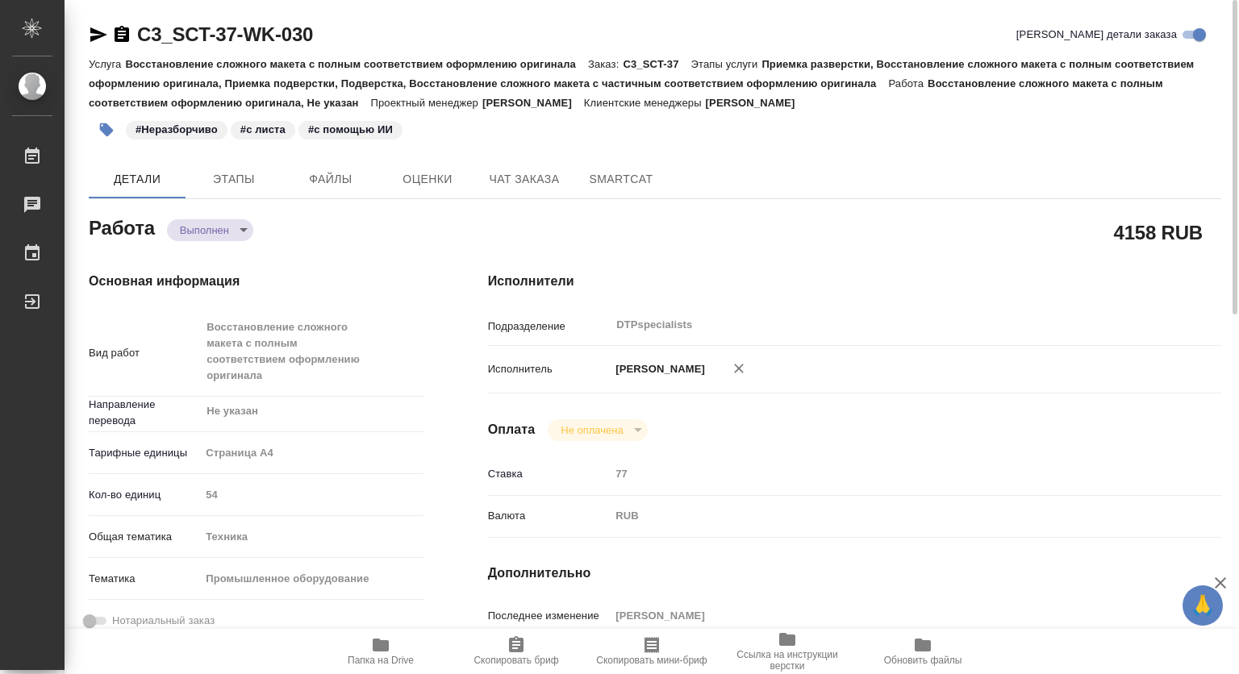
type textarea "x"
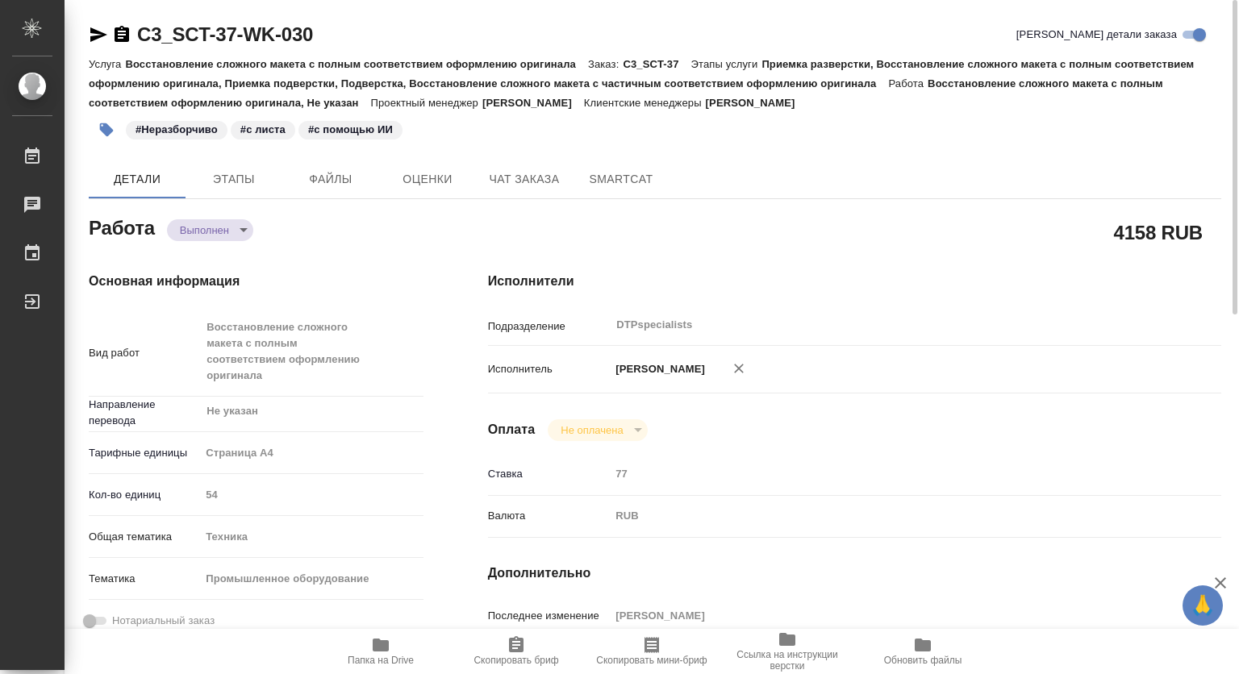
type textarea "x"
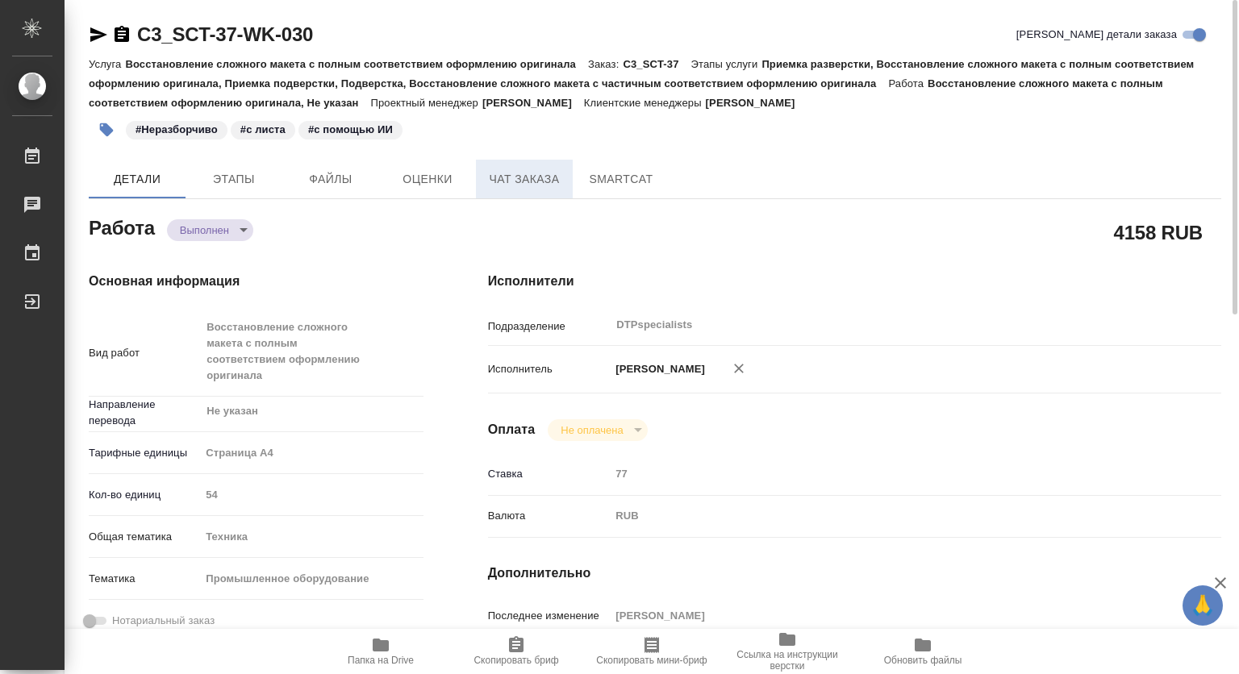
click at [535, 174] on span "Чат заказа" at bounding box center [523, 179] width 77 height 20
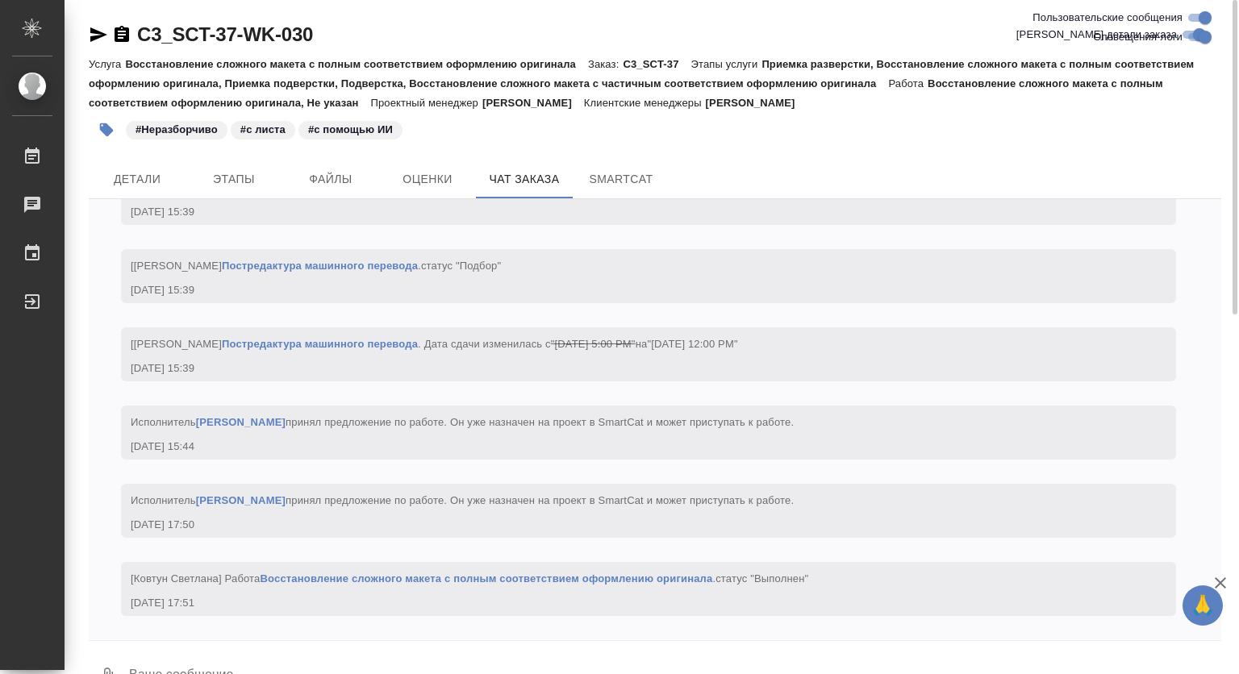
scroll to position [27151, 0]
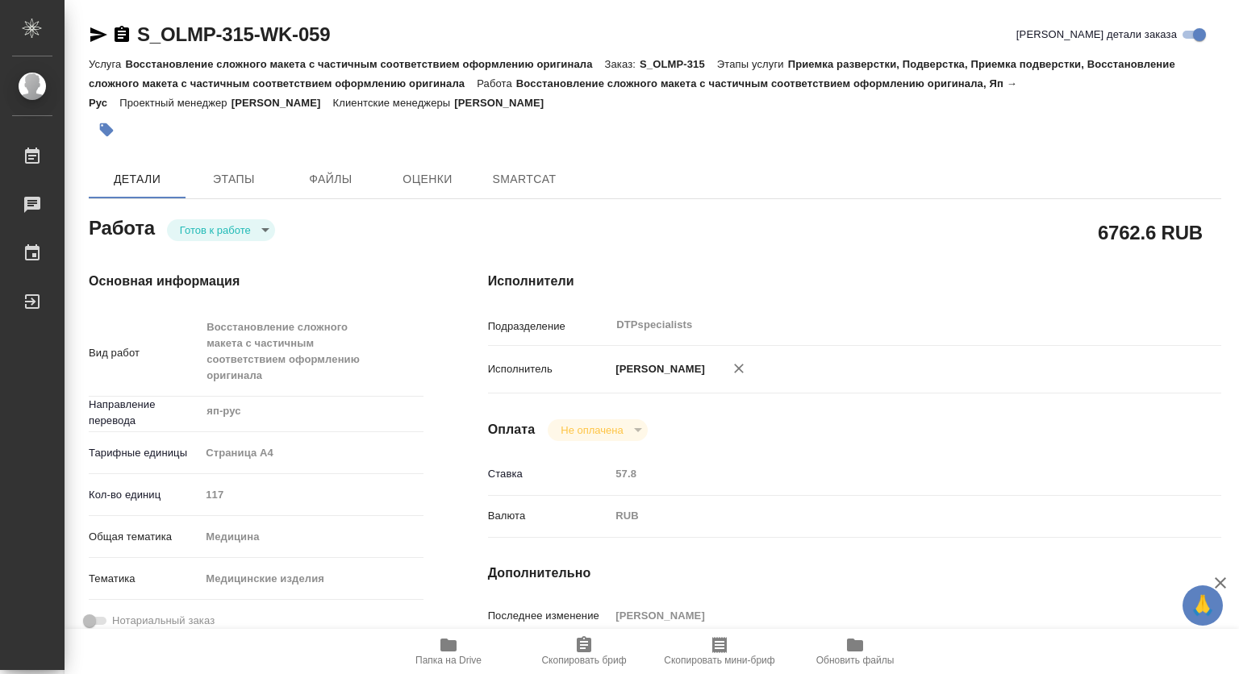
type textarea "x"
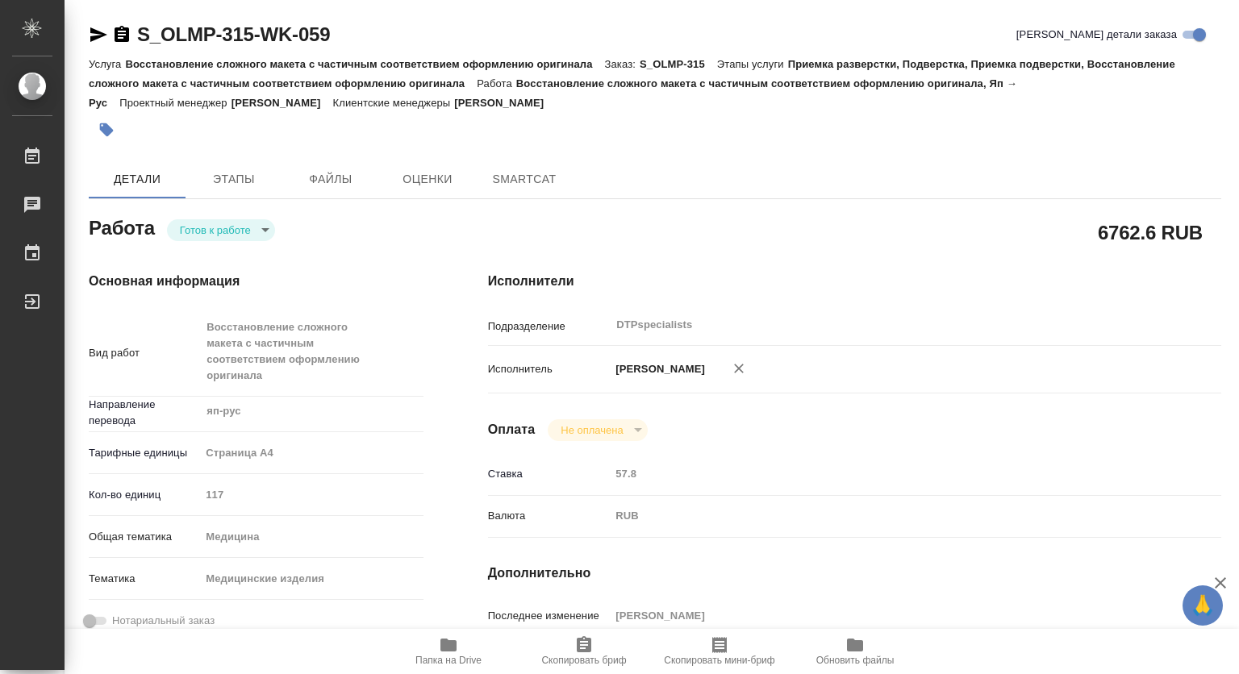
type textarea "x"
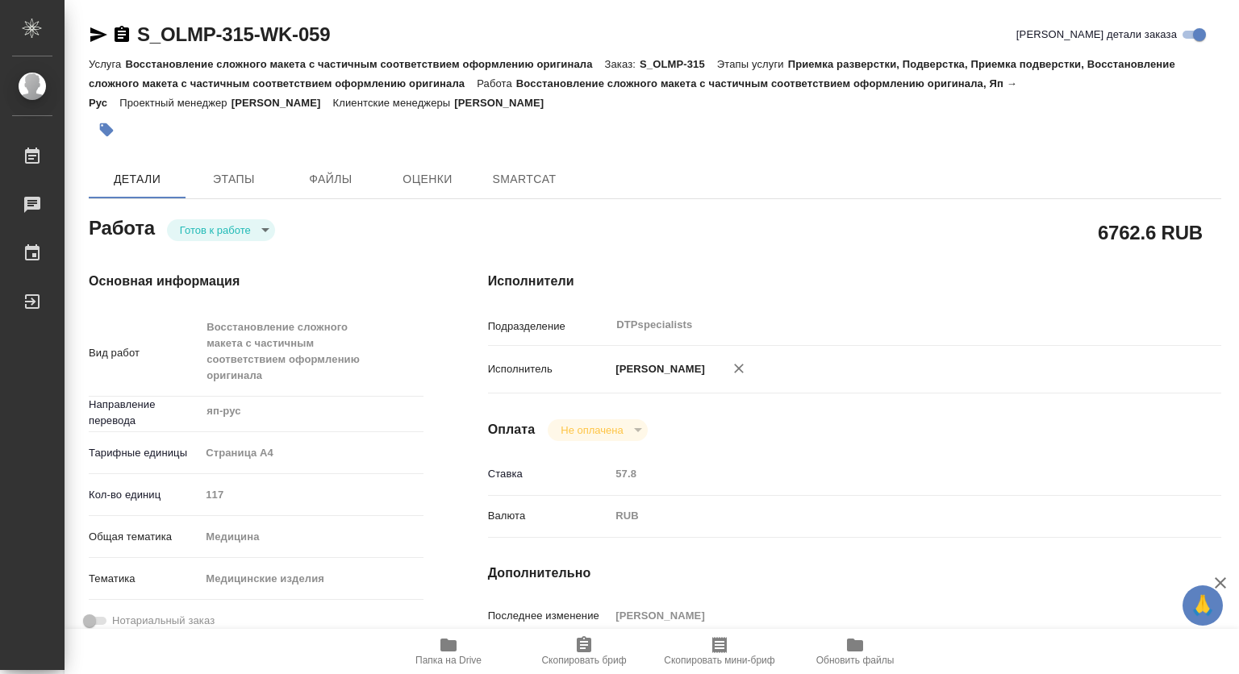
type textarea "x"
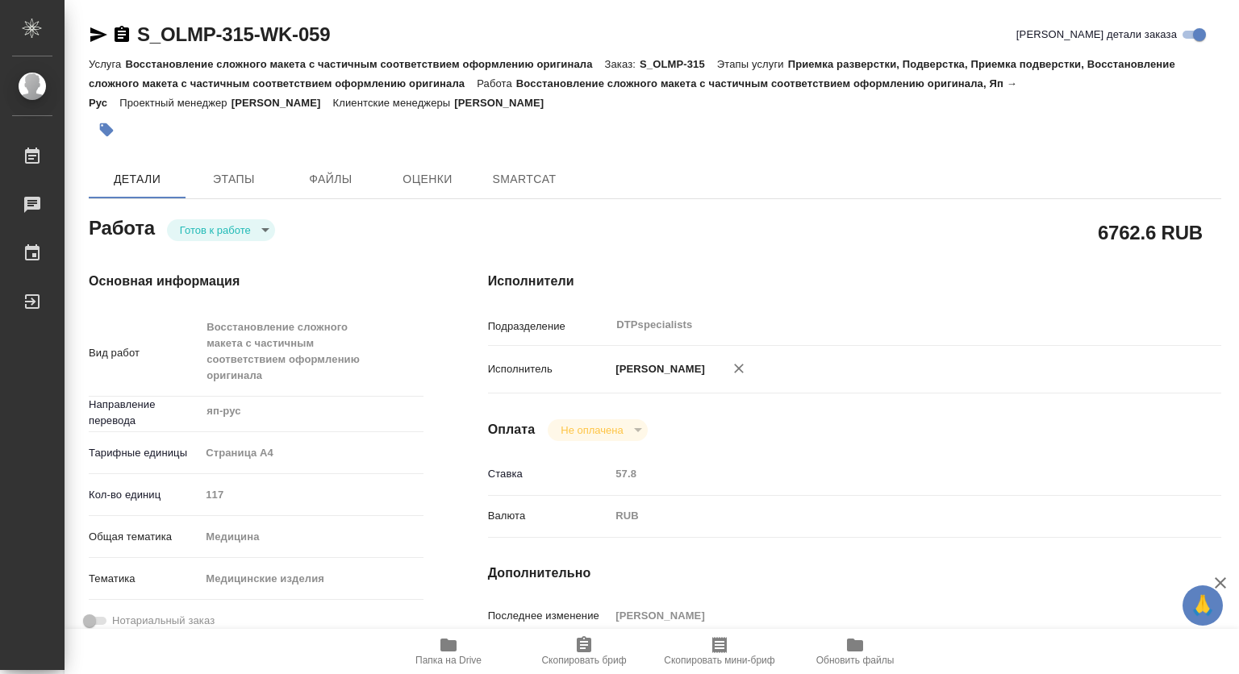
type textarea "x"
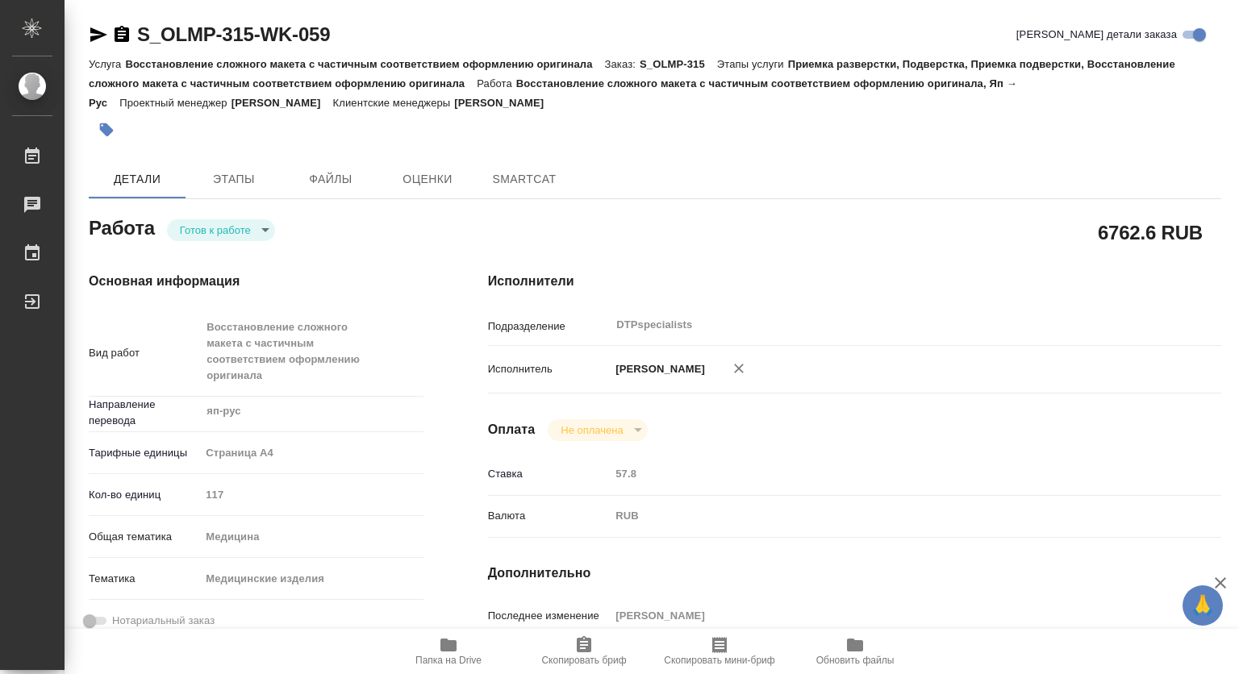
click at [204, 227] on body "🙏 .cls-1 fill:#fff; AWATERA [PERSON_NAME] Чаты График Выйти S_OLMP-315-WK-059 К…" at bounding box center [619, 337] width 1239 height 674
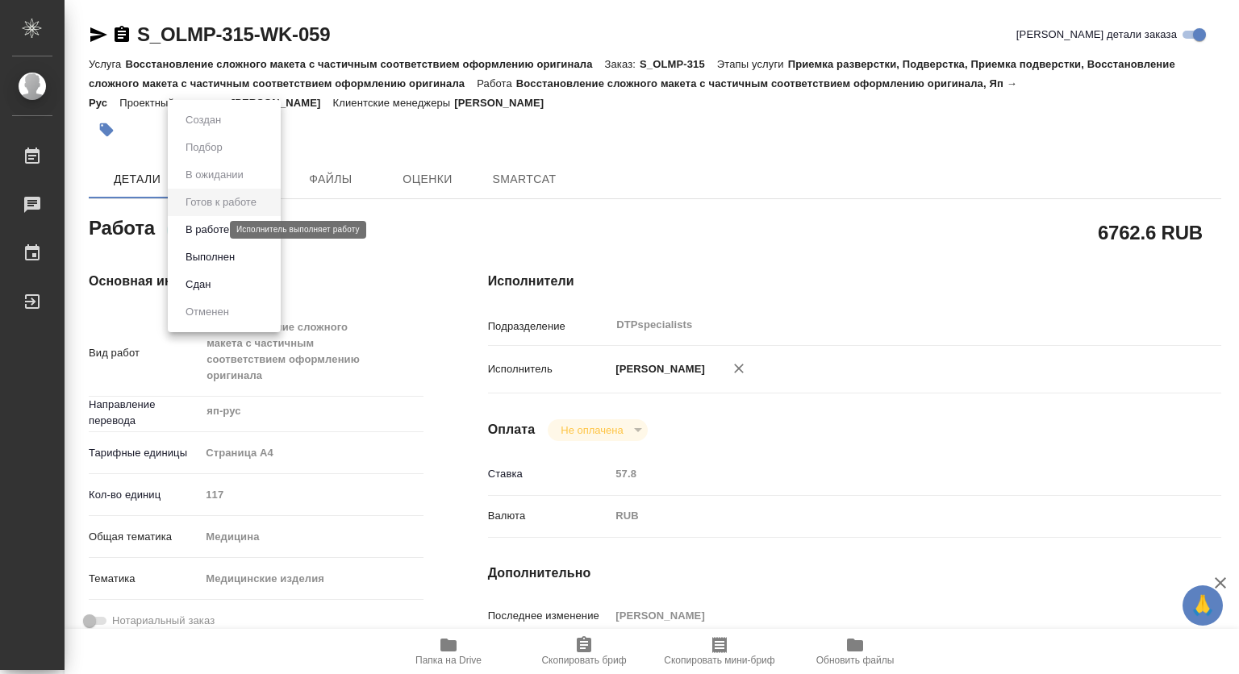
type textarea "x"
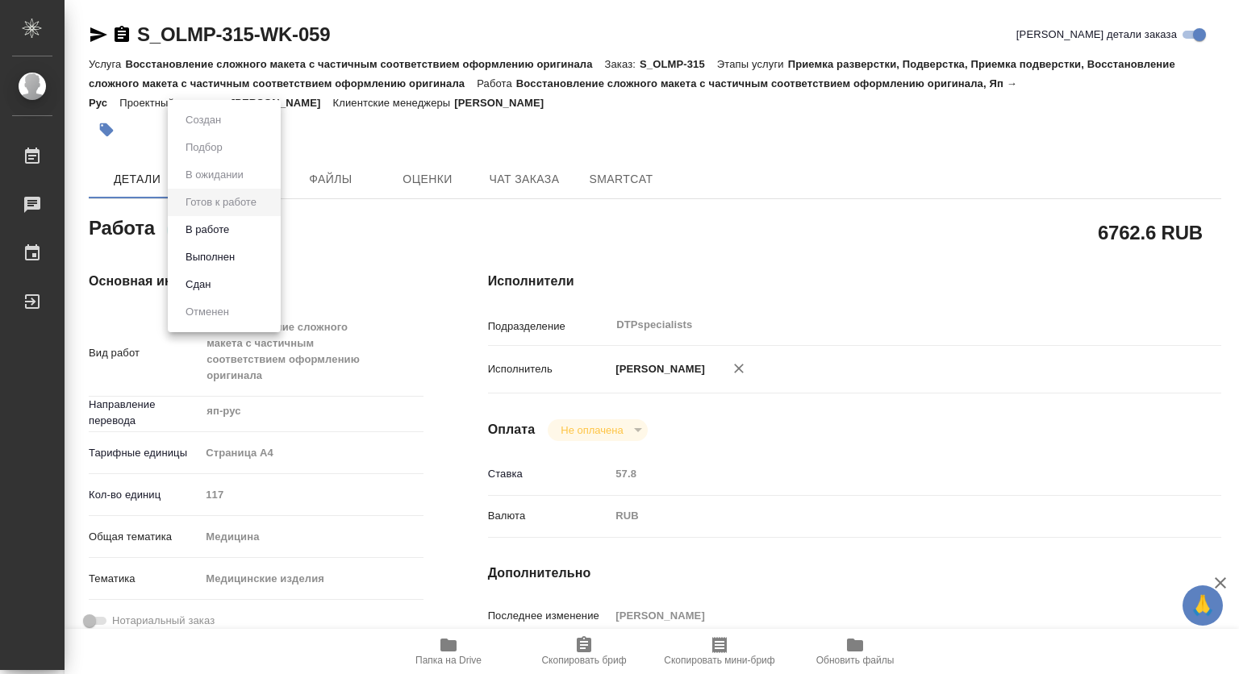
click at [202, 231] on button "В работе" at bounding box center [207, 230] width 53 height 18
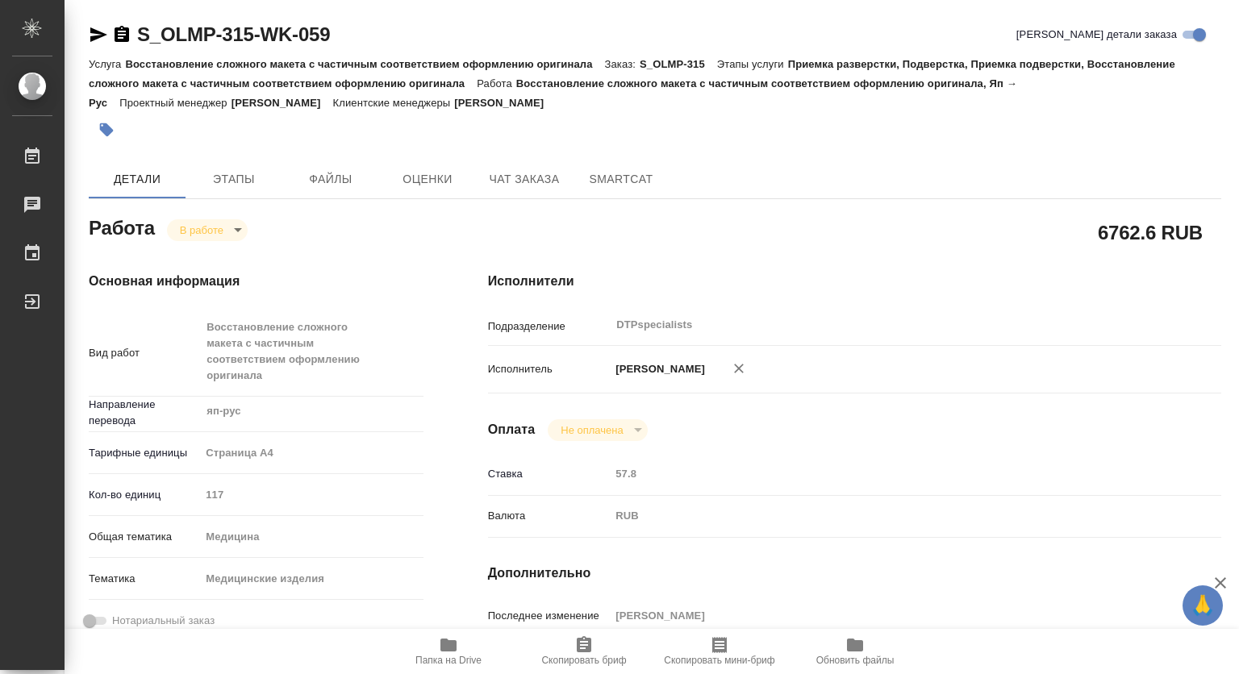
type textarea "x"
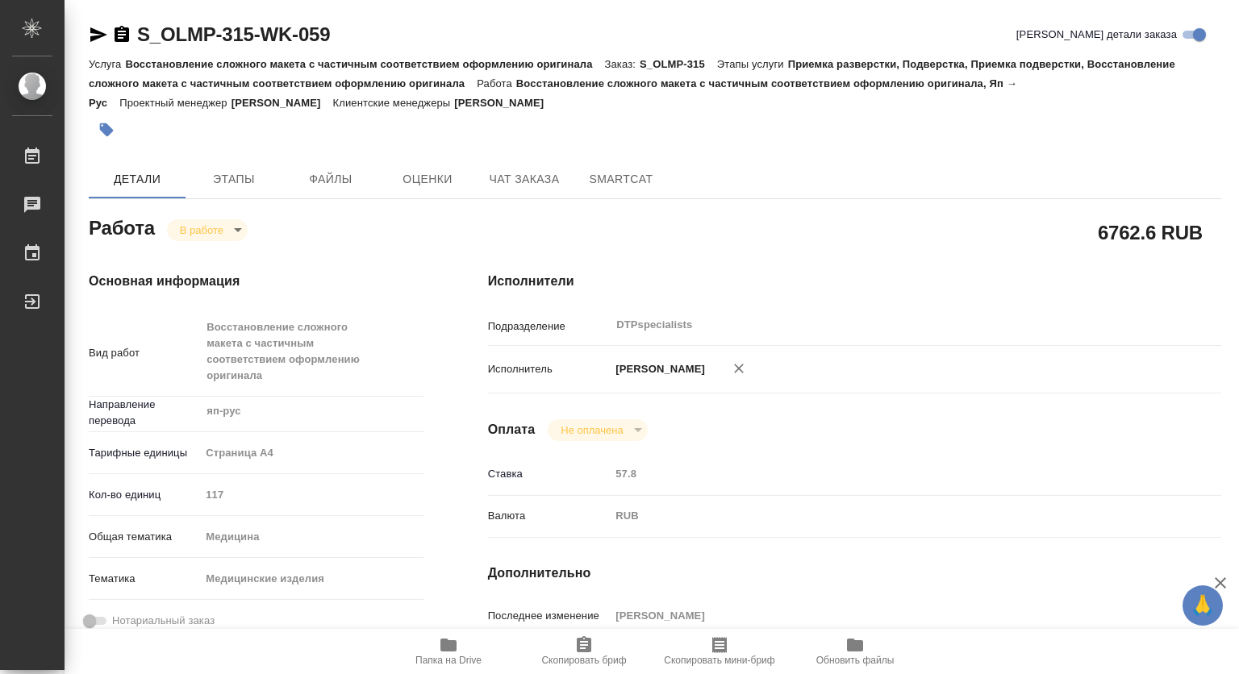
type textarea "x"
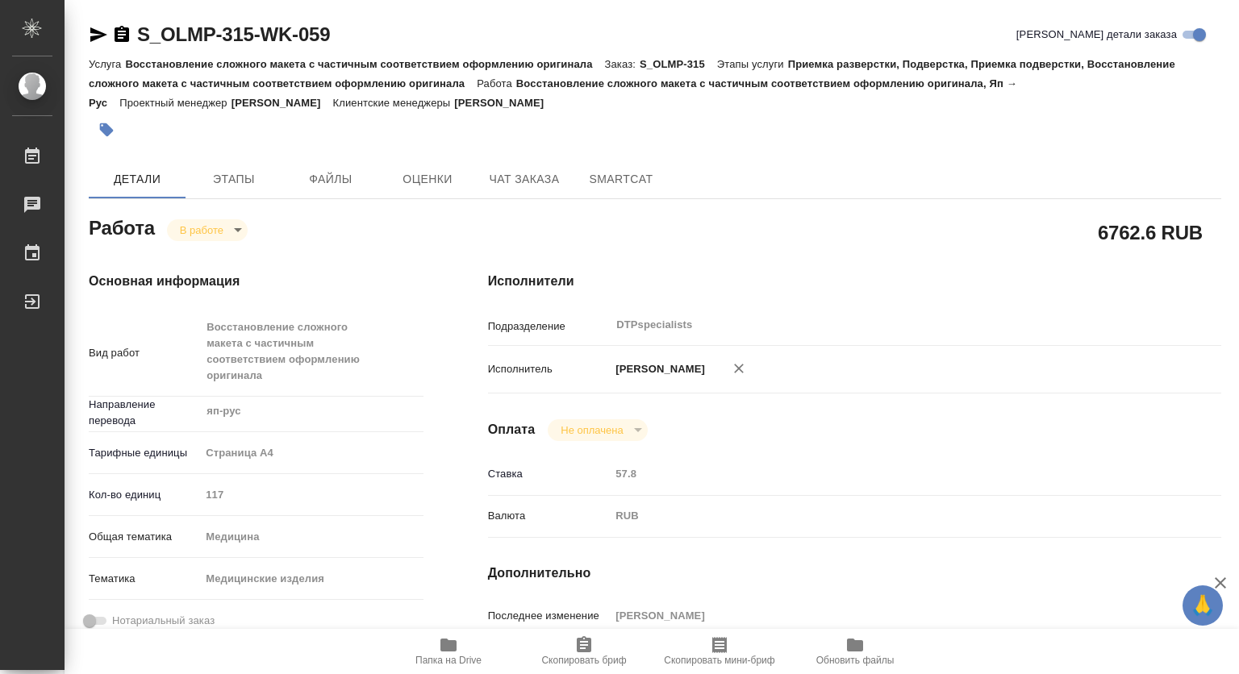
type textarea "x"
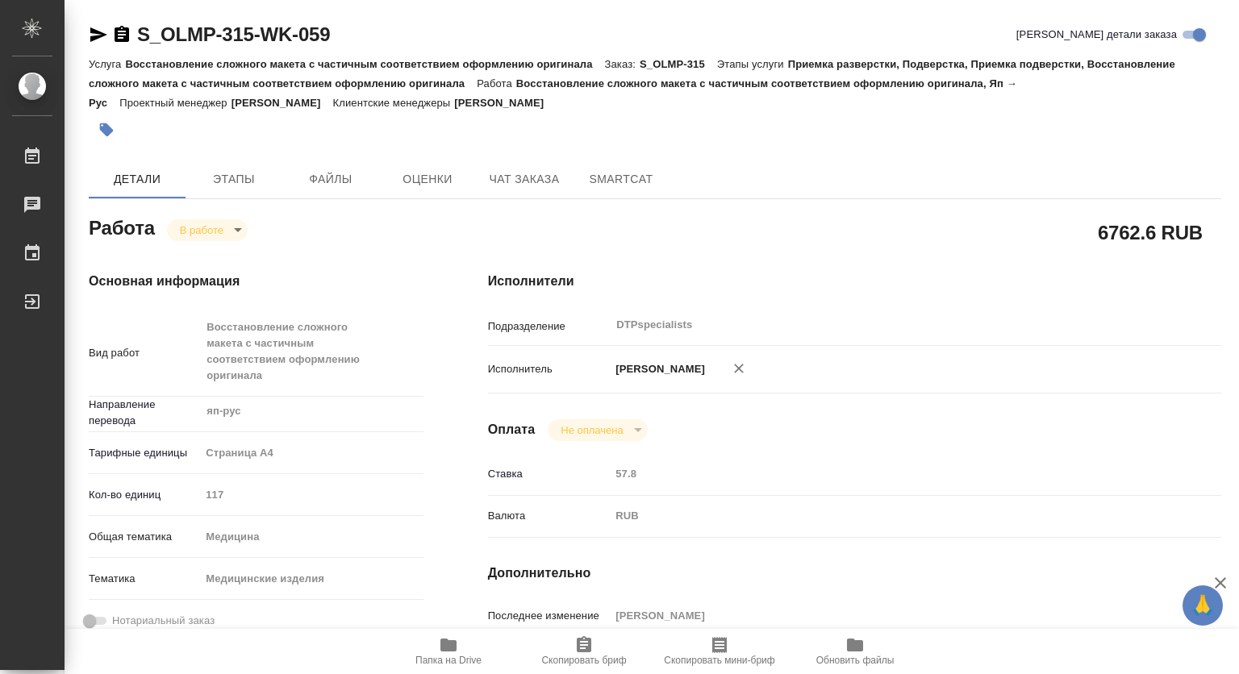
type textarea "x"
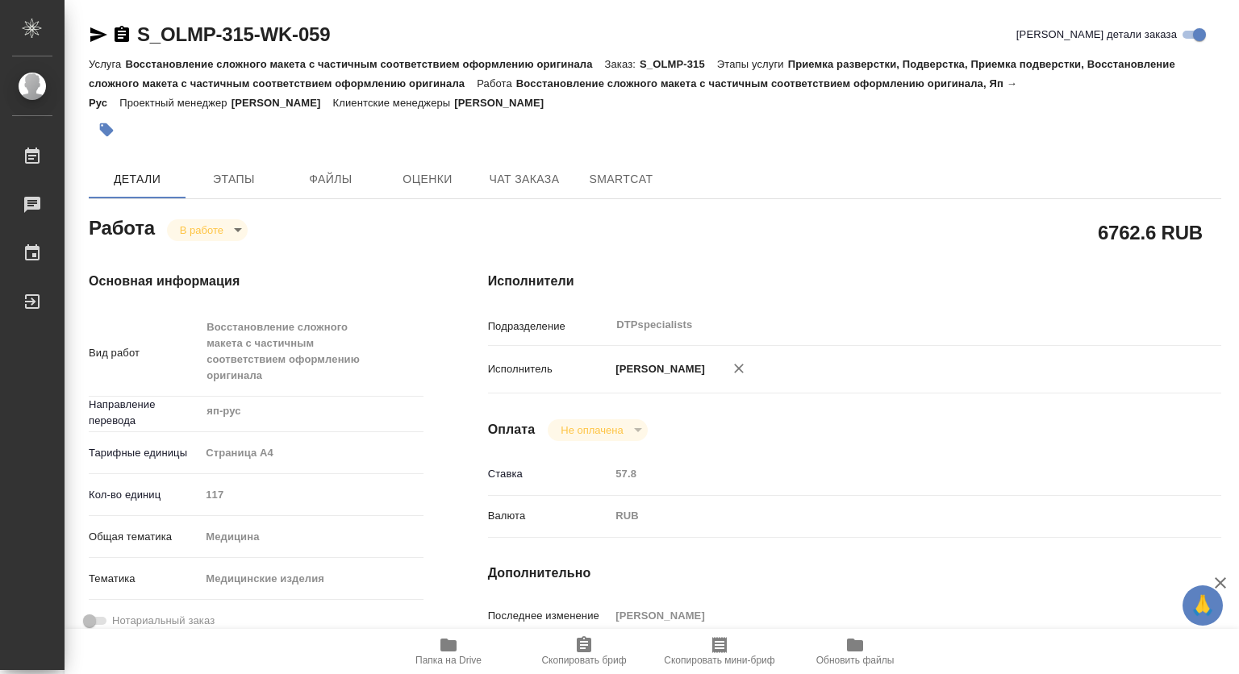
type textarea "x"
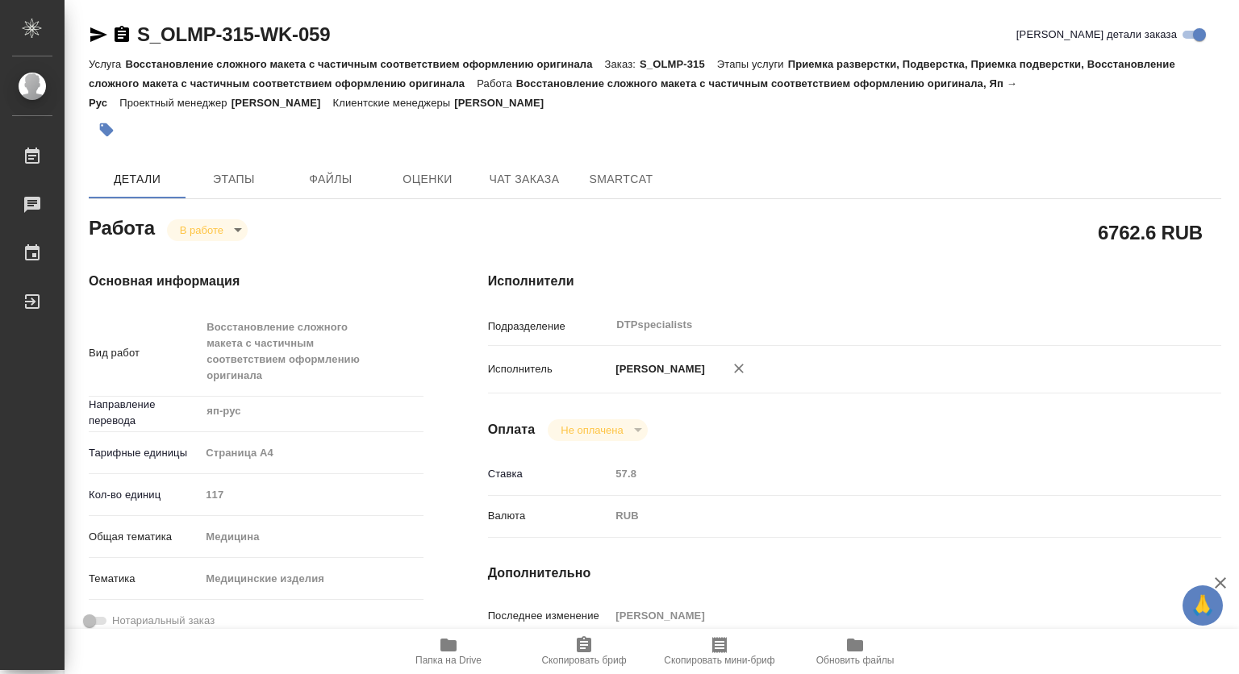
type textarea "x"
